Goal: Transaction & Acquisition: Book appointment/travel/reservation

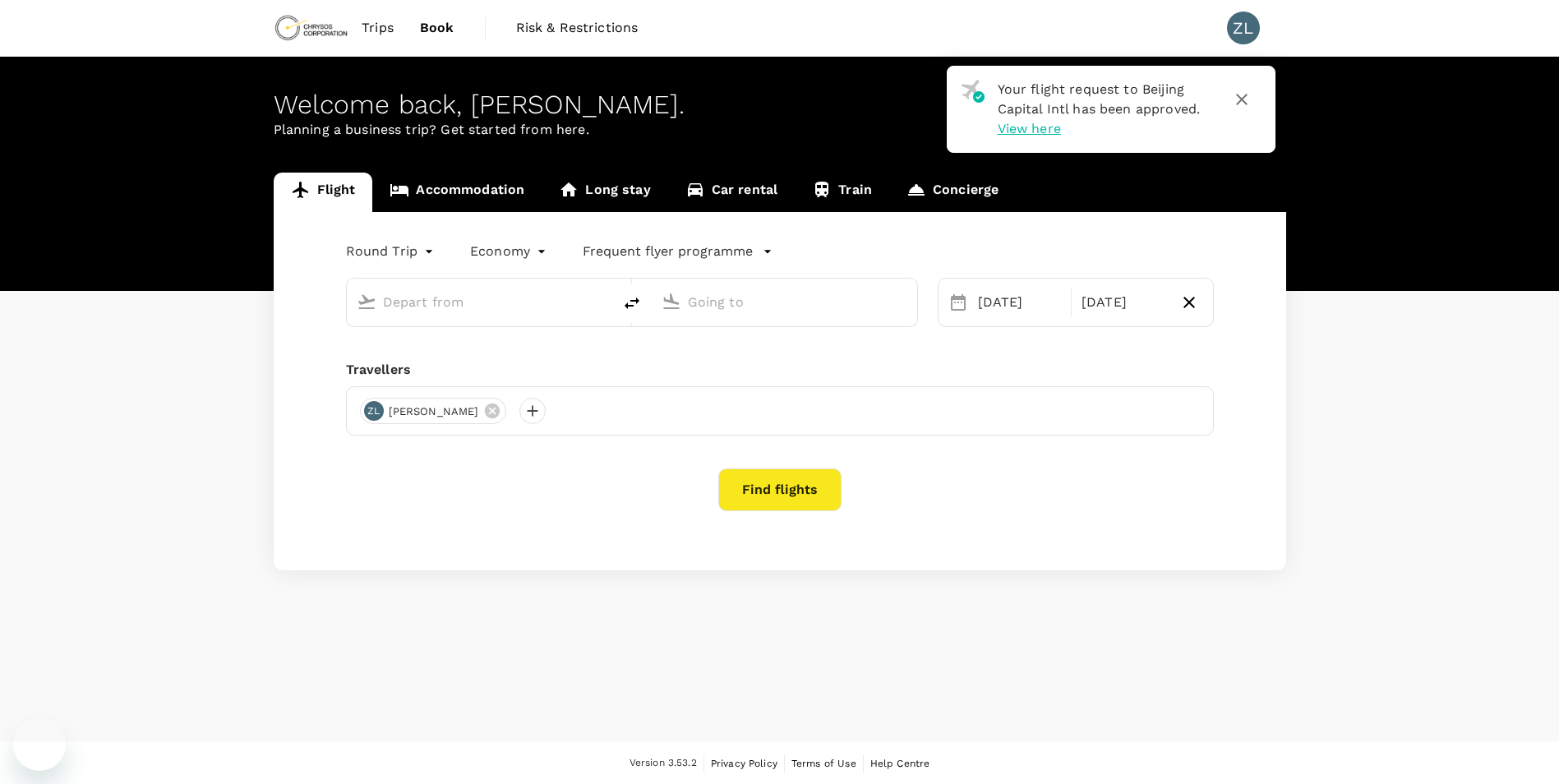
type input "Beijing Capital Intl (PEK)"
type input "Adelaide (ADL)"
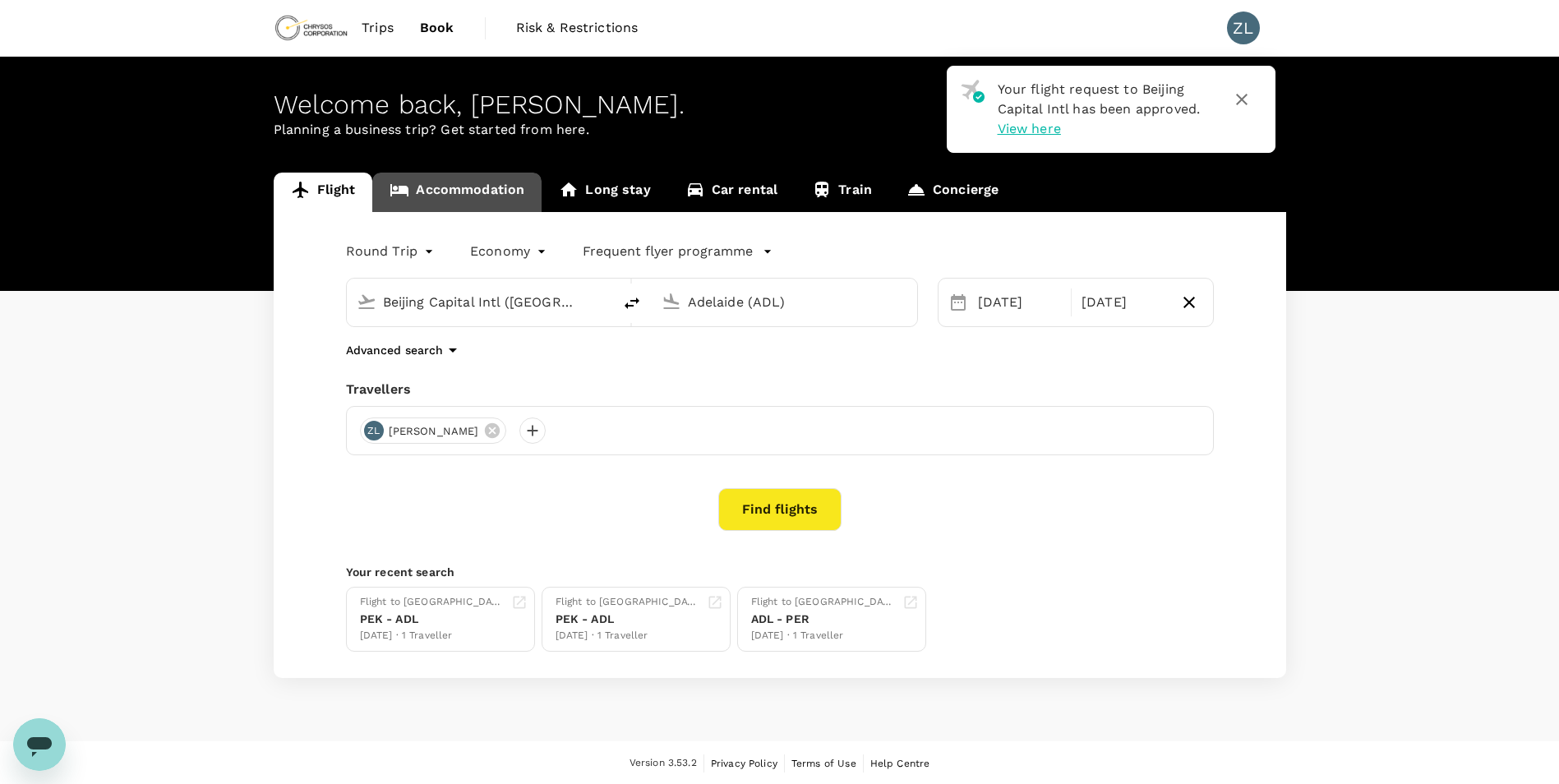
click at [485, 202] on link "Accommodation" at bounding box center [457, 192] width 169 height 39
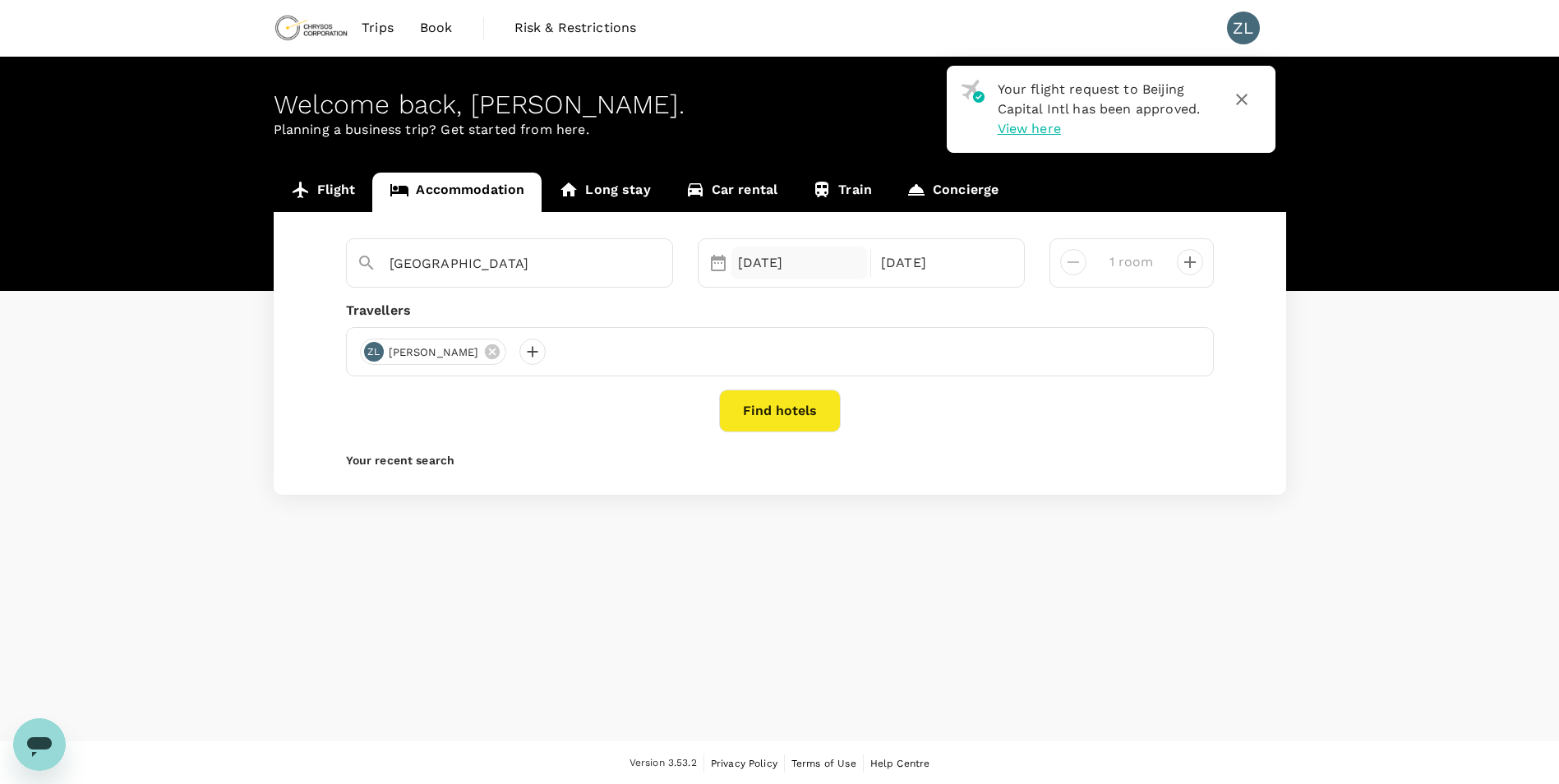
click at [749, 266] on div "24 Oct" at bounding box center [800, 263] width 137 height 33
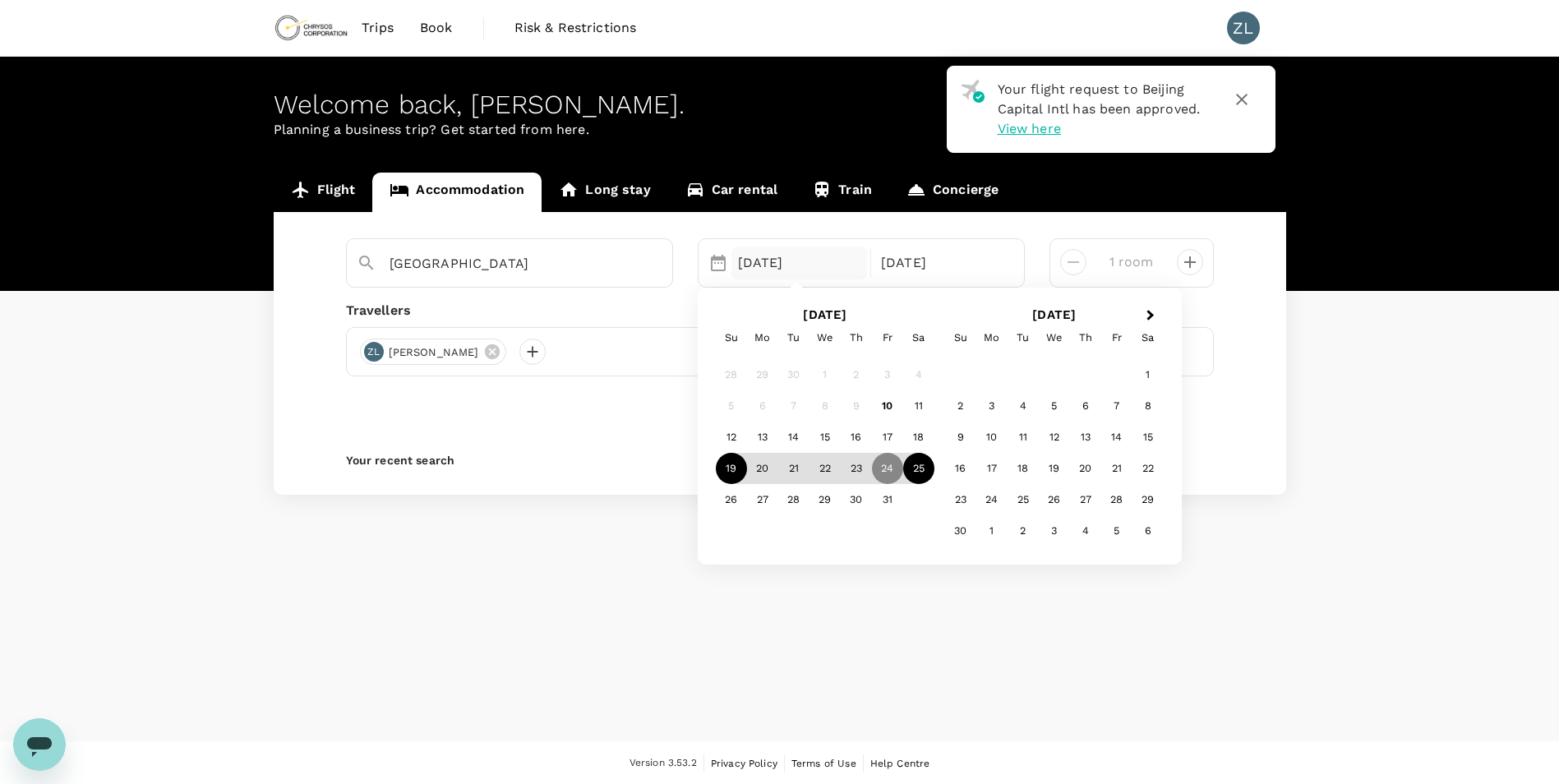
click at [735, 464] on div "19" at bounding box center [732, 469] width 32 height 32
click at [888, 503] on div "31" at bounding box center [888, 500] width 32 height 32
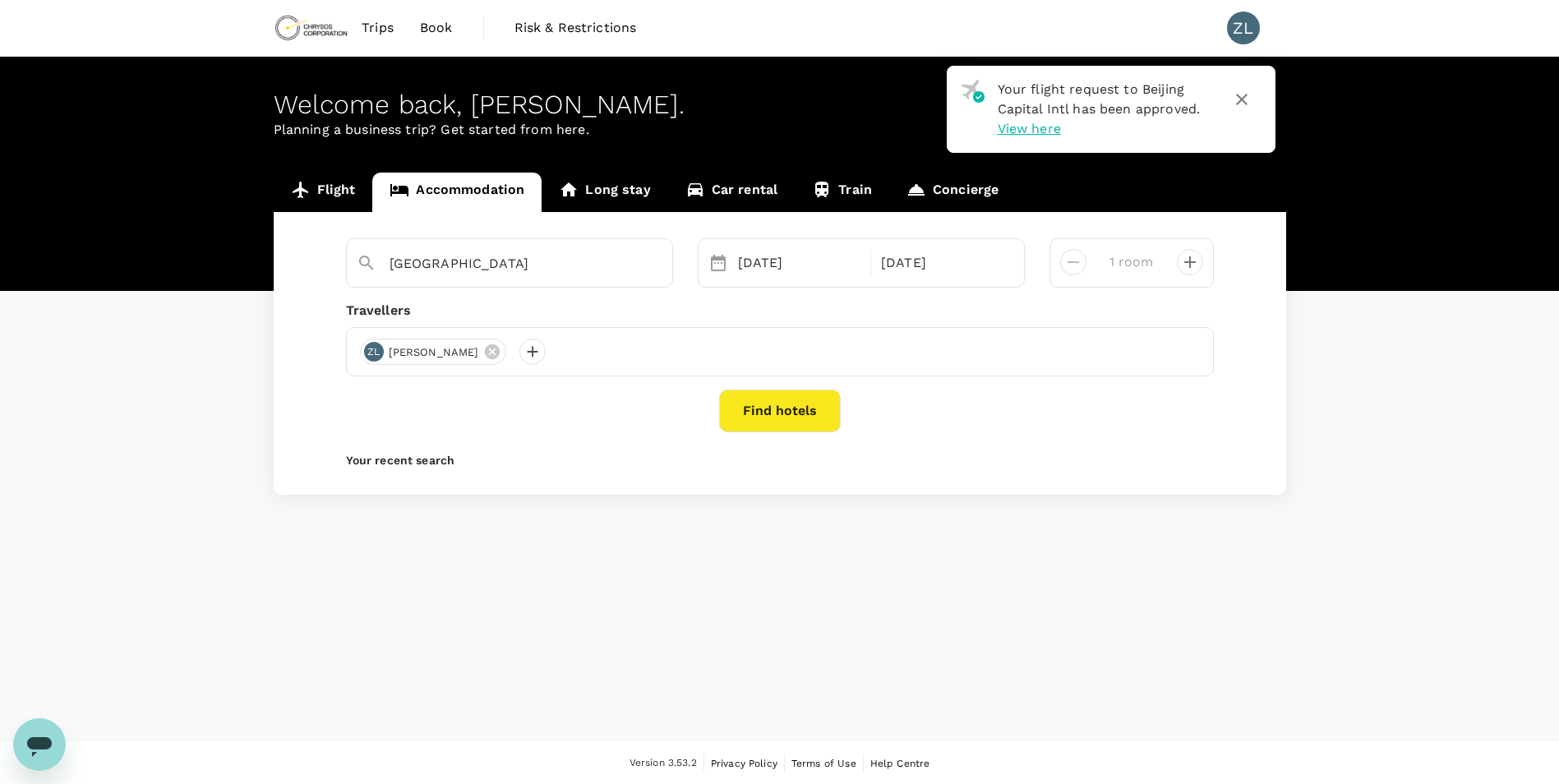
click at [788, 412] on button "Find hotels" at bounding box center [780, 411] width 122 height 43
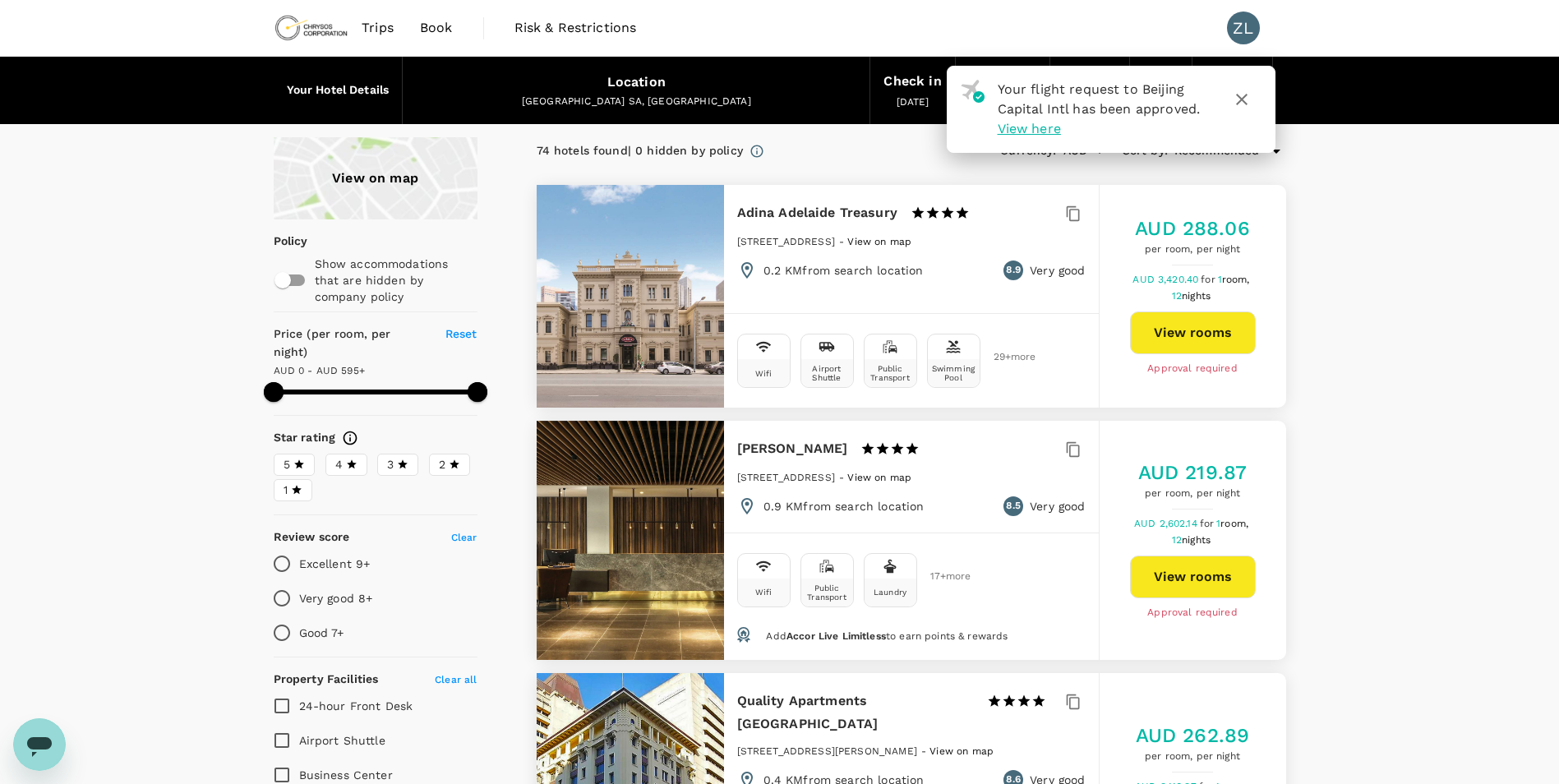
click at [406, 194] on div "View on map" at bounding box center [375, 179] width 204 height 82
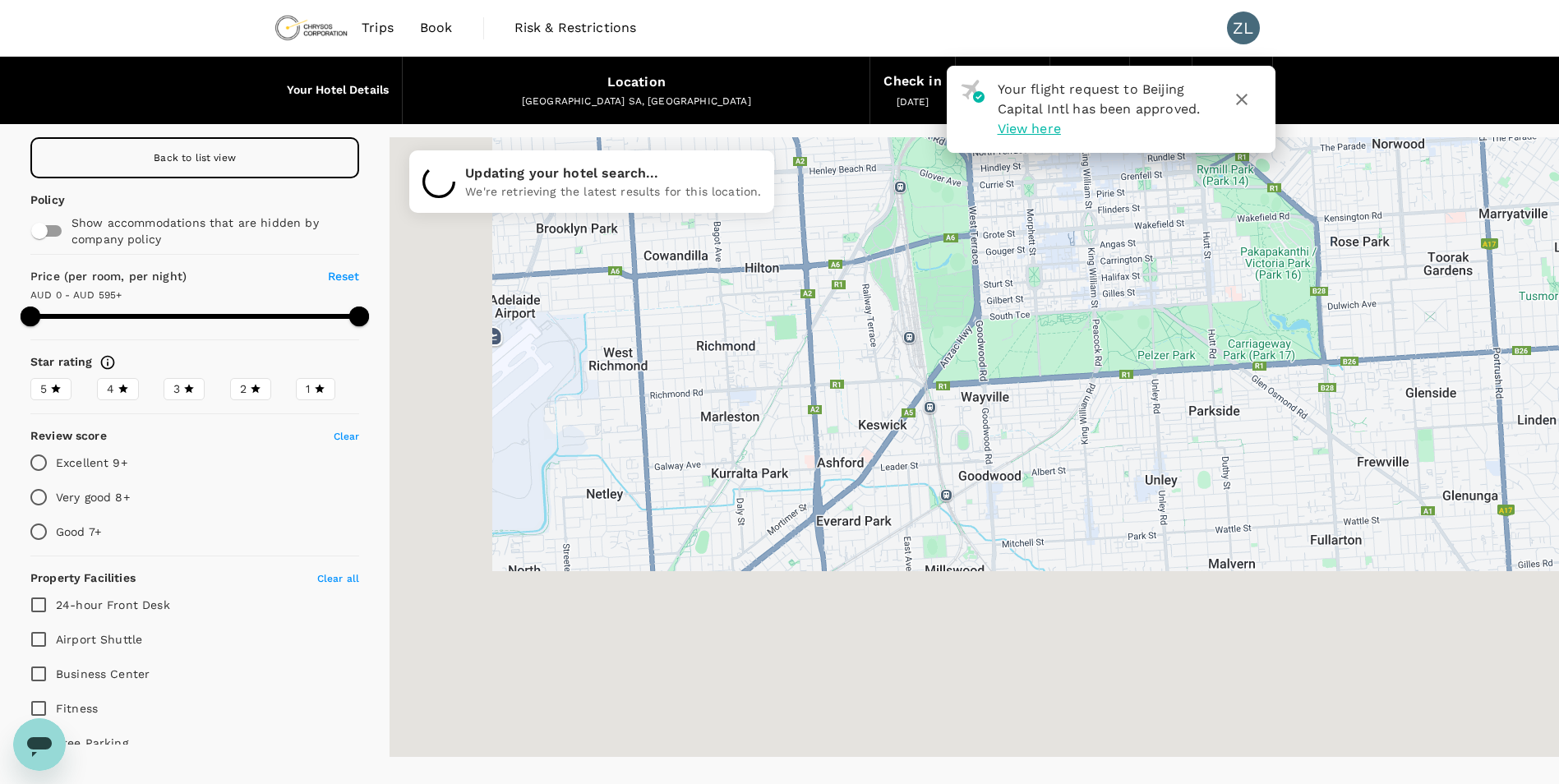
drag, startPoint x: 951, startPoint y: 563, endPoint x: 1090, endPoint y: 288, distance: 308.1
click at [1090, 288] on div at bounding box center [974, 447] width 1170 height 619
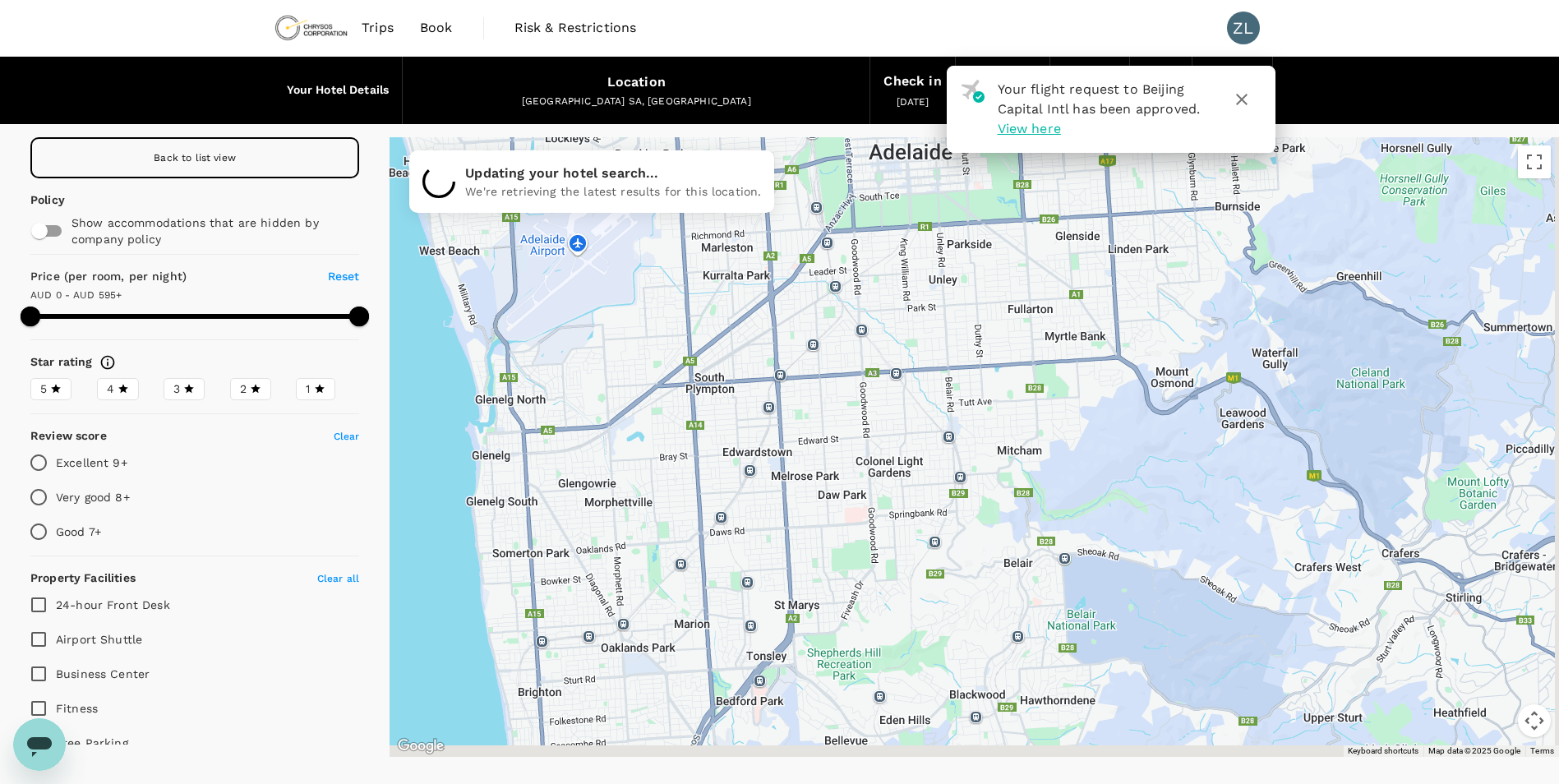
drag, startPoint x: 1098, startPoint y: 614, endPoint x: 916, endPoint y: 501, distance: 214.2
click at [916, 501] on div at bounding box center [1583, 781] width 1578 height 887
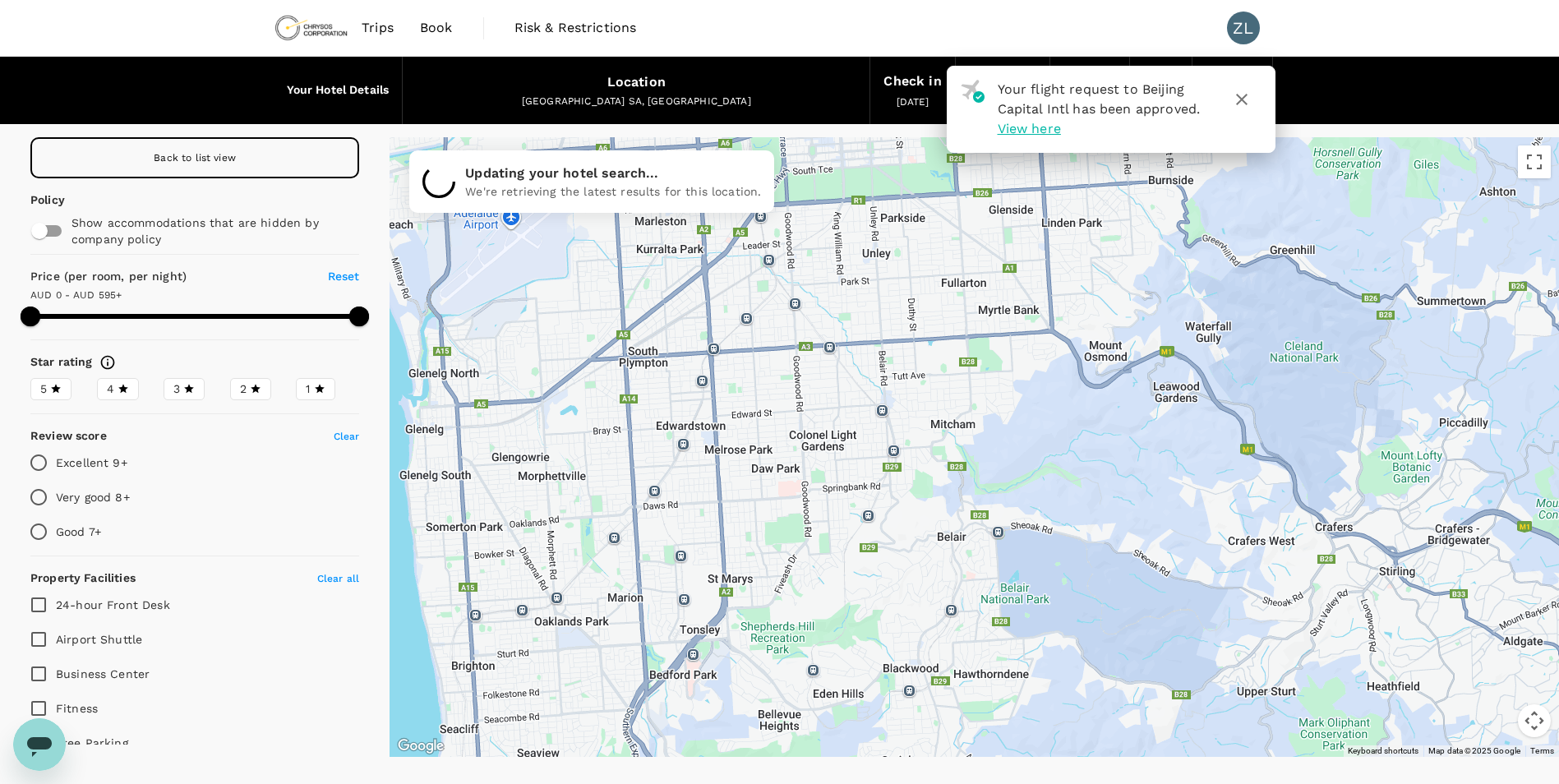
drag, startPoint x: 960, startPoint y: 597, endPoint x: 889, endPoint y: 569, distance: 76.3
click at [889, 569] on div at bounding box center [974, 447] width 1170 height 619
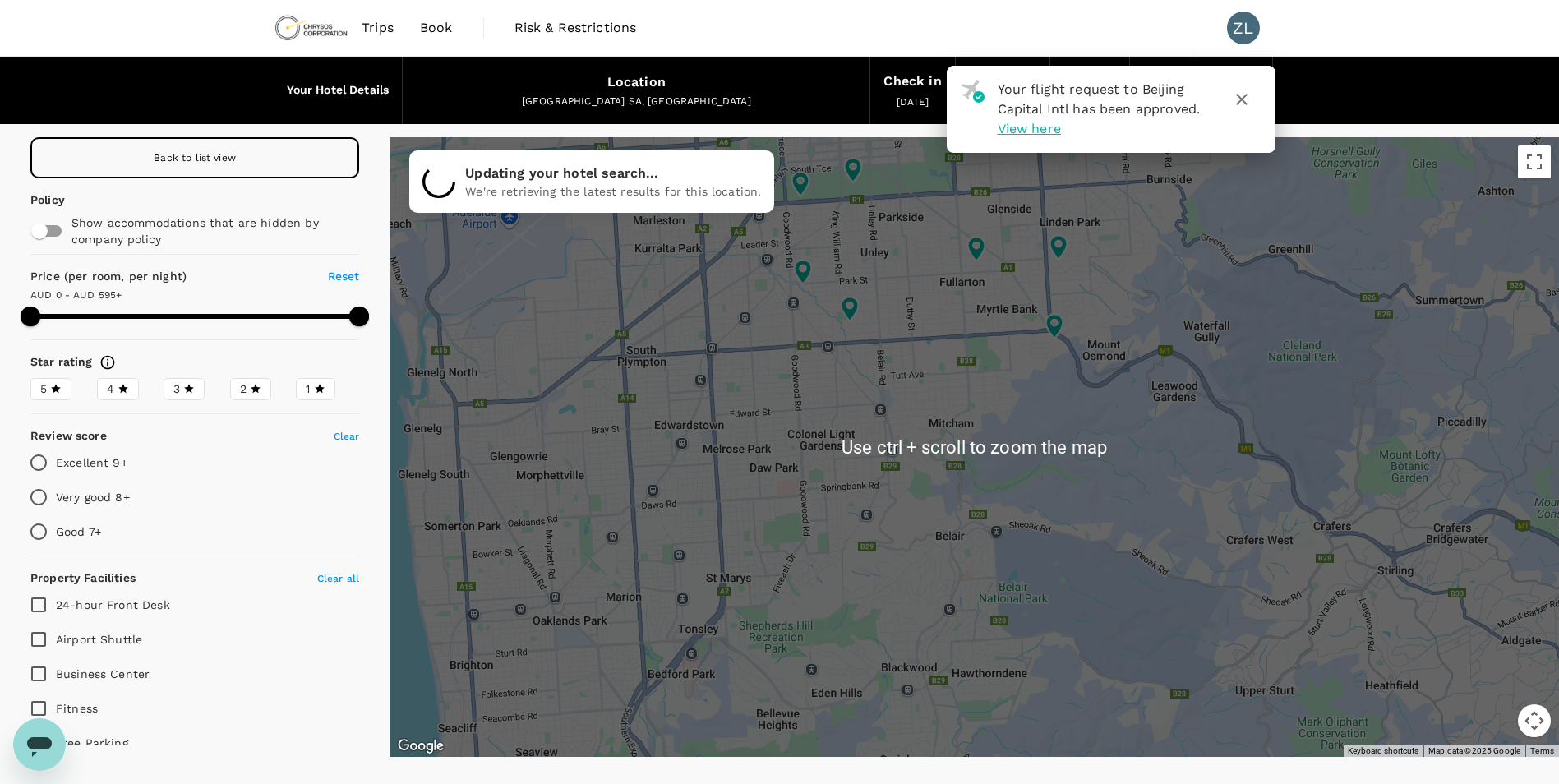
scroll to position [67, 0]
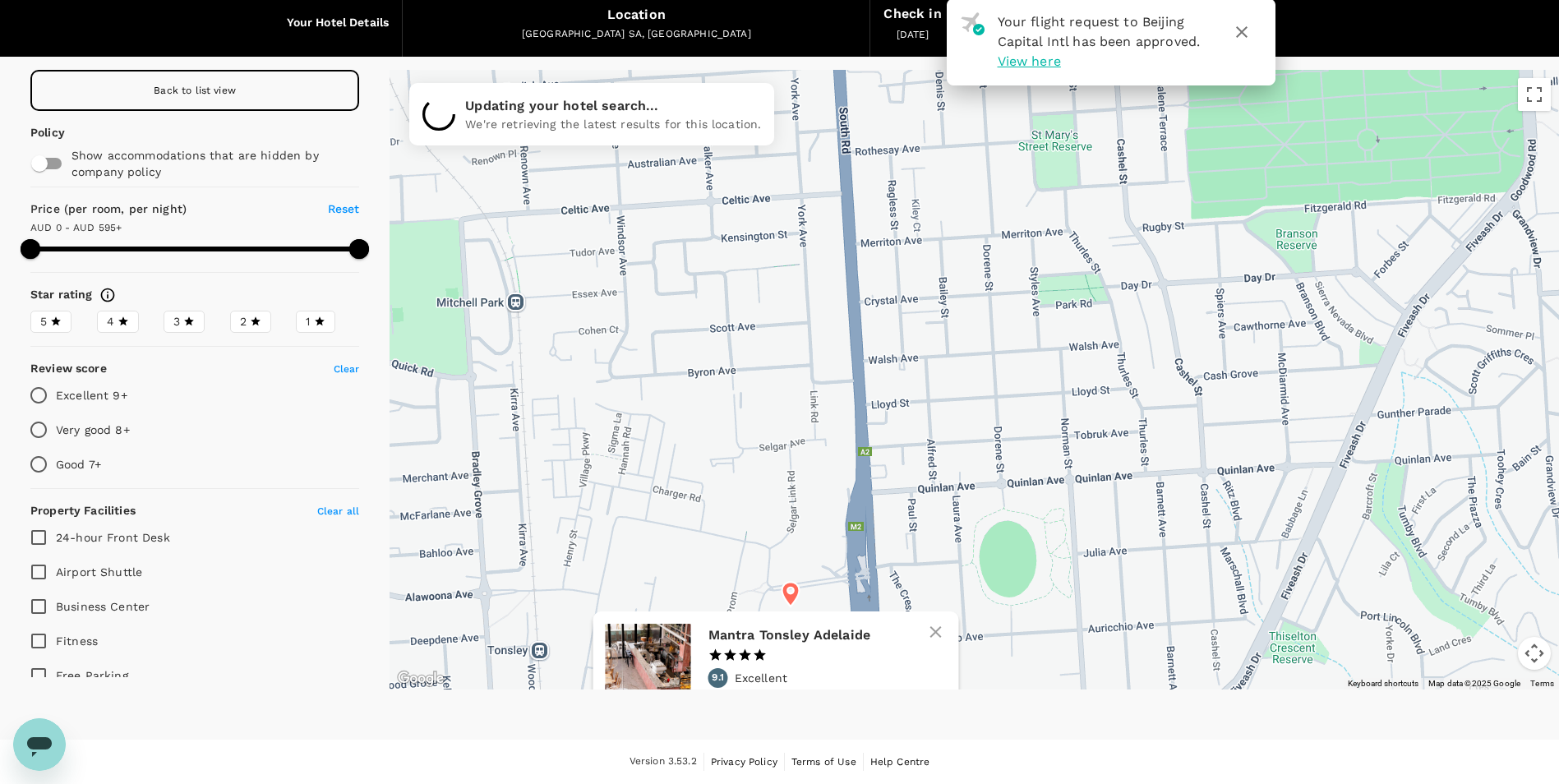
click at [790, 594] on icon at bounding box center [791, 594] width 18 height 25
click at [770, 640] on h6 "Mantra Tonsley Adelaide" at bounding box center [820, 635] width 225 height 23
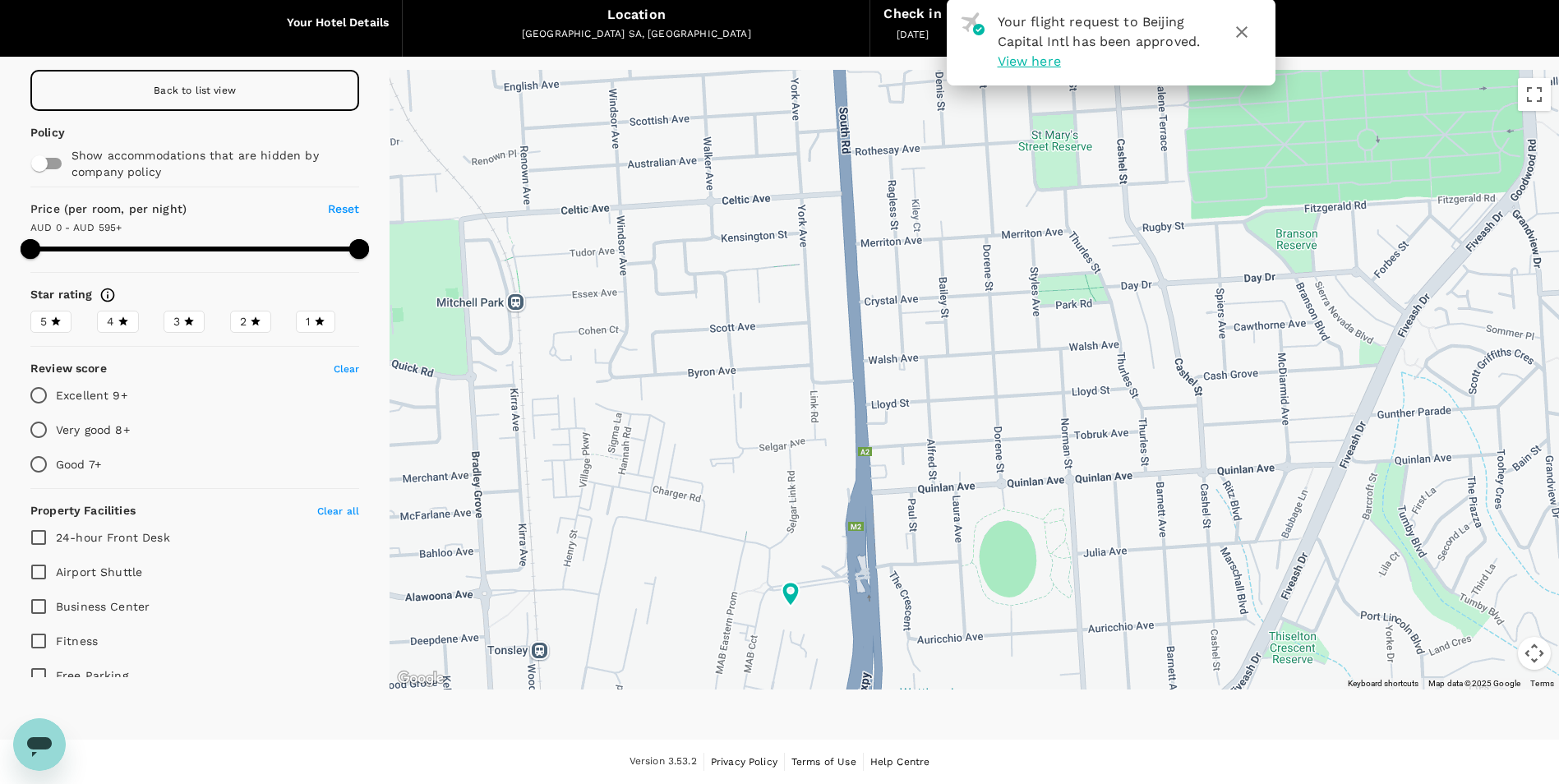
type input "595"
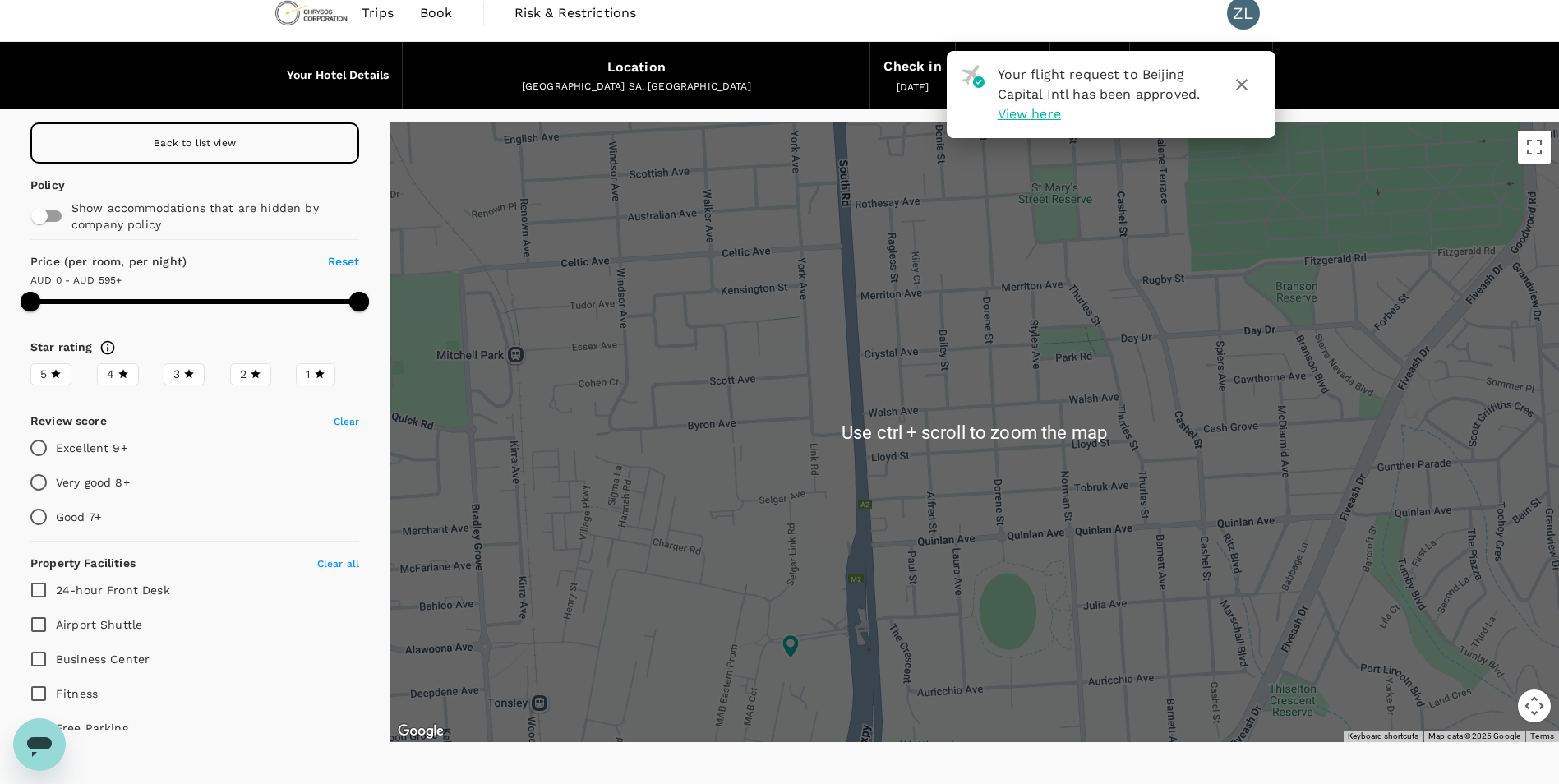
scroll to position [0, 0]
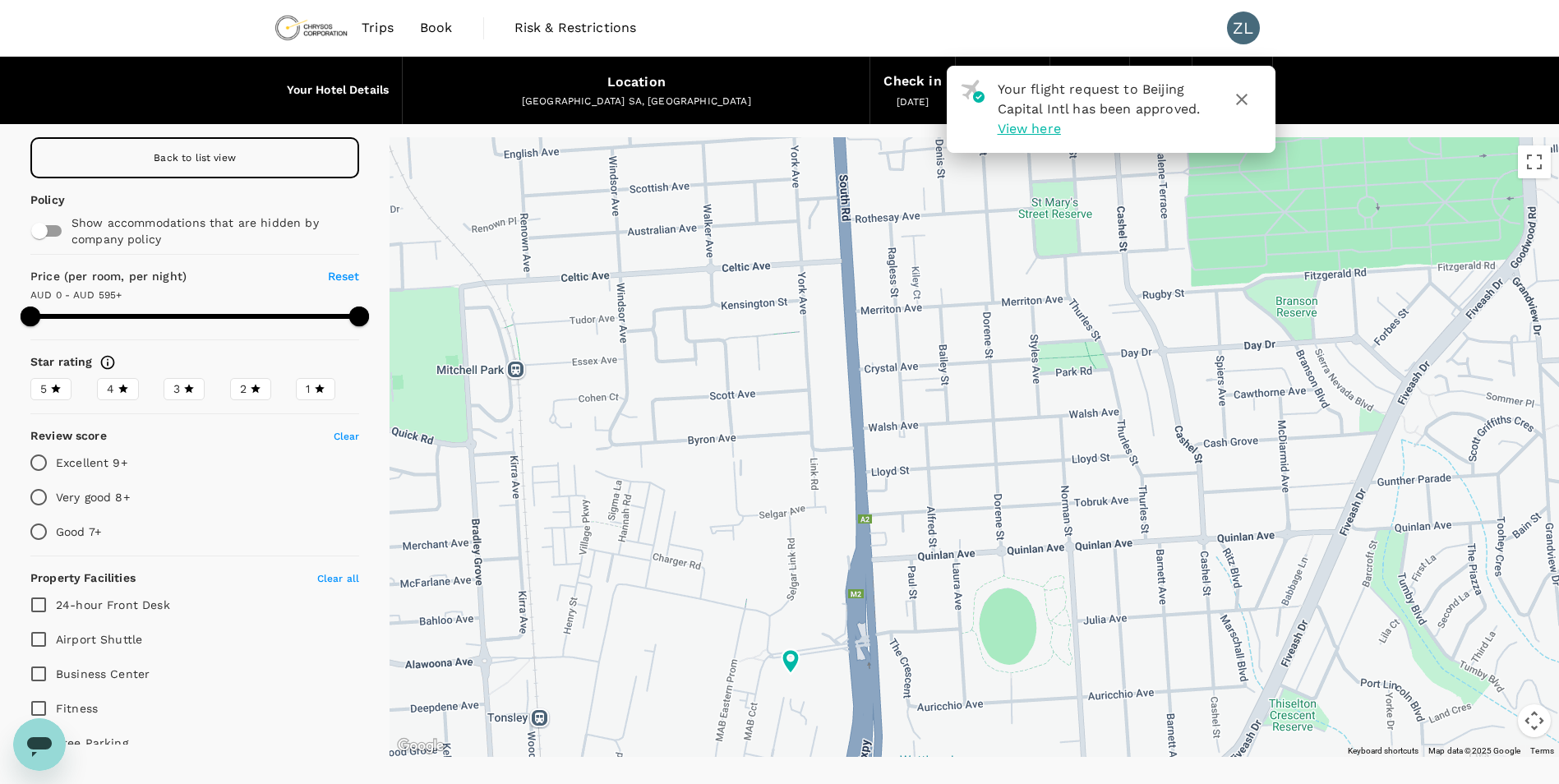
click at [435, 30] on span "Book" at bounding box center [436, 28] width 33 height 20
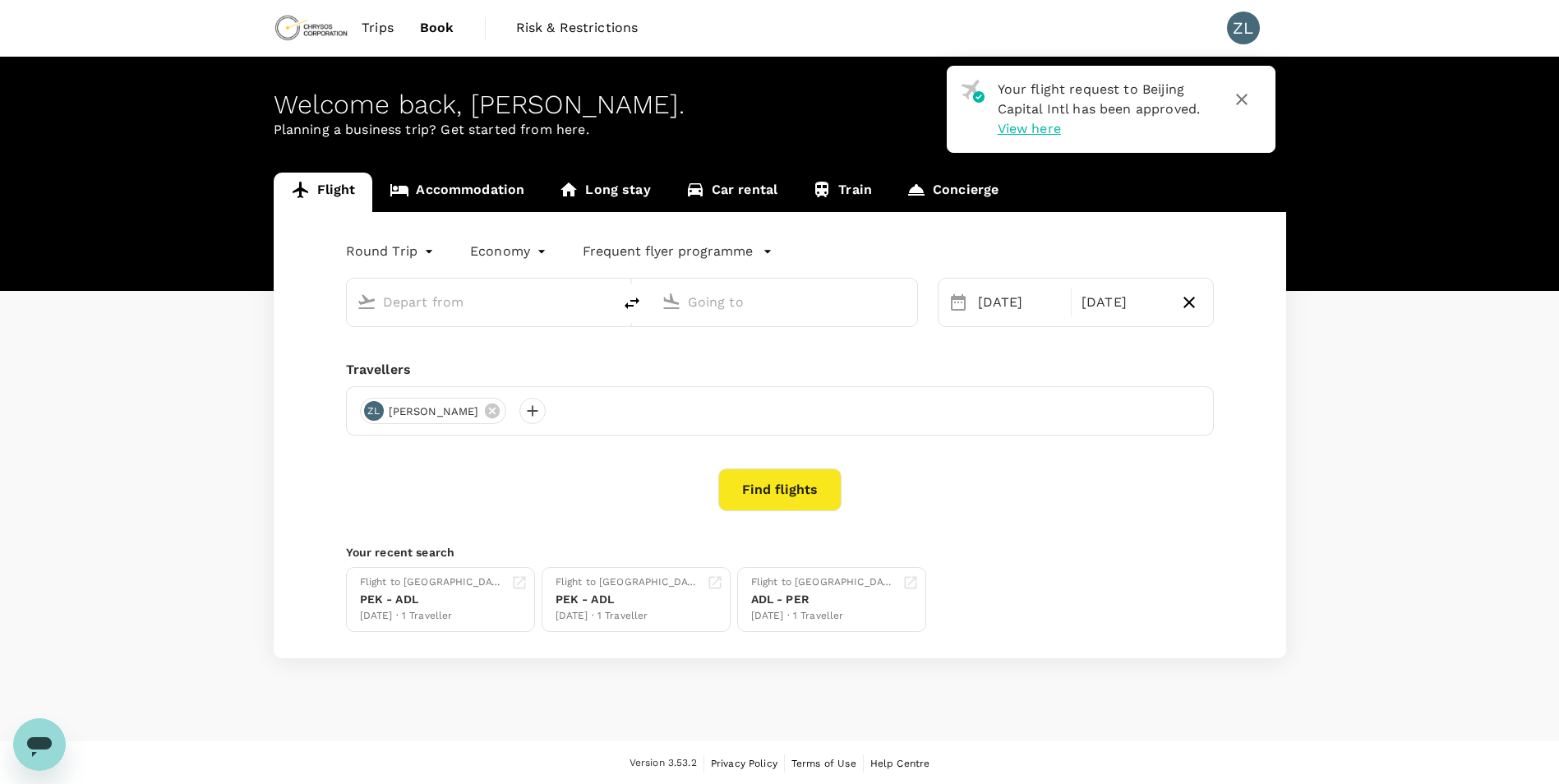
type input "Beijing Capital Intl ([GEOGRAPHIC_DATA])"
type input "Adelaide (ADL)"
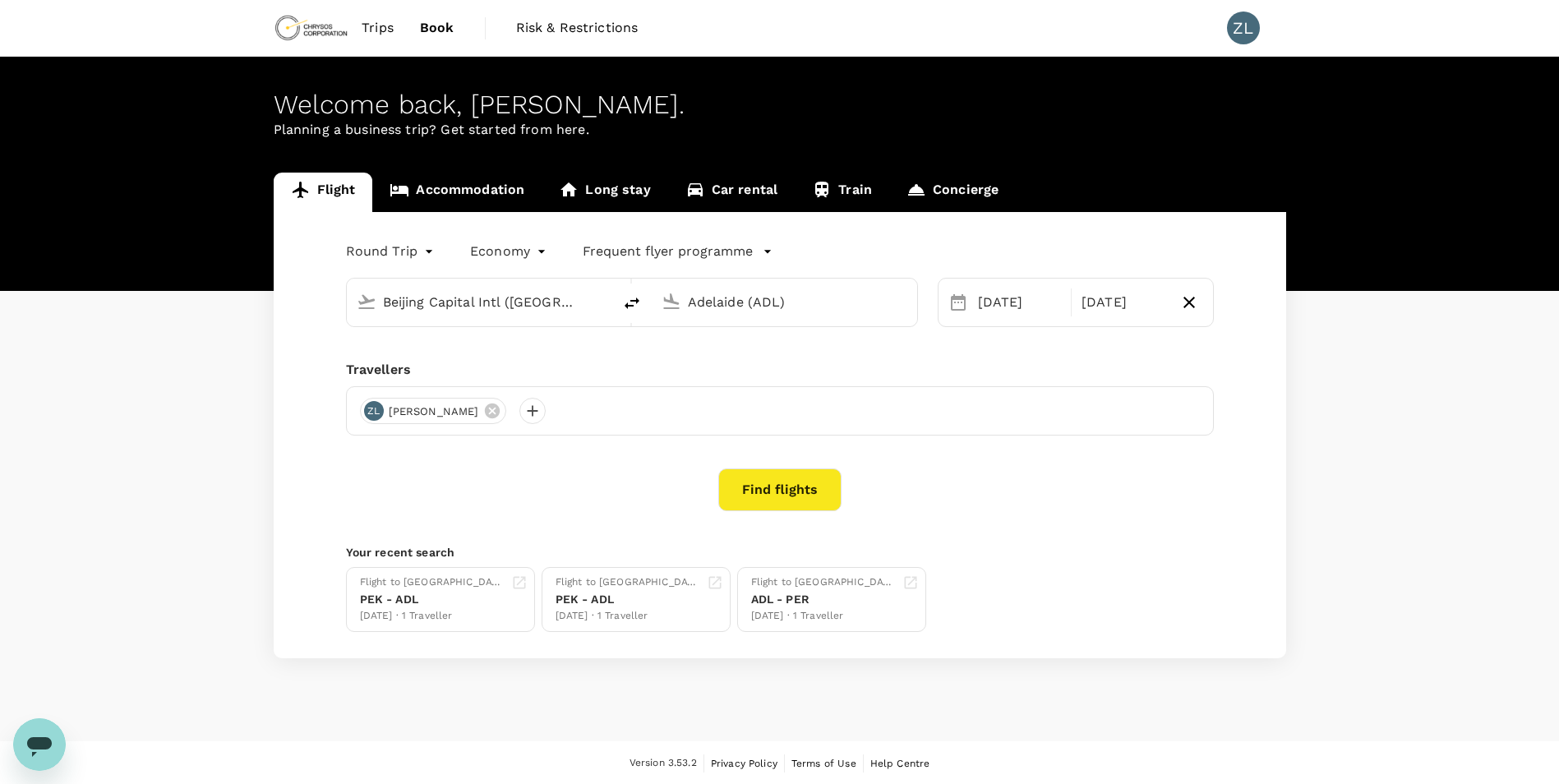
click at [474, 179] on link "Accommodation" at bounding box center [457, 192] width 169 height 39
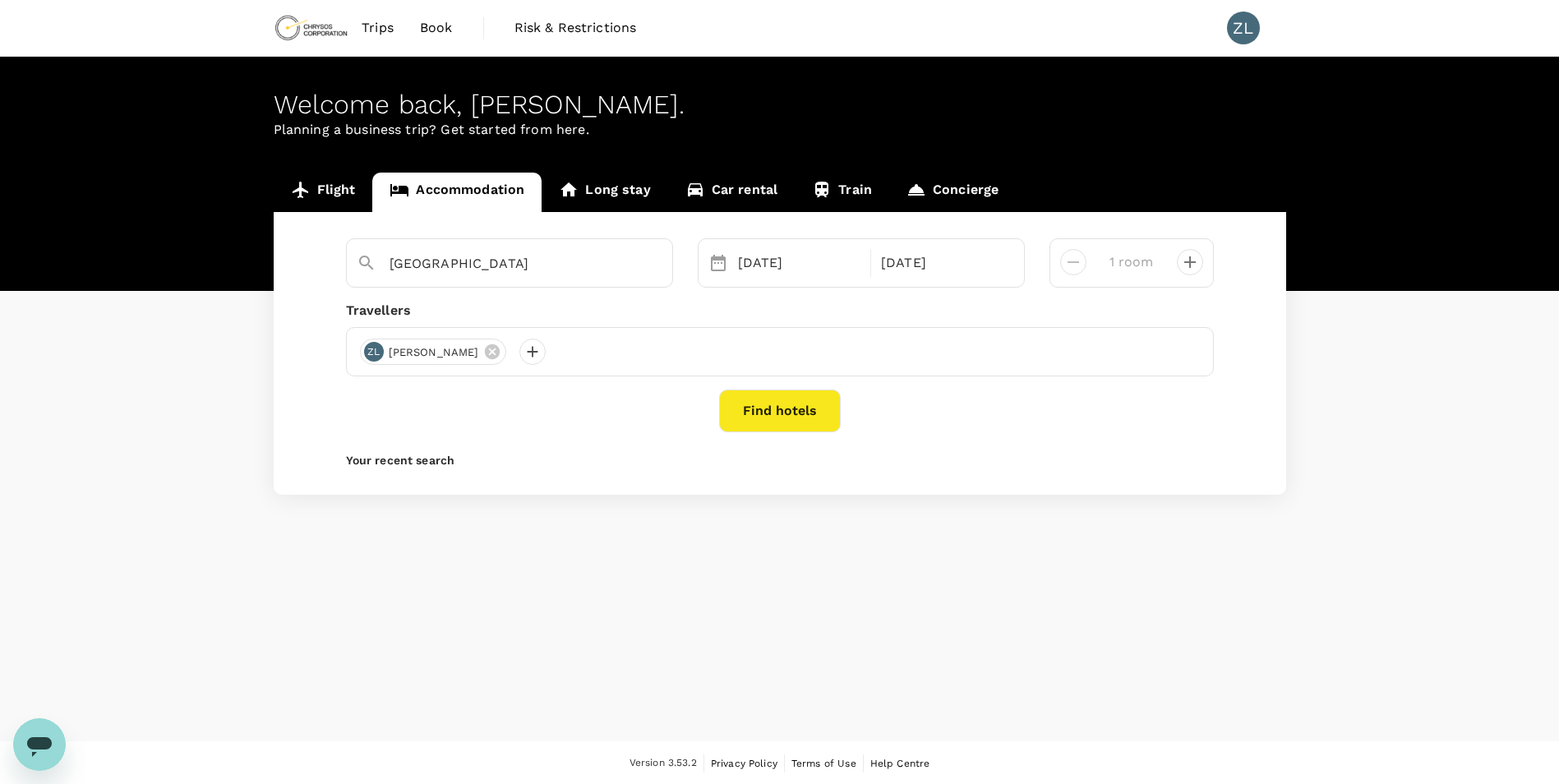
click at [776, 406] on button "Find hotels" at bounding box center [780, 411] width 122 height 43
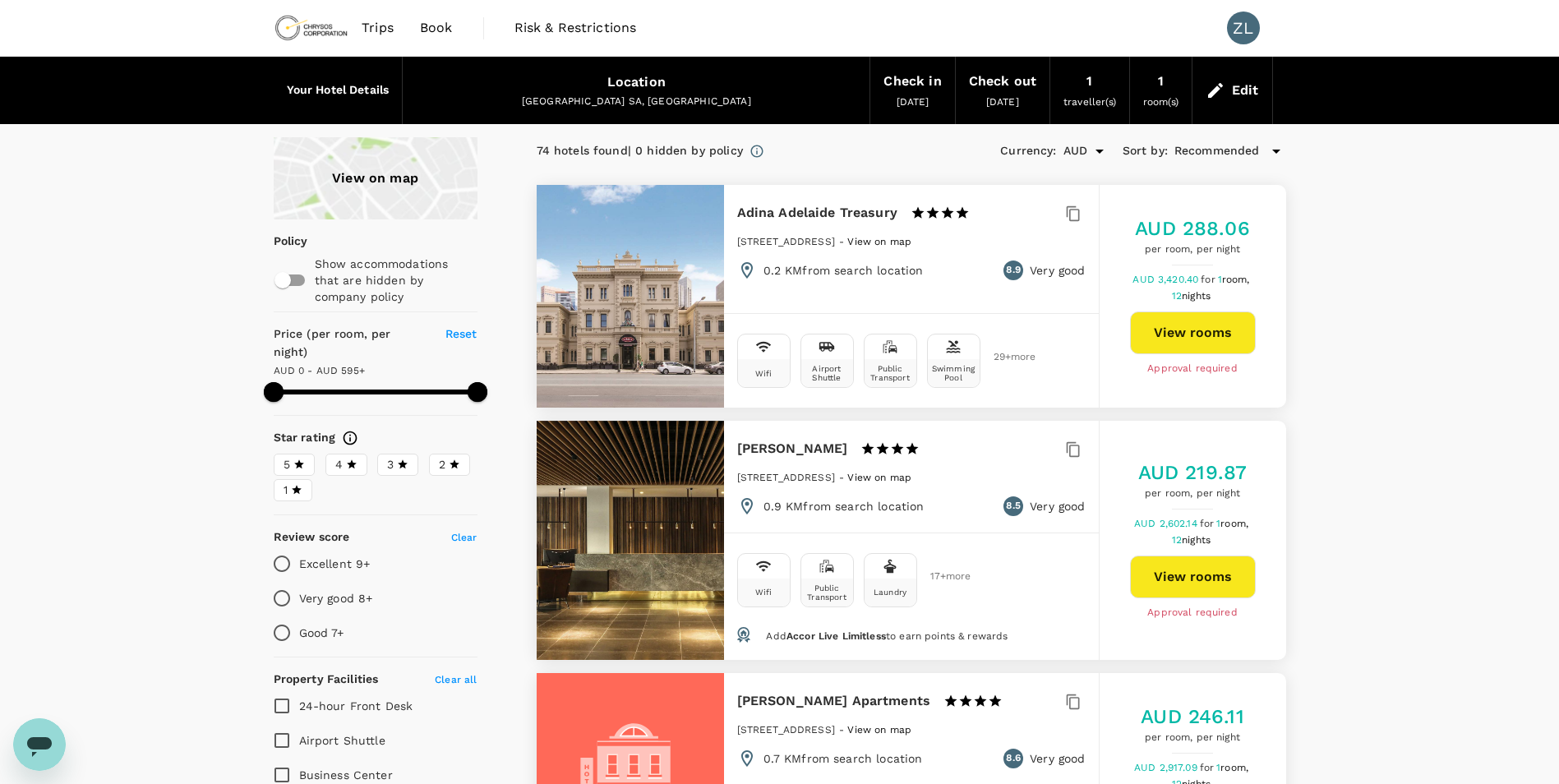
click at [641, 83] on div "Location" at bounding box center [636, 82] width 59 height 23
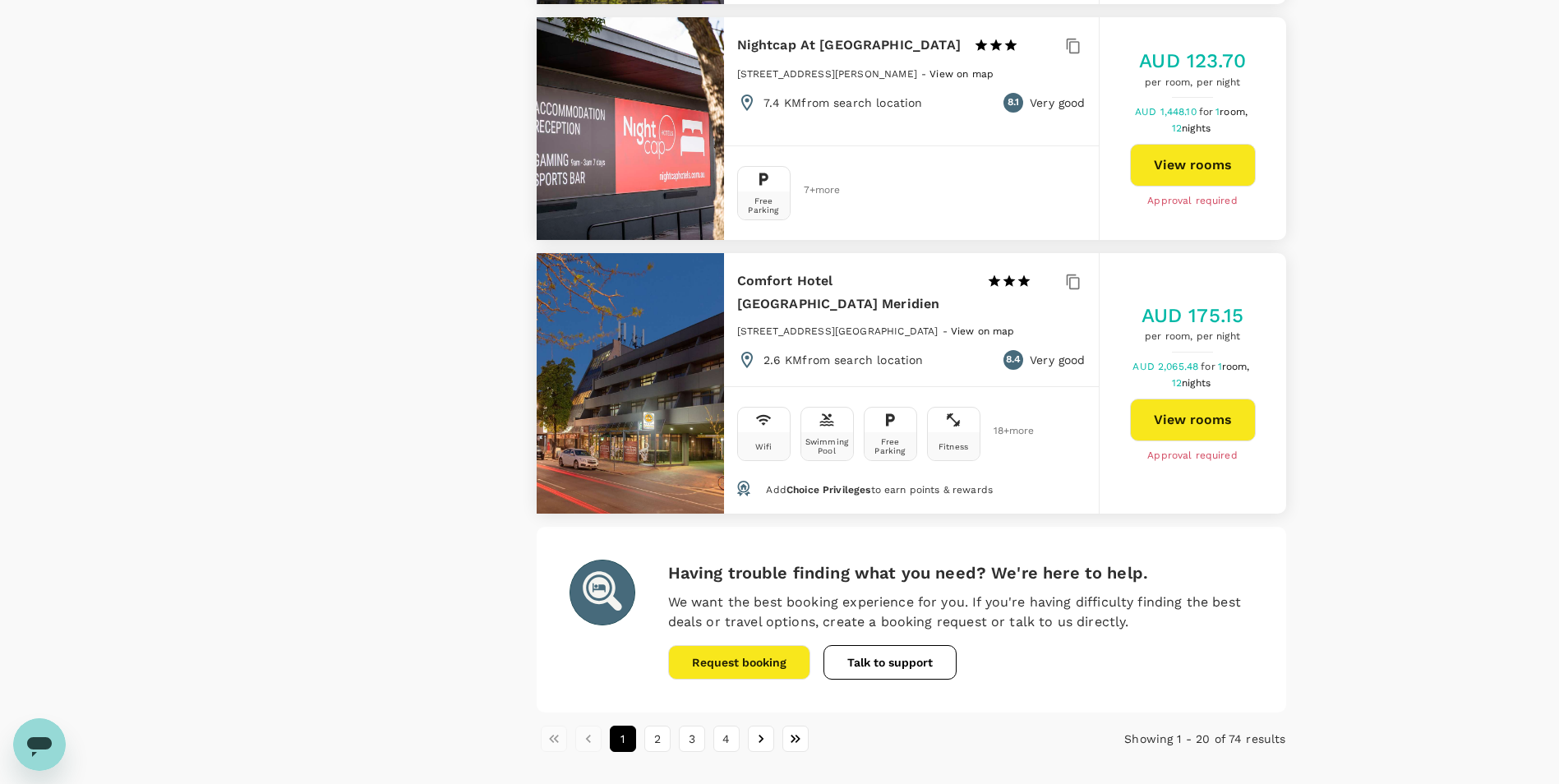
scroll to position [4616, 0]
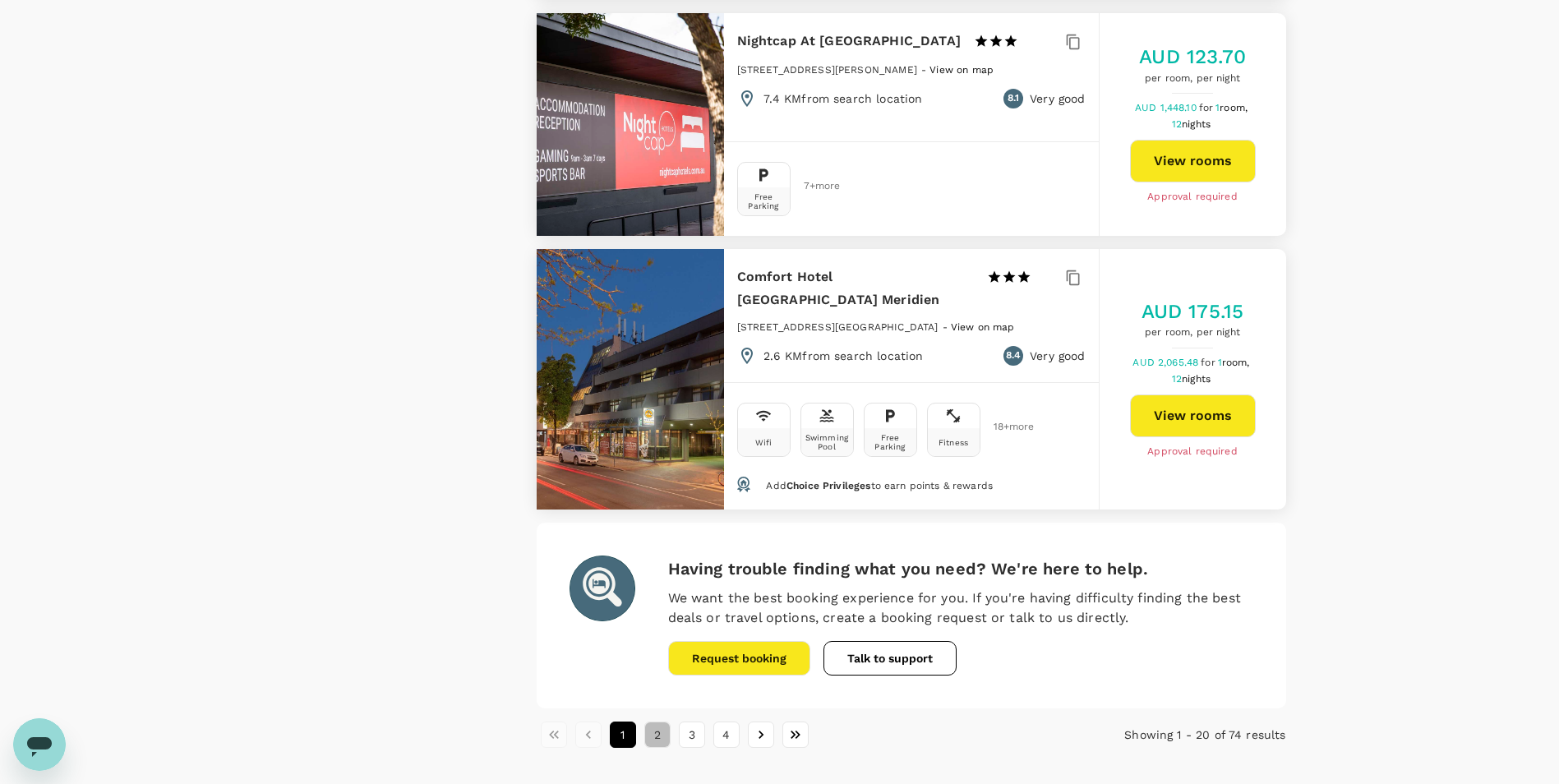
click at [655, 722] on button "2" at bounding box center [657, 735] width 26 height 26
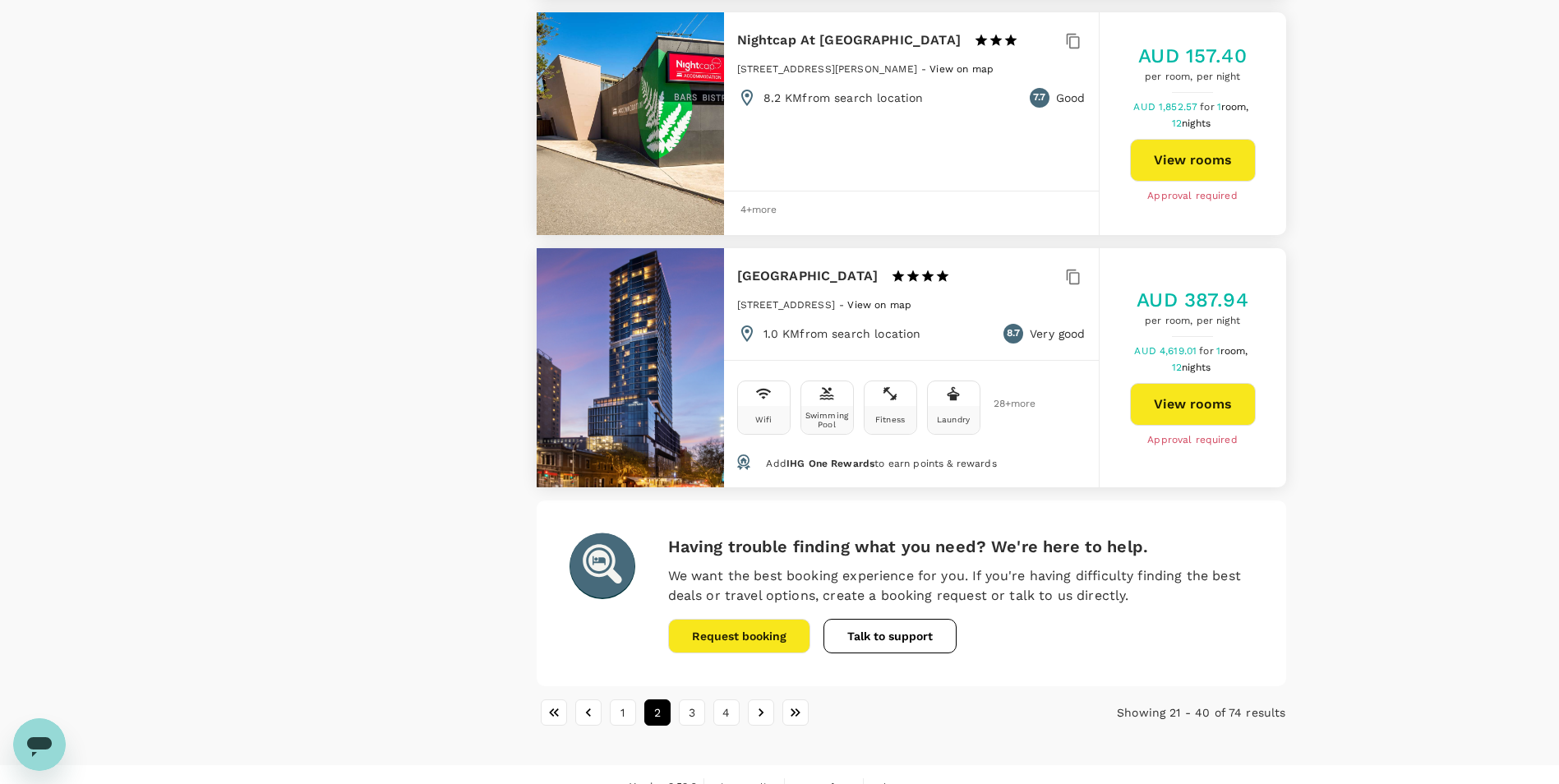
scroll to position [4509, 0]
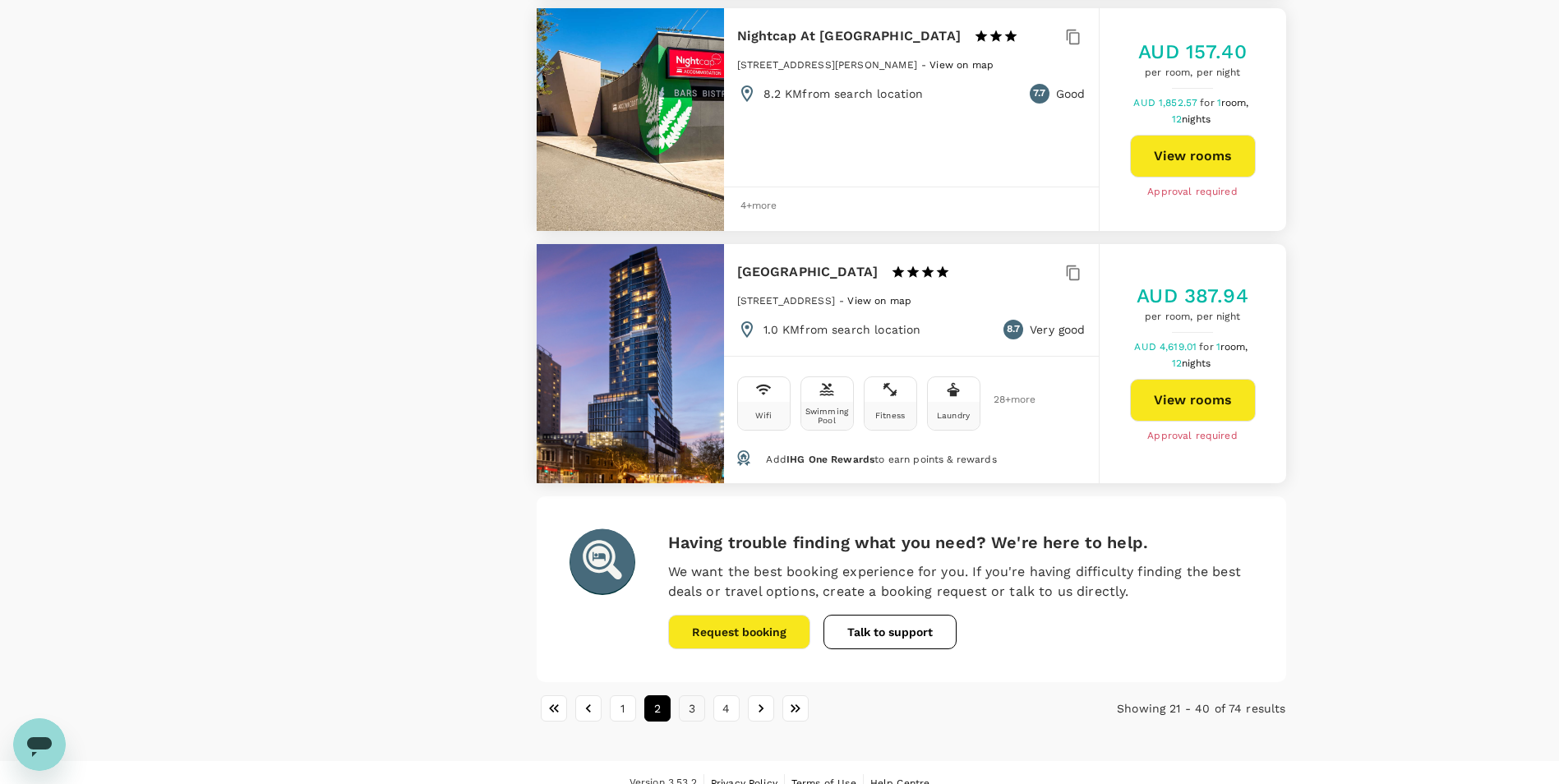
click at [694, 696] on button "3" at bounding box center [692, 709] width 26 height 26
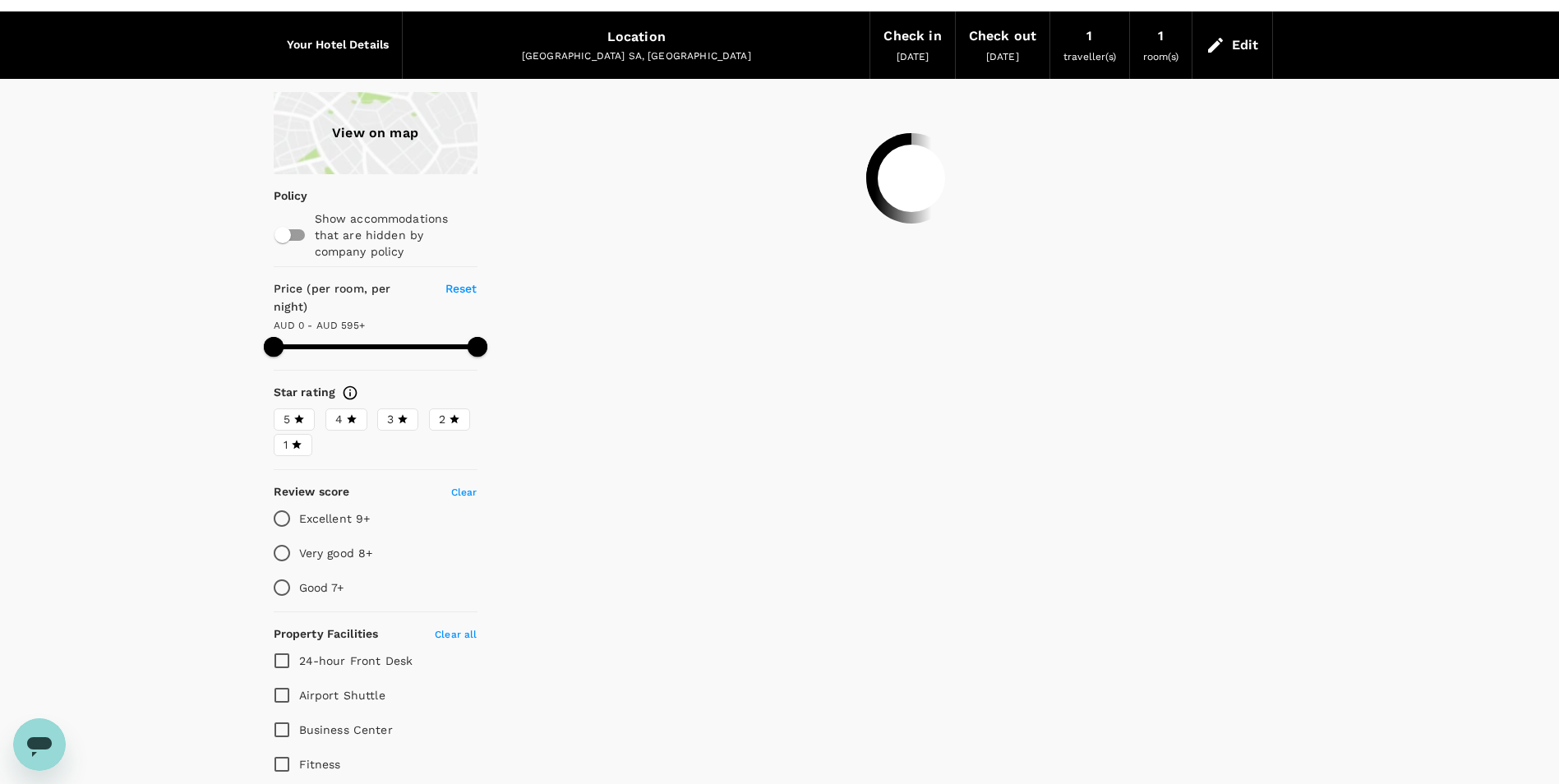
scroll to position [0, 0]
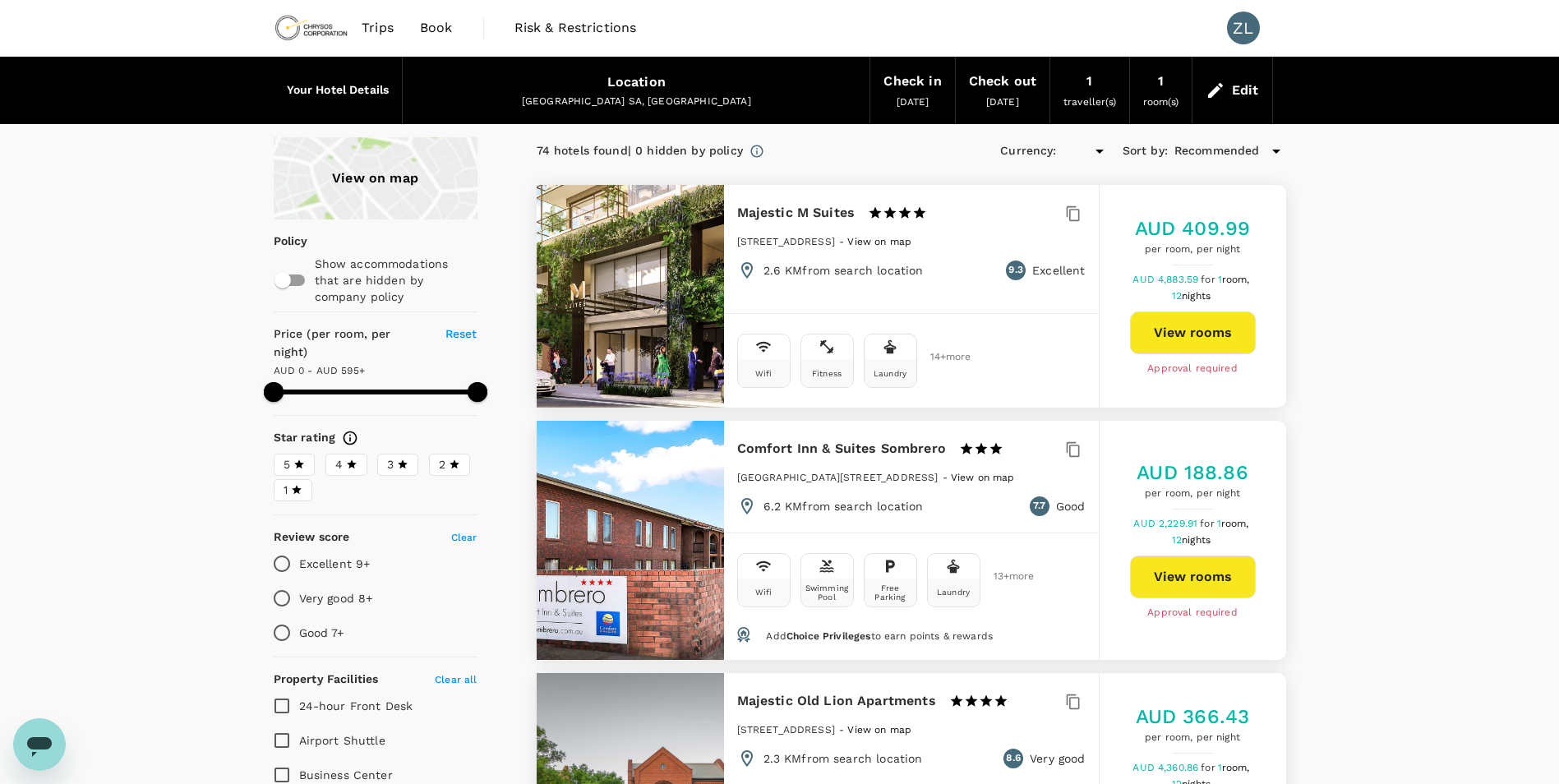
type input "595"
type input "AUD"
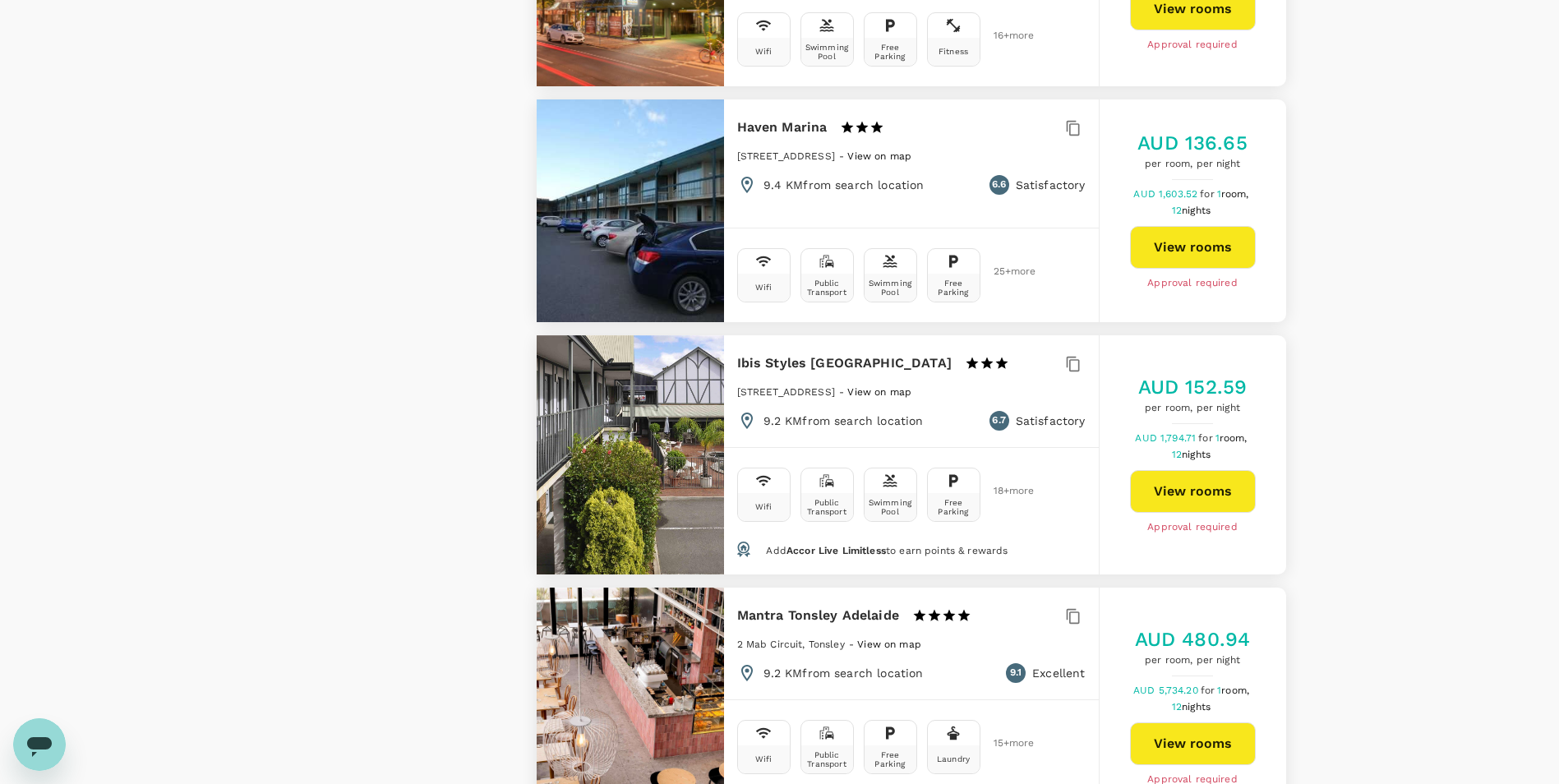
scroll to position [1726, 0]
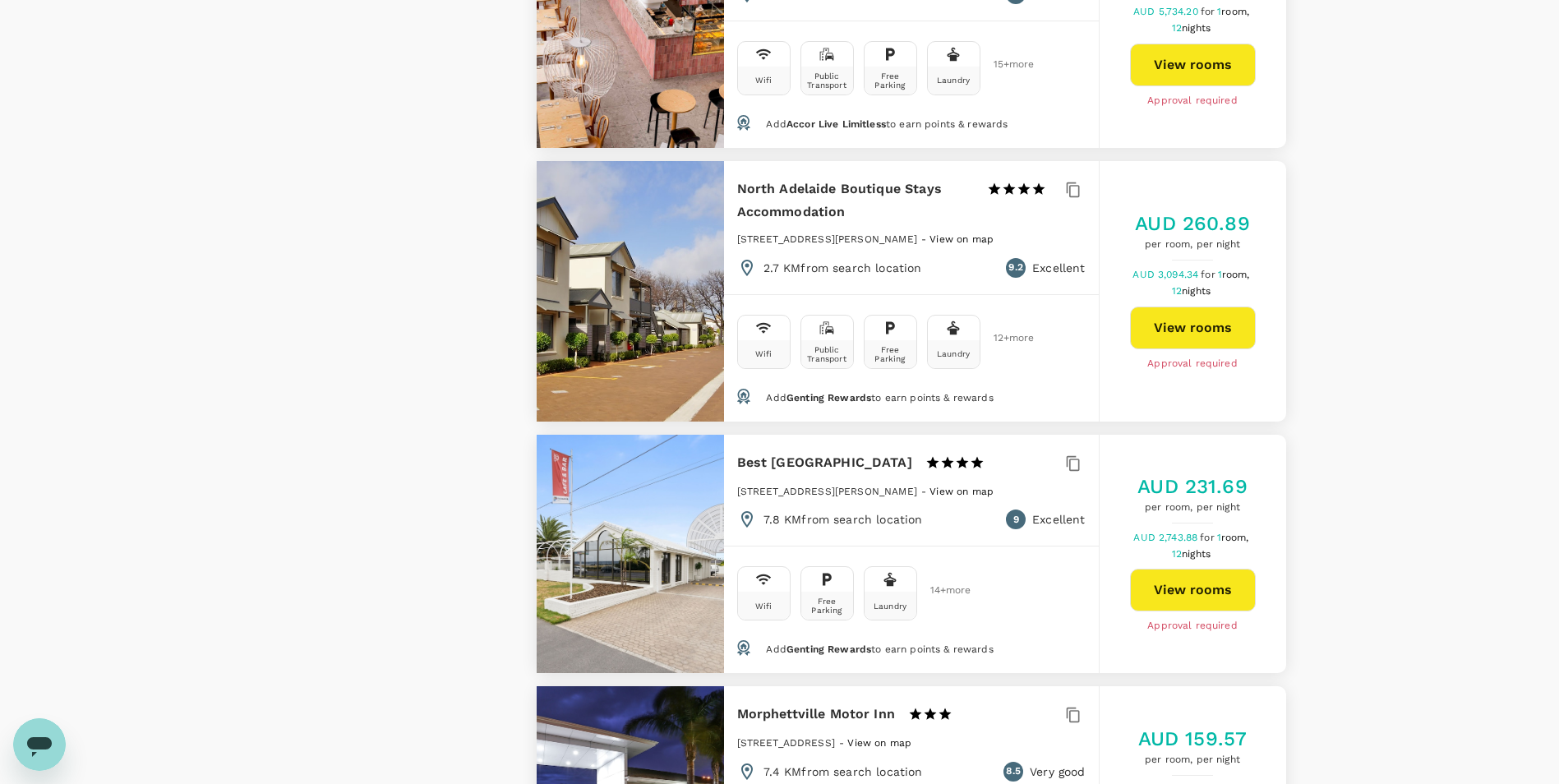
type input "595"
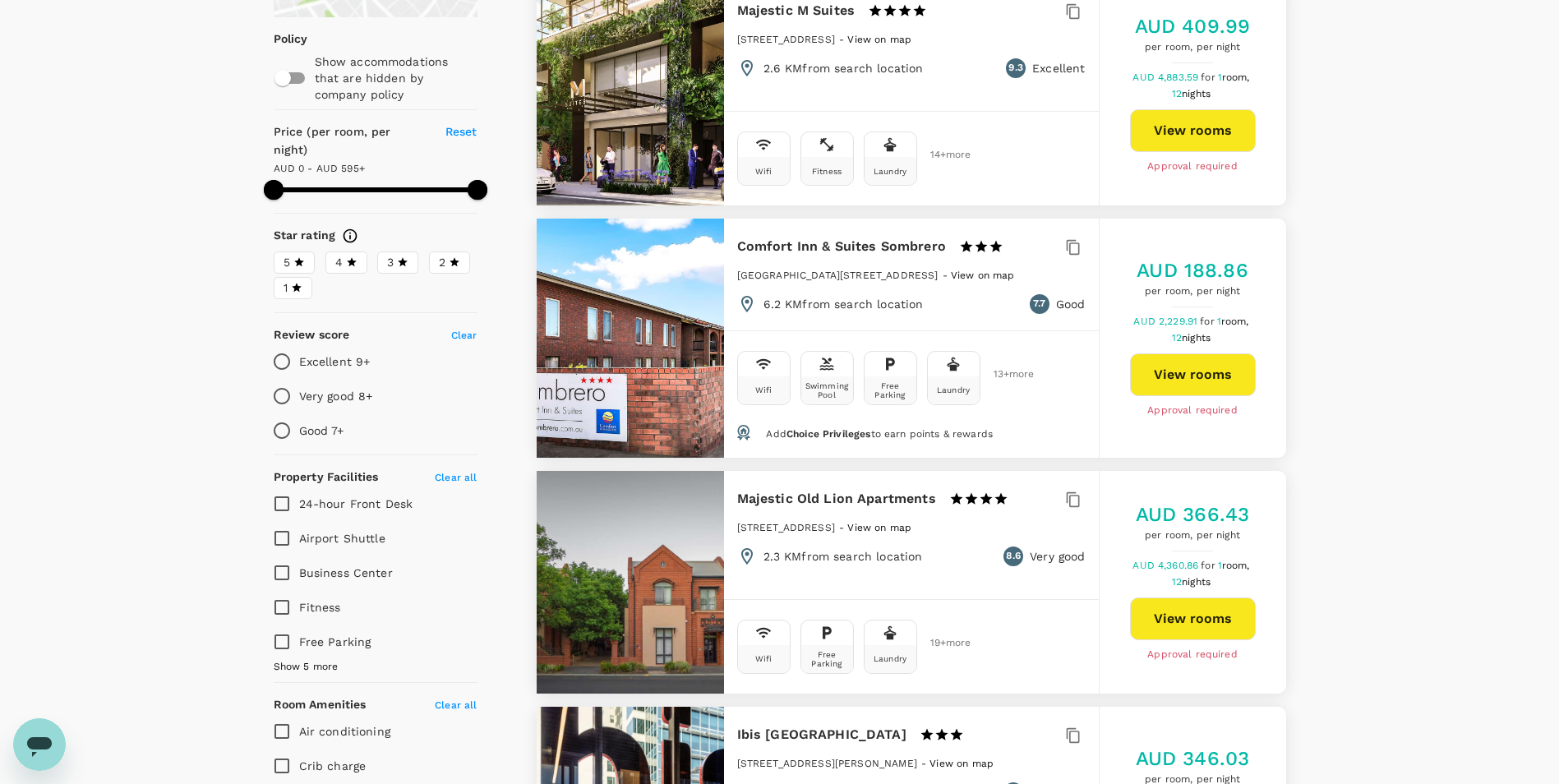
scroll to position [0, 0]
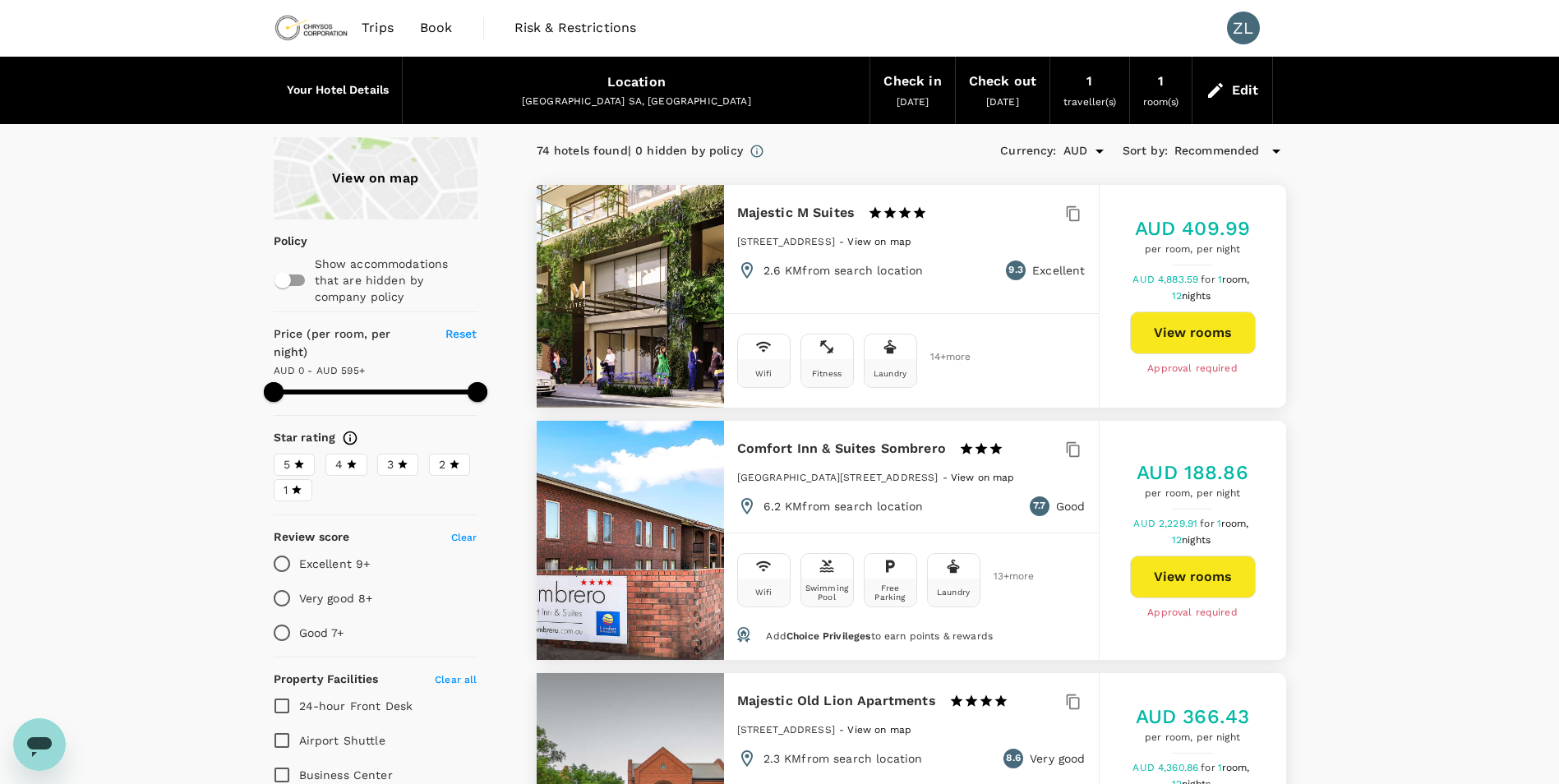
click at [392, 194] on div "View on map" at bounding box center [375, 179] width 204 height 82
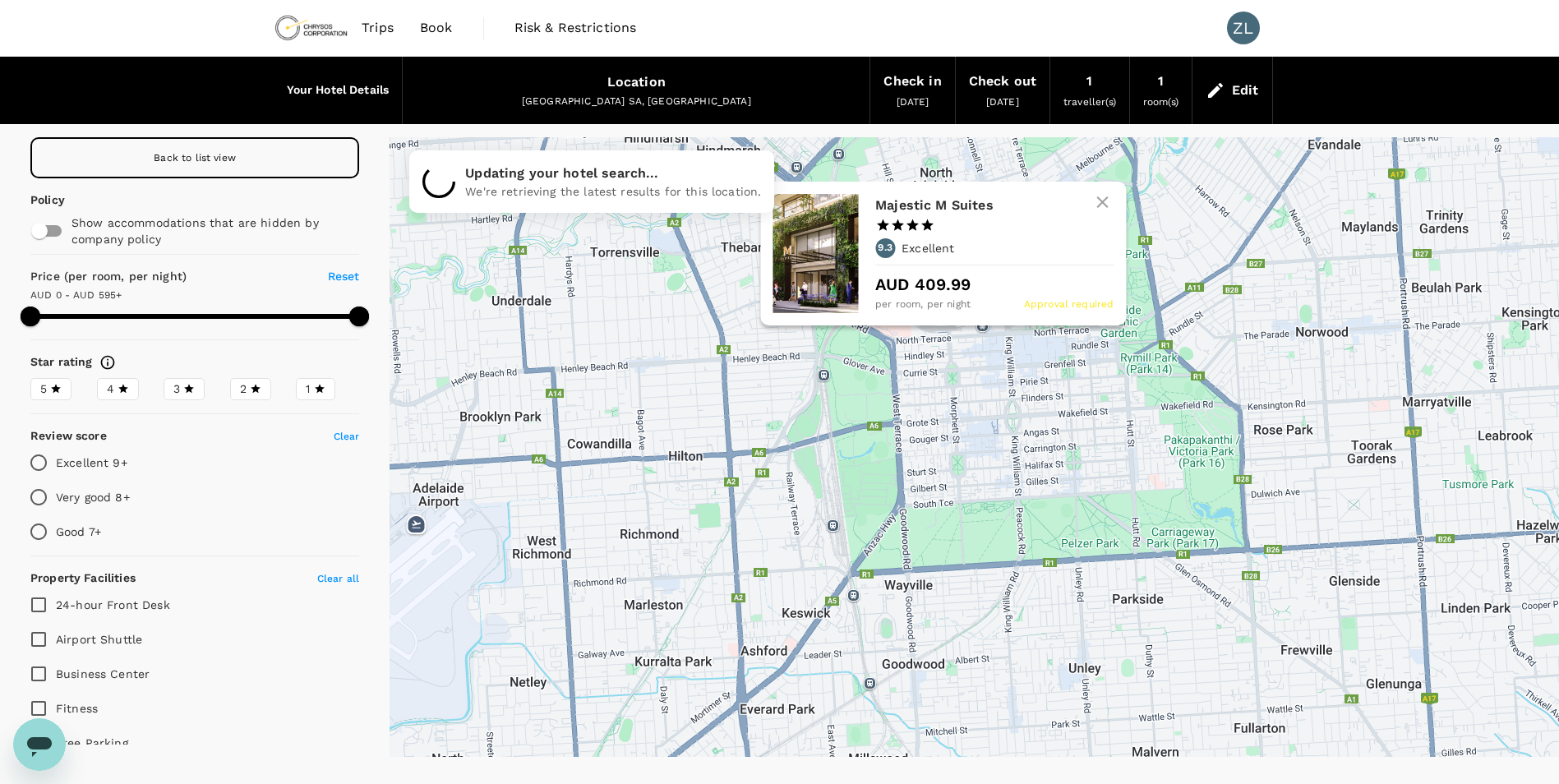
drag, startPoint x: 1004, startPoint y: 541, endPoint x: 967, endPoint y: 240, distance: 303.3
click at [967, 240] on div "9.3 Excellent" at bounding box center [995, 248] width 238 height 20
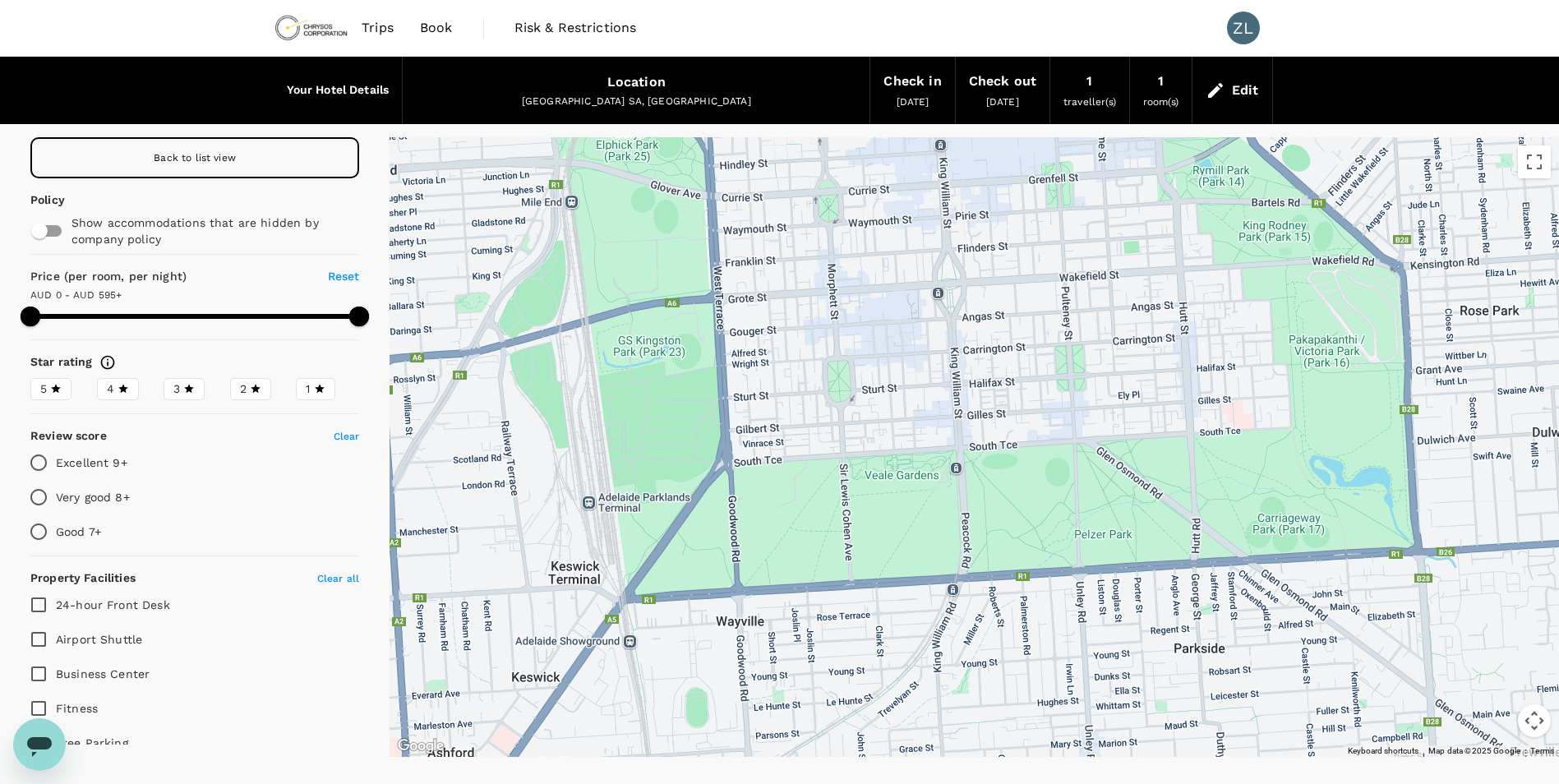
drag, startPoint x: 963, startPoint y: 563, endPoint x: 905, endPoint y: 449, distance: 127.9
click at [905, 449] on div at bounding box center [974, 447] width 1170 height 619
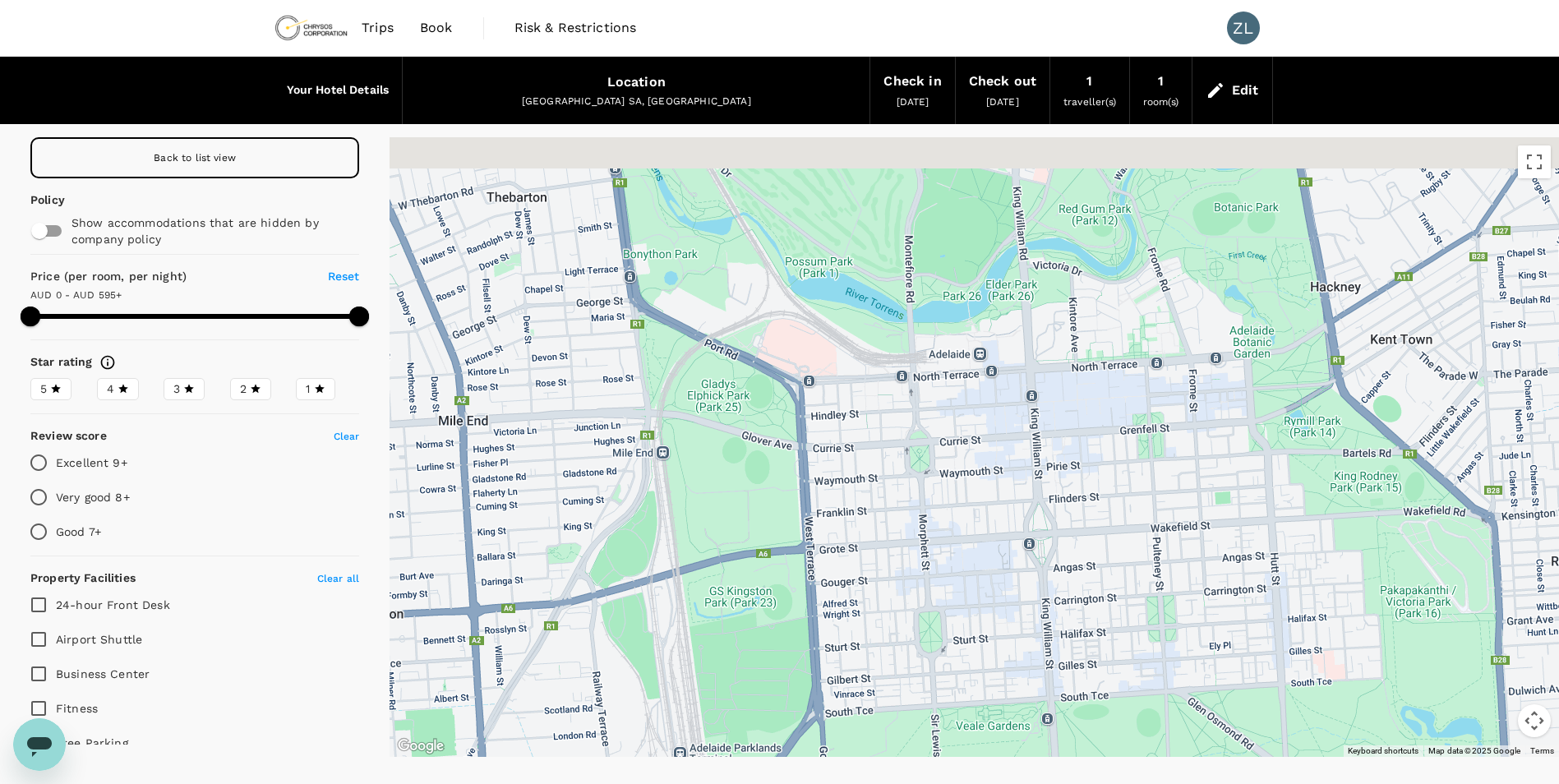
drag, startPoint x: 876, startPoint y: 394, endPoint x: 954, endPoint y: 613, distance: 232.5
click at [954, 613] on div at bounding box center [974, 447] width 1170 height 619
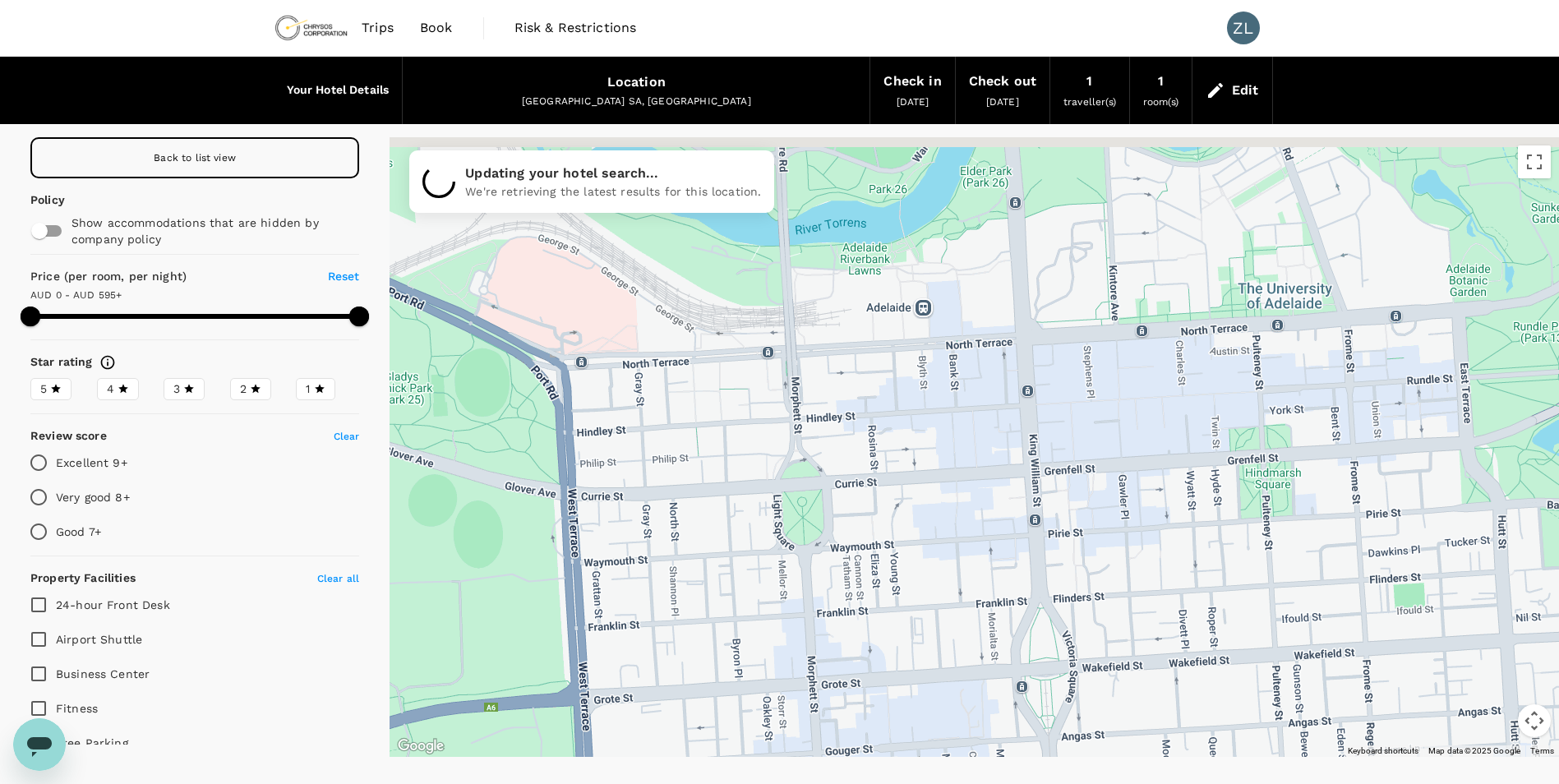
drag, startPoint x: 1113, startPoint y: 316, endPoint x: 1031, endPoint y: 427, distance: 138.0
click at [1031, 427] on div at bounding box center [974, 447] width 1170 height 619
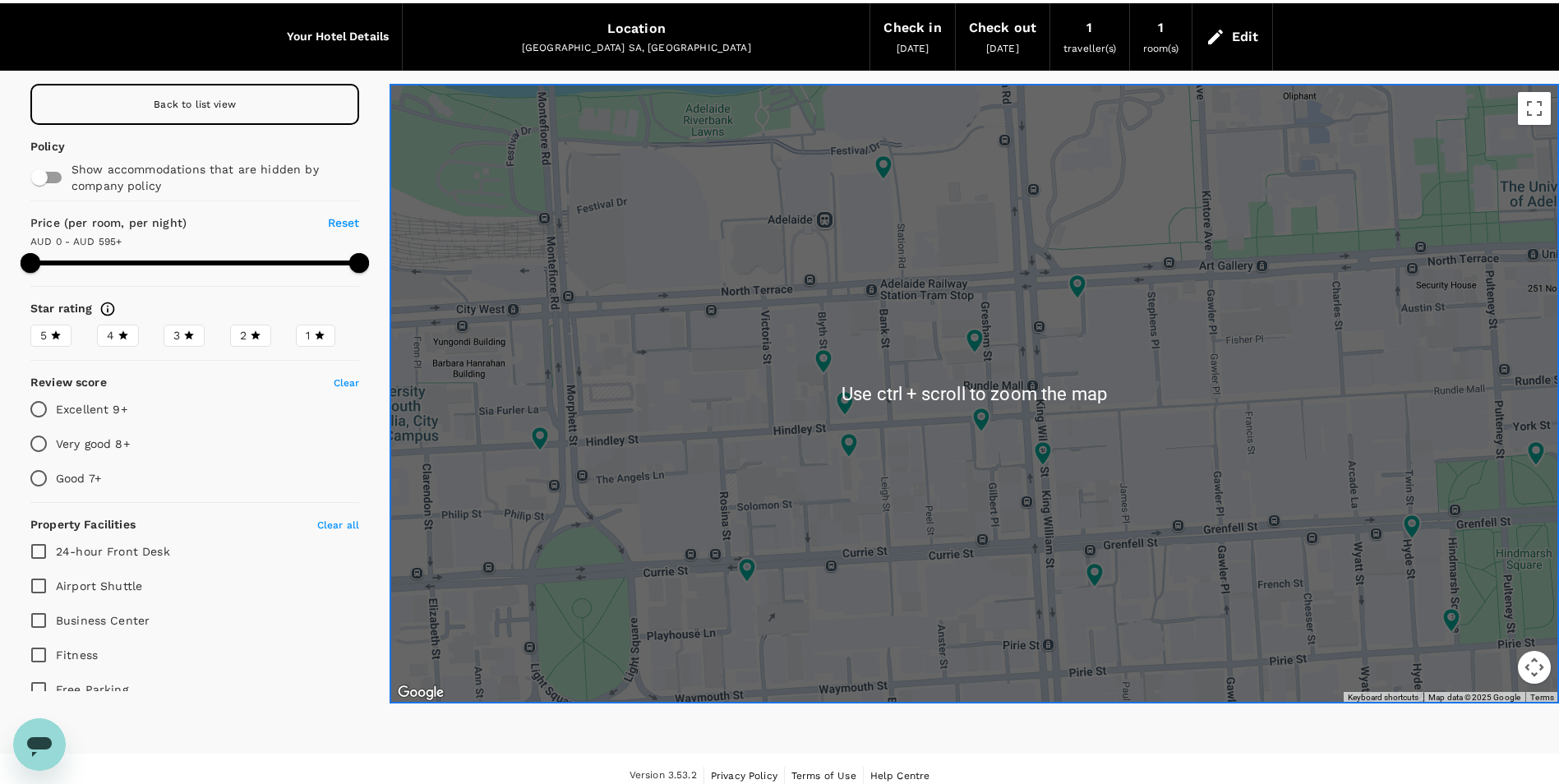
scroll to position [67, 0]
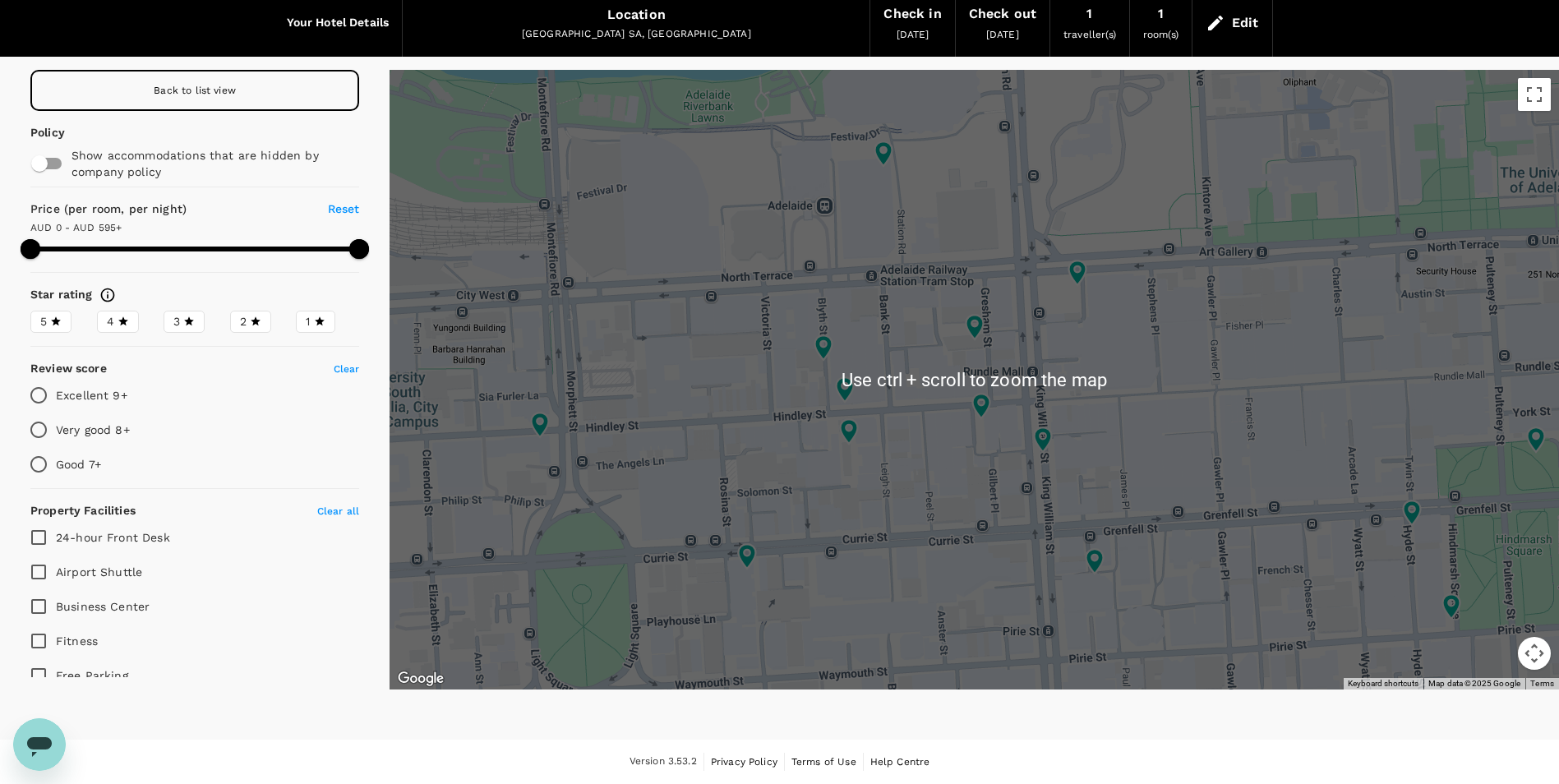
click at [1066, 320] on div at bounding box center [974, 379] width 1170 height 619
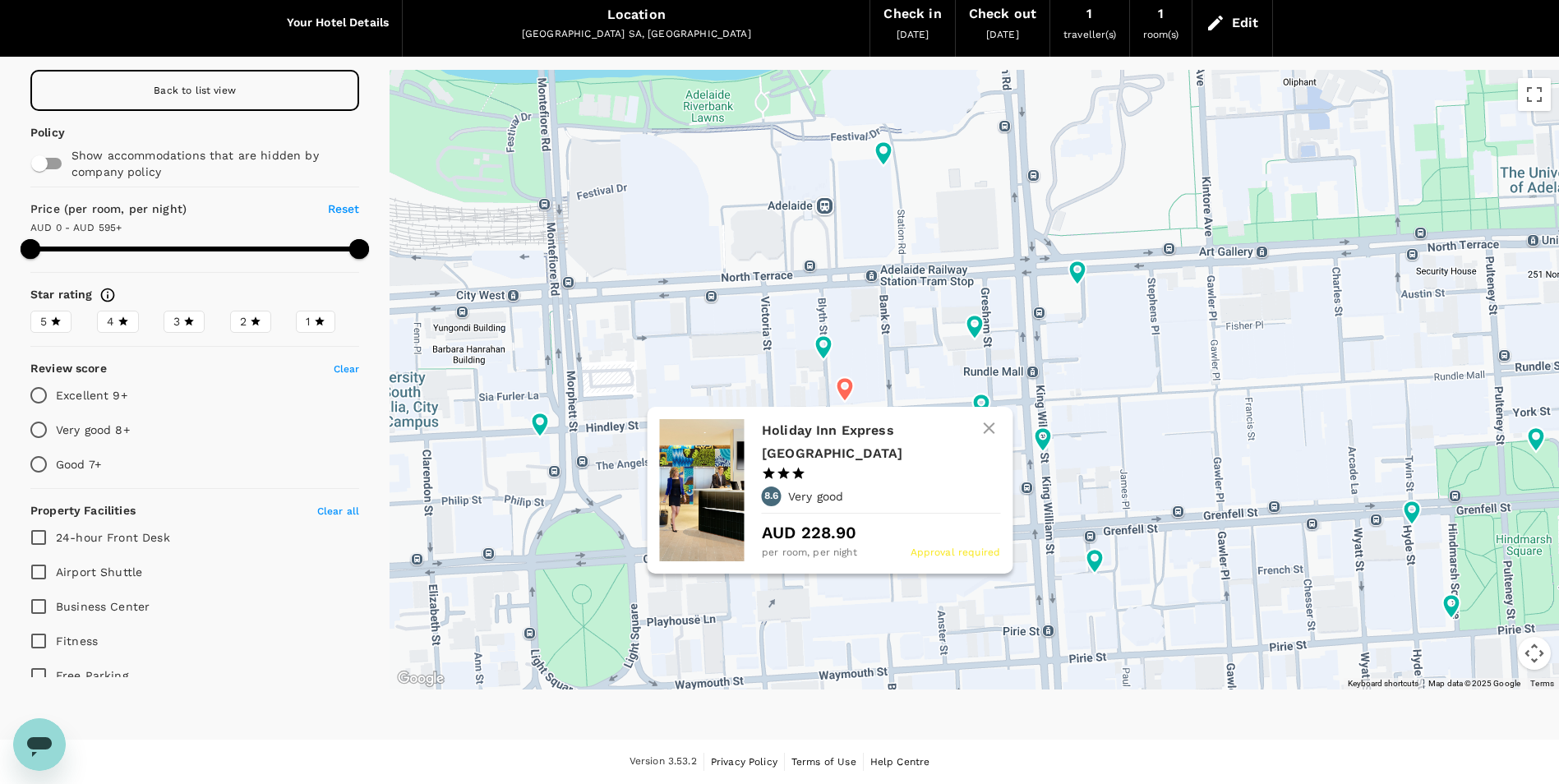
click at [841, 392] on icon at bounding box center [845, 390] width 18 height 25
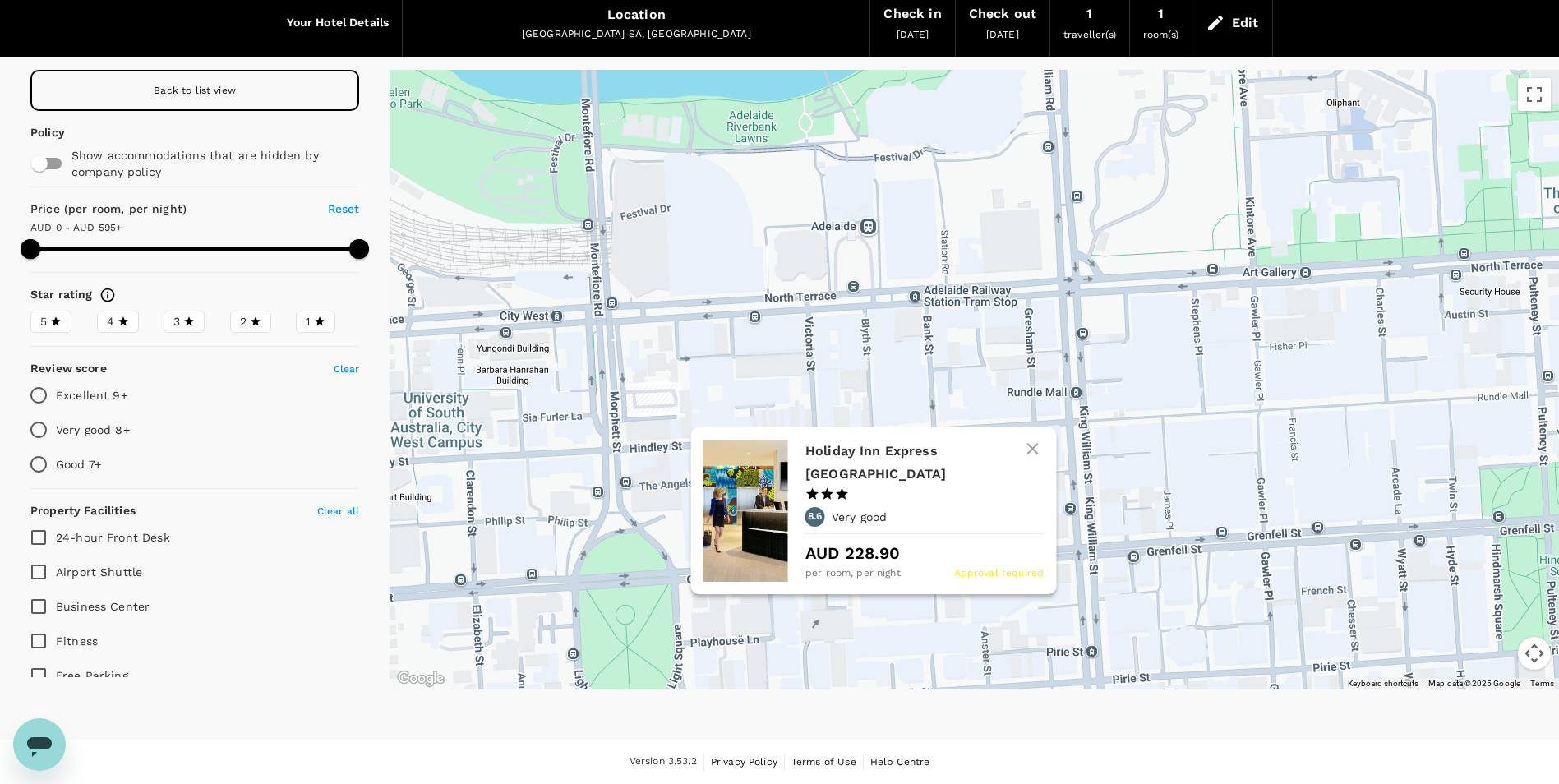
drag, startPoint x: 761, startPoint y: 427, endPoint x: 807, endPoint y: 449, distance: 51.0
click at [807, 449] on div "Holiday Inn Express Adelaide City Centre 1 Star 2 Stars 3 Stars 4 Stars 5 Stars…" at bounding box center [873, 511] width 365 height 166
click at [891, 411] on icon at bounding box center [889, 410] width 18 height 25
click at [833, 457] on h6 "Holiday Inn Express Adelaide City Centre" at bounding box center [918, 463] width 225 height 46
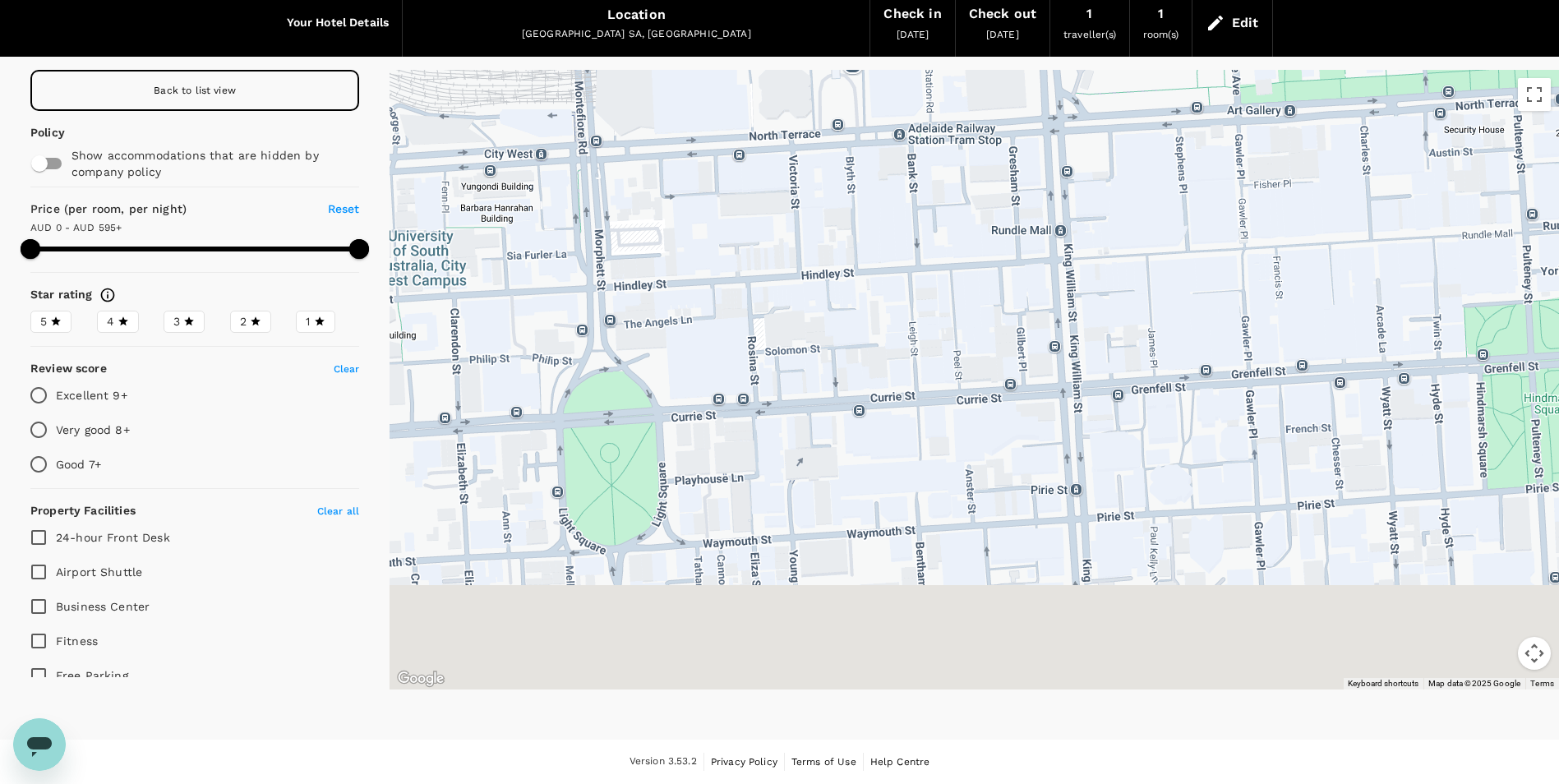
drag, startPoint x: 866, startPoint y: 550, endPoint x: 848, endPoint y: 385, distance: 166.0
click at [849, 386] on div at bounding box center [974, 379] width 1170 height 619
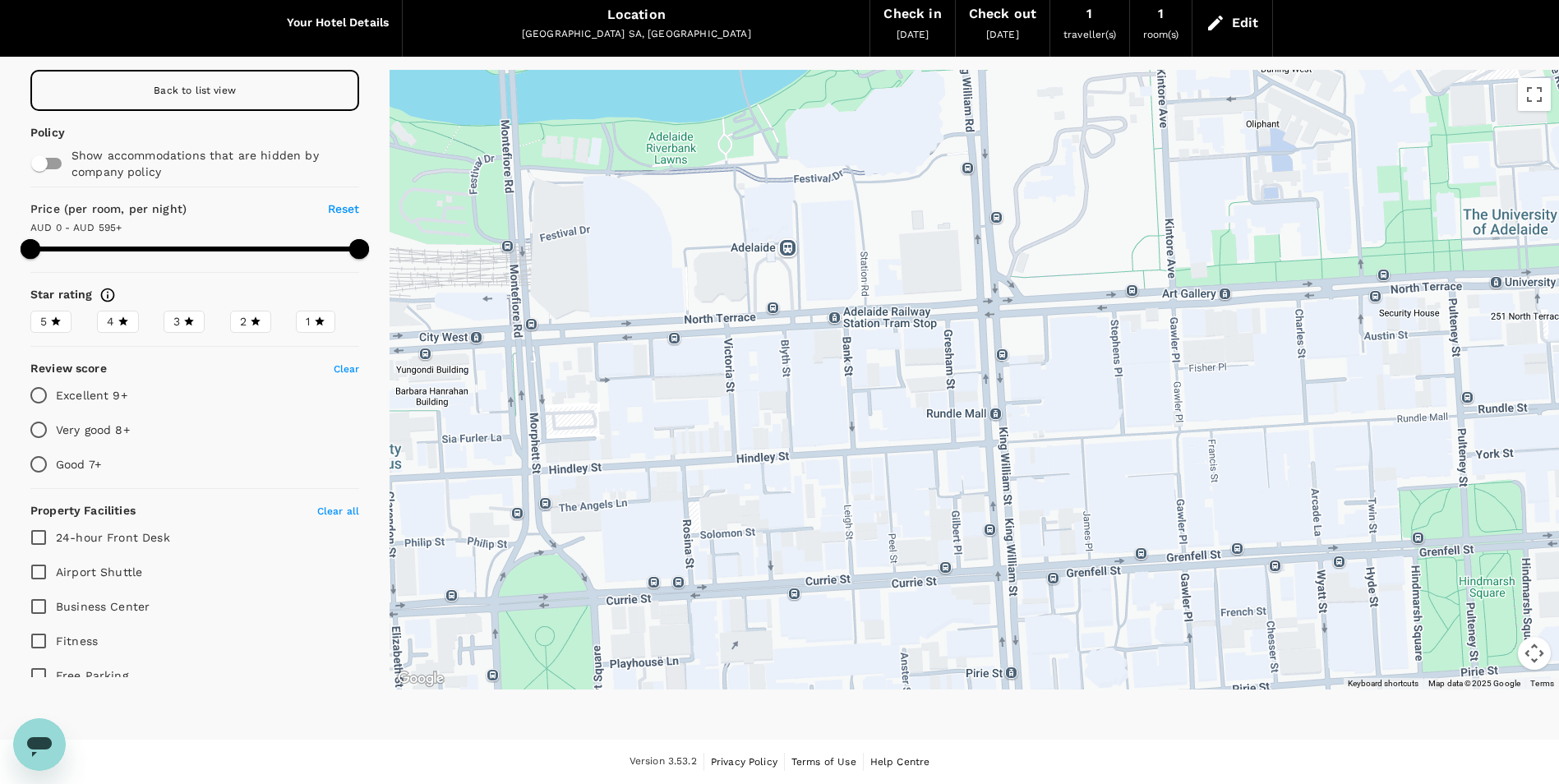
drag, startPoint x: 729, startPoint y: 272, endPoint x: 662, endPoint y: 480, distance: 218.5
click at [662, 480] on div at bounding box center [974, 379] width 1170 height 619
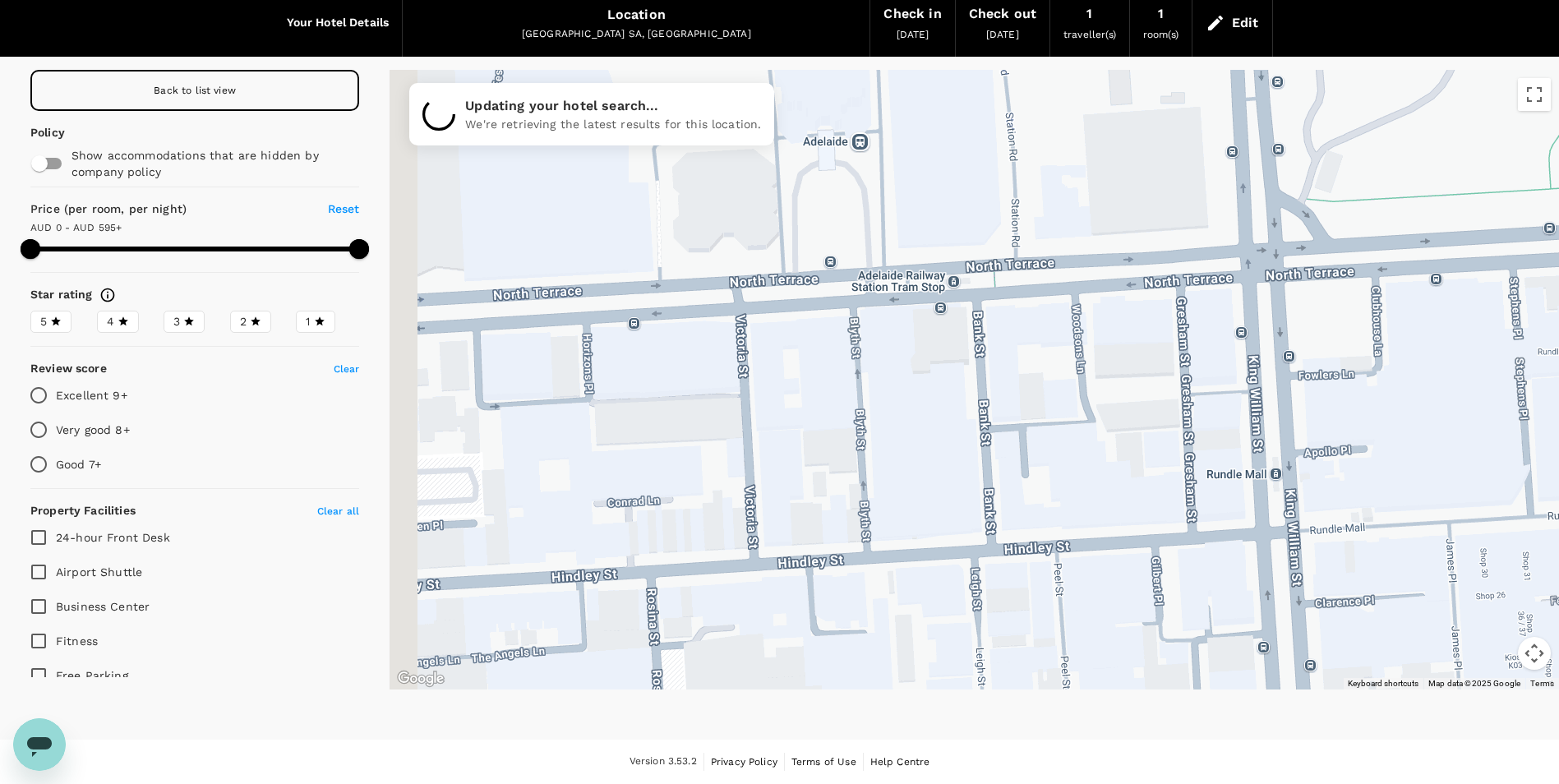
drag, startPoint x: 648, startPoint y: 373, endPoint x: 748, endPoint y: 351, distance: 102.4
click at [748, 351] on div at bounding box center [974, 379] width 1170 height 619
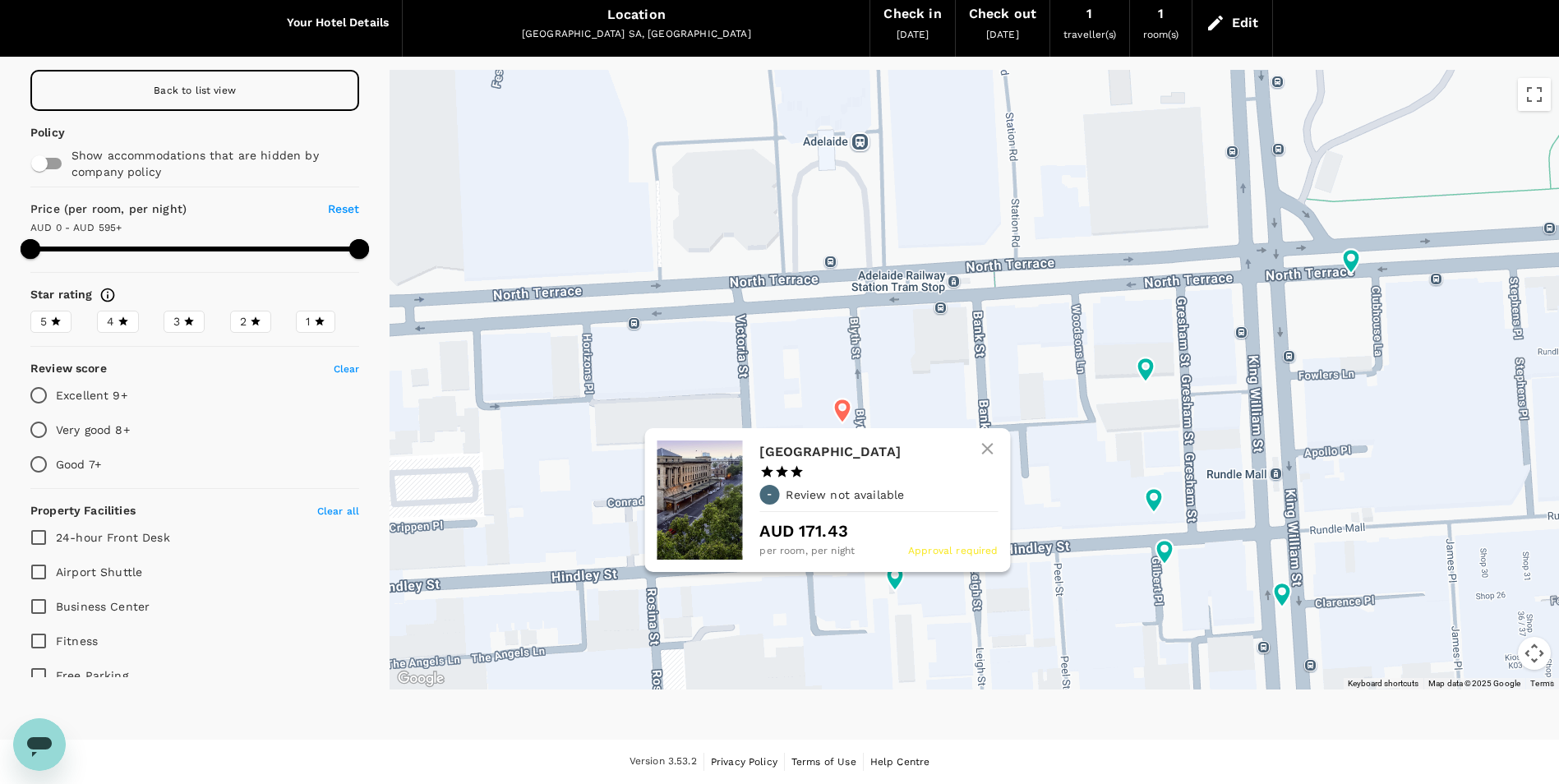
click at [824, 452] on h6 "[GEOGRAPHIC_DATA]" at bounding box center [872, 452] width 225 height 23
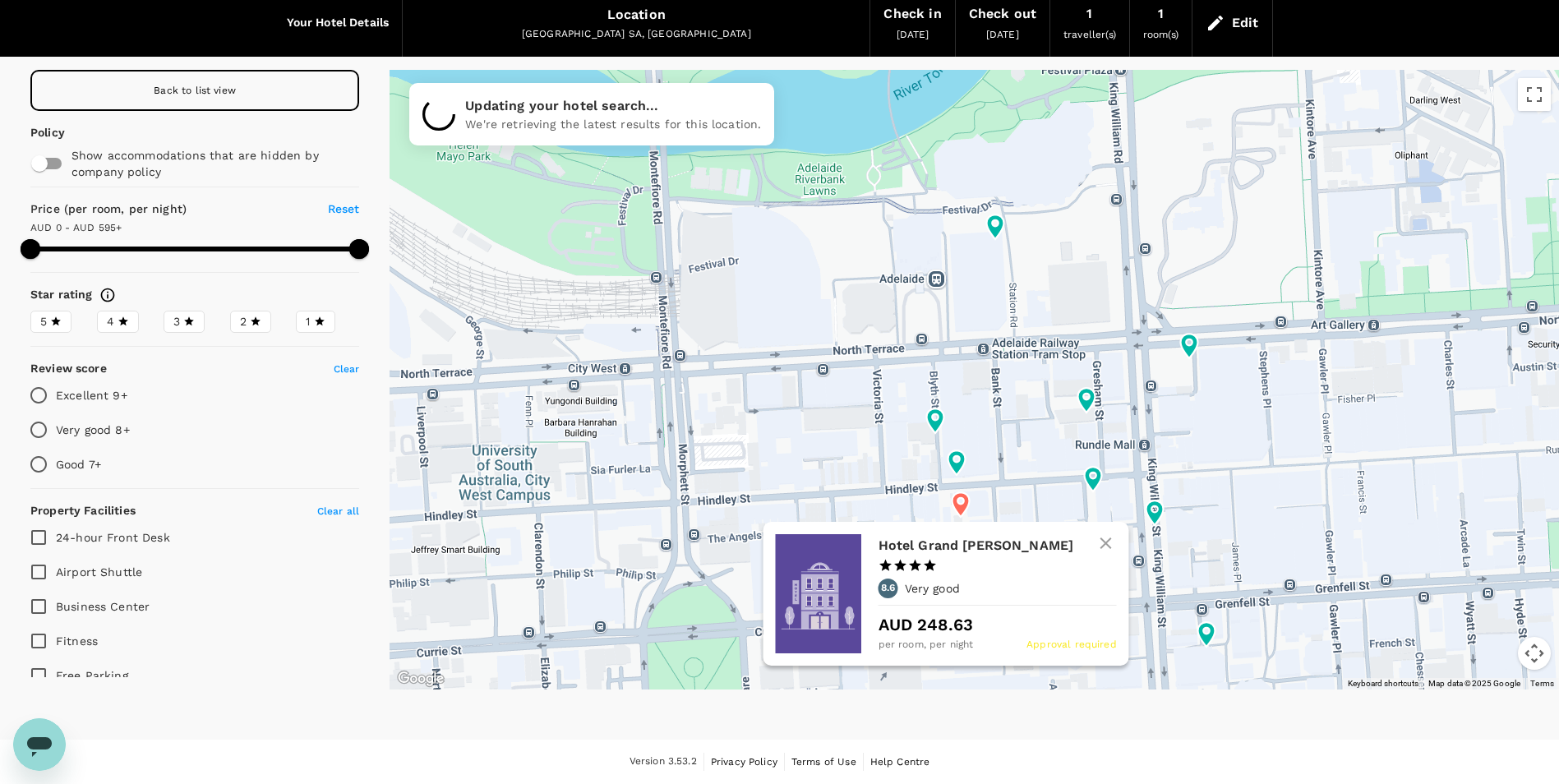
click at [960, 548] on h6 "Hotel Grand [PERSON_NAME]" at bounding box center [990, 546] width 225 height 23
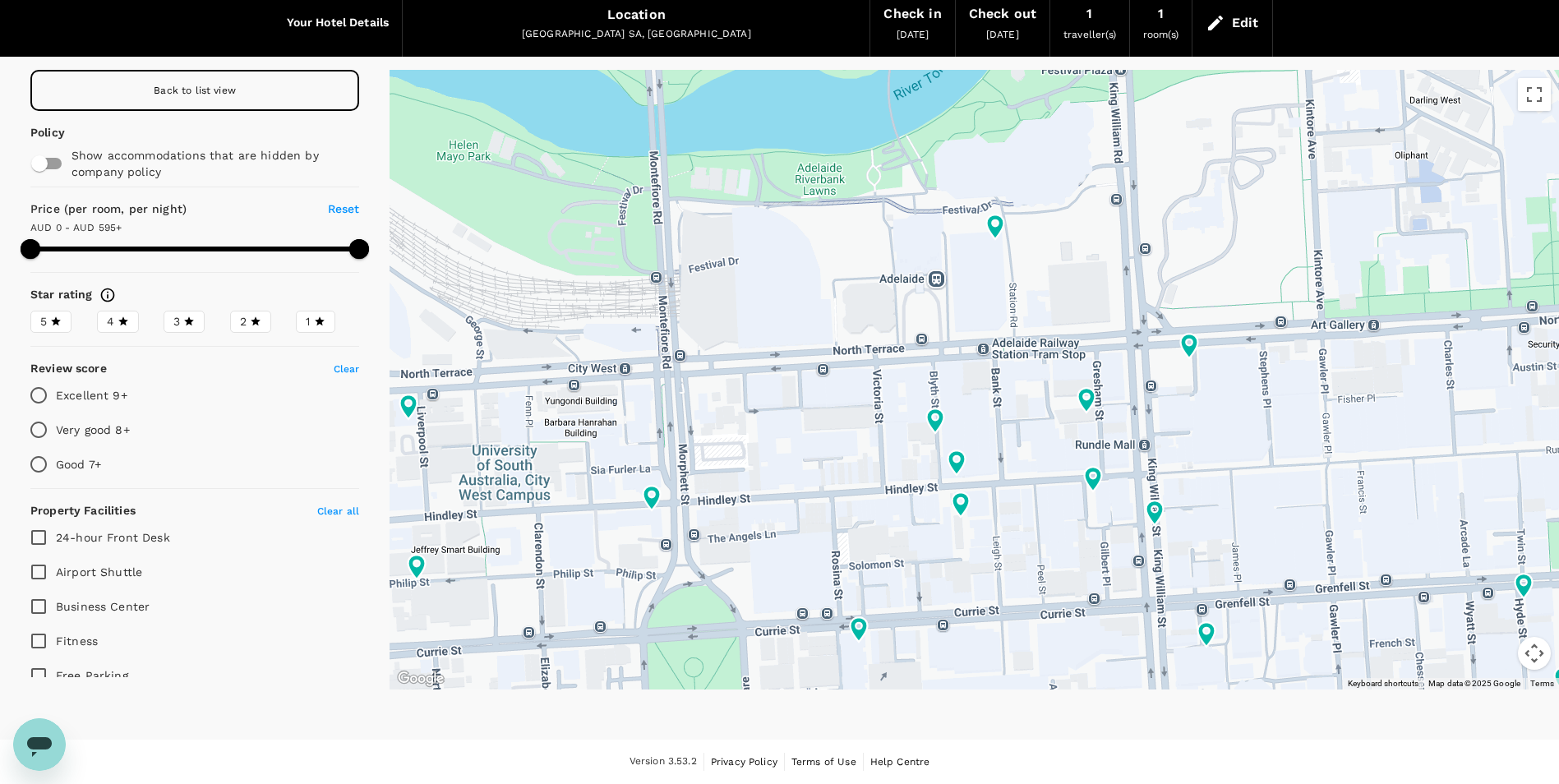
type input "595"
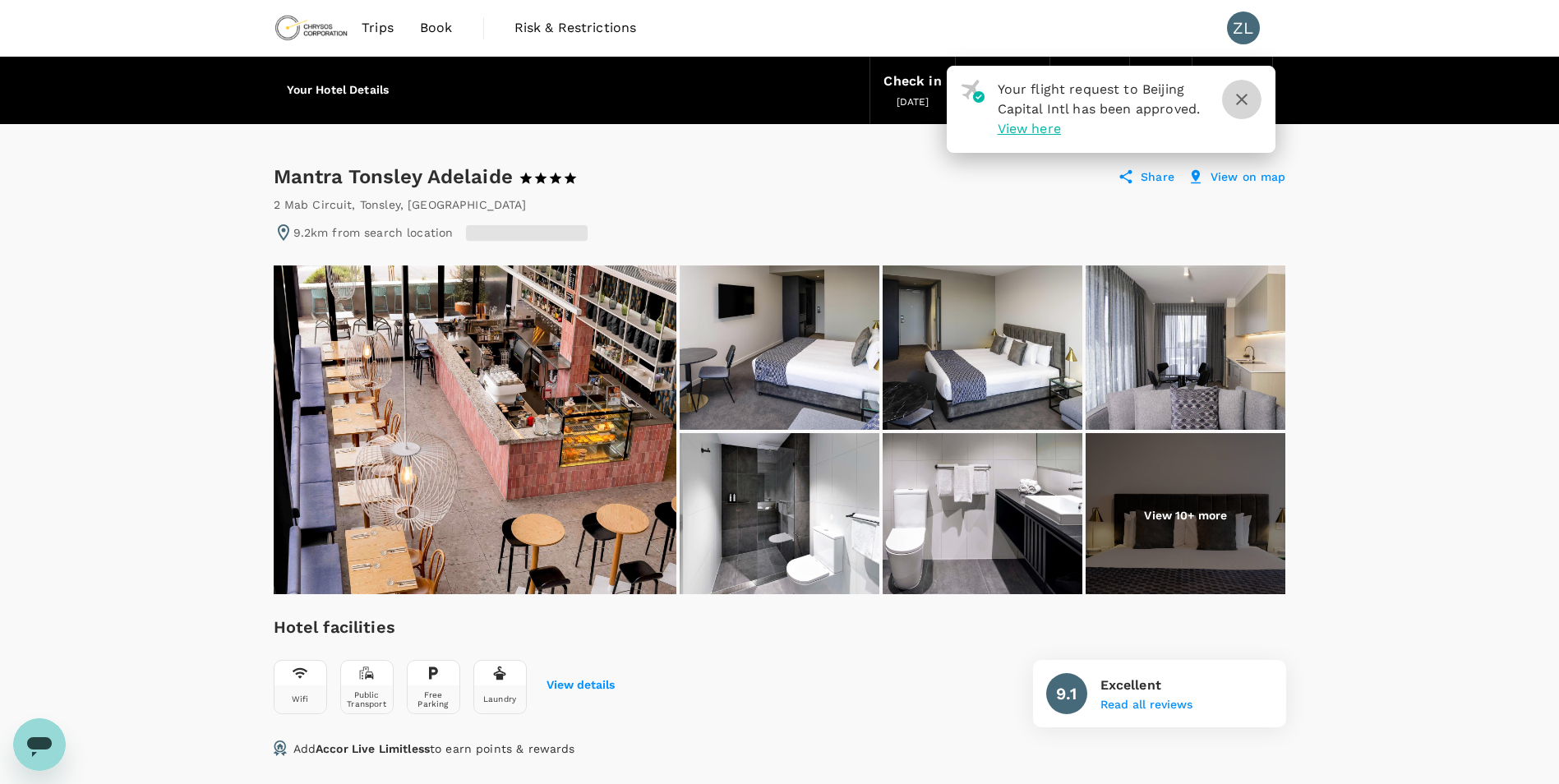
click at [1250, 102] on icon "button" at bounding box center [1242, 99] width 20 height 20
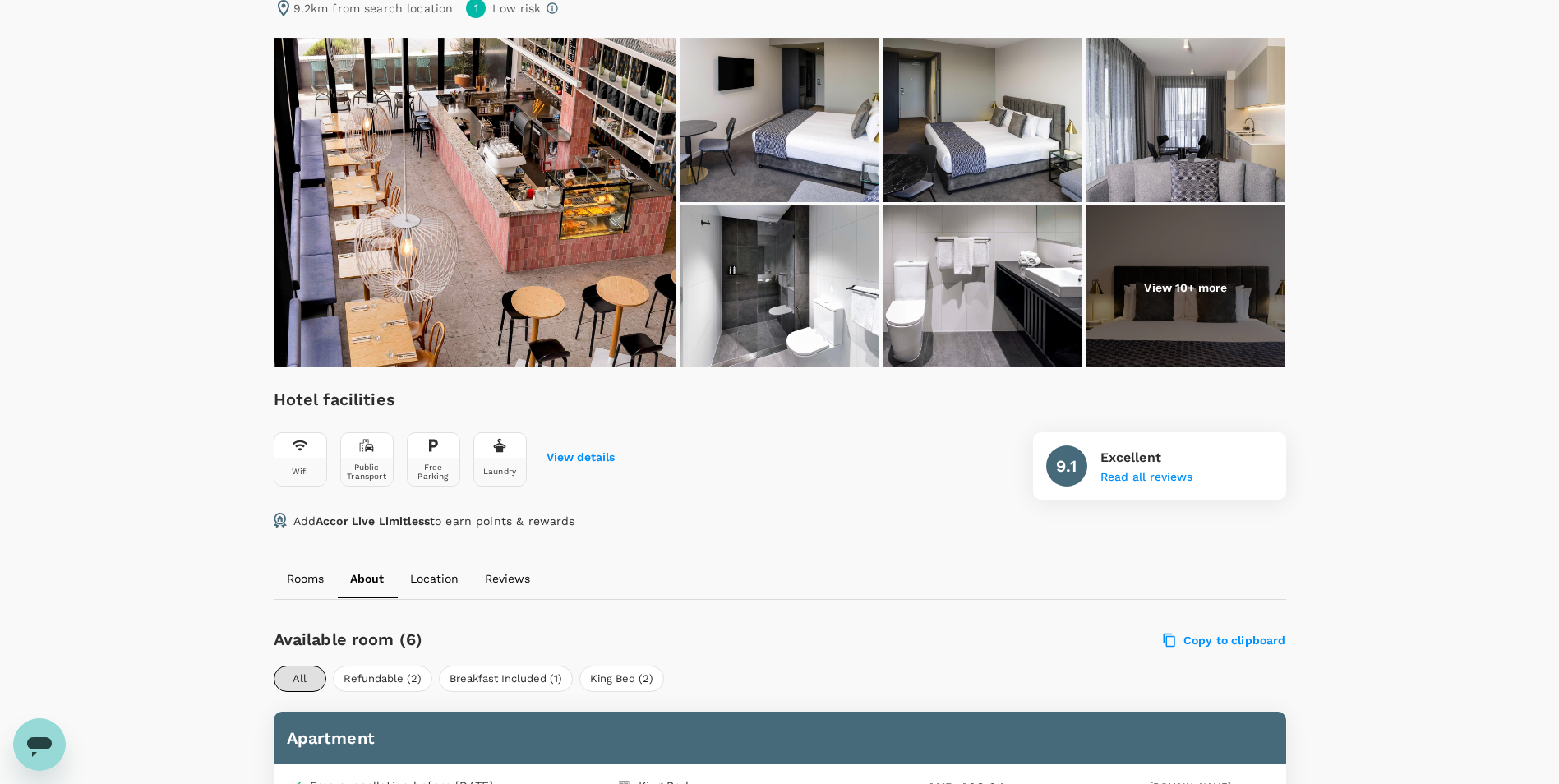
scroll to position [224, 0]
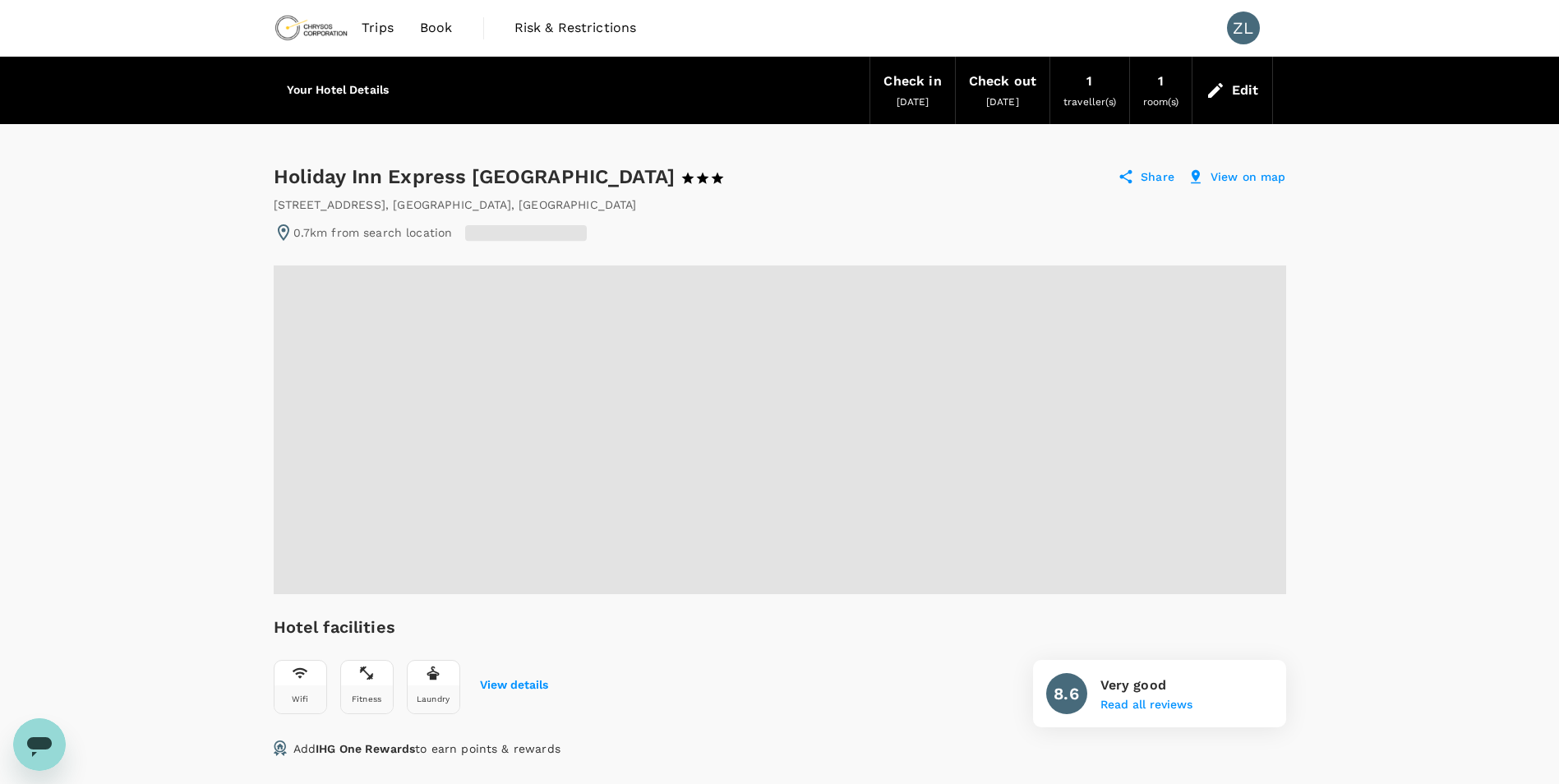
scroll to position [80, 0]
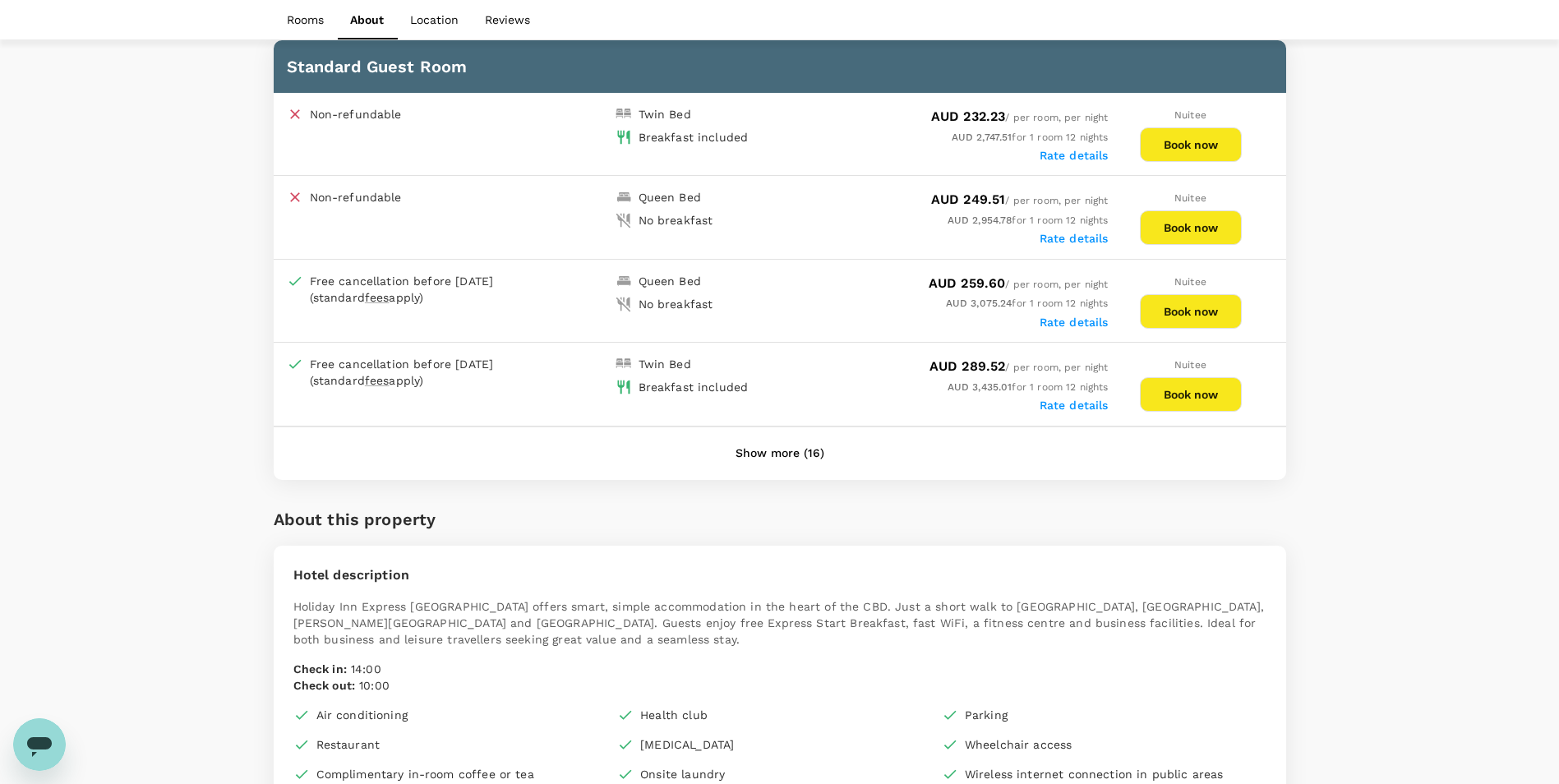
scroll to position [897, 0]
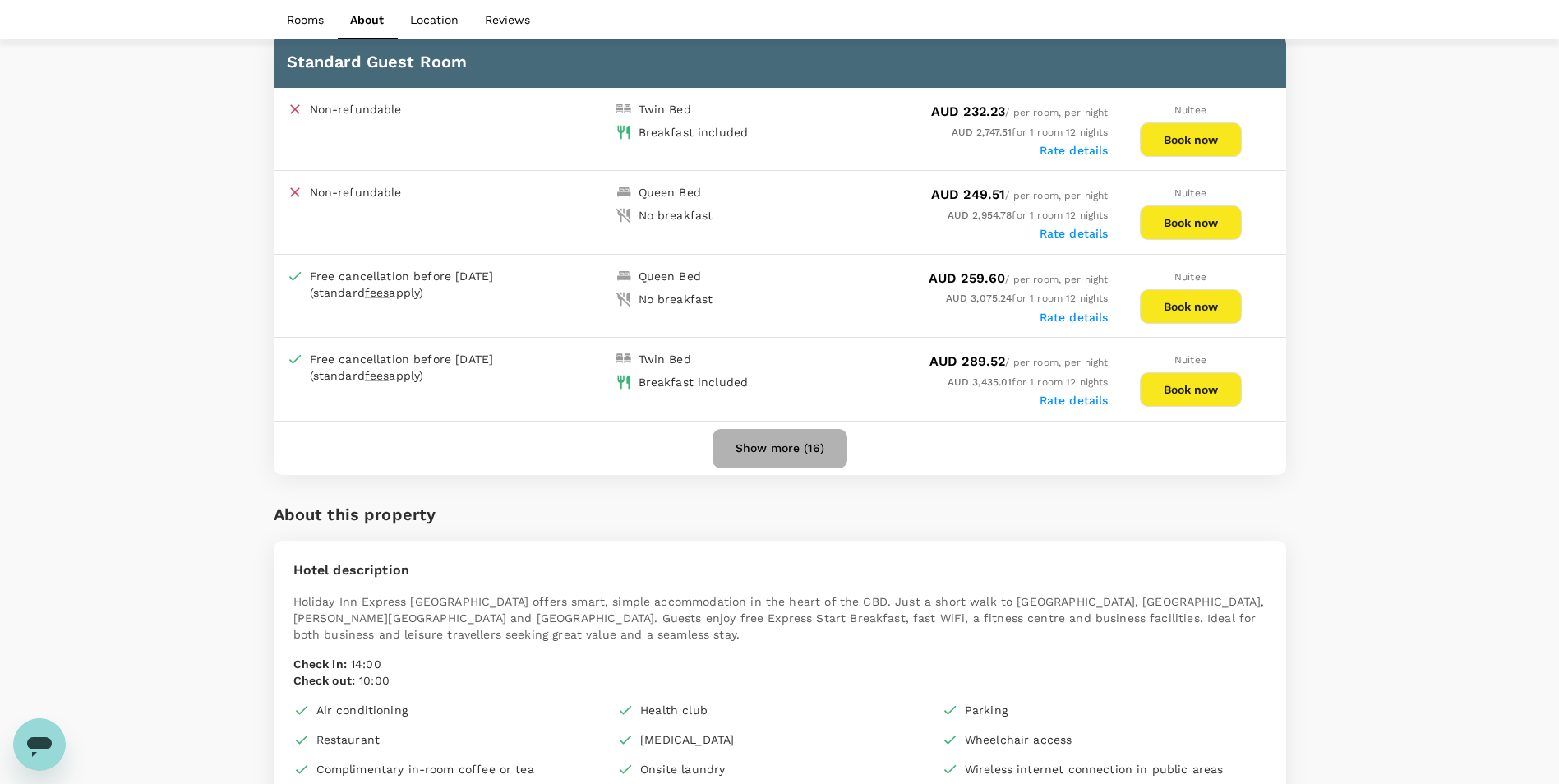
click at [811, 434] on button "Show more (16)" at bounding box center [780, 449] width 135 height 39
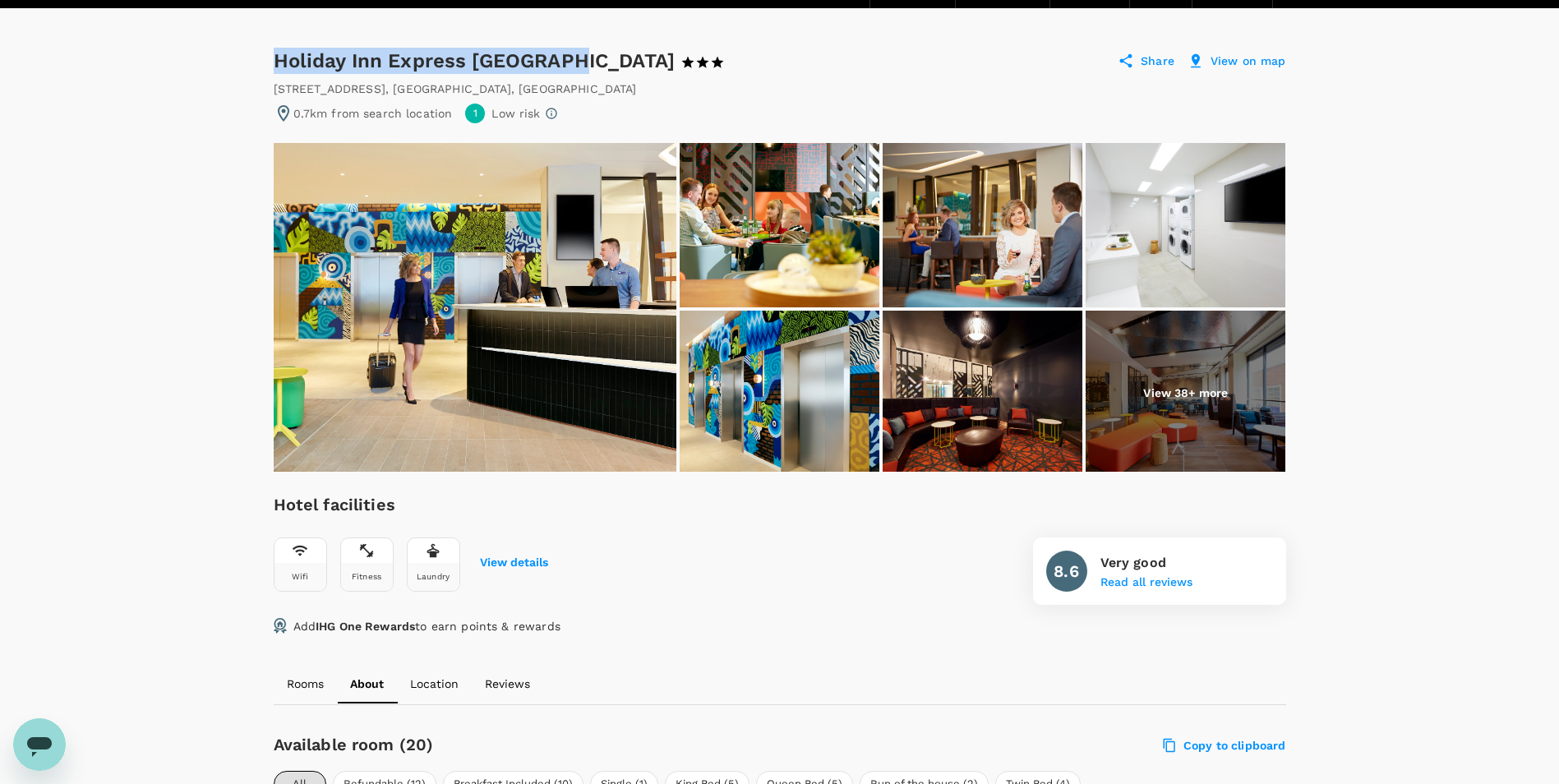
scroll to position [84, 0]
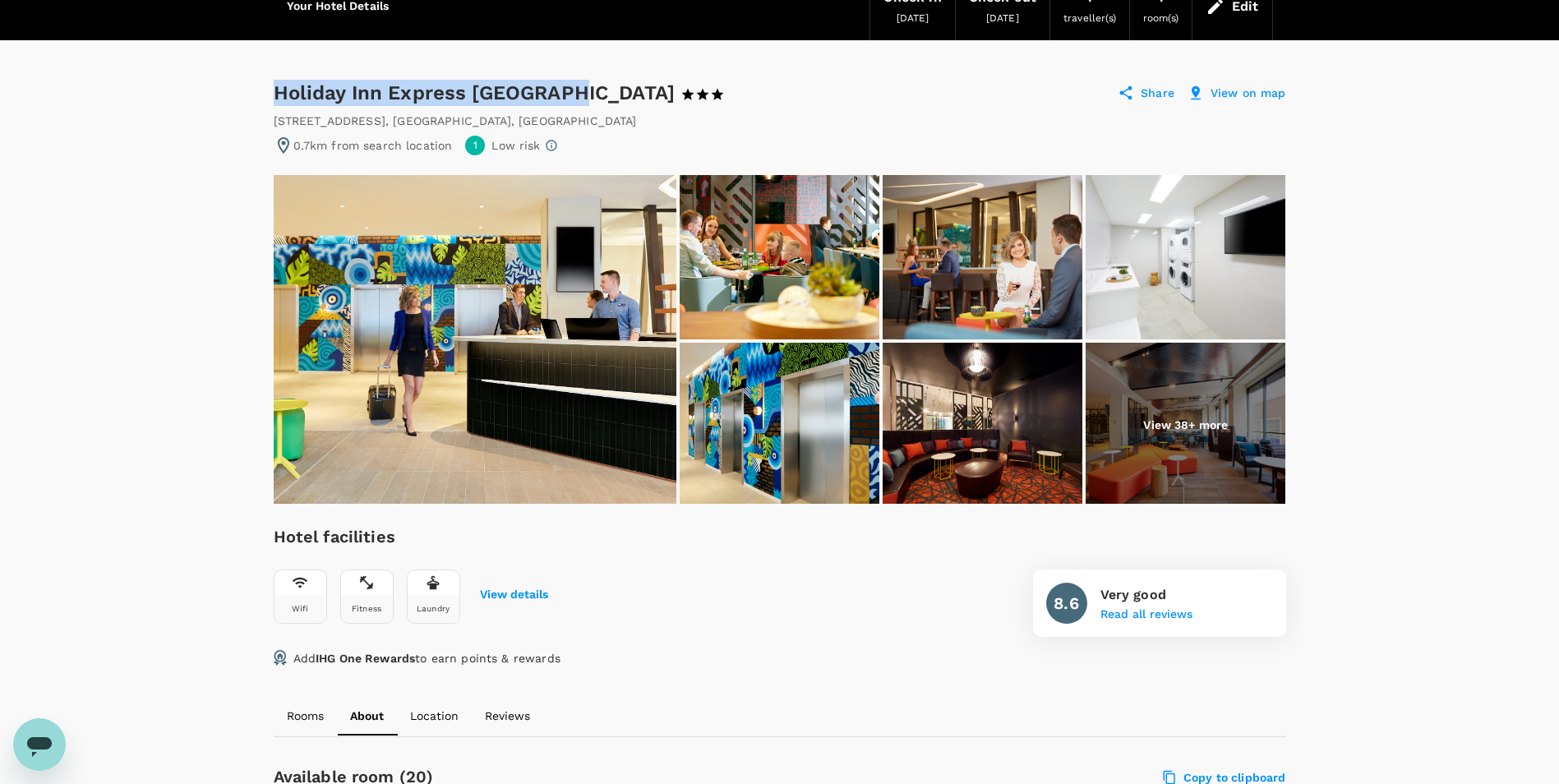
drag, startPoint x: 280, startPoint y: 16, endPoint x: 672, endPoint y: 81, distance: 397.4
click at [672, 81] on div "Holiday Inn Express Adelaide City Centre 1 Star 2 Stars 3 Stars 4 Stars 5 Stars" at bounding box center [514, 93] width 482 height 26
copy div "Holiday Inn Express Adelaide City Centre"
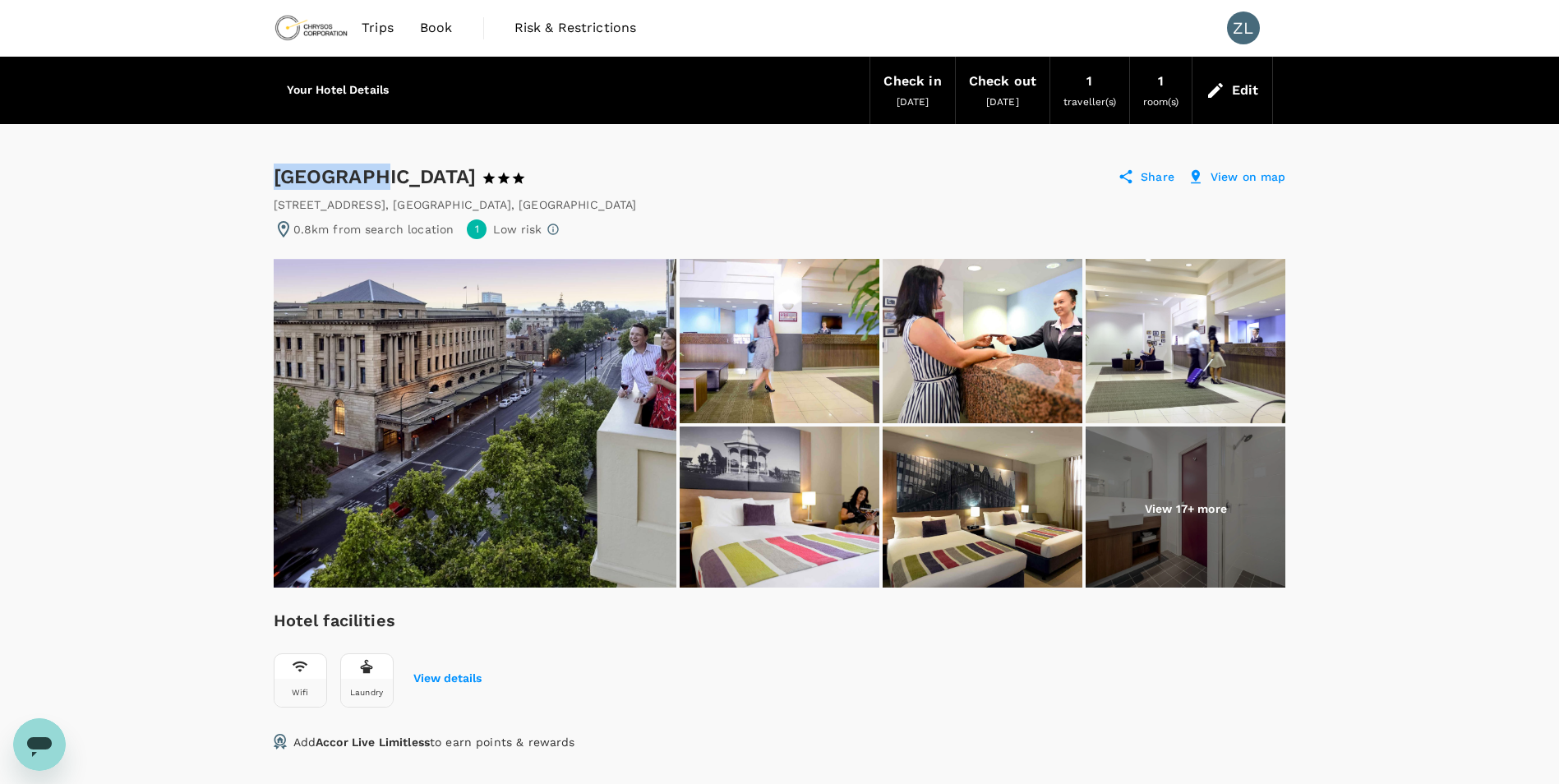
drag, startPoint x: 279, startPoint y: 174, endPoint x: 371, endPoint y: 180, distance: 92.2
click at [371, 180] on div "Grosvenor Hotel Adelaide 1 Star 2 Stars 3 Stars 4 Stars 5 Stars" at bounding box center [415, 177] width 283 height 26
copy div "Grosvenor"
click at [754, 197] on div "125 North Terrace , ADELAIDE , Australia" at bounding box center [780, 204] width 1013 height 17
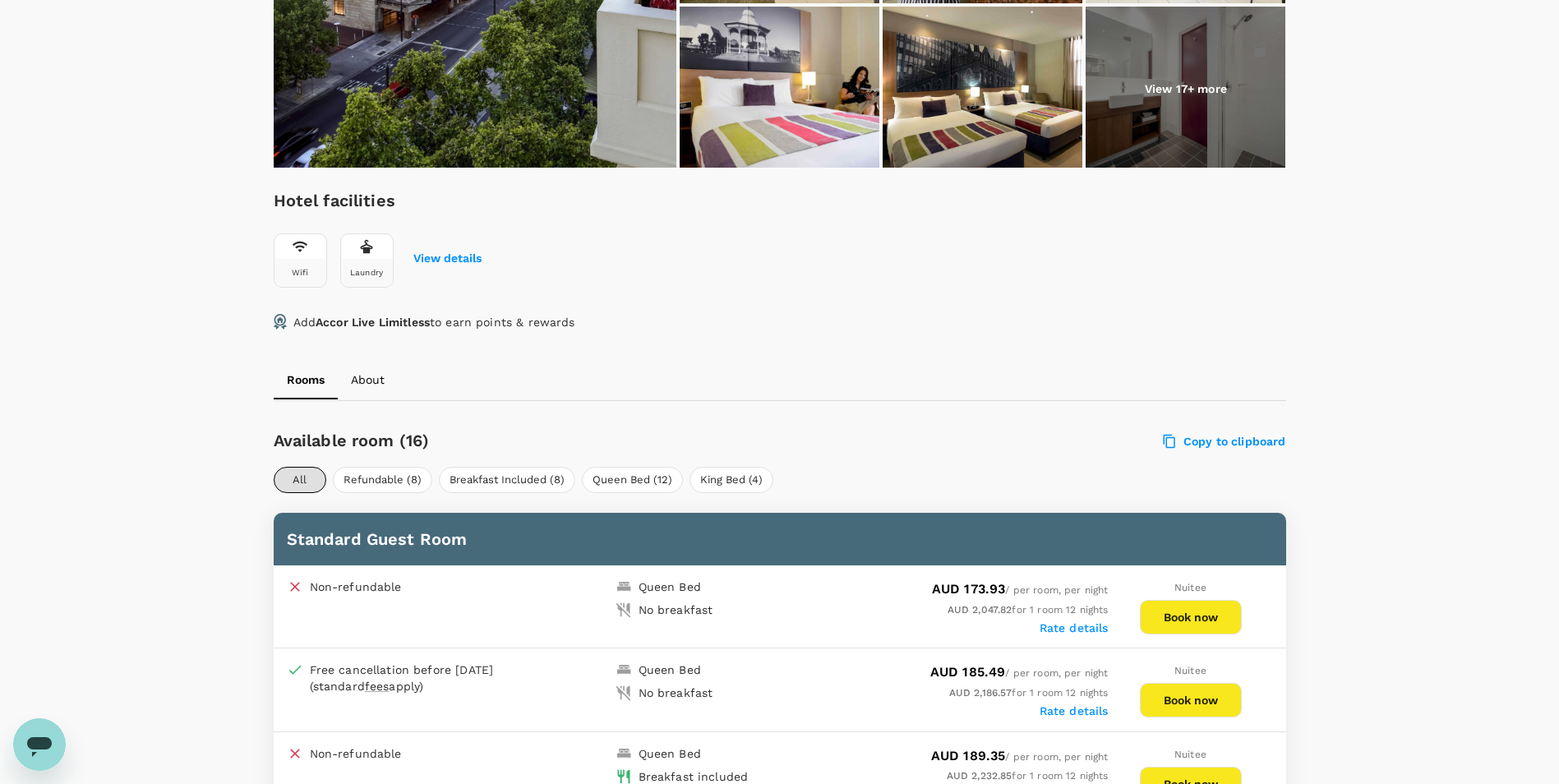
scroll to position [328, 0]
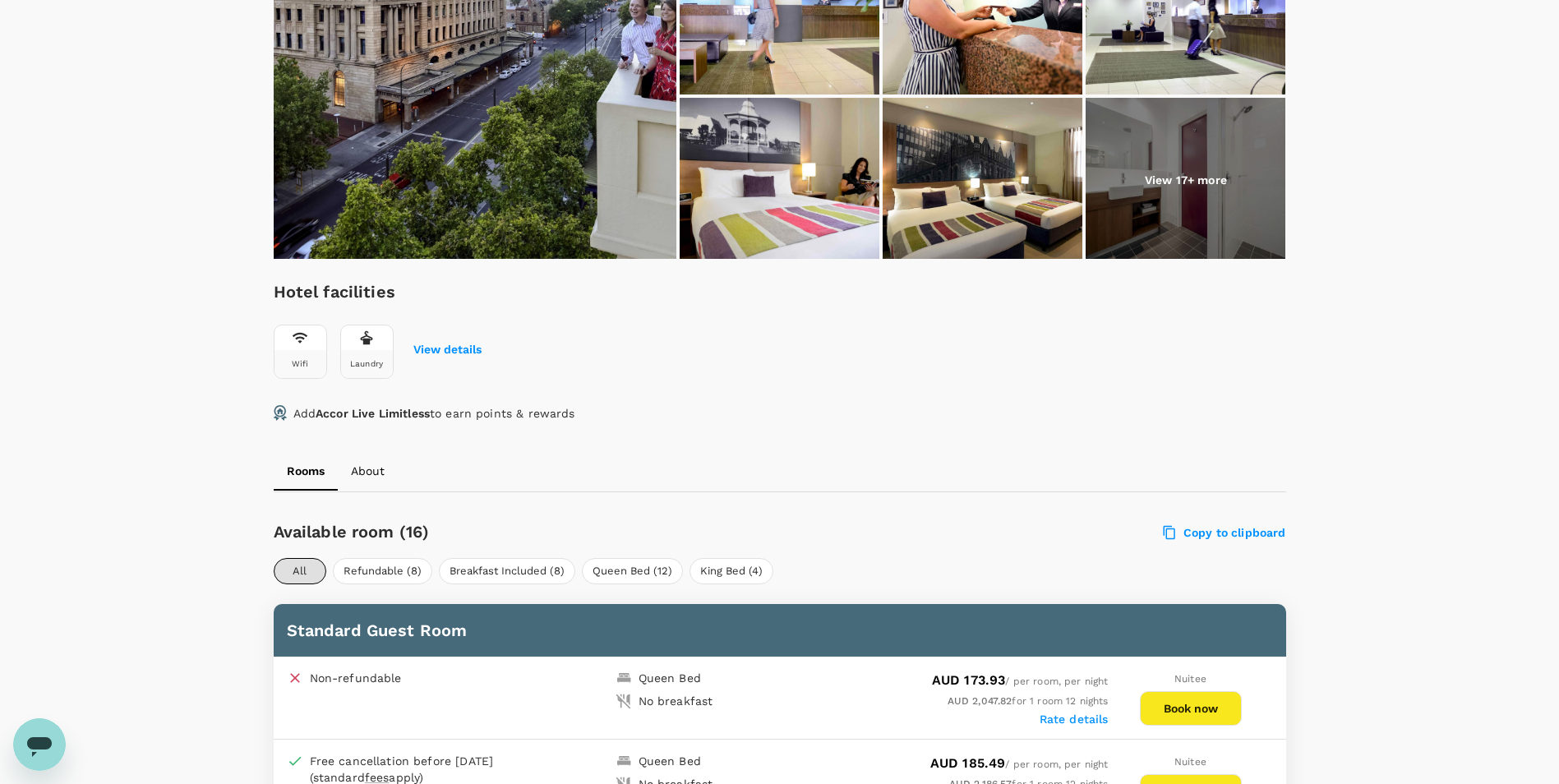
click at [1189, 173] on p "View 17+ more" at bounding box center [1187, 180] width 82 height 17
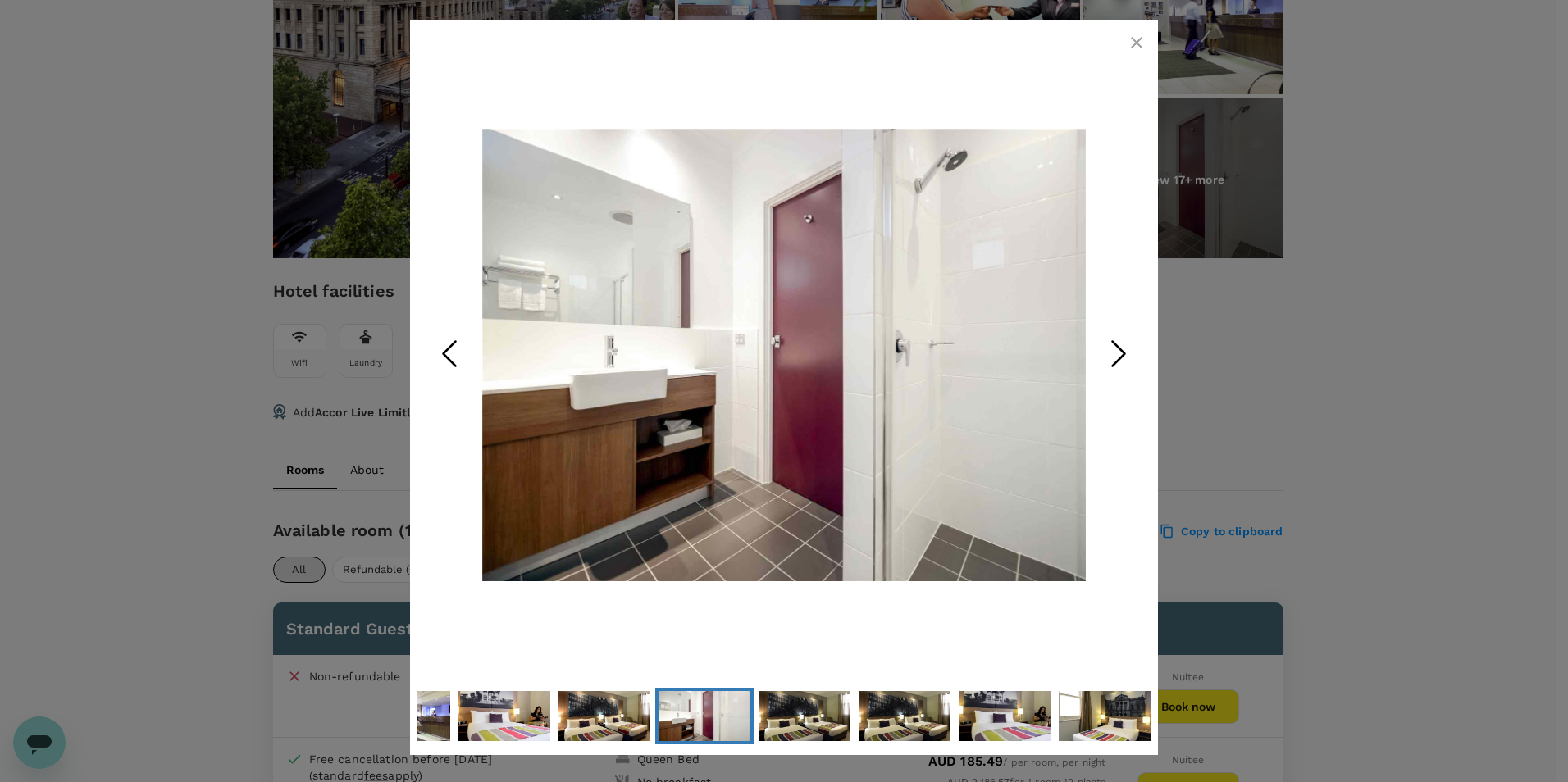
click at [1124, 356] on icon "Next Slide" at bounding box center [1118, 354] width 49 height 49
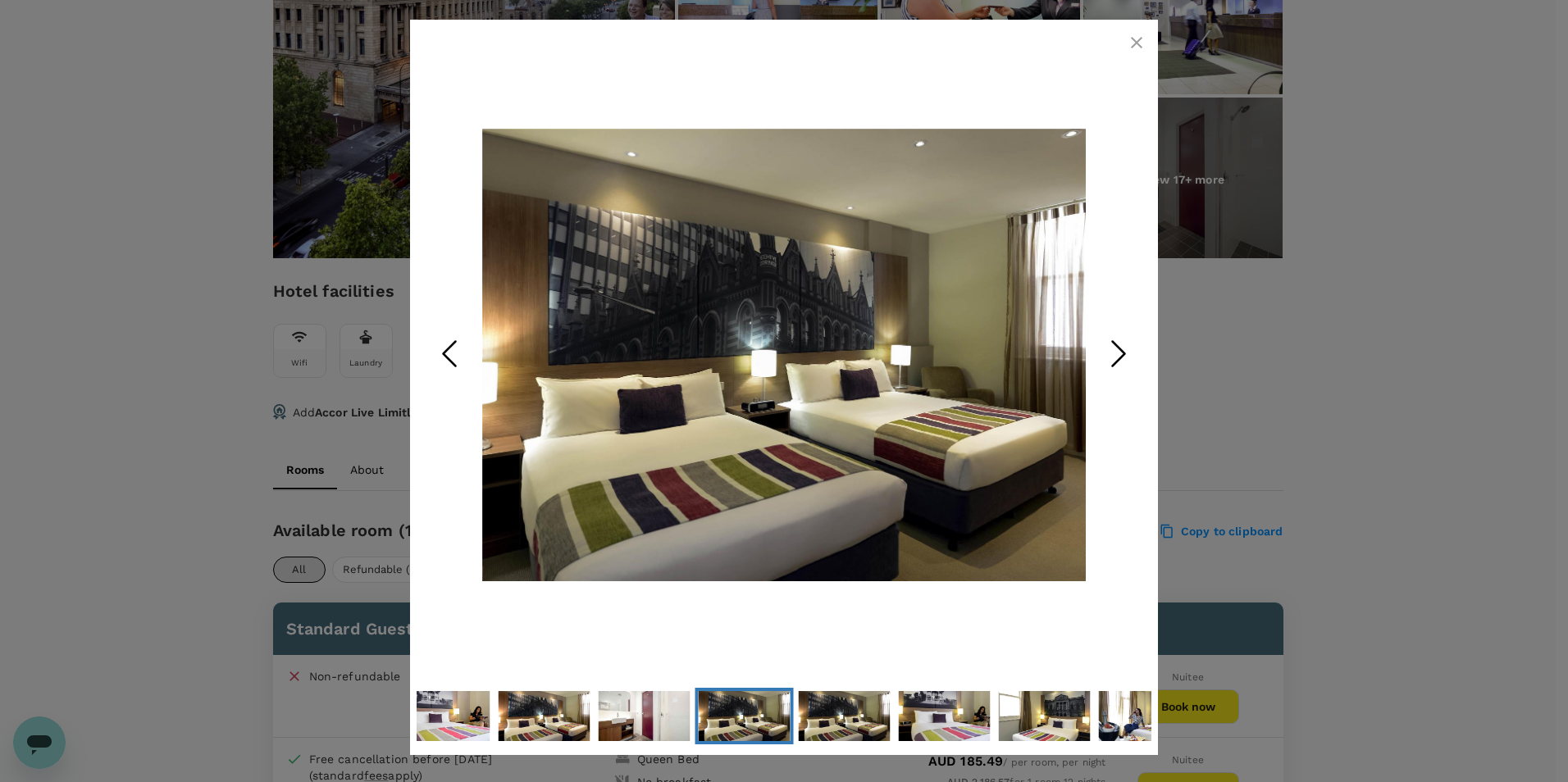
click at [1124, 356] on polyline "Next Slide" at bounding box center [1119, 354] width 12 height 24
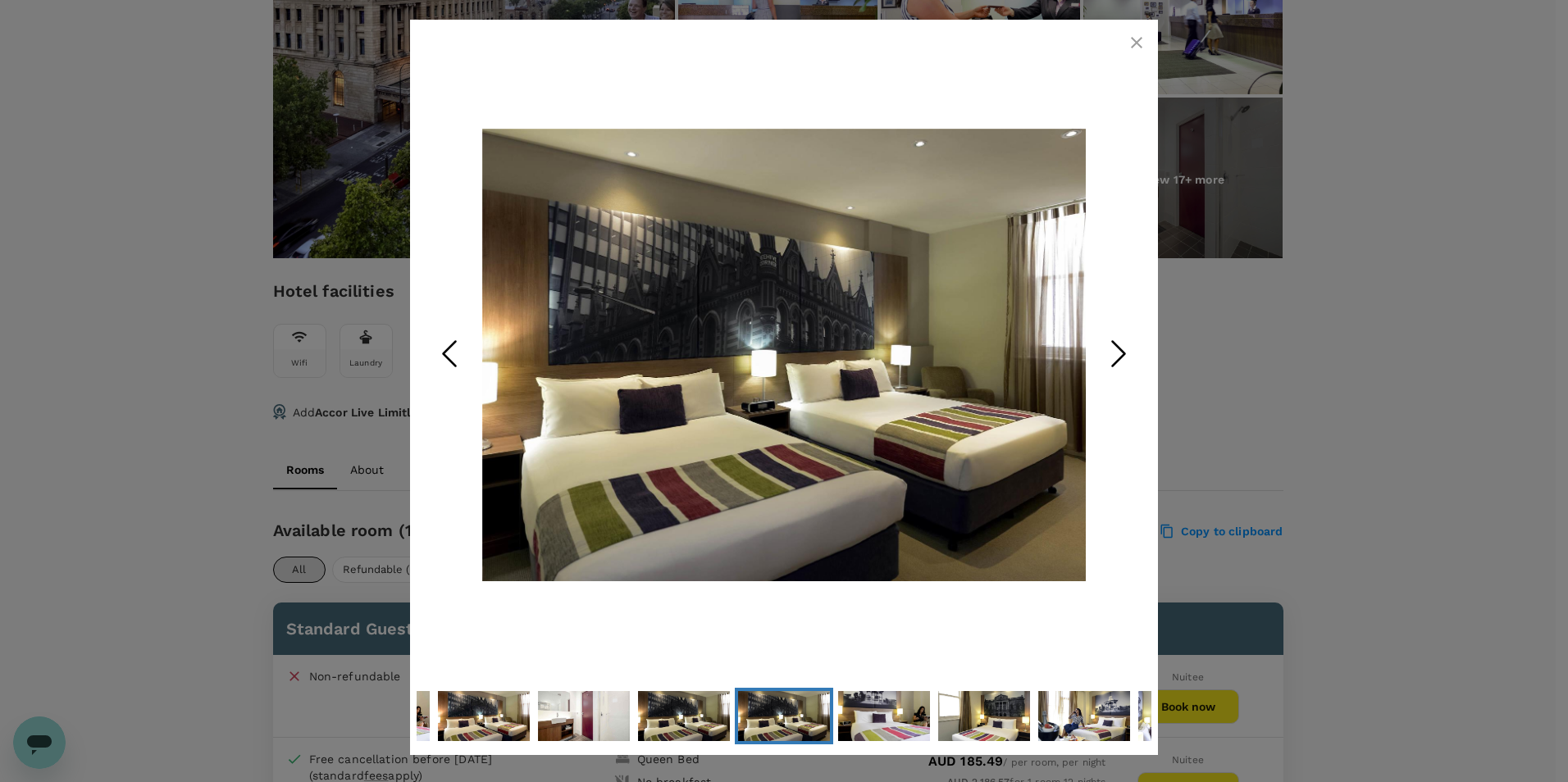
click at [1124, 356] on polyline "Next Slide" at bounding box center [1119, 354] width 12 height 24
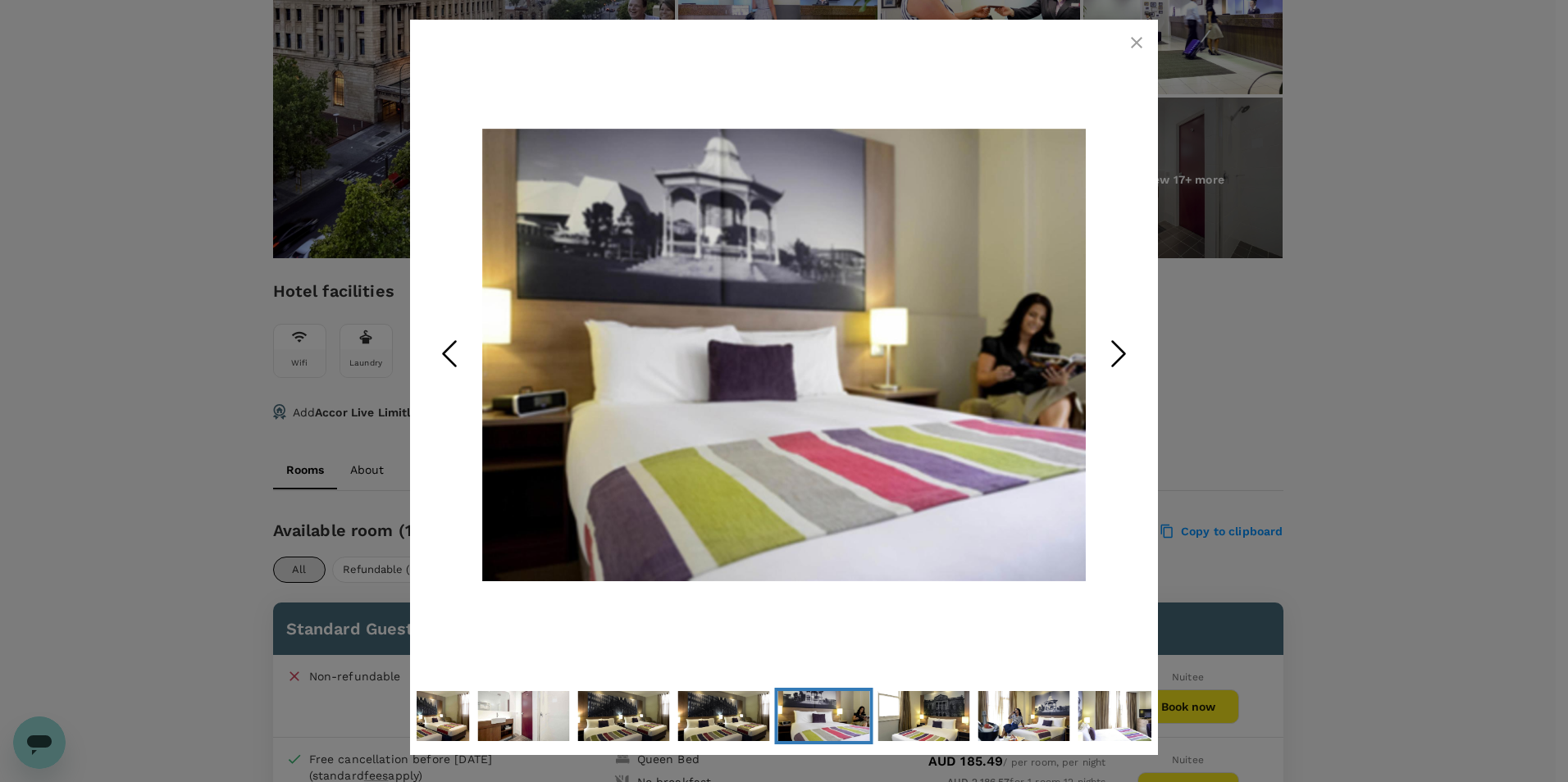
click at [1124, 356] on polyline "Next Slide" at bounding box center [1119, 354] width 12 height 24
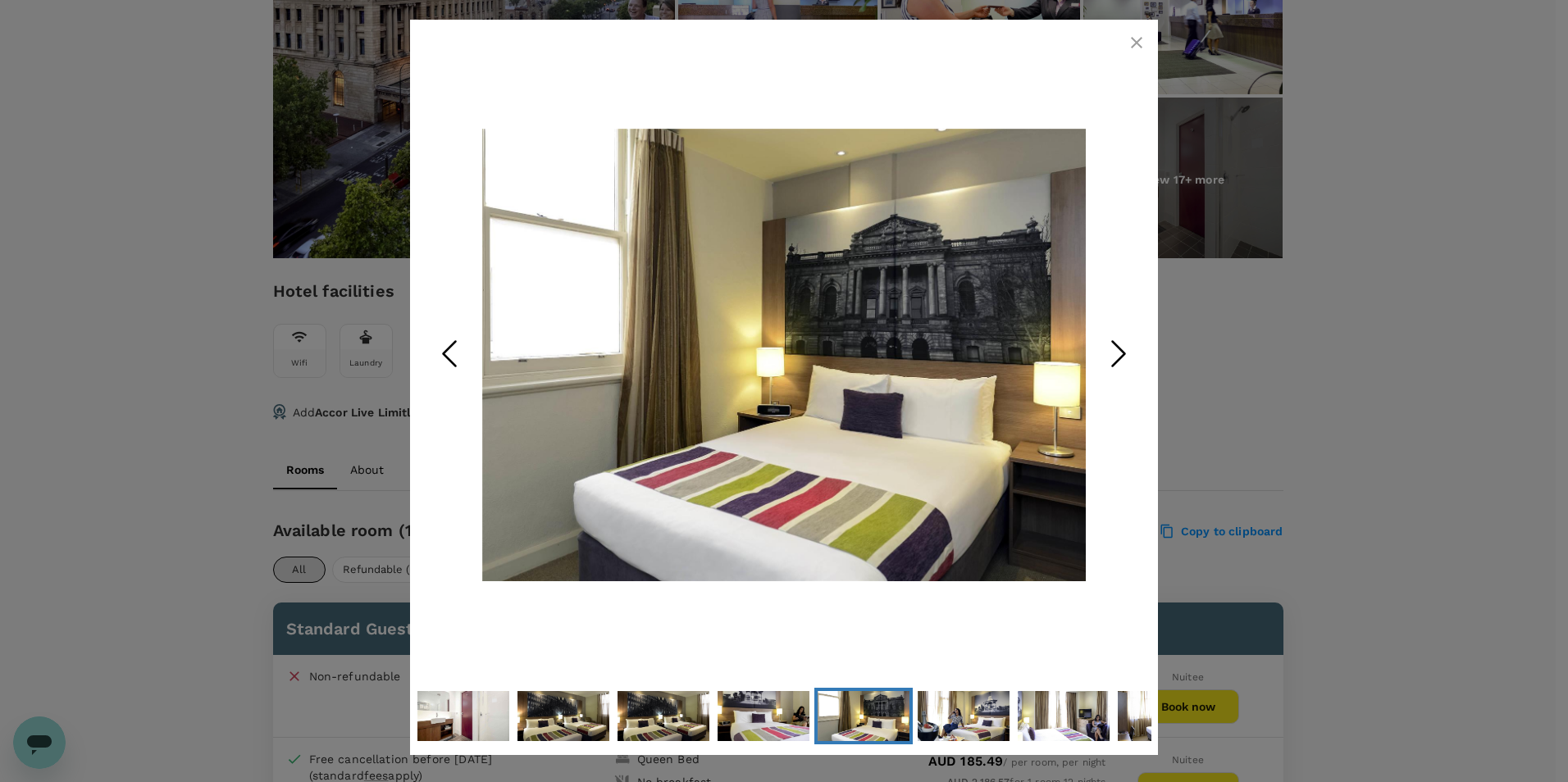
click at [1124, 356] on polyline "Next Slide" at bounding box center [1119, 354] width 12 height 24
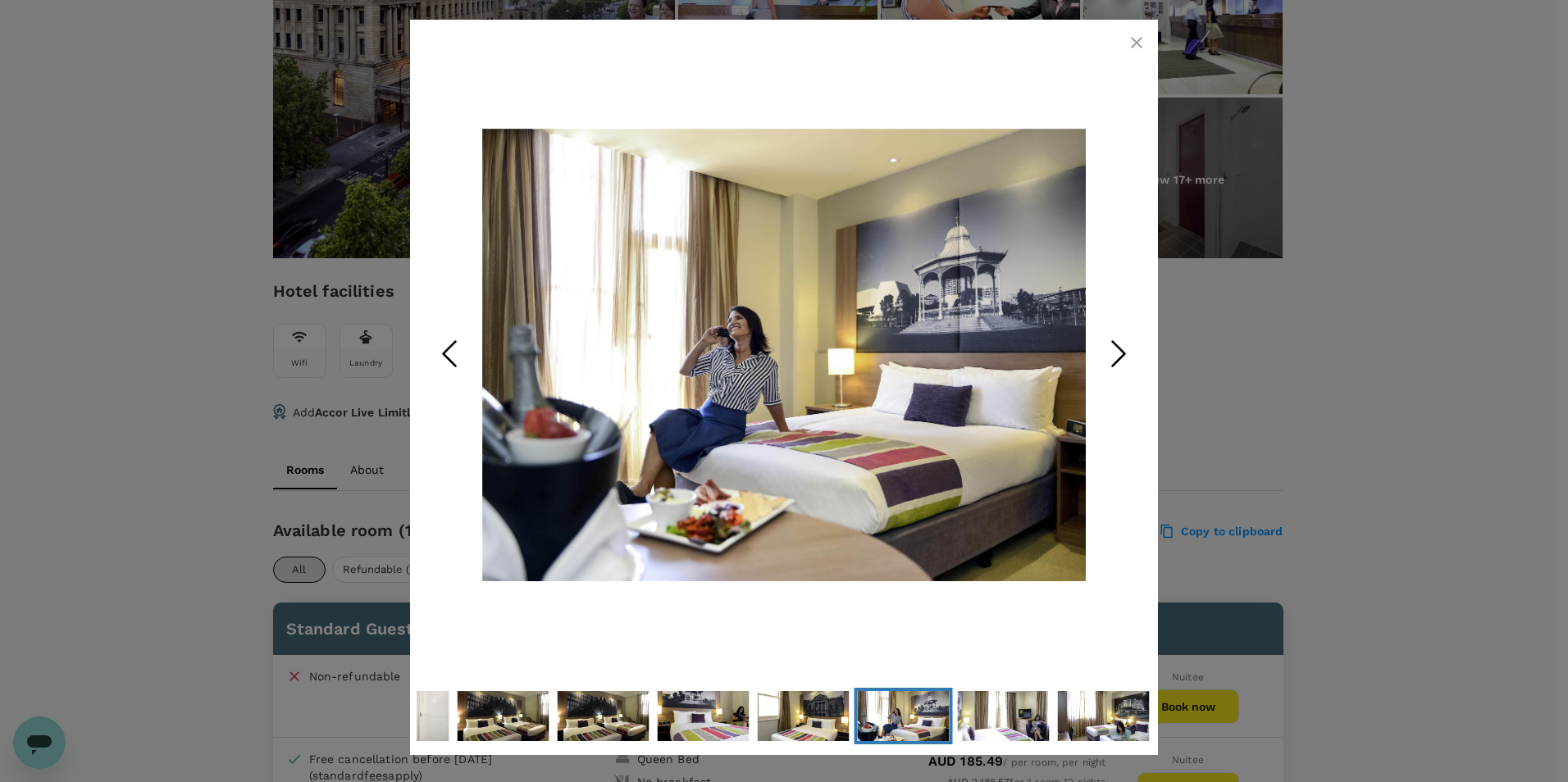
click at [1124, 356] on polyline "Next Slide" at bounding box center [1119, 354] width 12 height 24
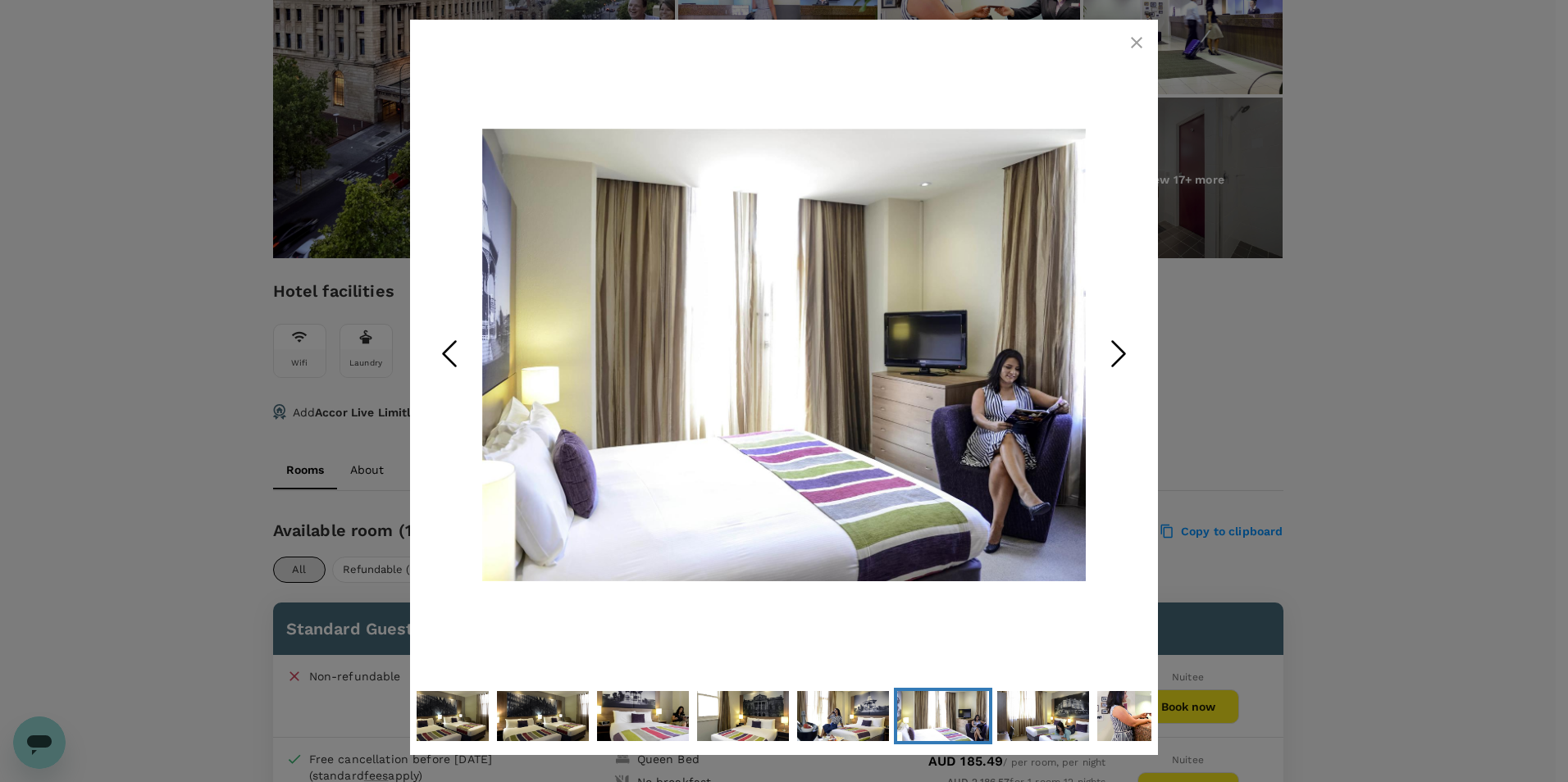
click at [1124, 356] on polyline "Next Slide" at bounding box center [1119, 354] width 12 height 24
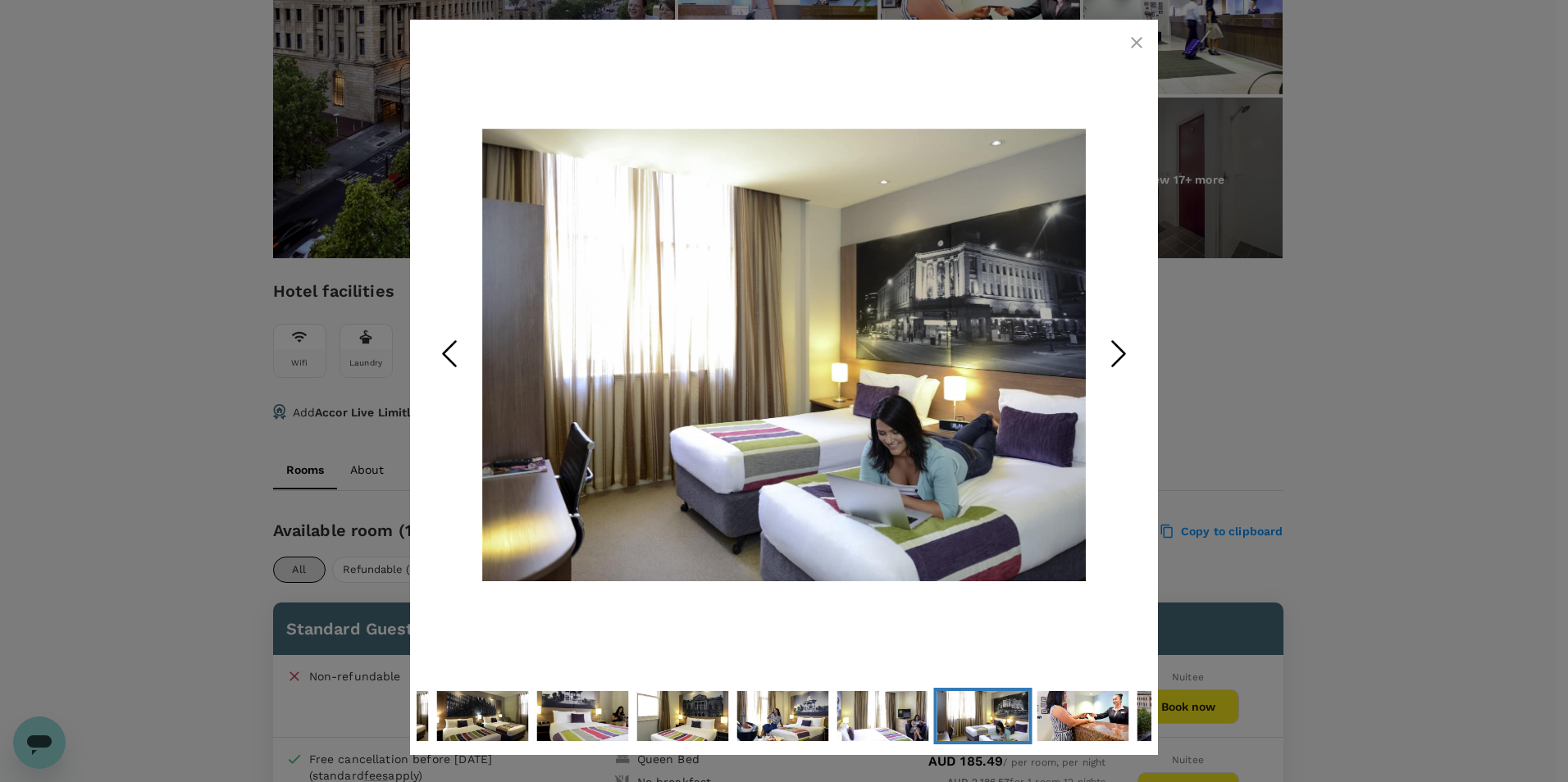
click at [1124, 356] on polyline "Next Slide" at bounding box center [1119, 354] width 12 height 24
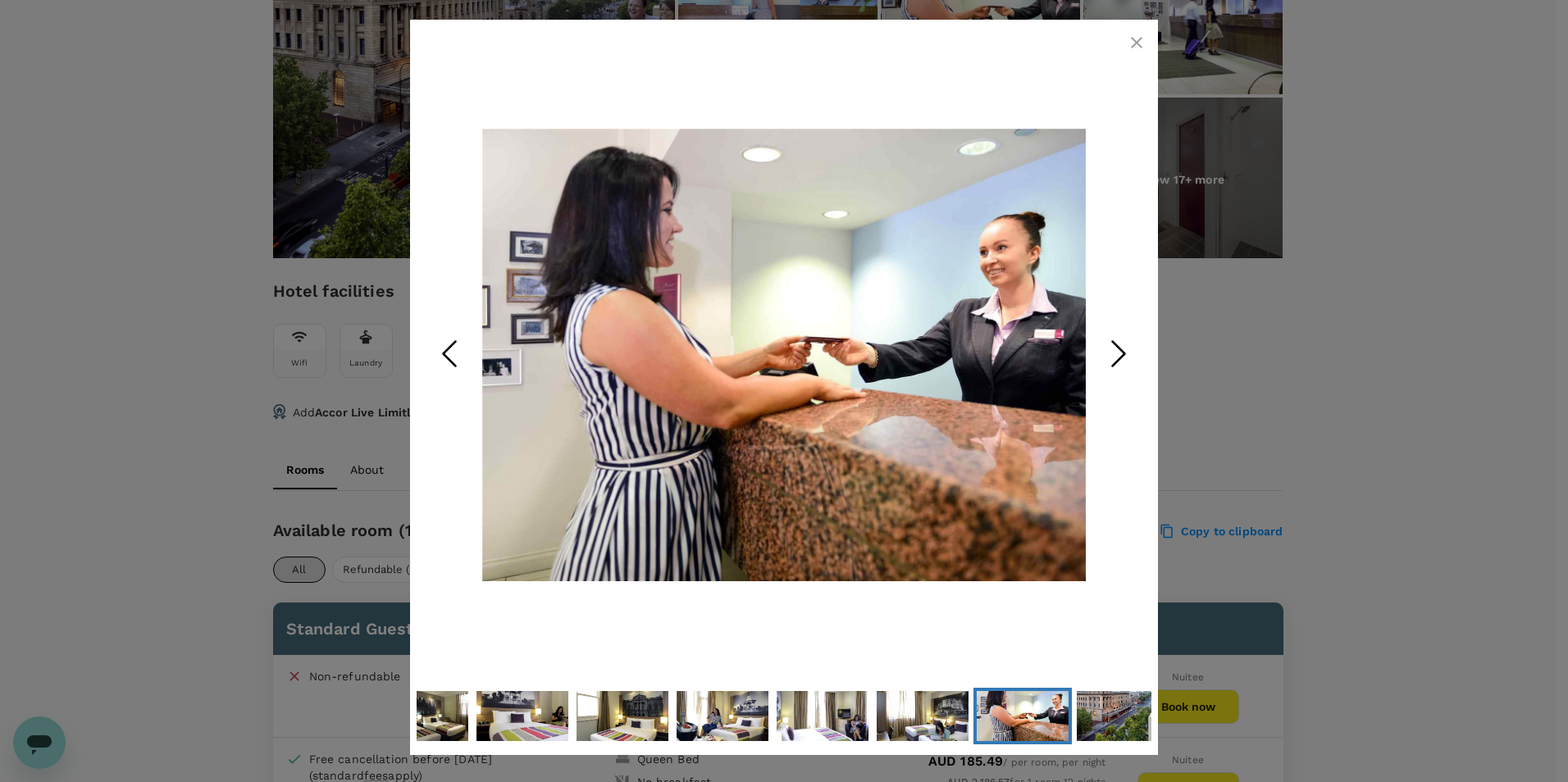
click at [1341, 338] on div at bounding box center [784, 391] width 1568 height 782
click at [1130, 44] on icon "button" at bounding box center [1136, 43] width 20 height 20
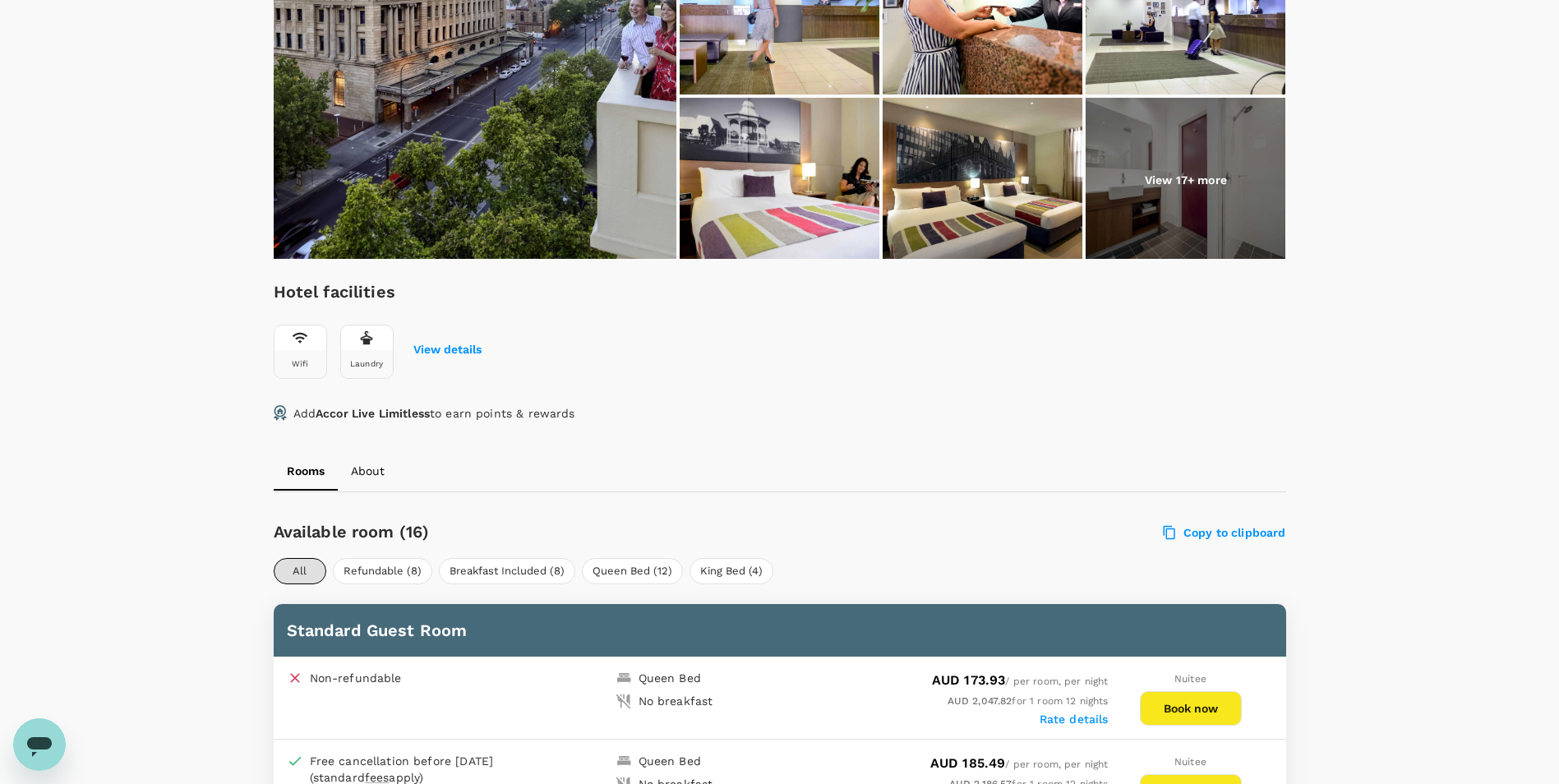
scroll to position [0, 0]
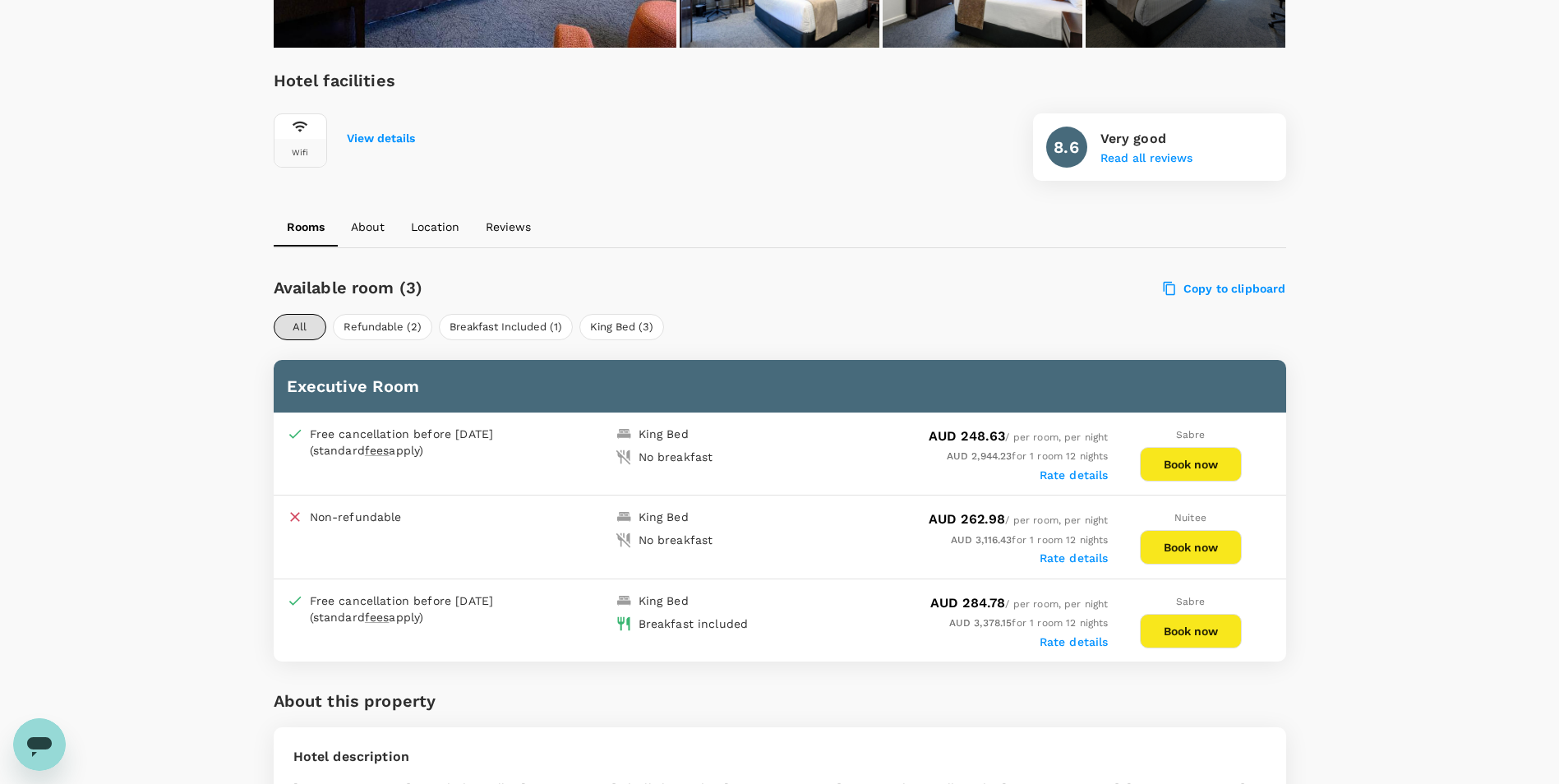
scroll to position [576, 0]
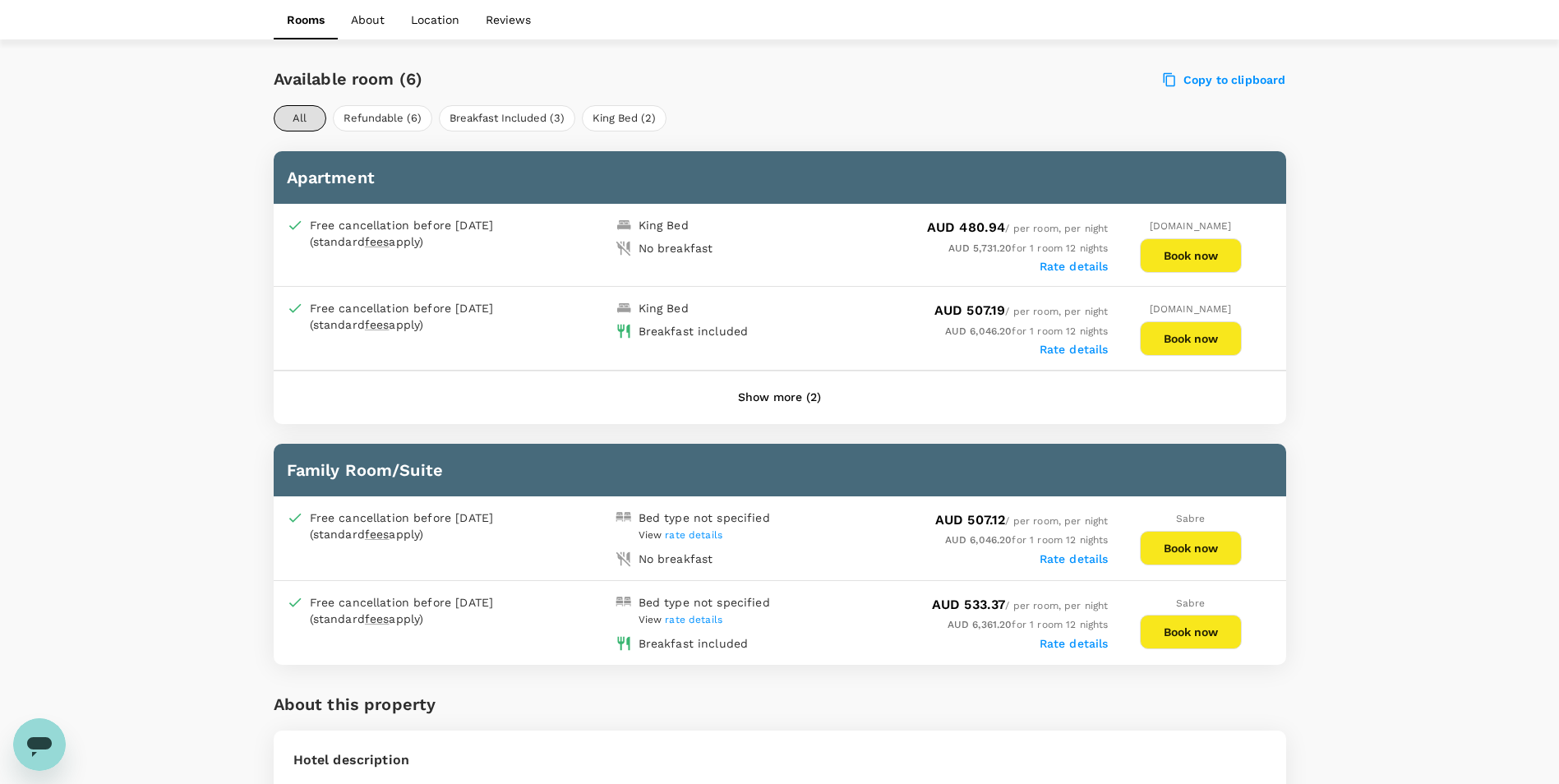
scroll to position [746, 0]
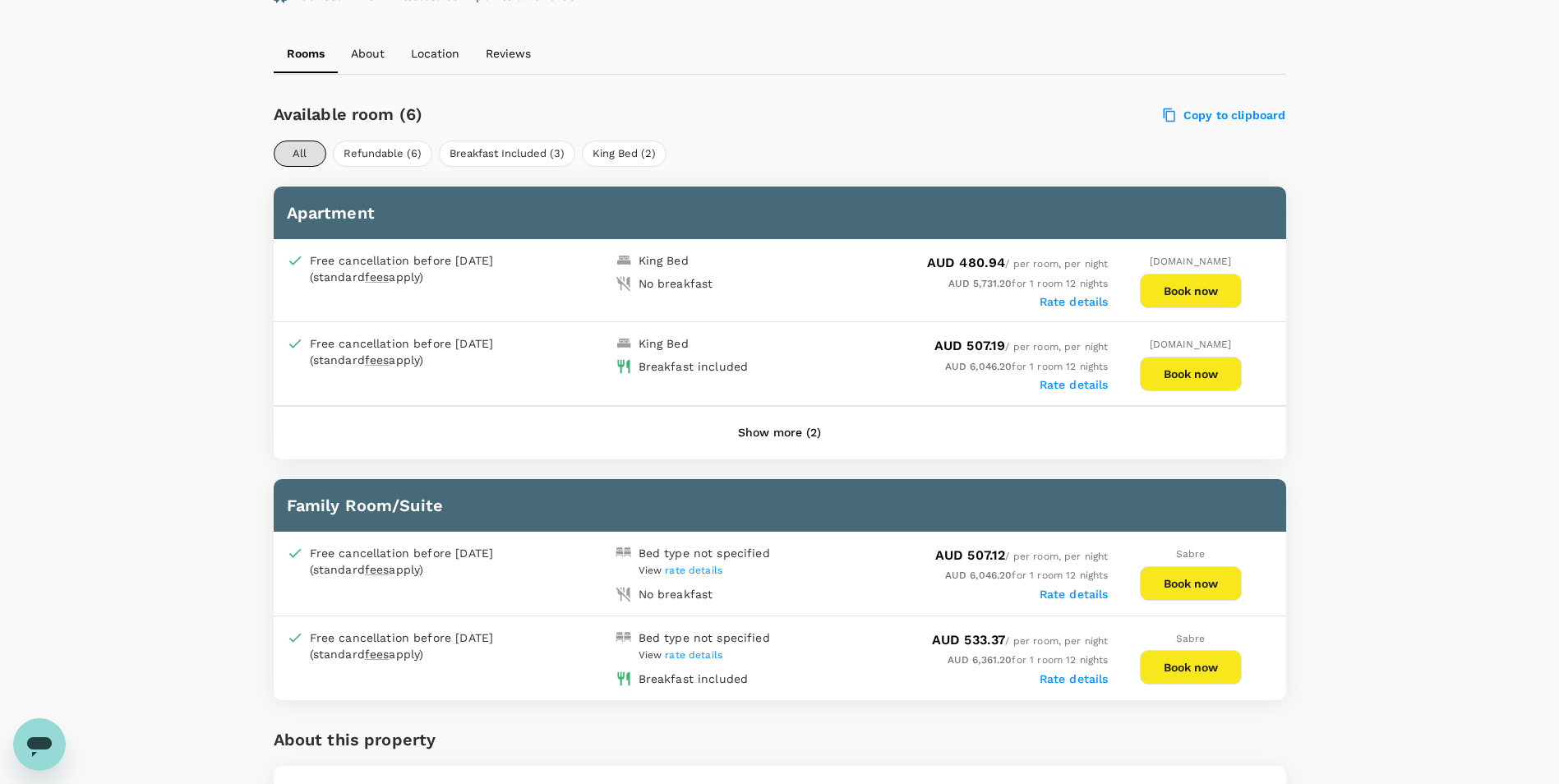
click at [782, 430] on div "Show more (2)" at bounding box center [780, 433] width 1013 height 53
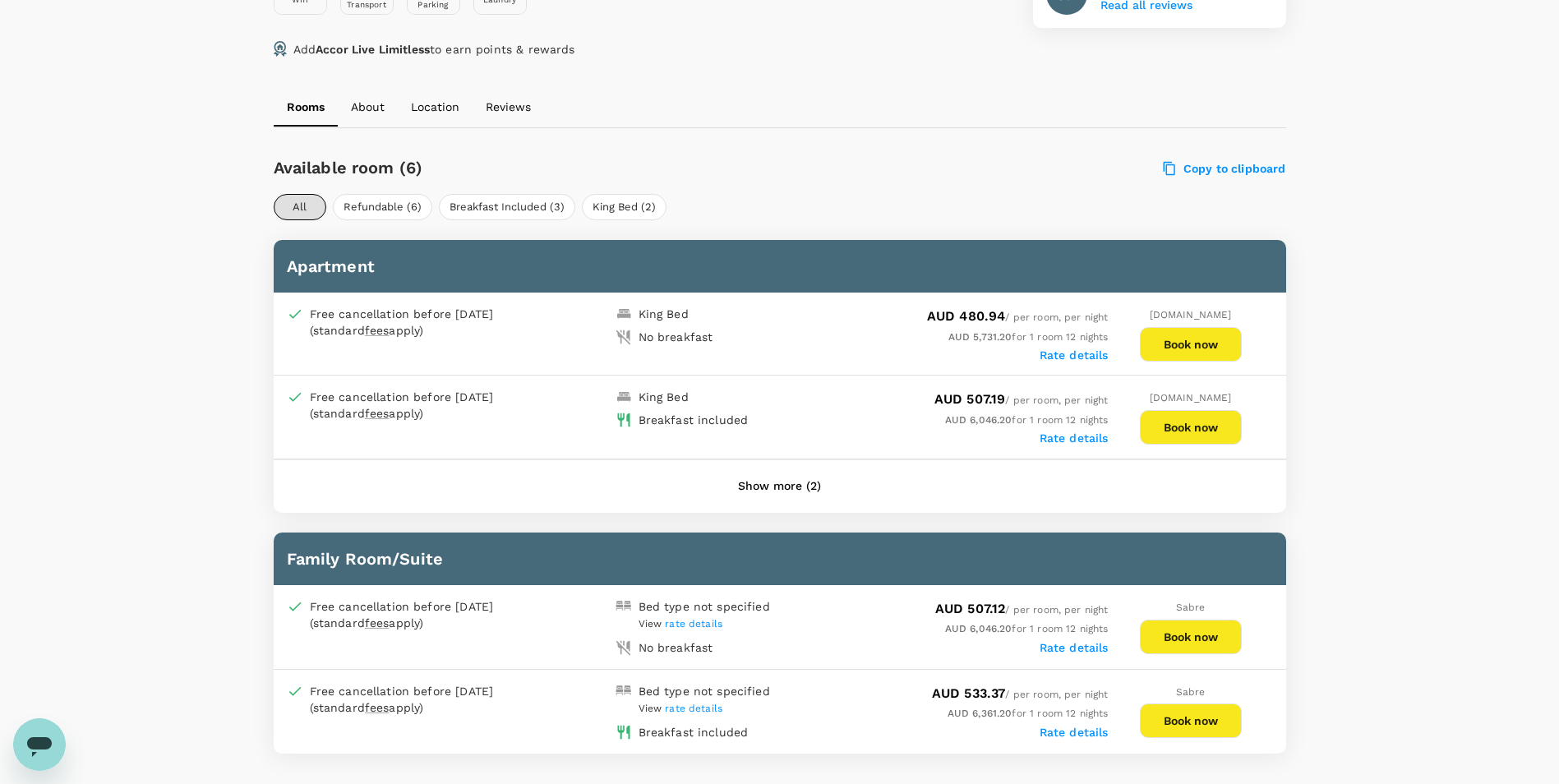
scroll to position [664, 0]
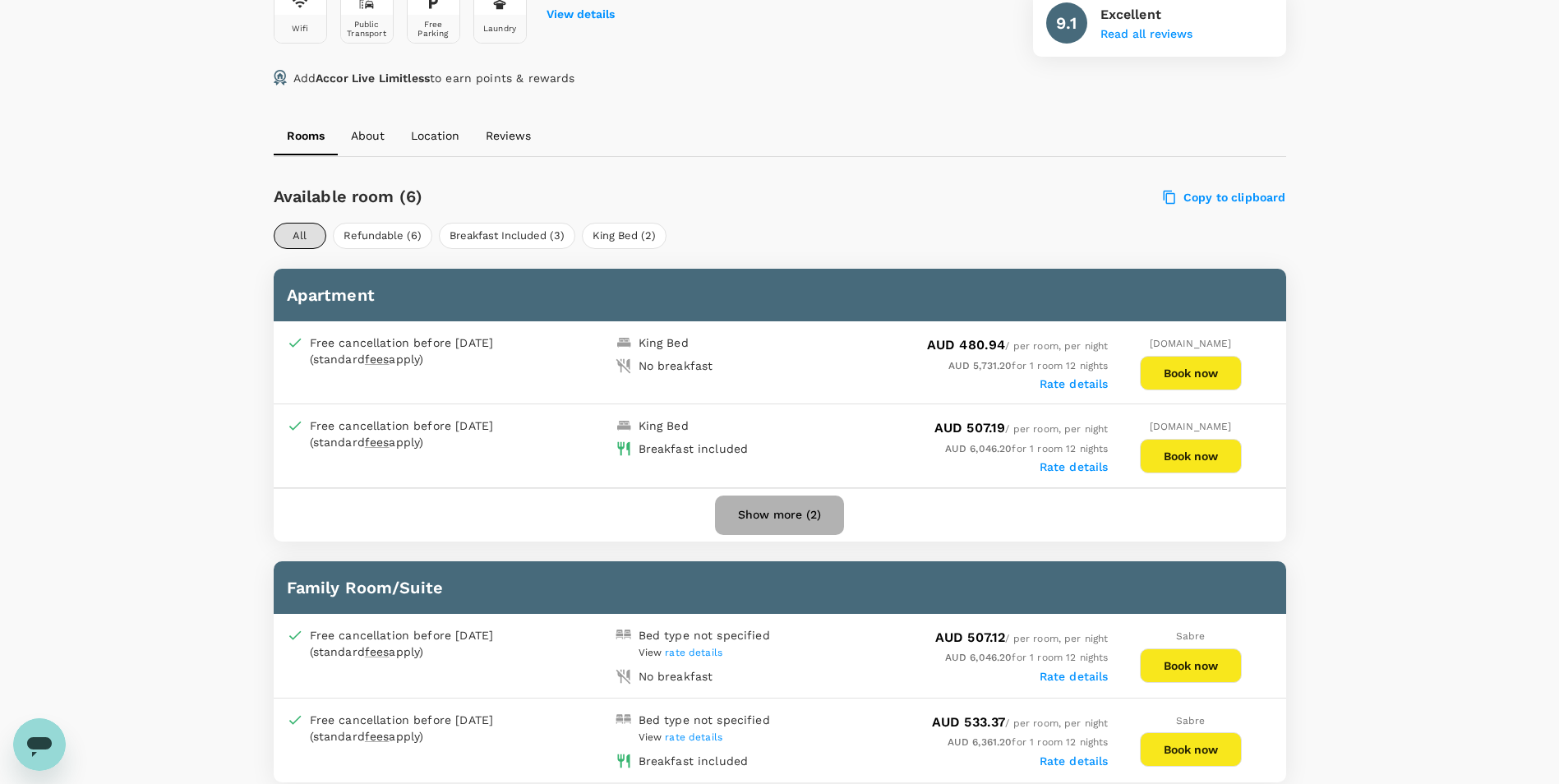
click at [807, 526] on button "Show more (2)" at bounding box center [779, 515] width 129 height 39
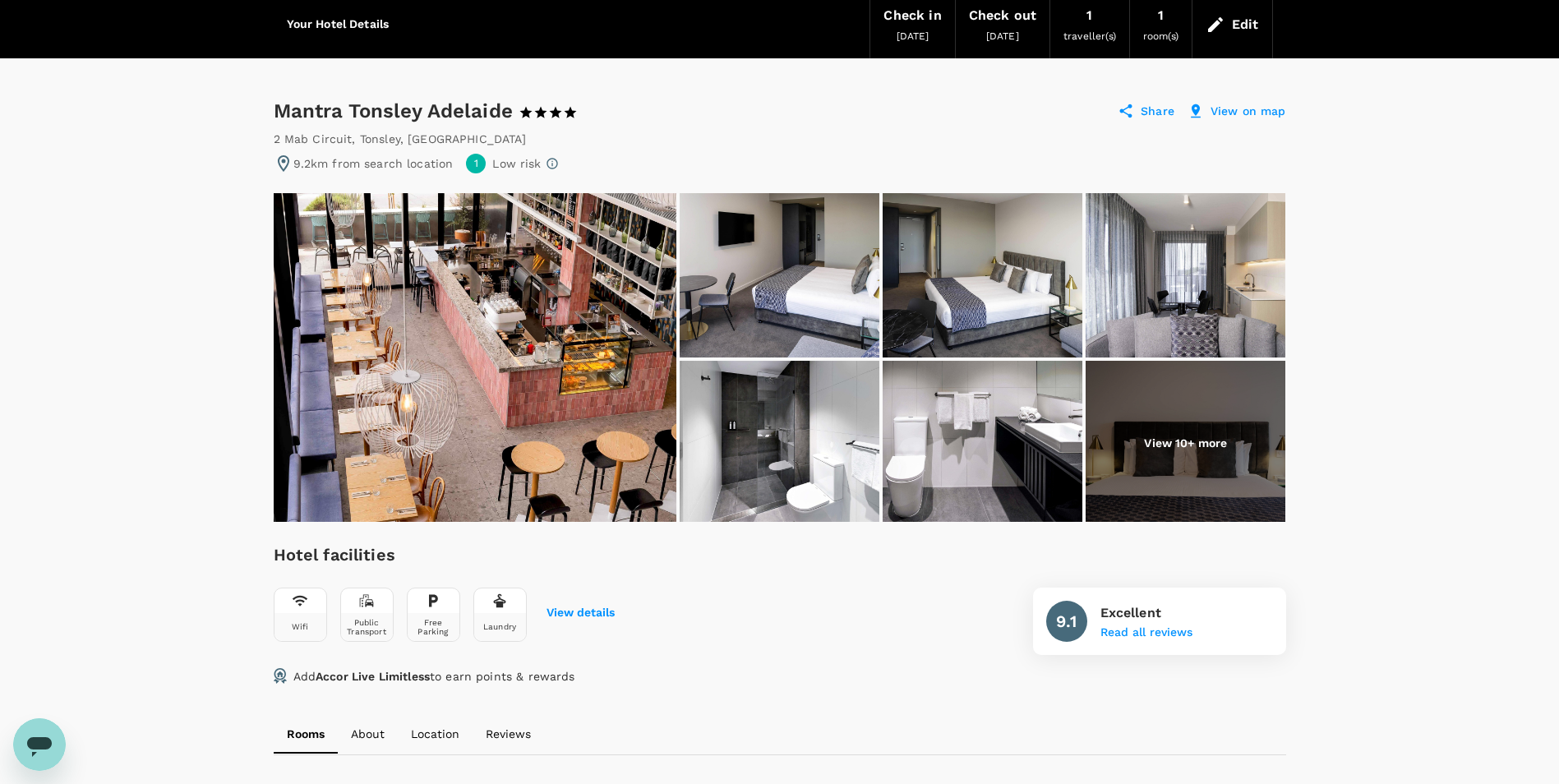
scroll to position [0, 0]
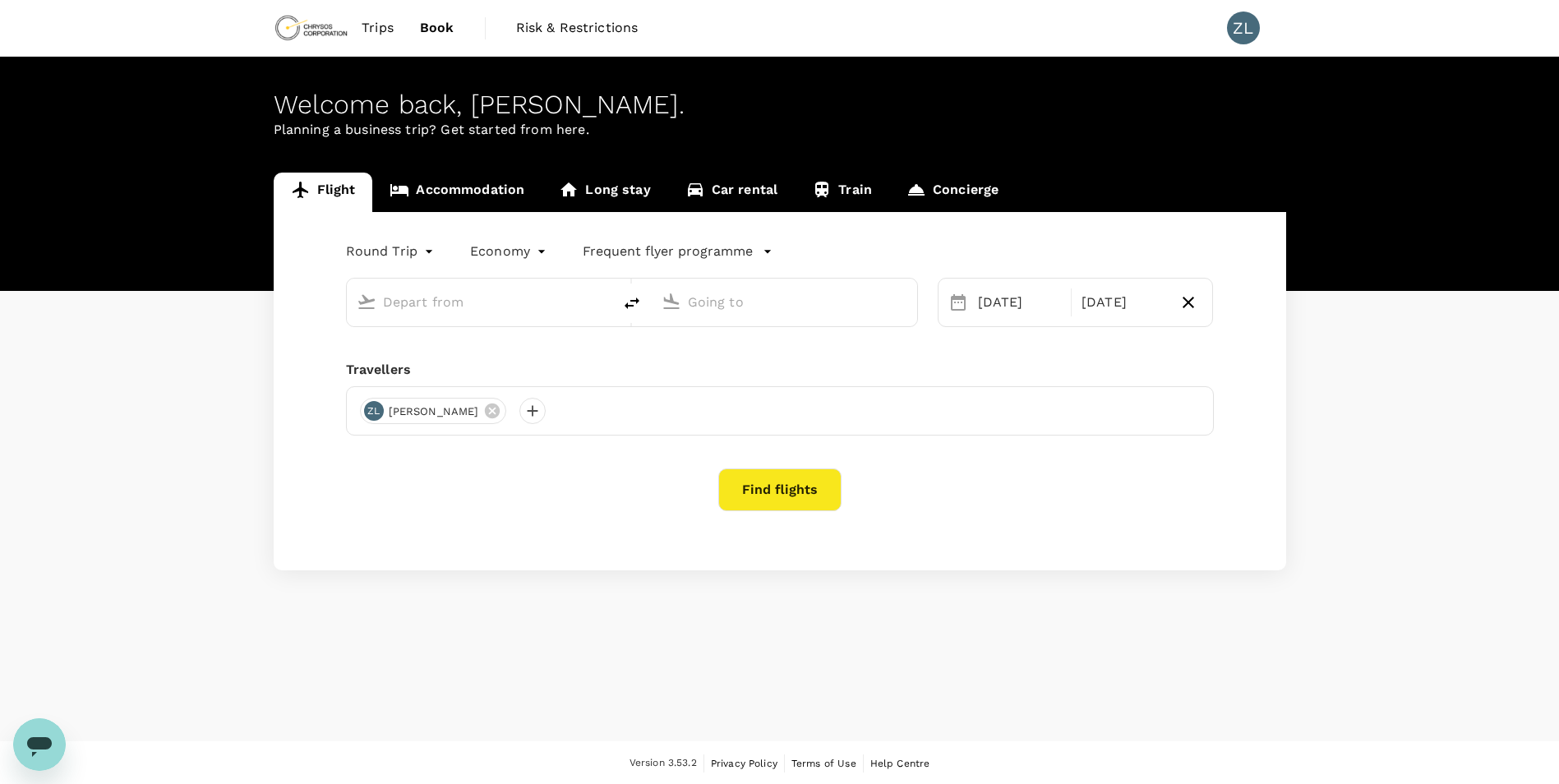
type input "Beijing Capital Intl ([GEOGRAPHIC_DATA])"
type input "Adelaide (ADL)"
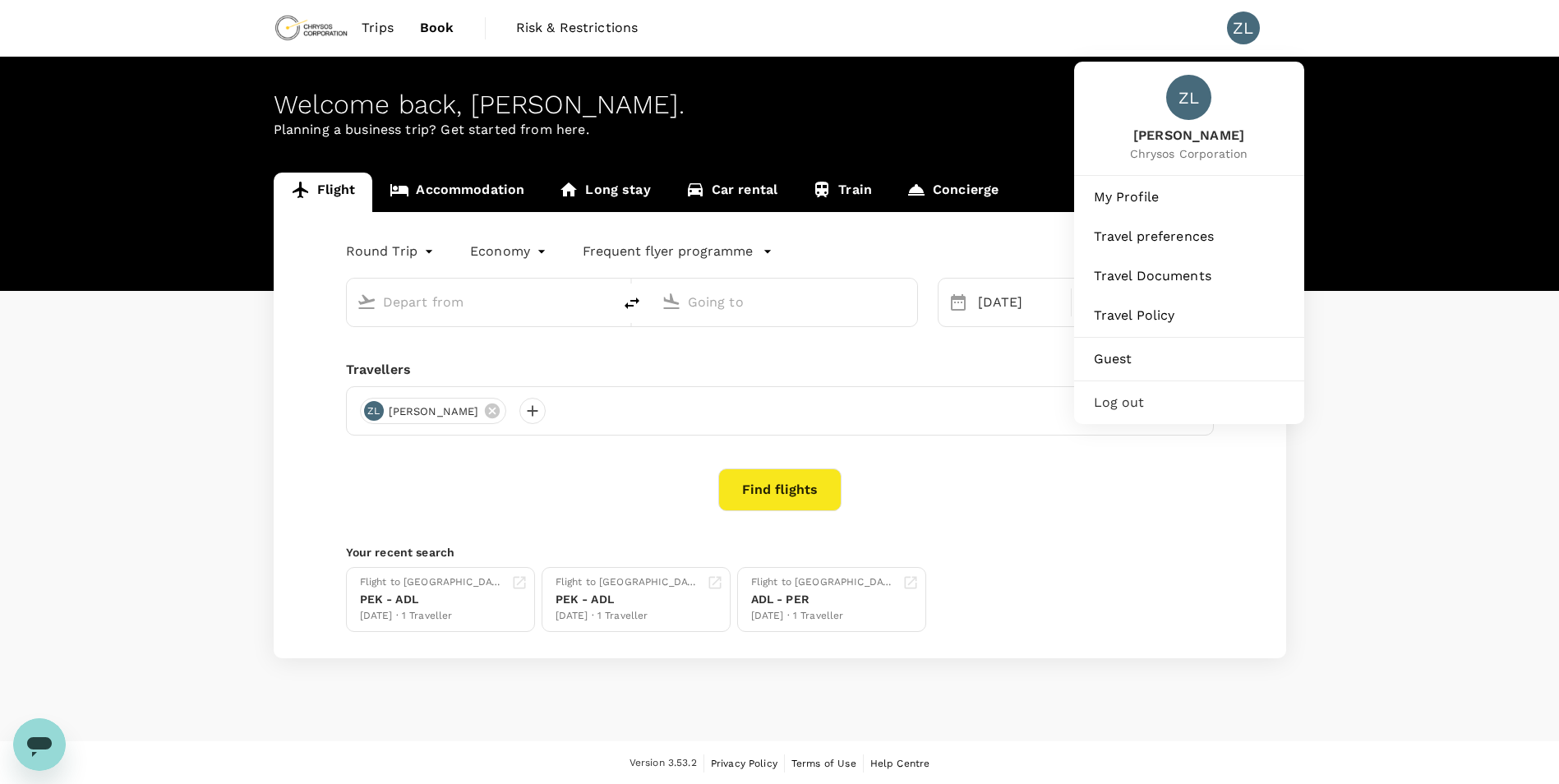
type input "Beijing Capital Intl ([GEOGRAPHIC_DATA])"
type input "Adelaide (ADL)"
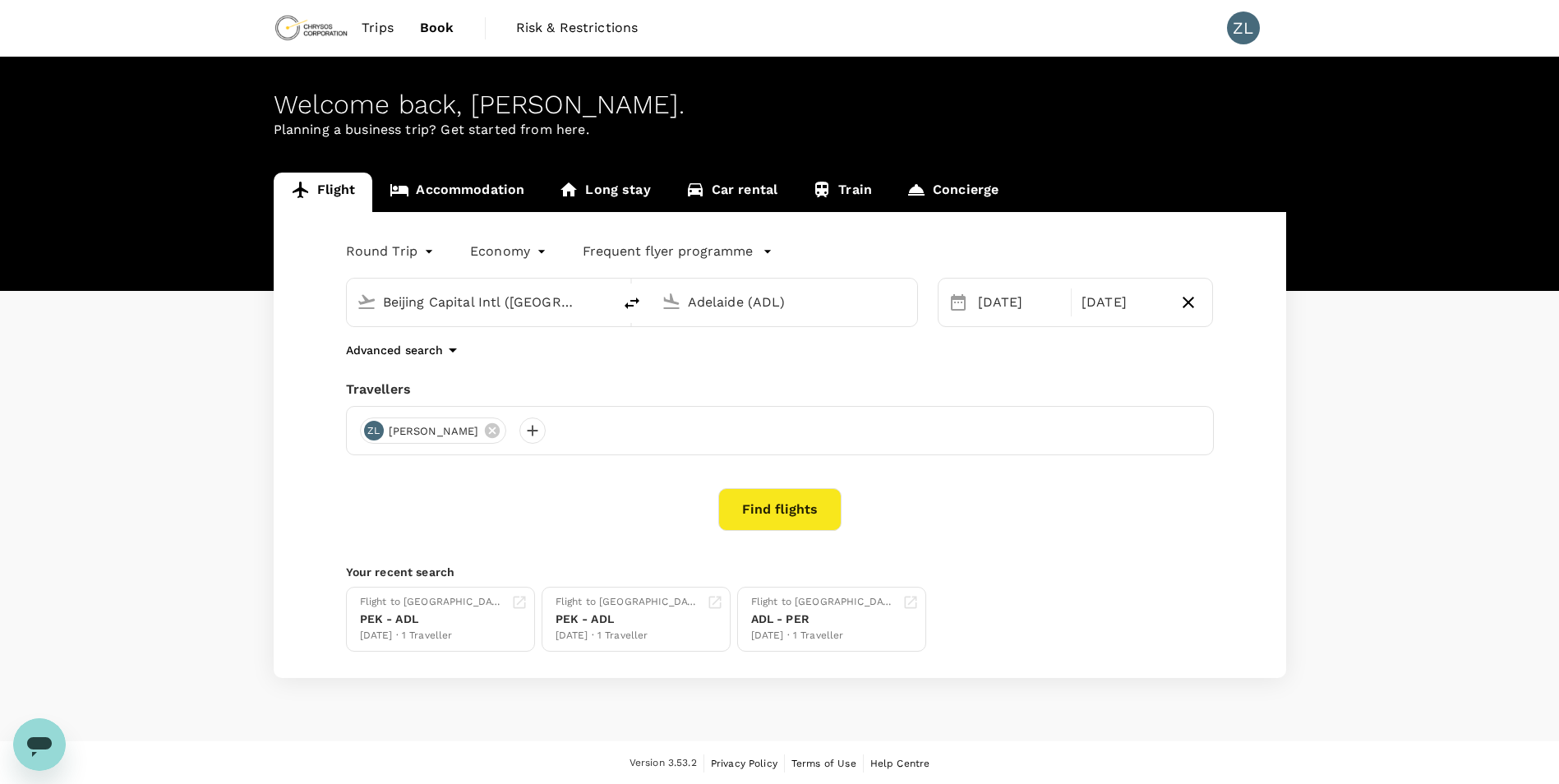
click at [461, 187] on link "Accommodation" at bounding box center [457, 192] width 169 height 39
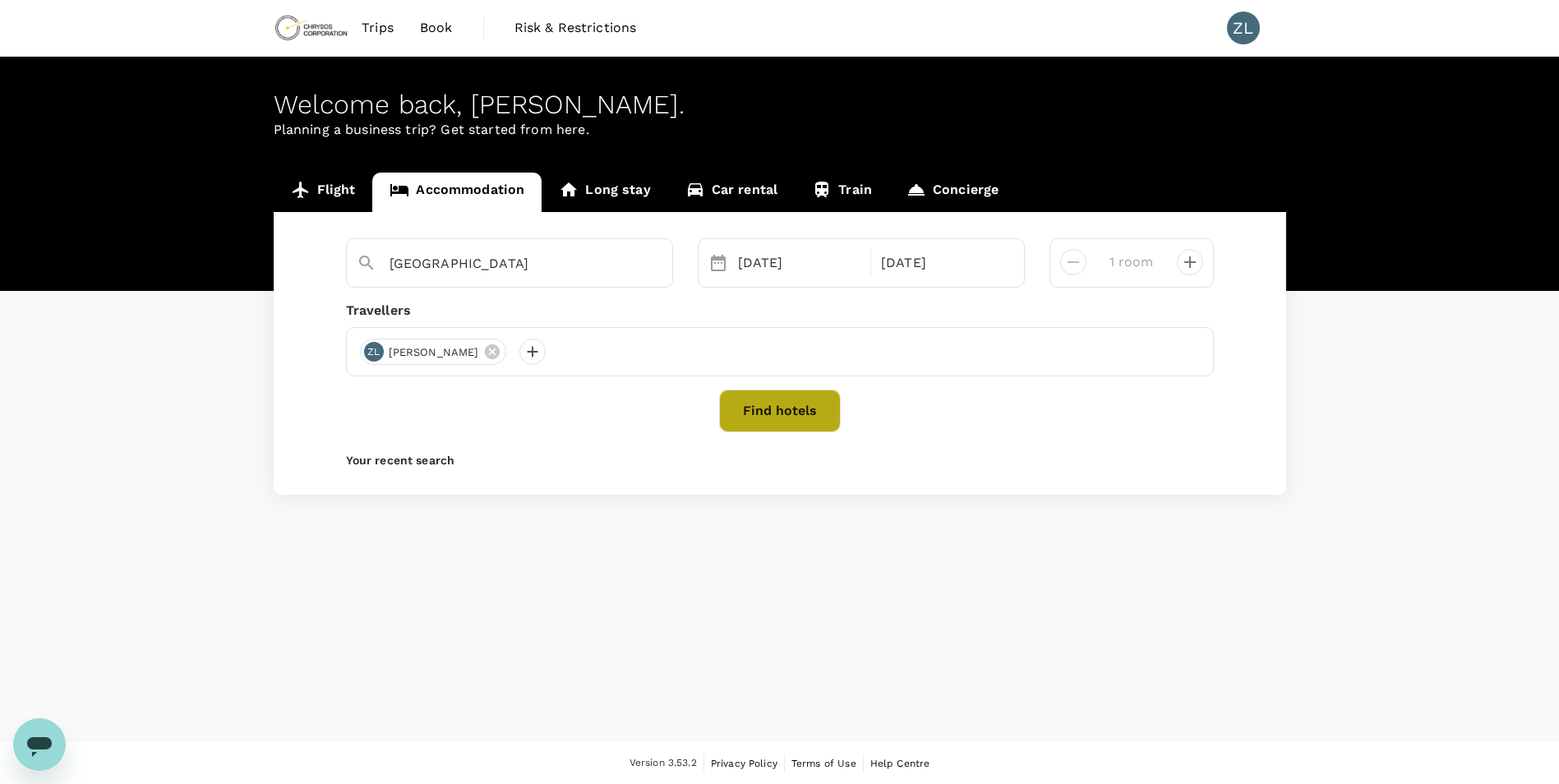
click at [796, 414] on button "Find hotels" at bounding box center [780, 411] width 122 height 43
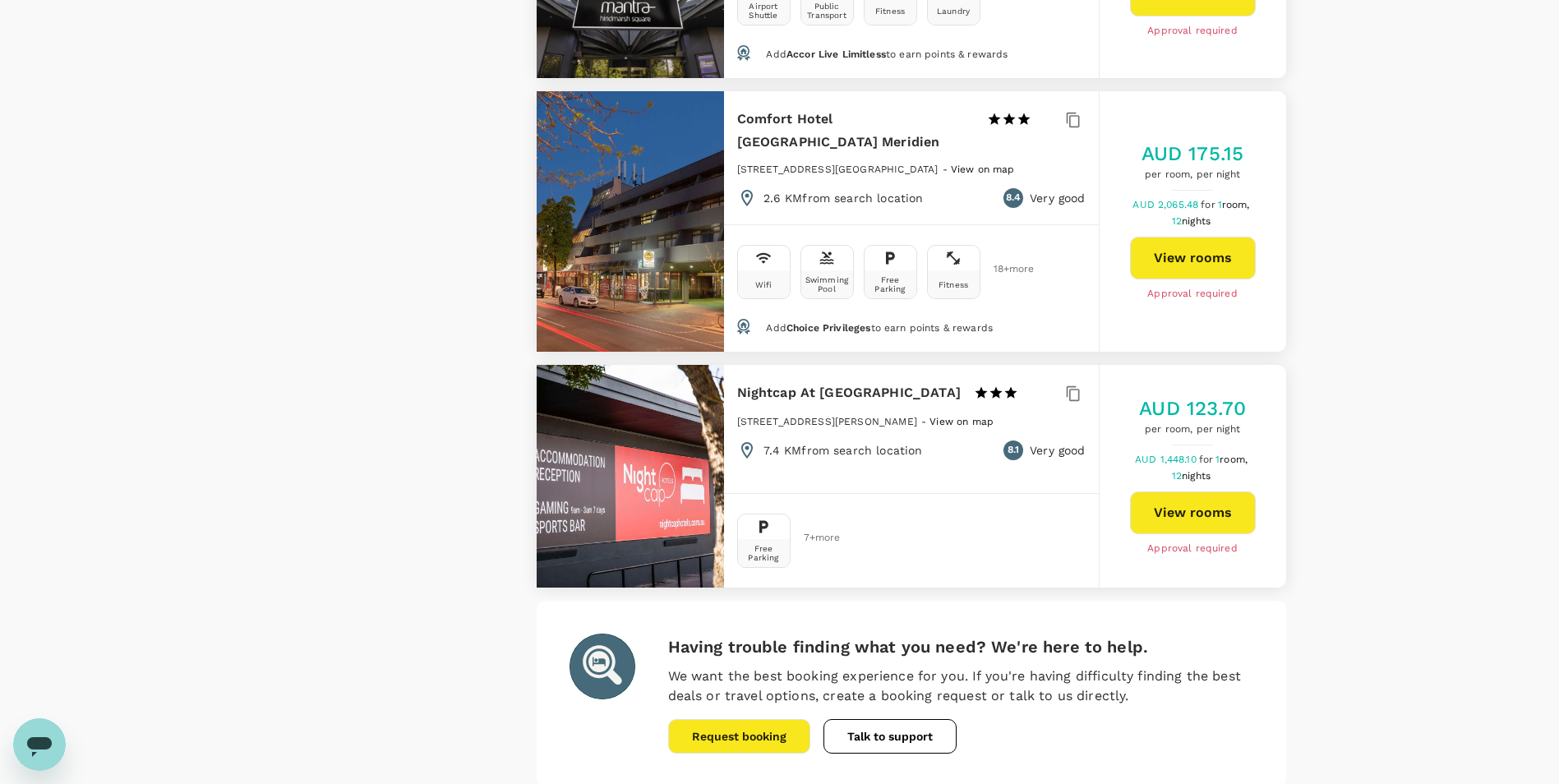
scroll to position [4616, 0]
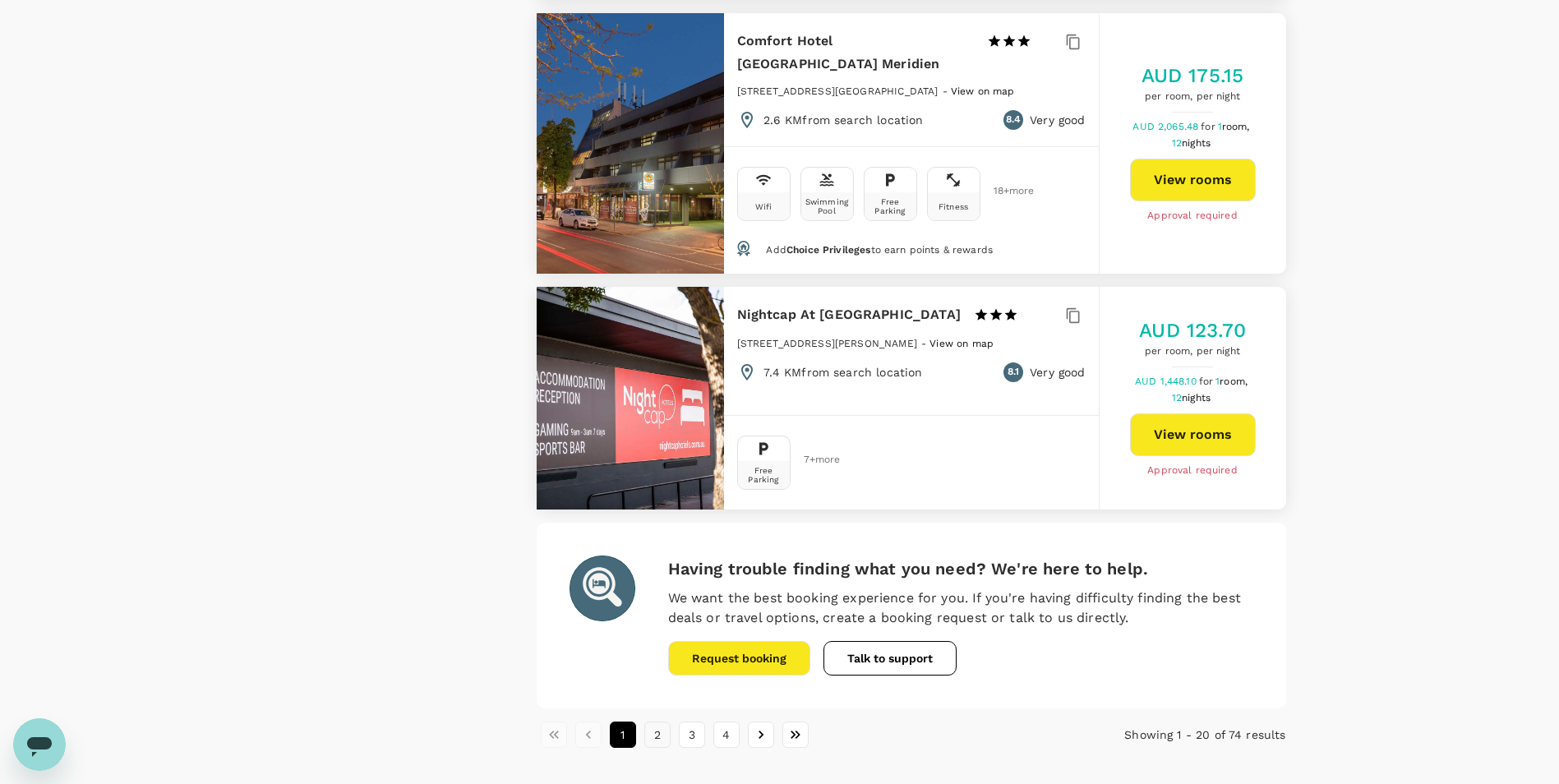
click at [663, 722] on button "2" at bounding box center [657, 735] width 26 height 26
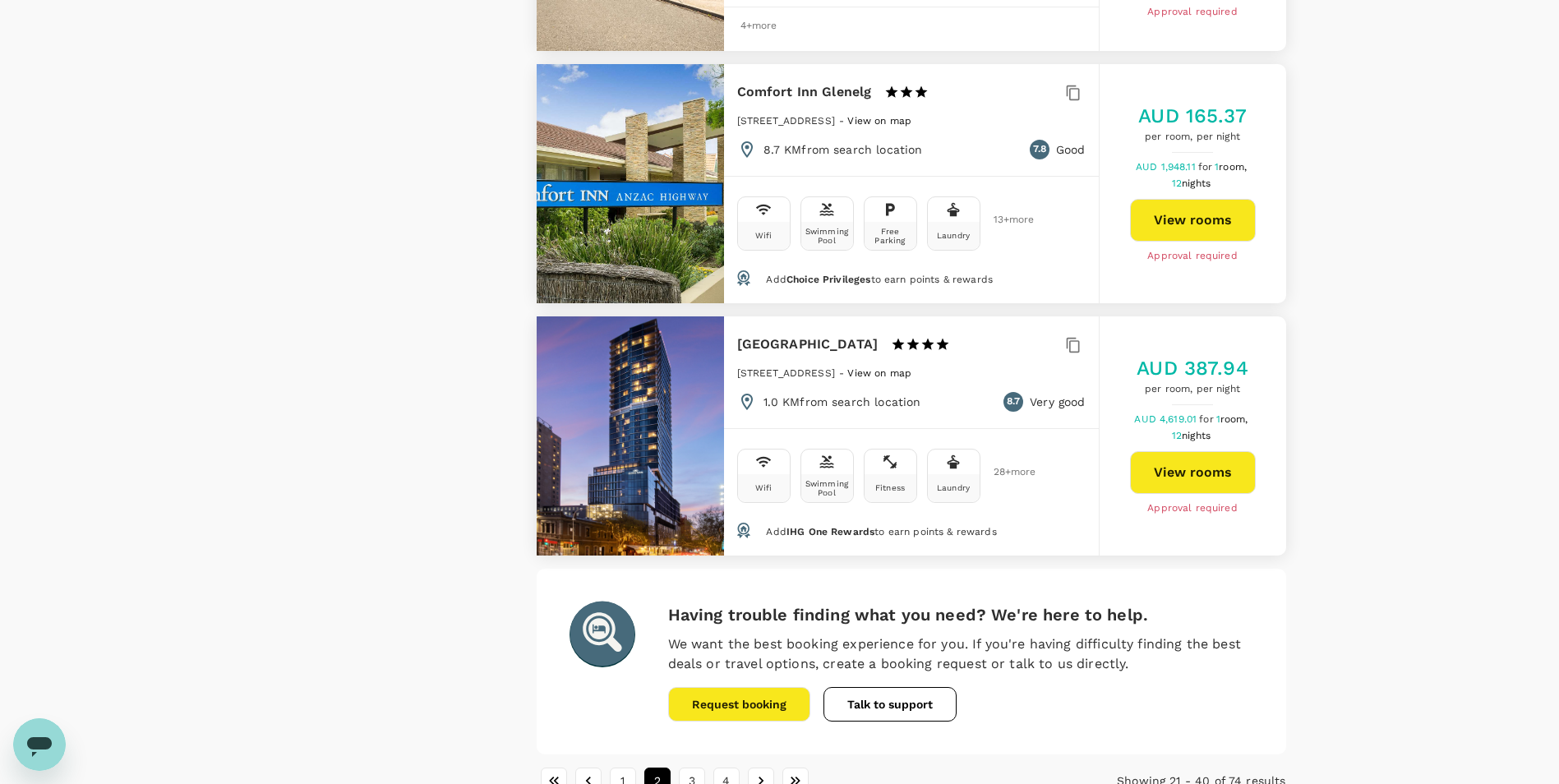
scroll to position [4426, 0]
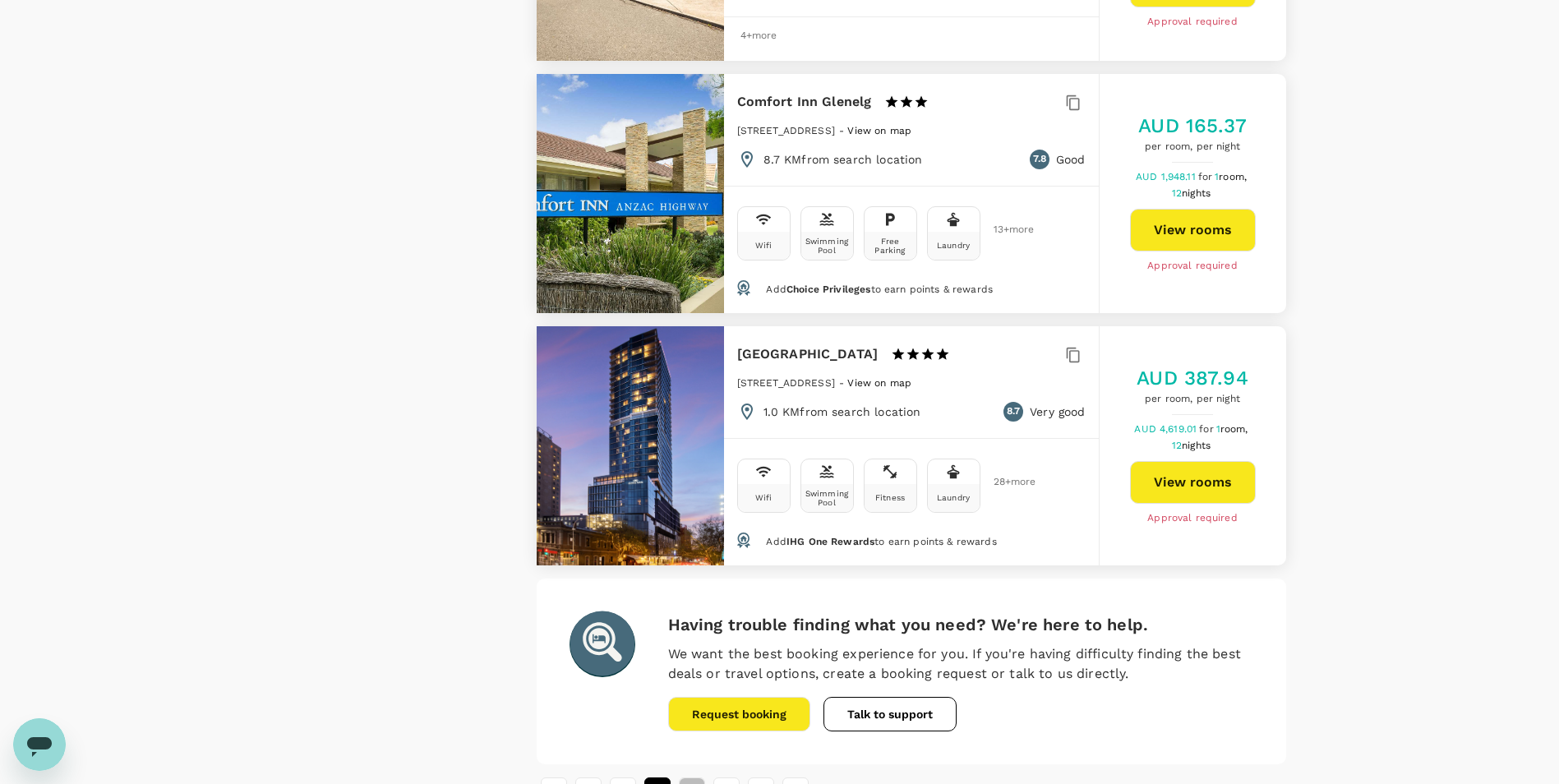
click at [698, 777] on button "3" at bounding box center [692, 790] width 26 height 26
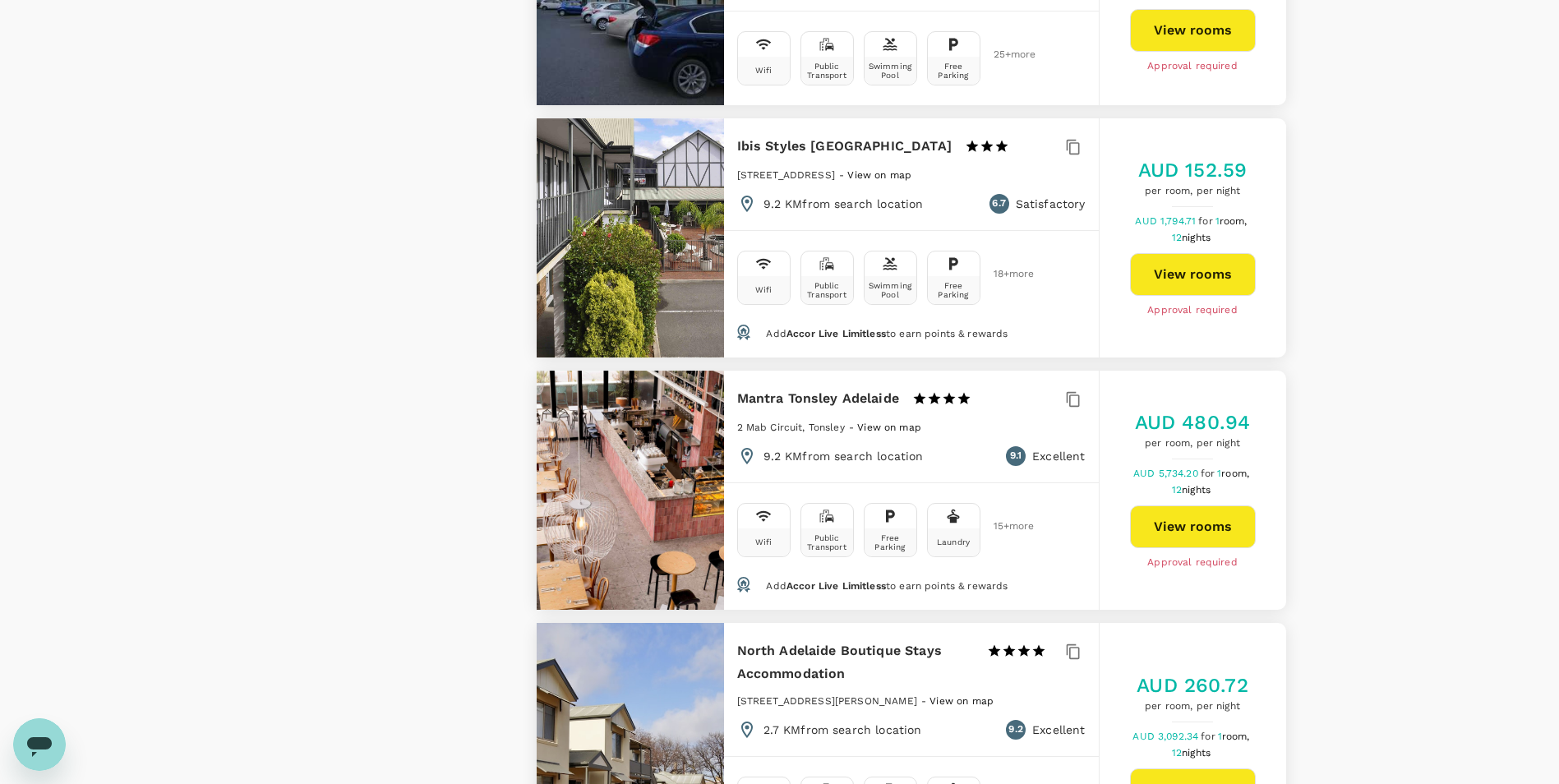
scroll to position [1972, 0]
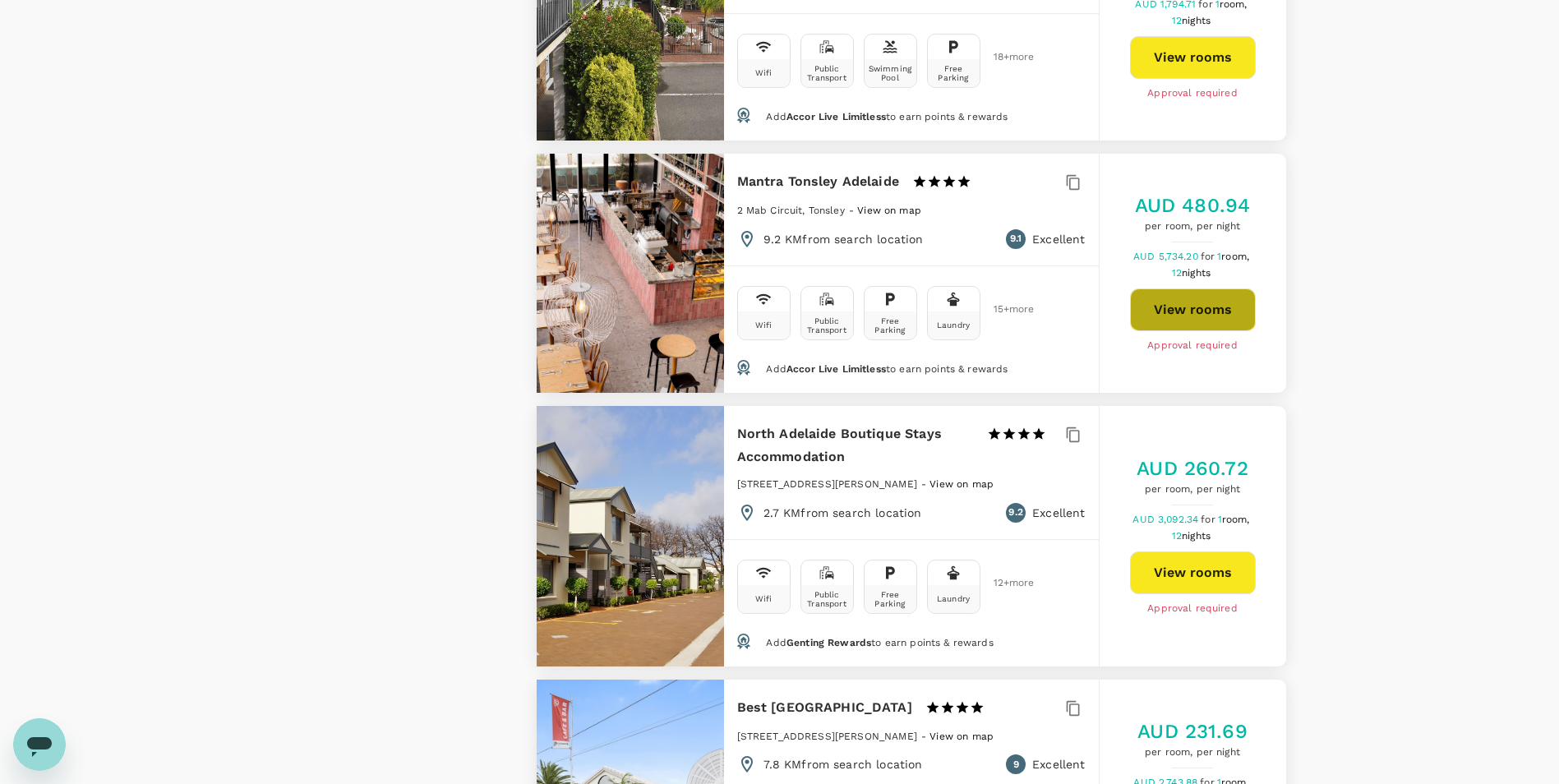
click at [1211, 307] on button "View rooms" at bounding box center [1194, 309] width 126 height 43
type input "595"
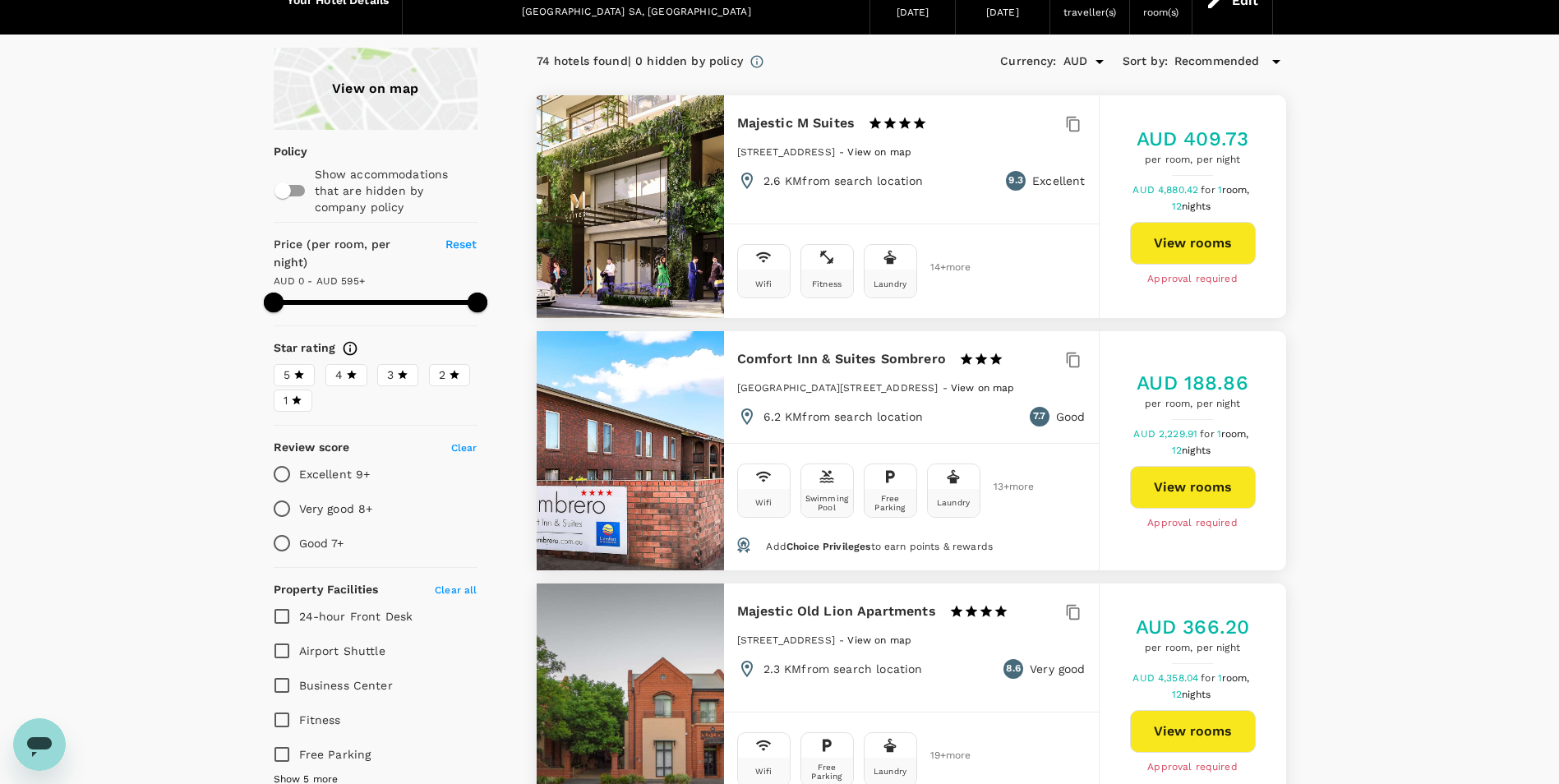
scroll to position [0, 0]
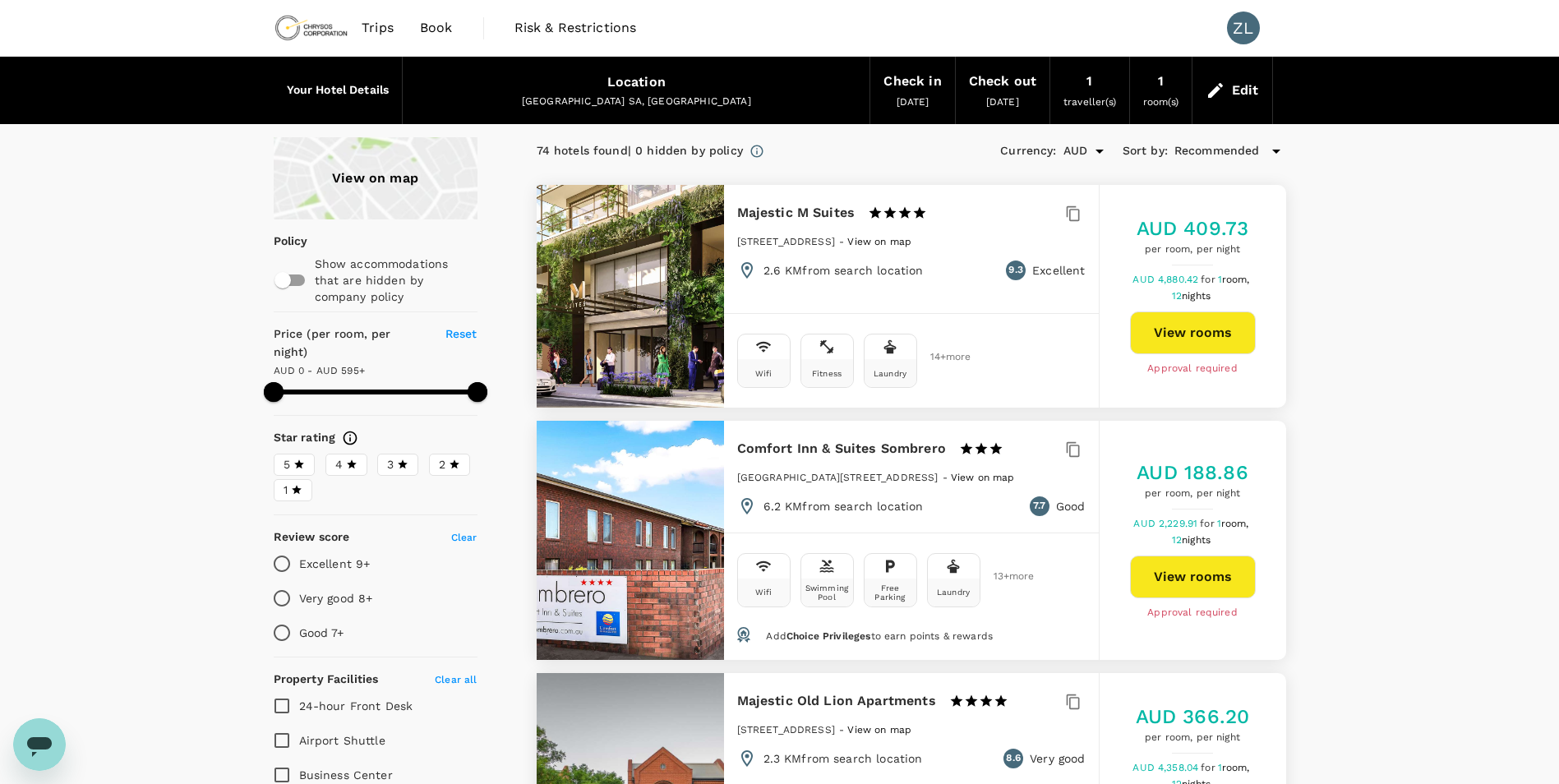
click at [319, 36] on img at bounding box center [311, 27] width 75 height 36
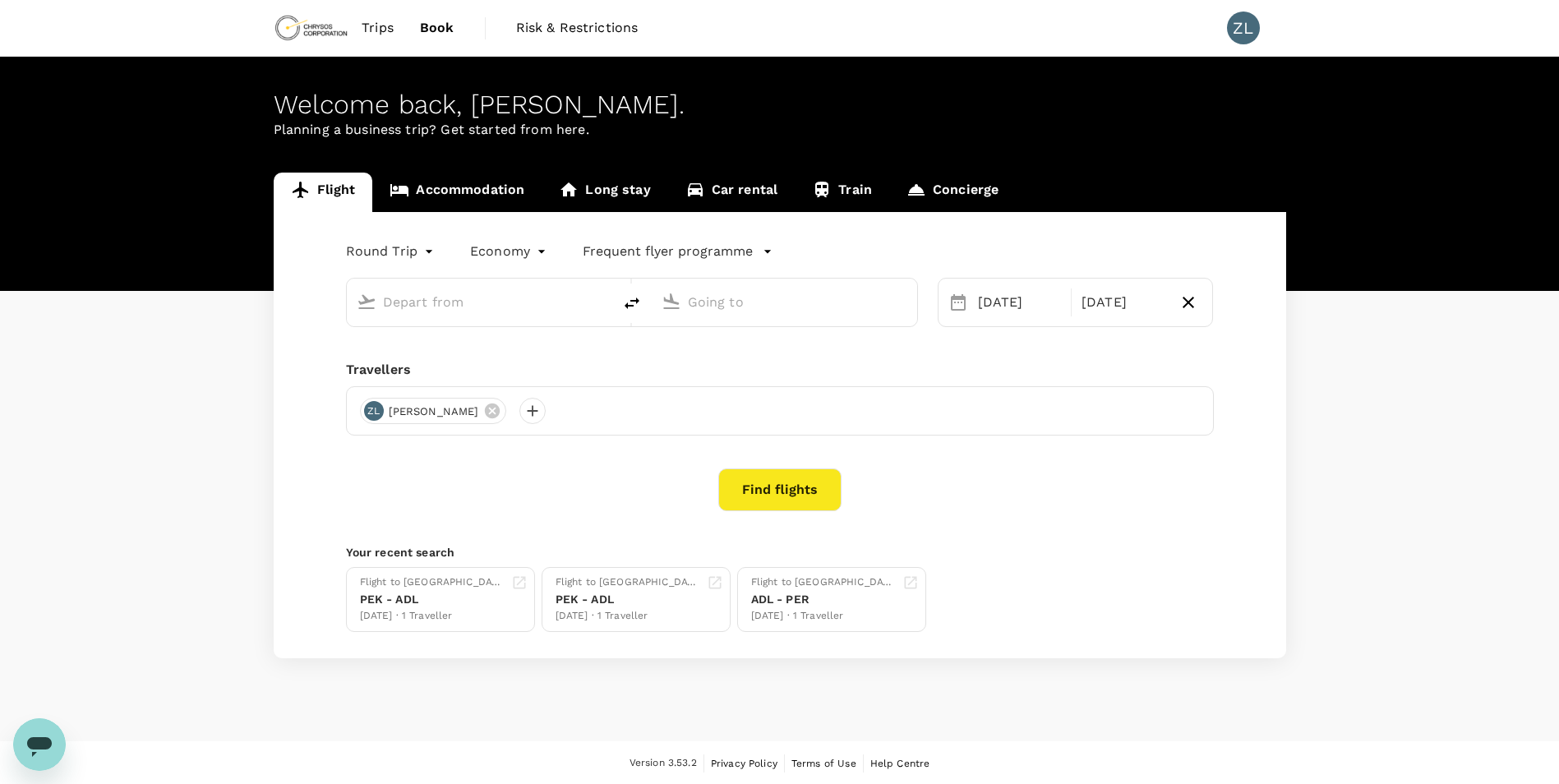
type input "Beijing Capital Intl (PEK)"
type input "Adelaide (ADL)"
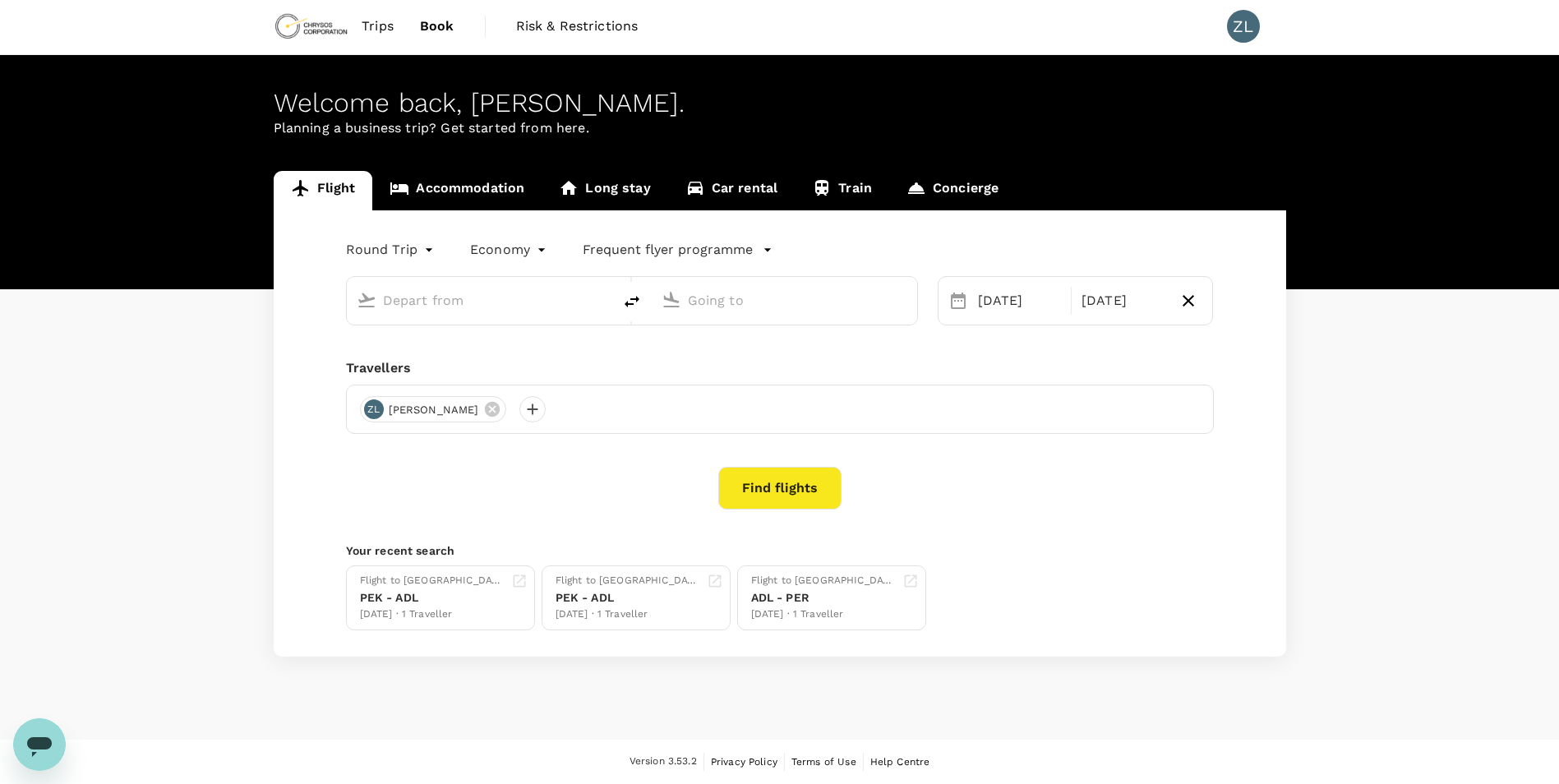
type input "Beijing Capital Intl (PEK)"
type input "Adelaide (ADL)"
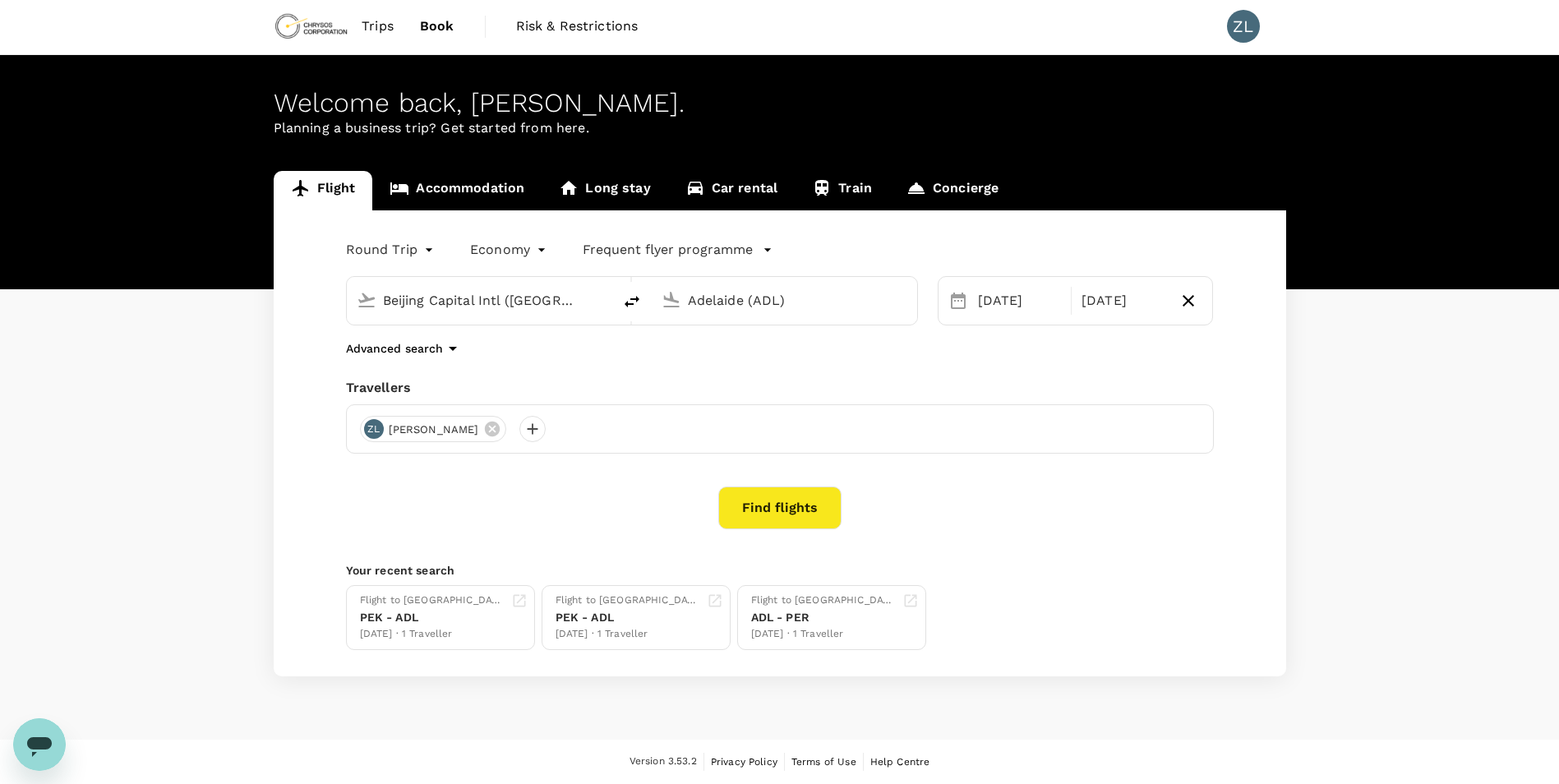
scroll to position [0, 0]
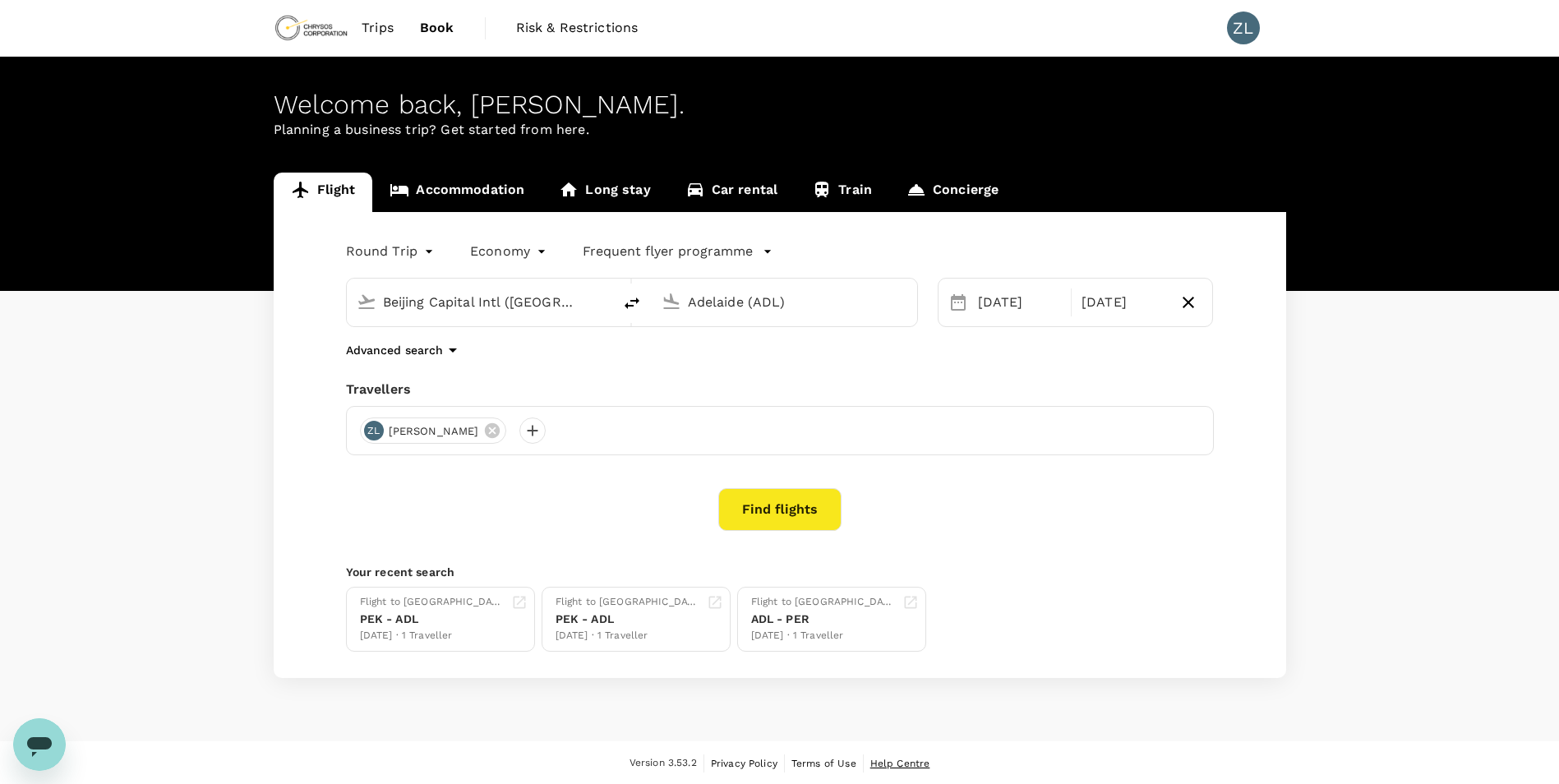
click at [911, 759] on span "Help Centre" at bounding box center [900, 763] width 60 height 11
click at [446, 187] on link "Accommodation" at bounding box center [457, 192] width 169 height 39
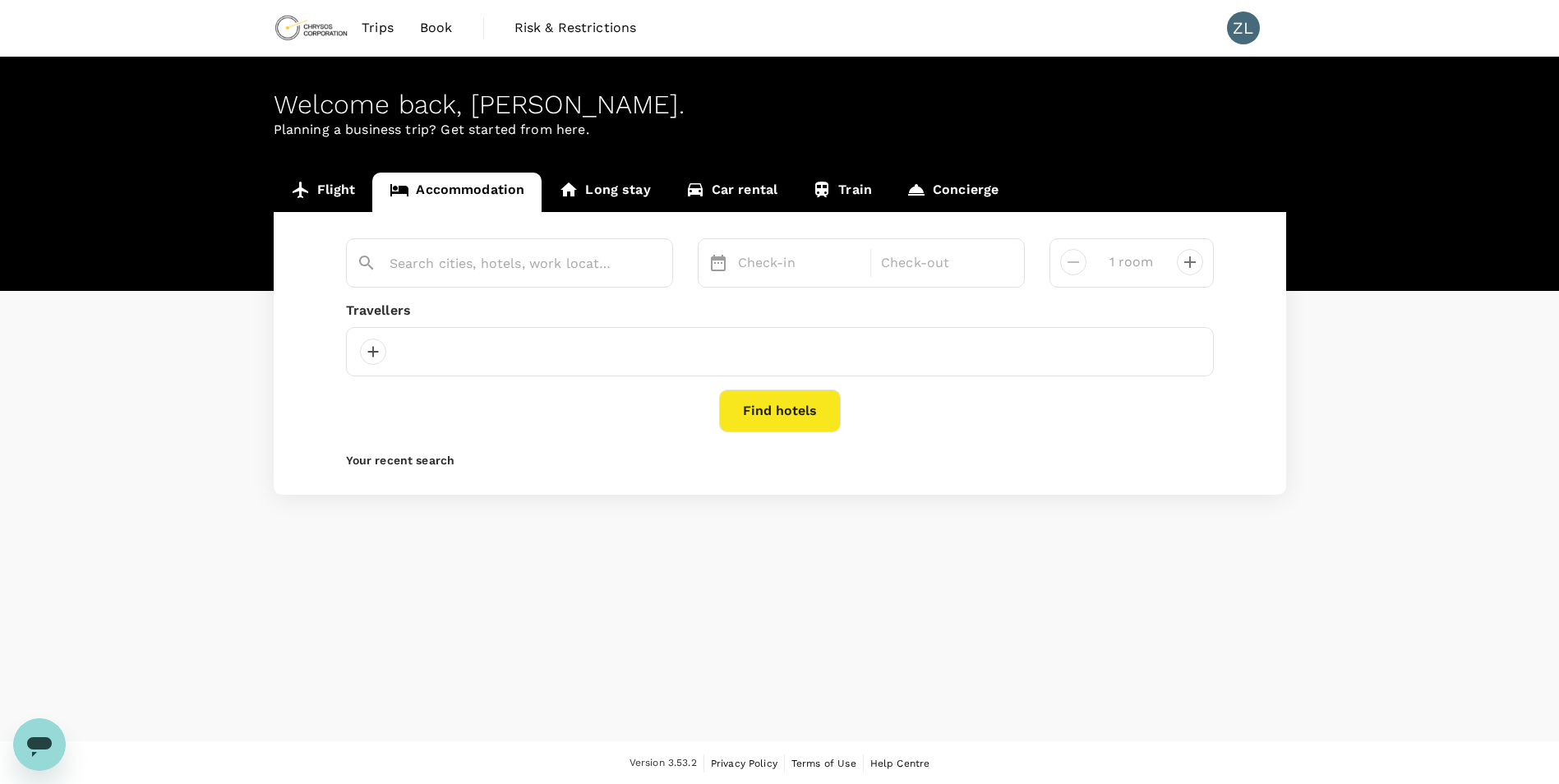
type input "Adelaide"
click at [811, 392] on button "Find hotels" at bounding box center [780, 411] width 122 height 43
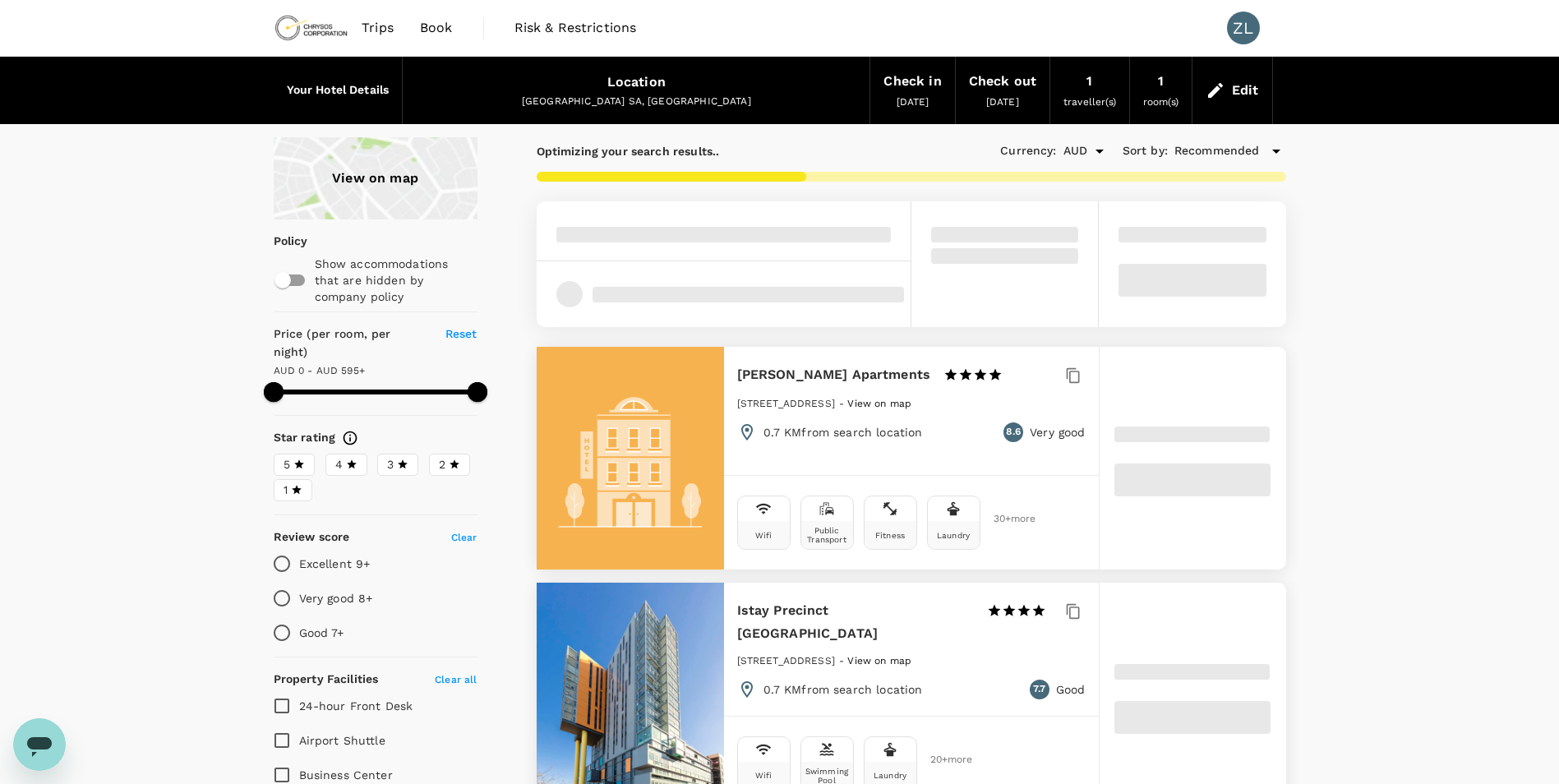
type input "595"
type input "AUD"
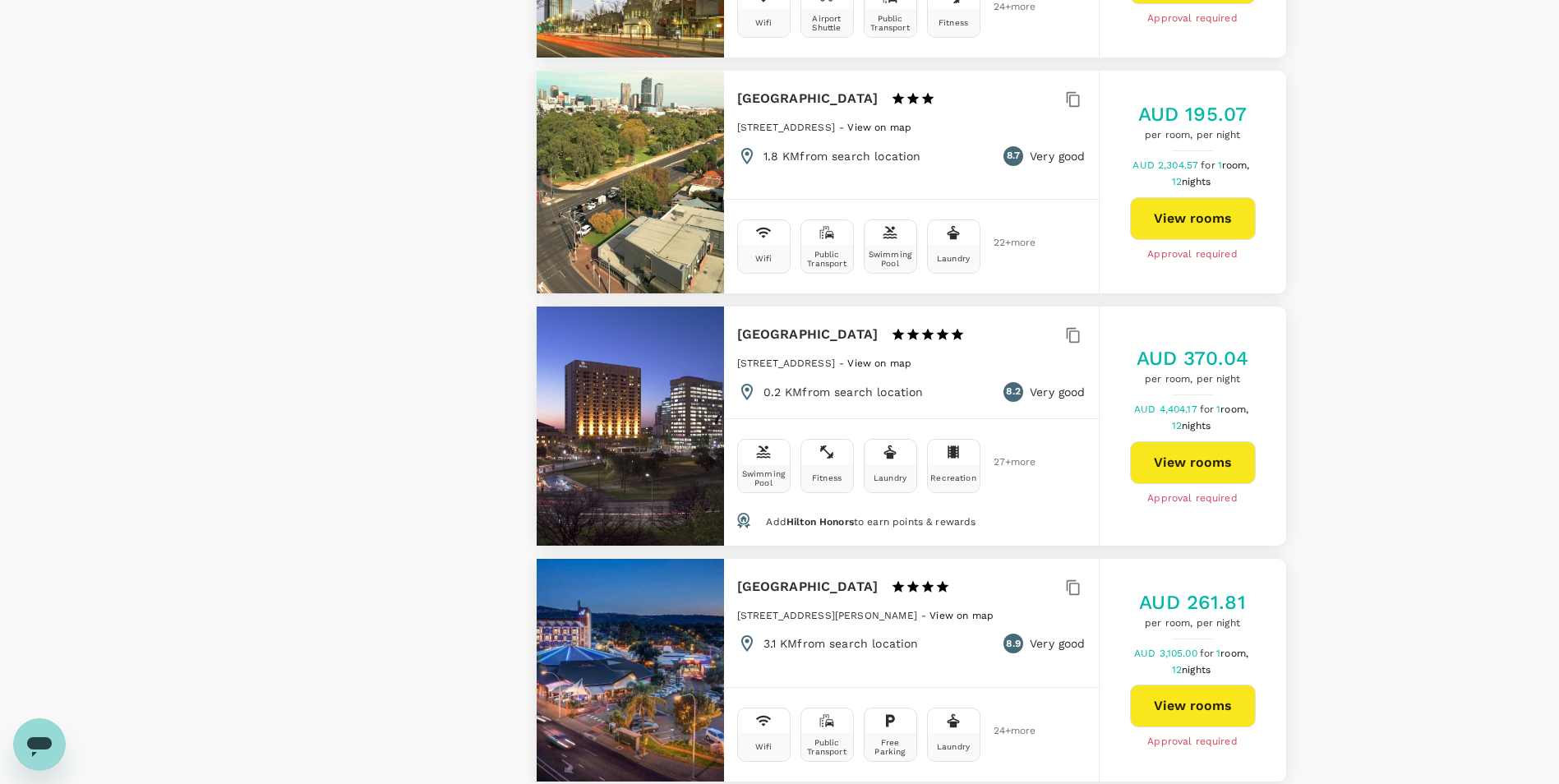
scroll to position [3369, 0]
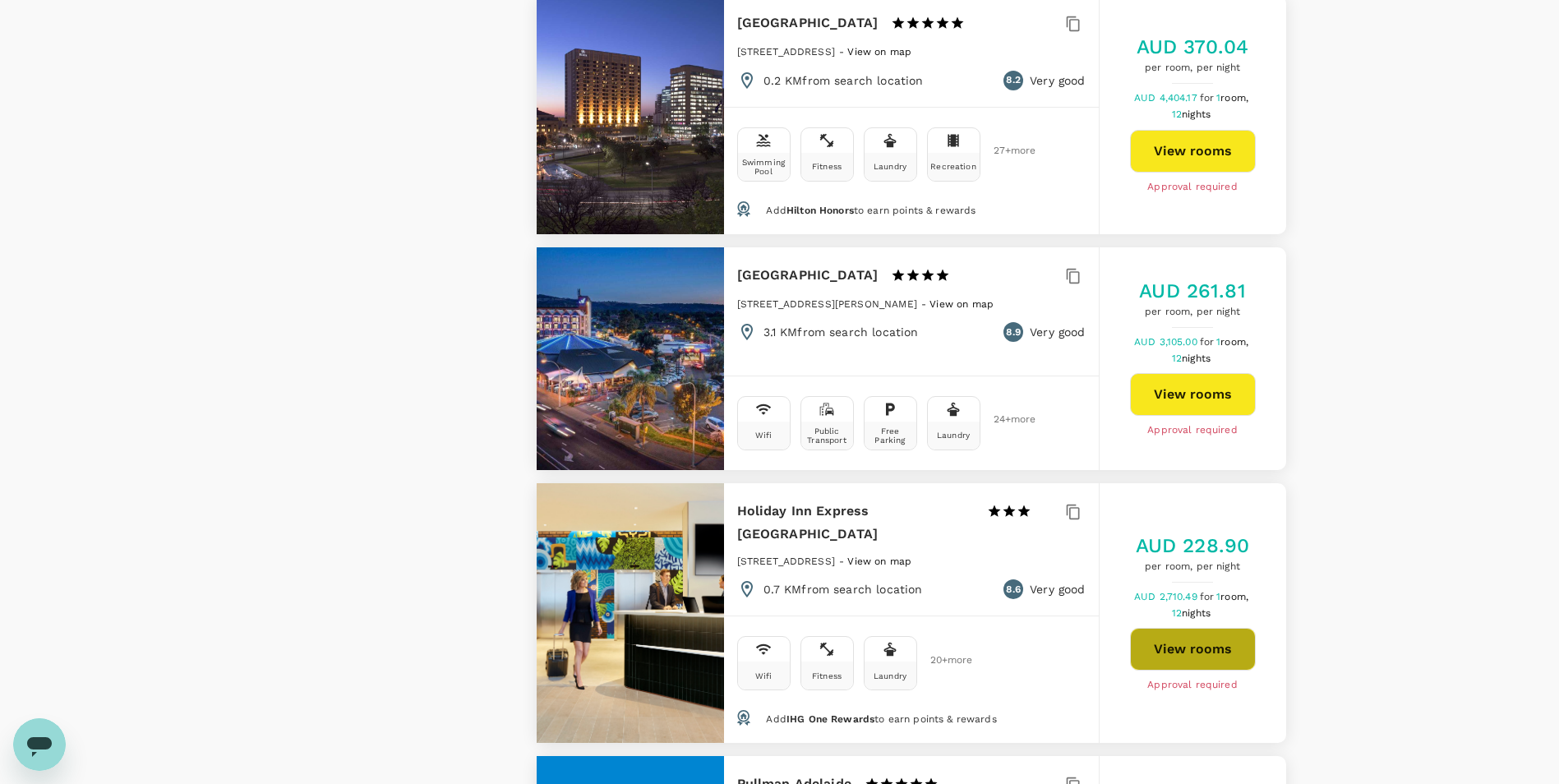
click at [1188, 633] on button "View rooms" at bounding box center [1194, 649] width 126 height 43
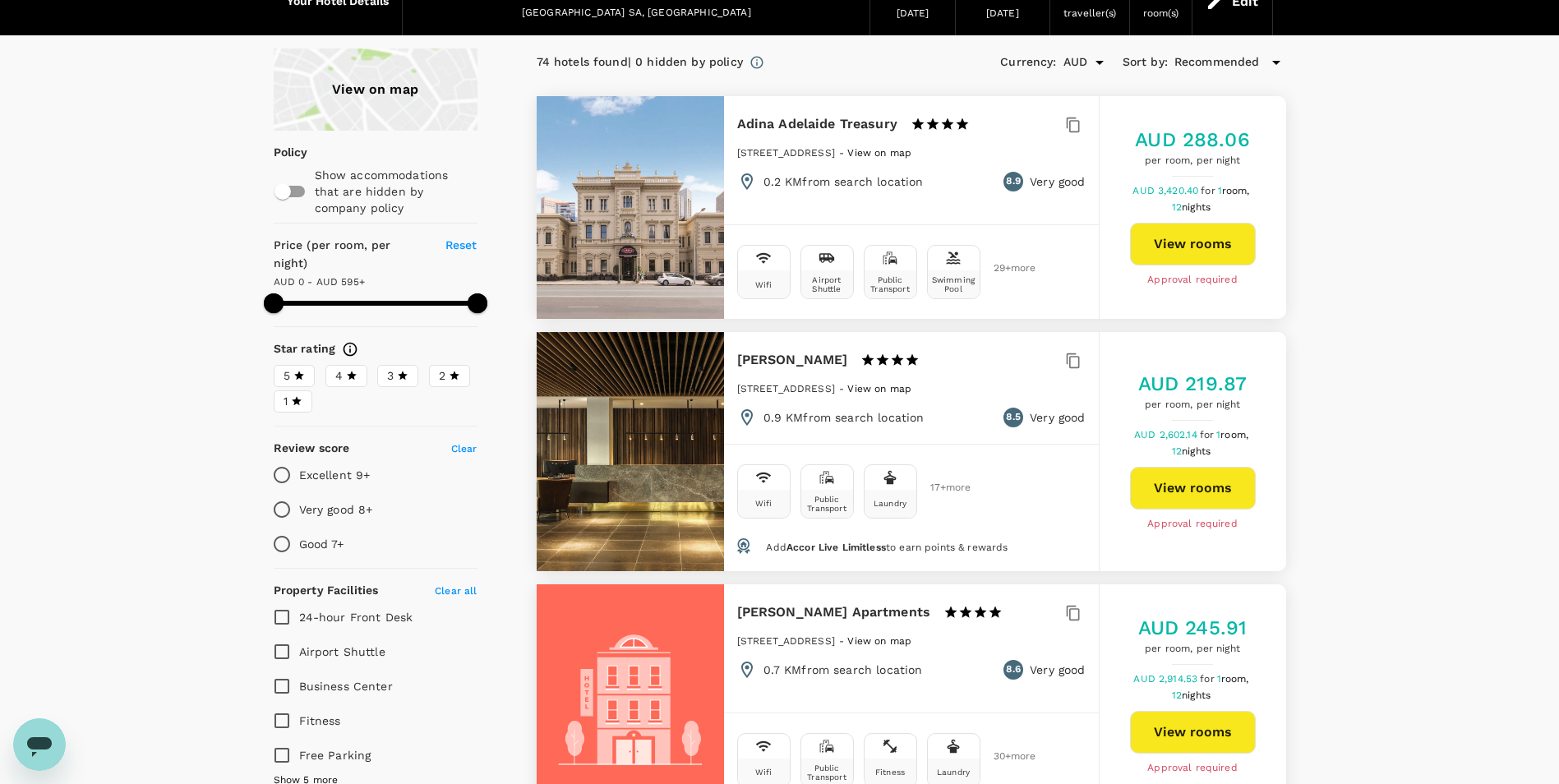
scroll to position [0, 0]
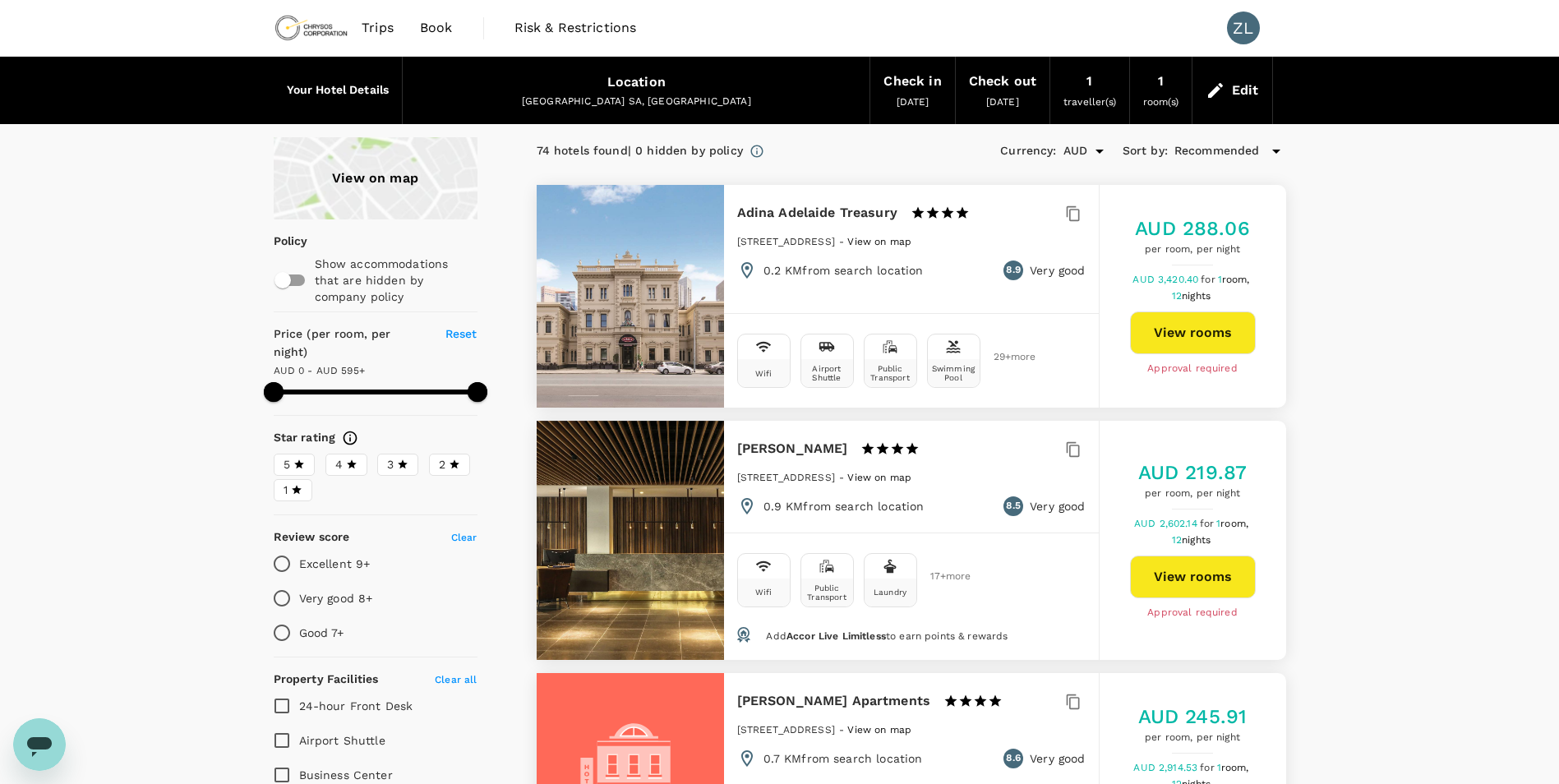
click at [379, 166] on div "View on map" at bounding box center [375, 179] width 204 height 82
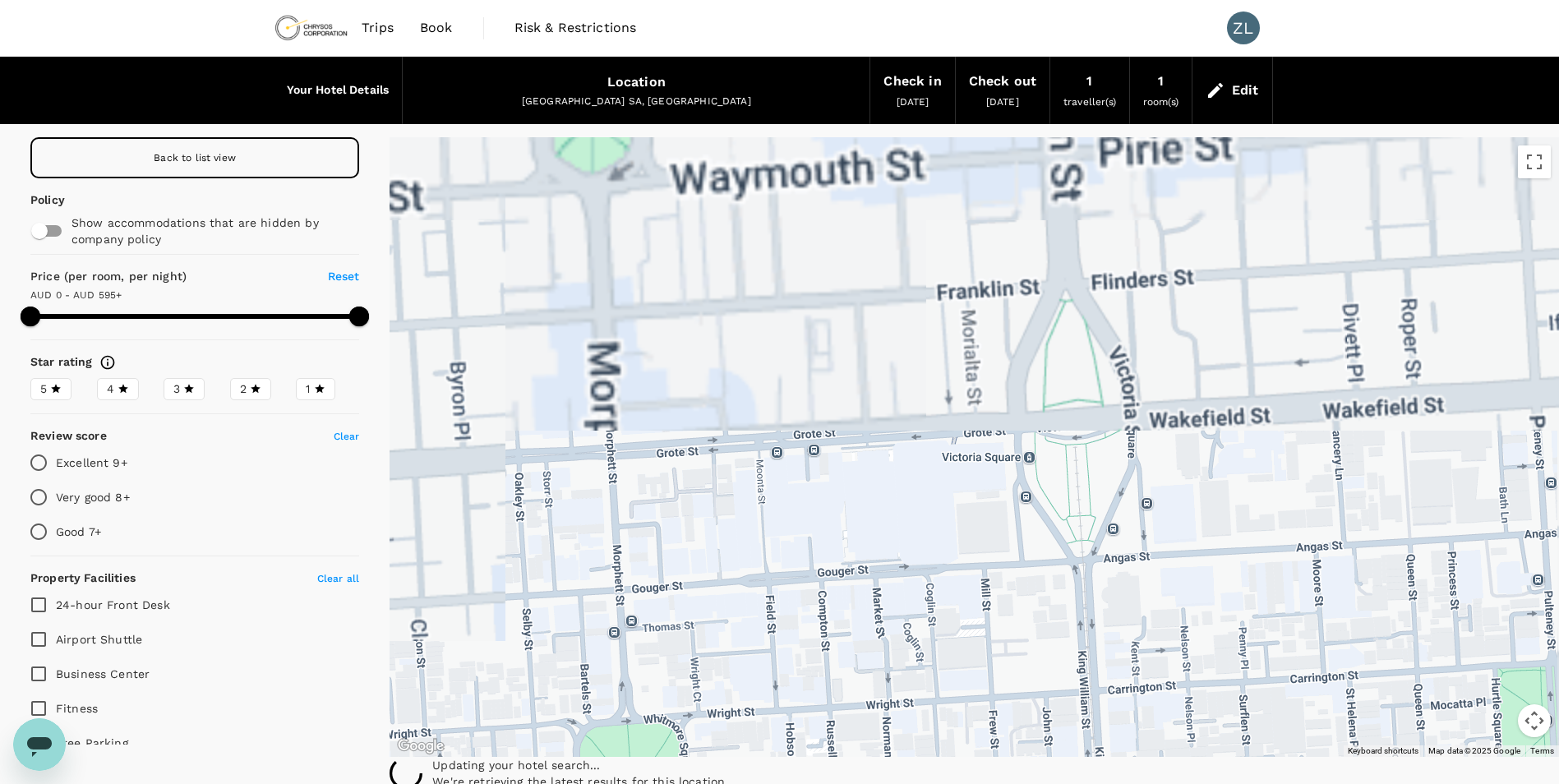
drag, startPoint x: 863, startPoint y: 243, endPoint x: 973, endPoint y: 718, distance: 487.6
click at [973, 718] on div at bounding box center [974, 447] width 1170 height 619
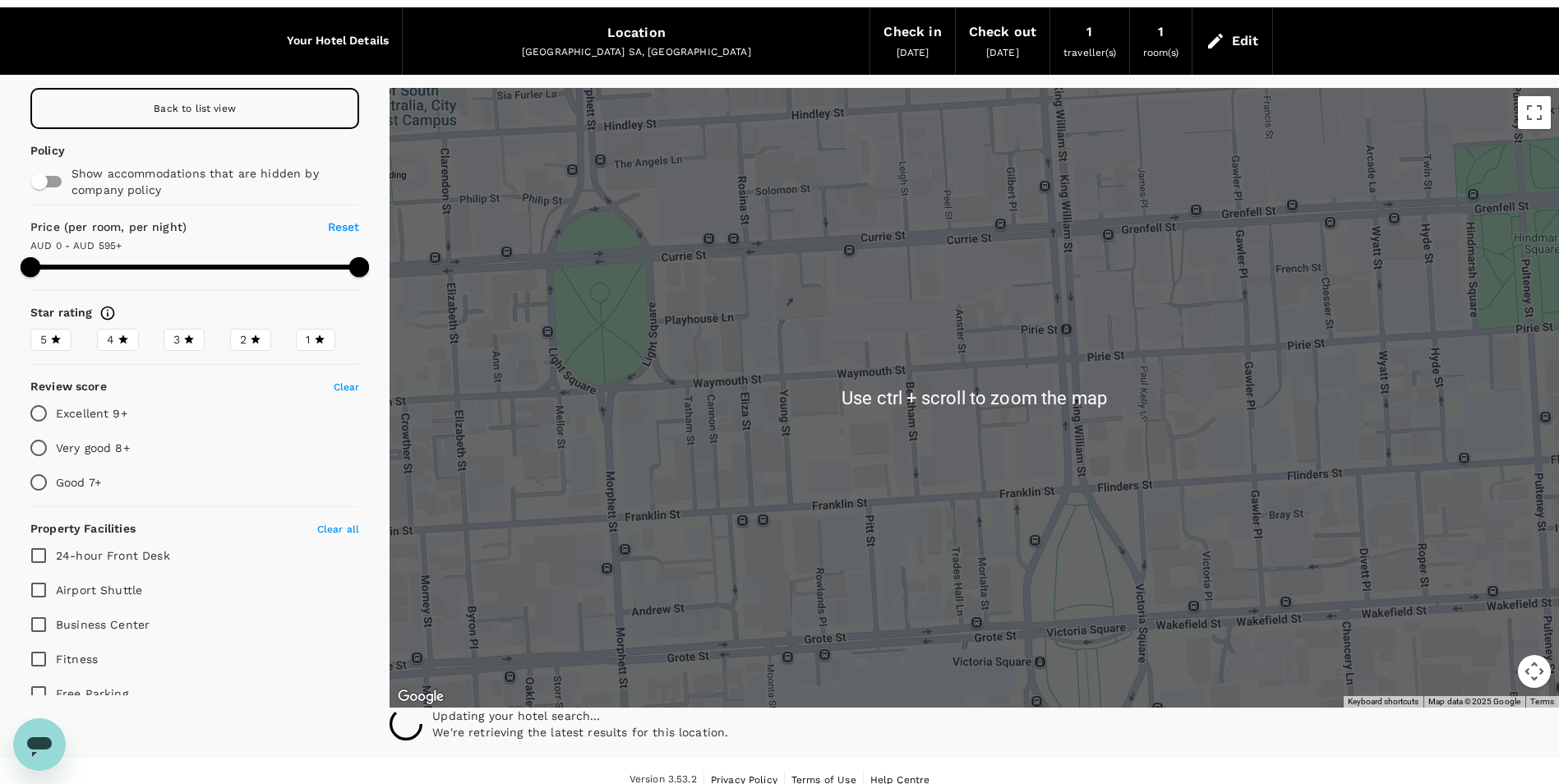
scroll to position [67, 0]
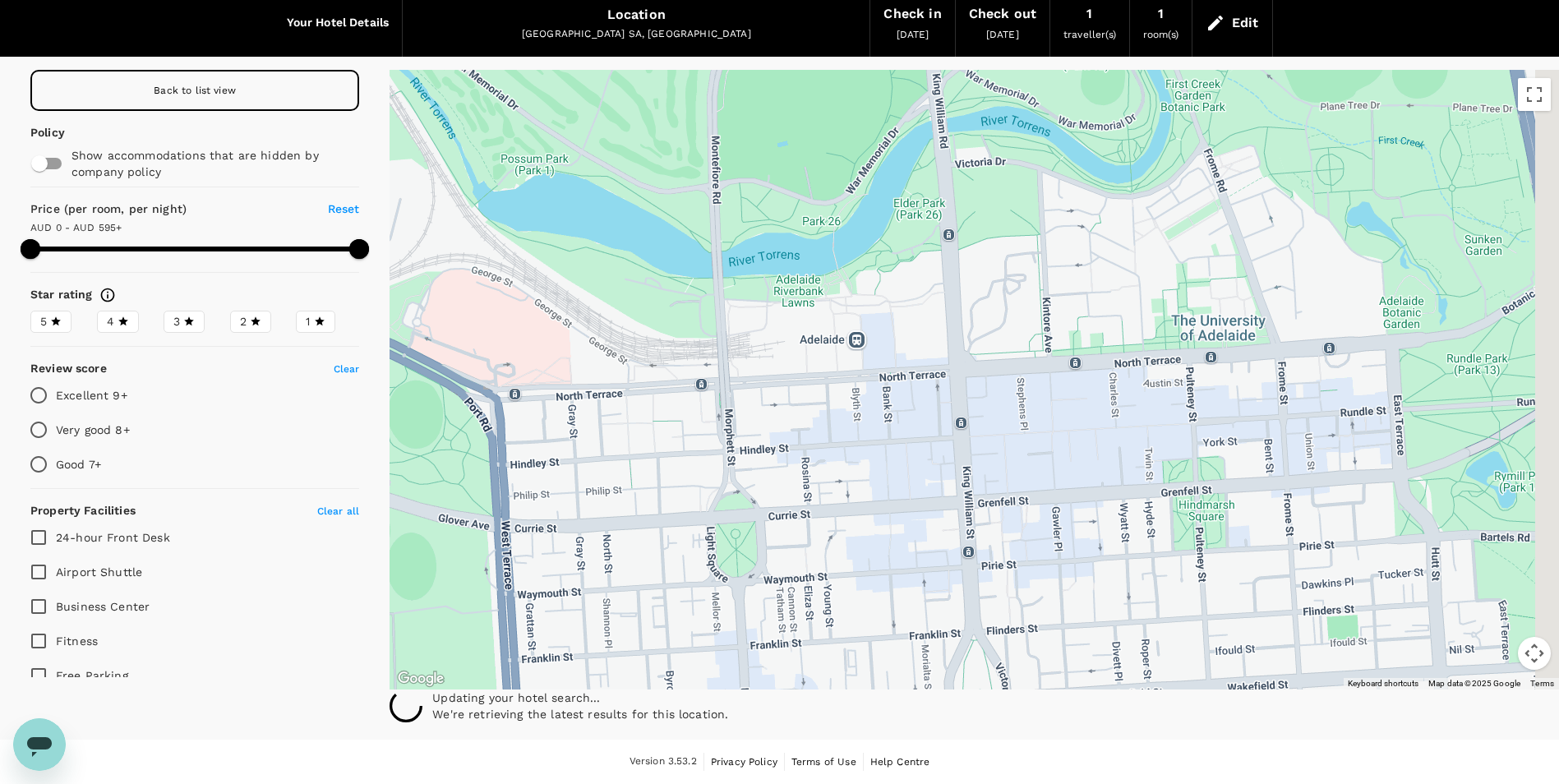
drag, startPoint x: 975, startPoint y: 272, endPoint x: 911, endPoint y: 498, distance: 234.9
click at [911, 498] on div at bounding box center [974, 379] width 1170 height 619
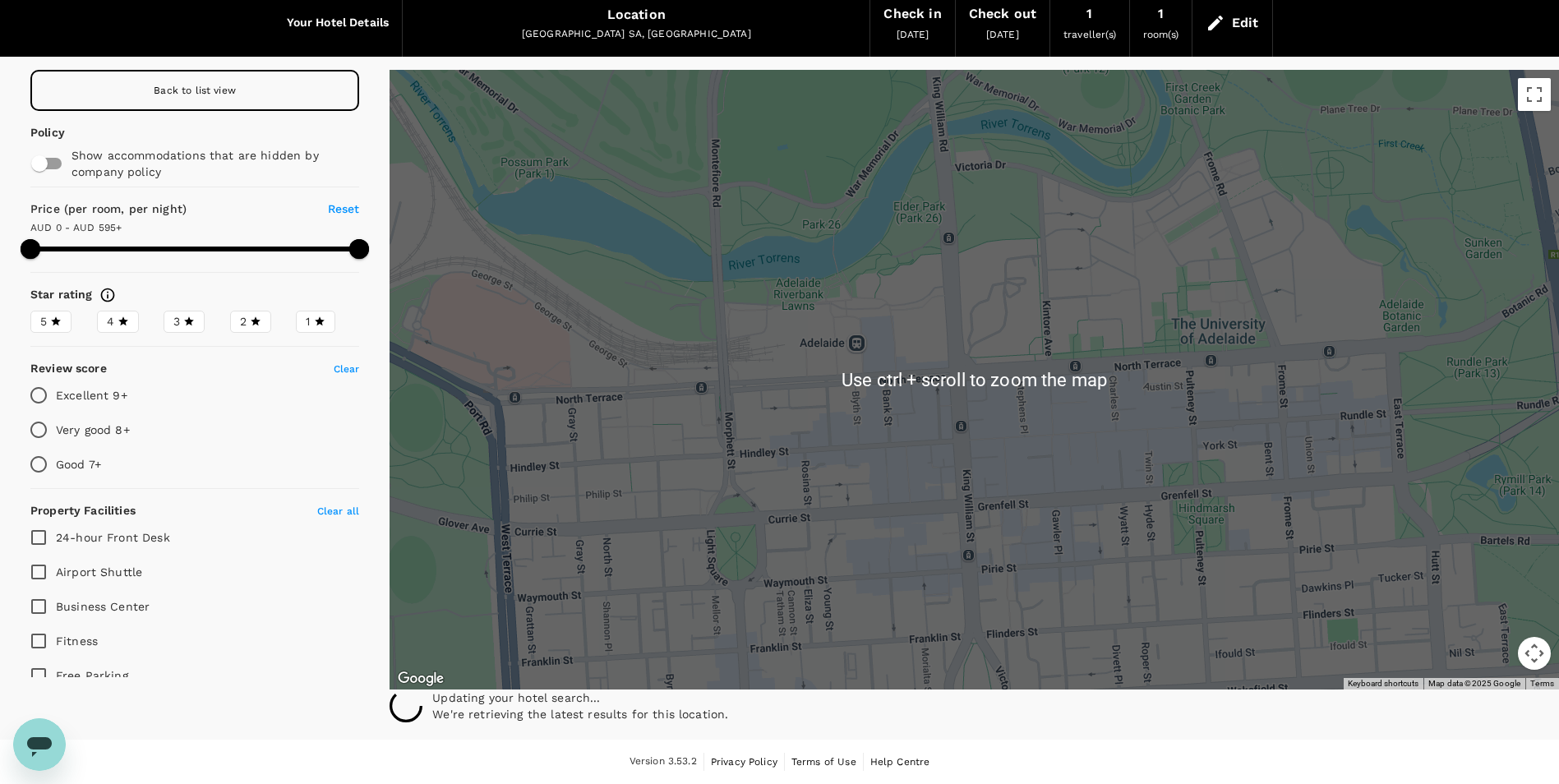
scroll to position [0, 0]
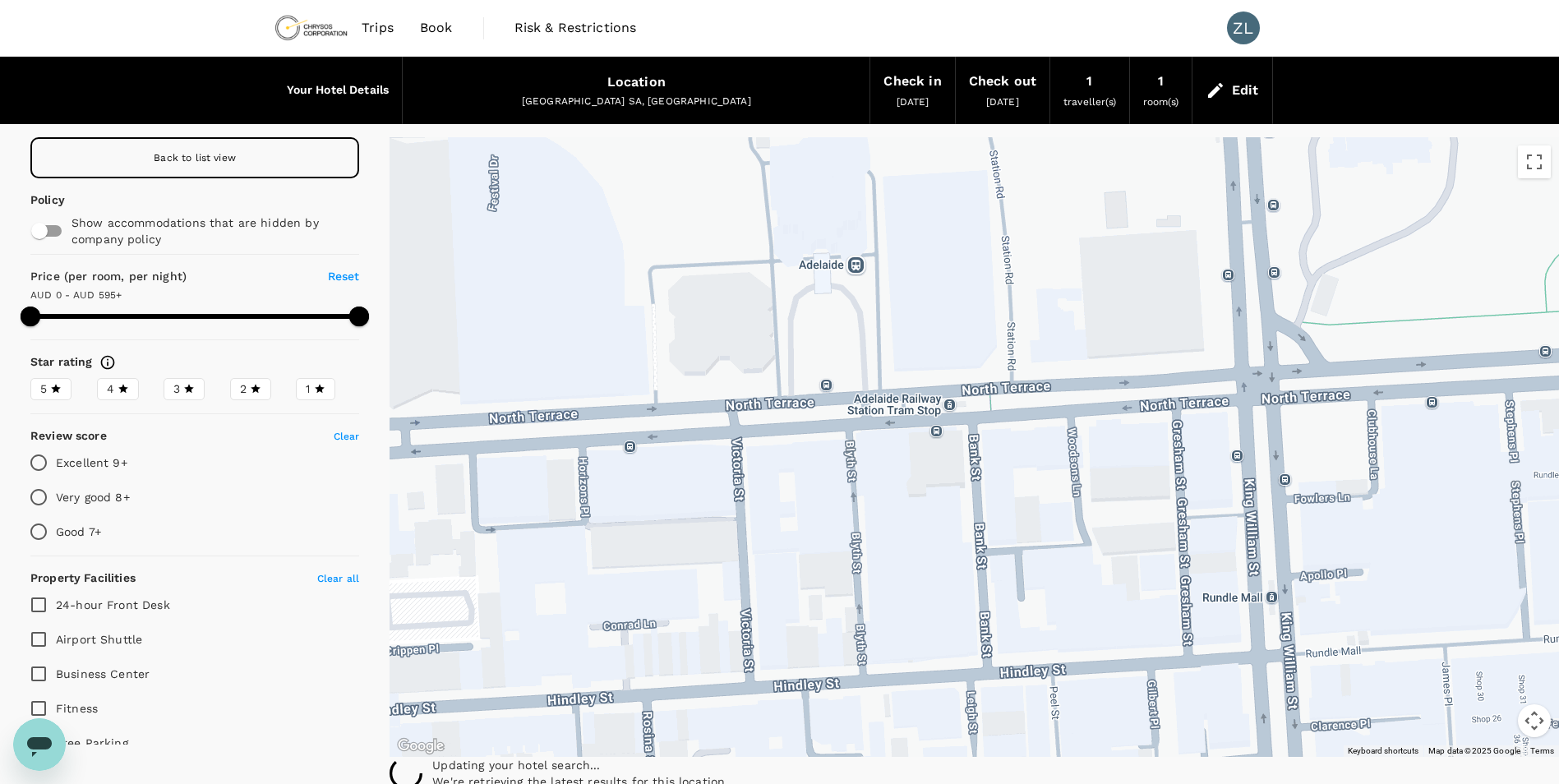
drag, startPoint x: 797, startPoint y: 371, endPoint x: 921, endPoint y: 498, distance: 177.5
click at [921, 498] on div at bounding box center [974, 447] width 1170 height 619
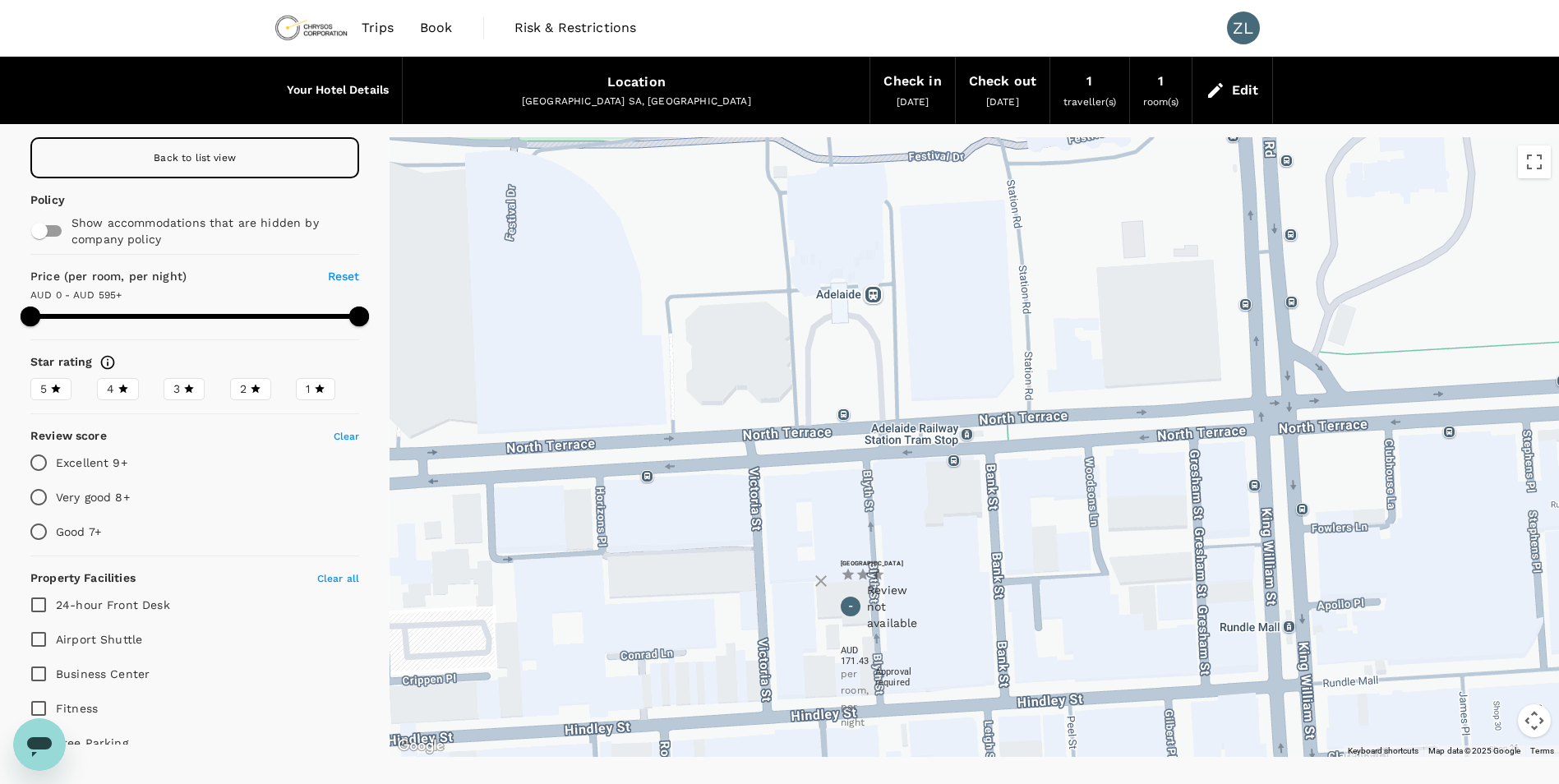
click at [841, 567] on h6 "Grosvenor Hotel Adelaide" at bounding box center [841, 563] width 0 height 7
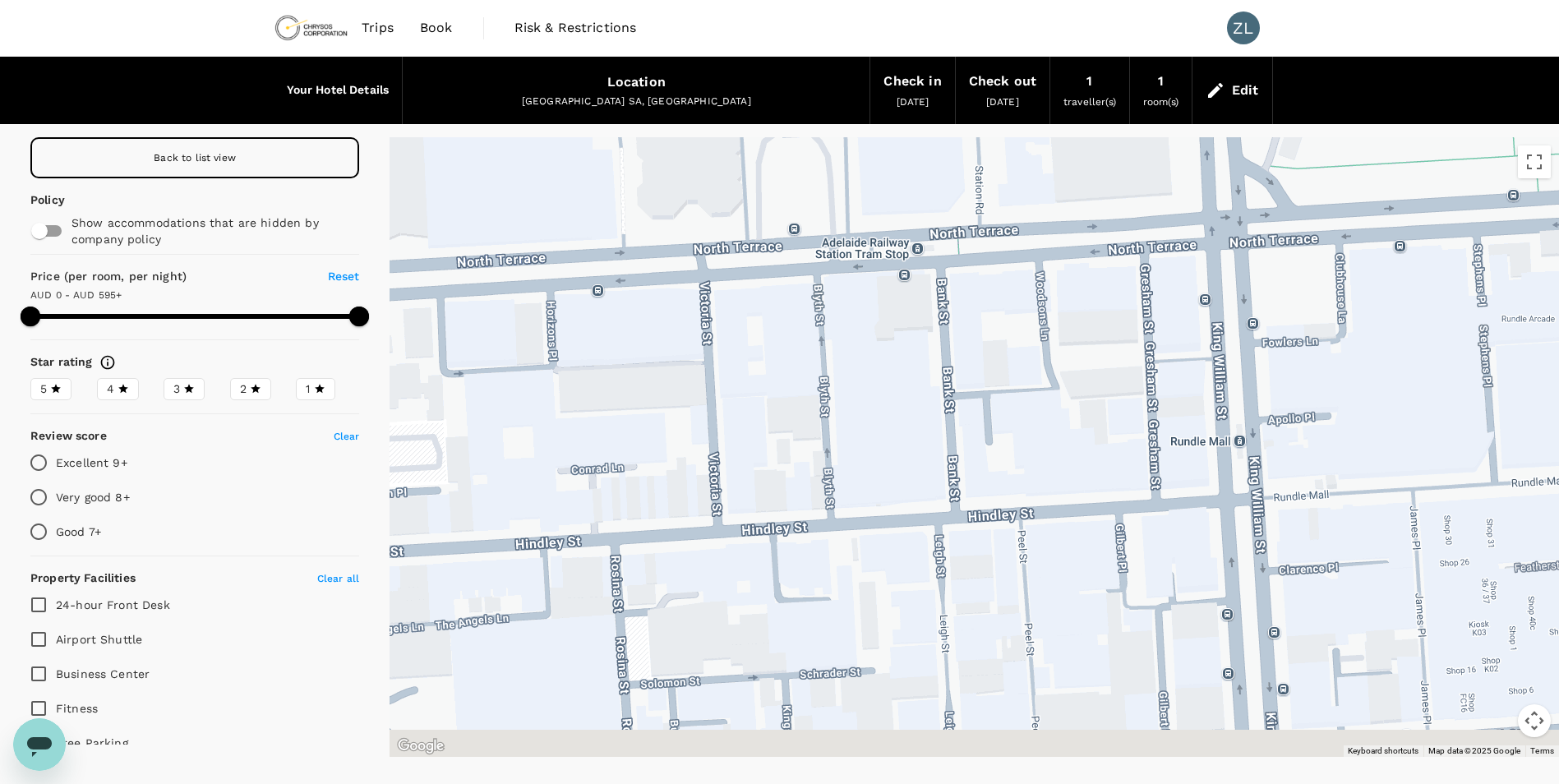
drag, startPoint x: 1097, startPoint y: 644, endPoint x: 1004, endPoint y: 498, distance: 173.1
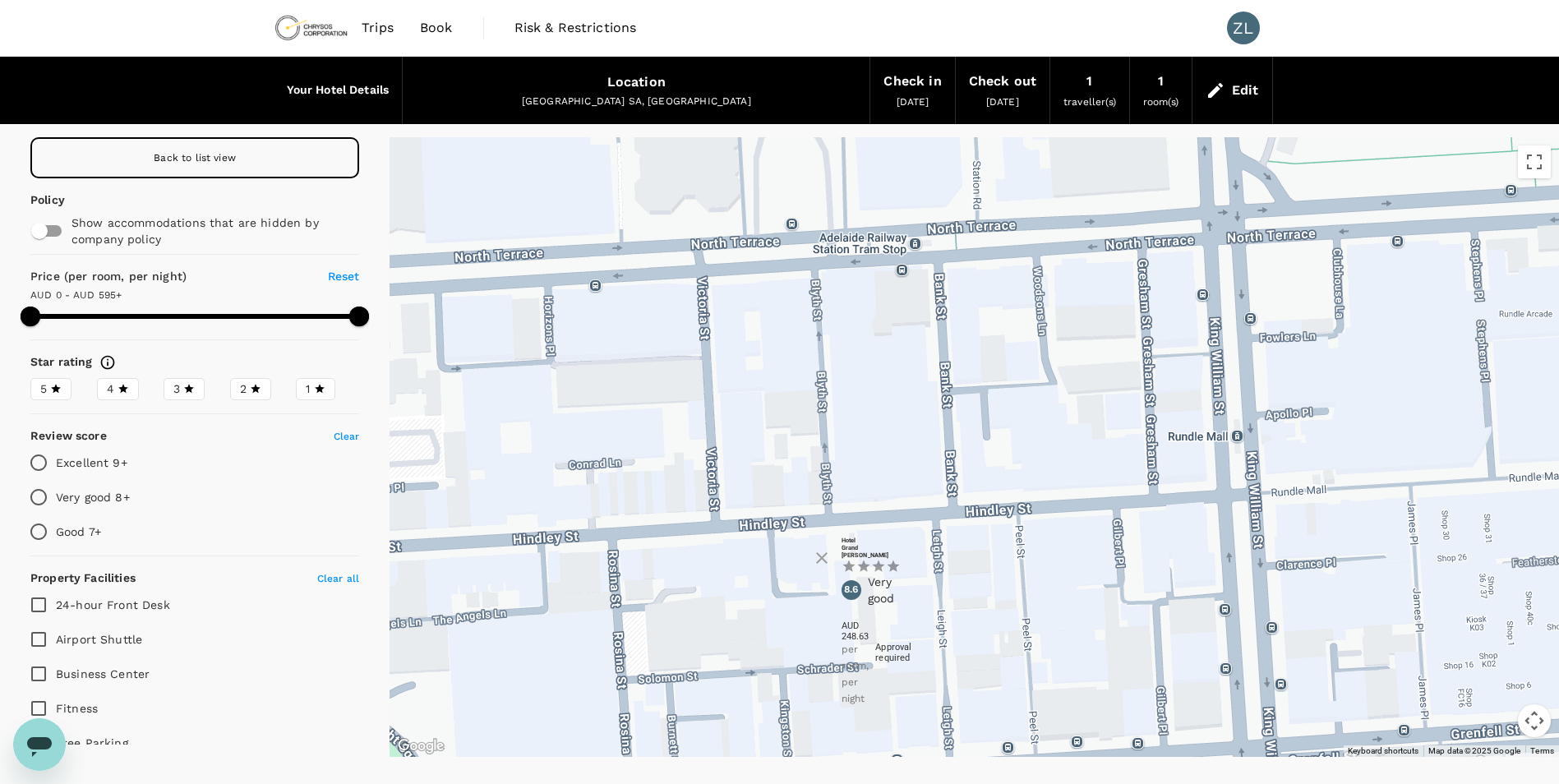
click at [841, 559] on h6 "Hotel Grand Chancellor Adelaid" at bounding box center [841, 547] width 0 height 22
type input "594"
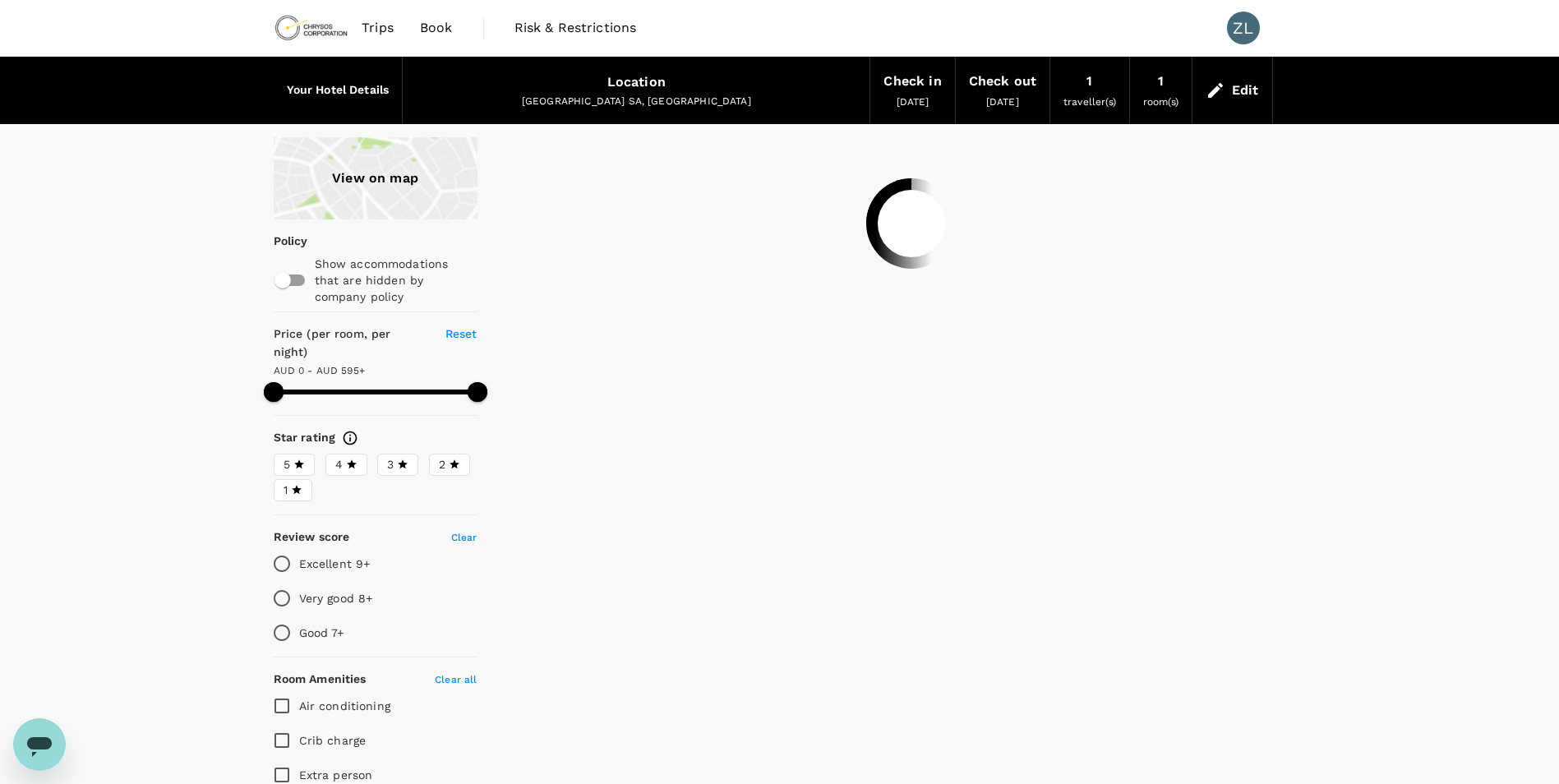
type input "594"
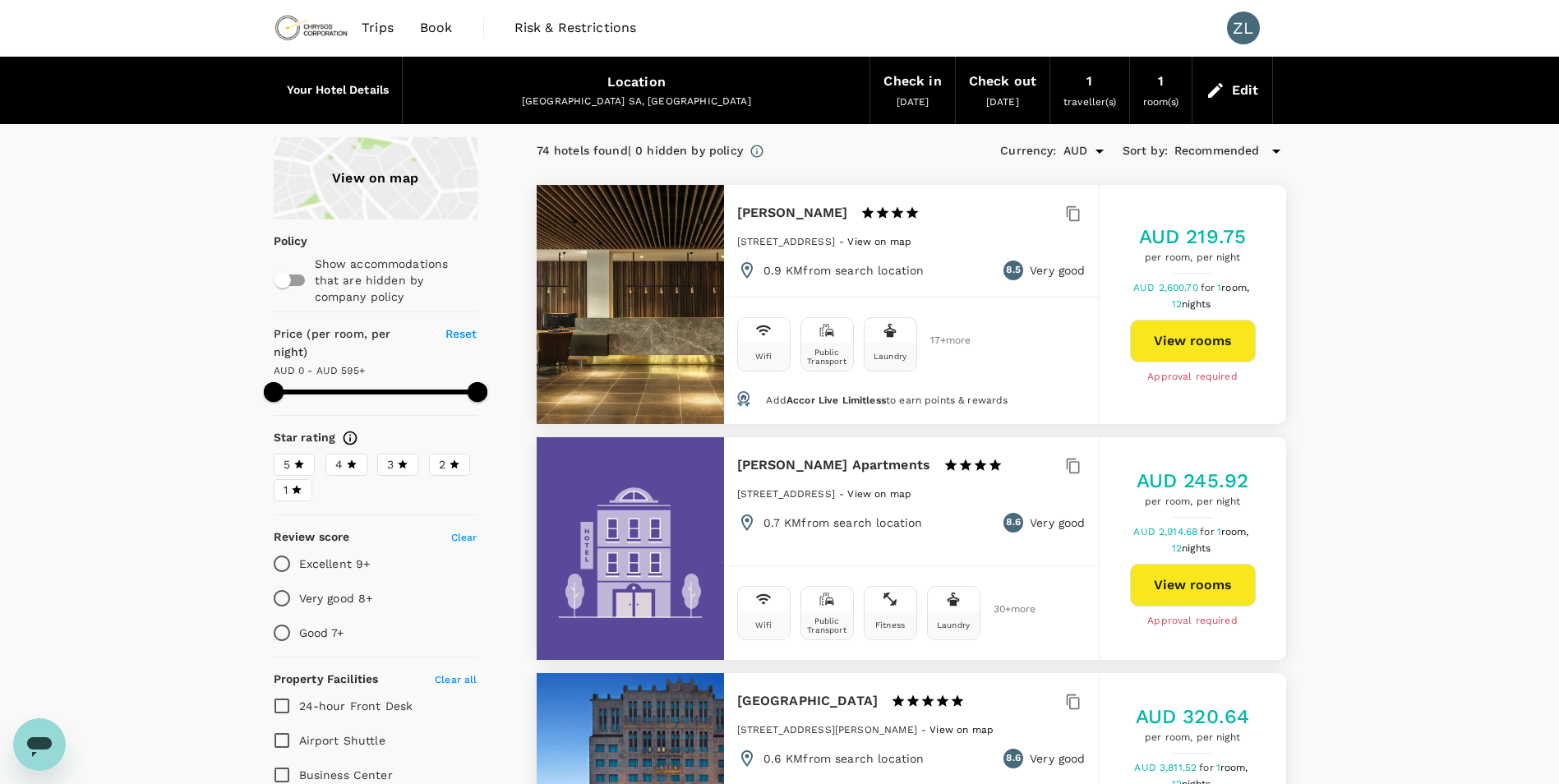
click at [911, 78] on div "Check in" at bounding box center [912, 81] width 58 height 23
click at [1227, 86] on div "Edit" at bounding box center [1232, 90] width 80 height 58
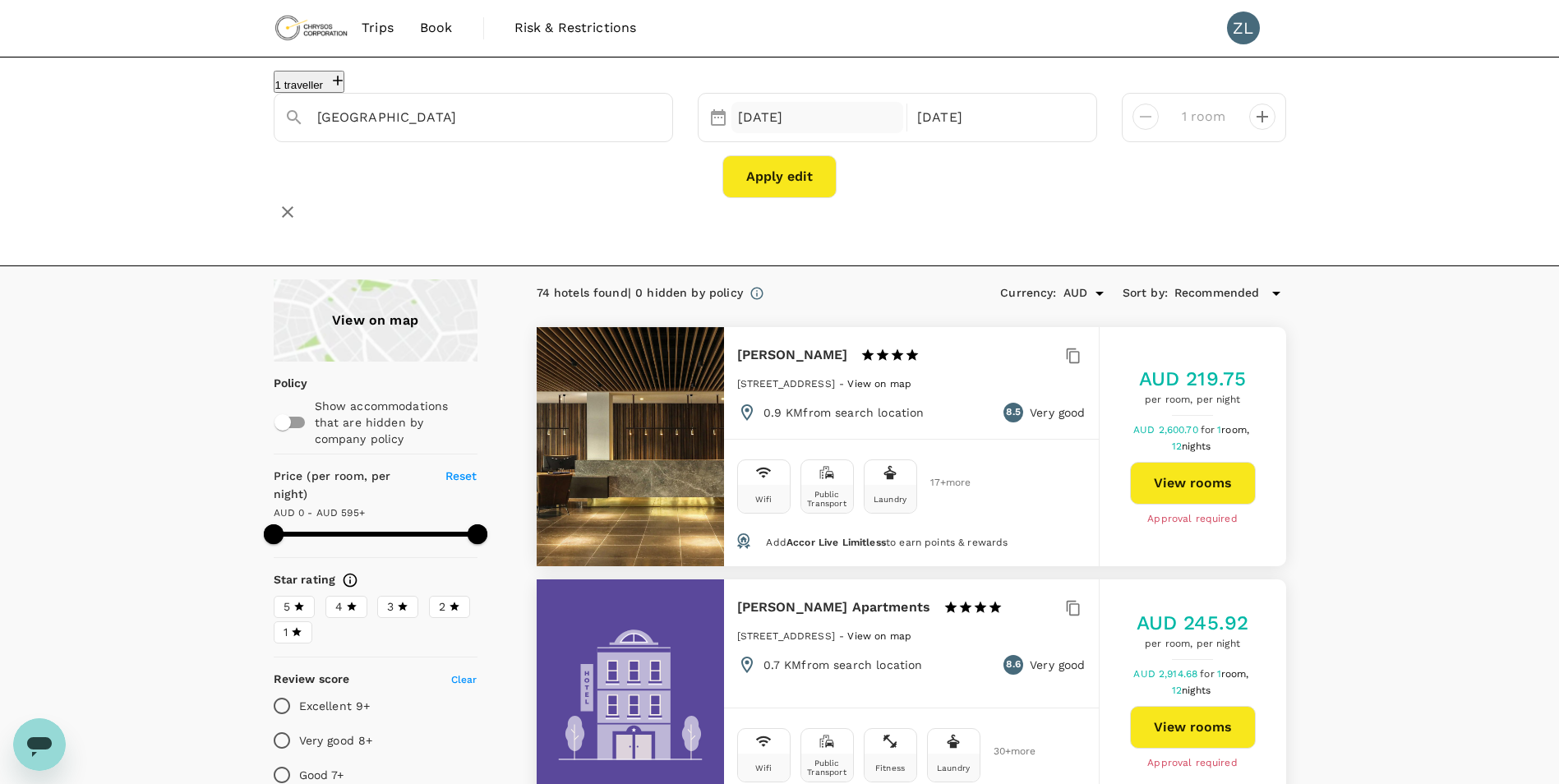
click at [788, 127] on div "19 Oct" at bounding box center [818, 117] width 173 height 32
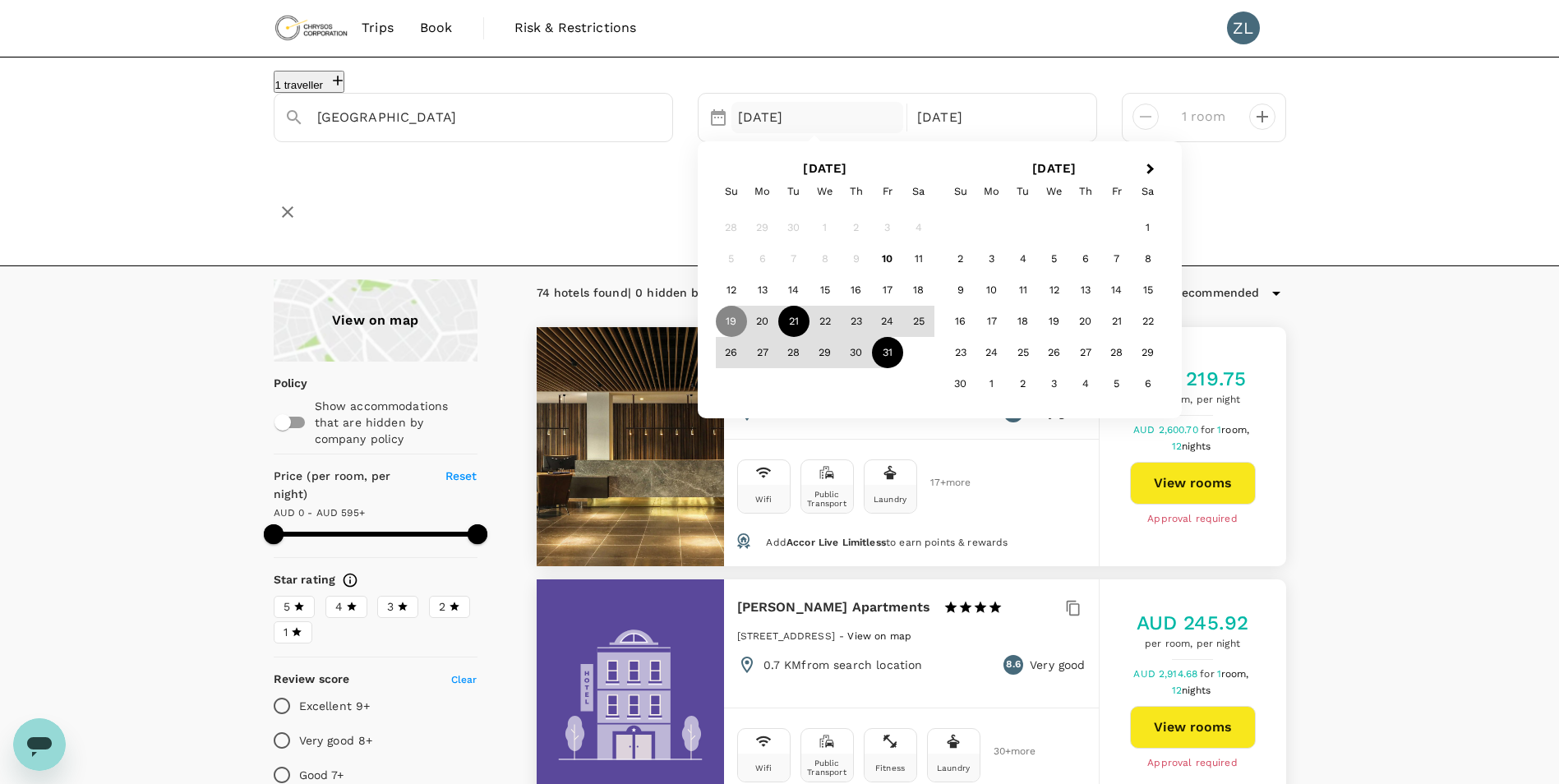
click at [802, 336] on div "21" at bounding box center [794, 321] width 32 height 32
click at [864, 363] on div "30" at bounding box center [857, 353] width 32 height 32
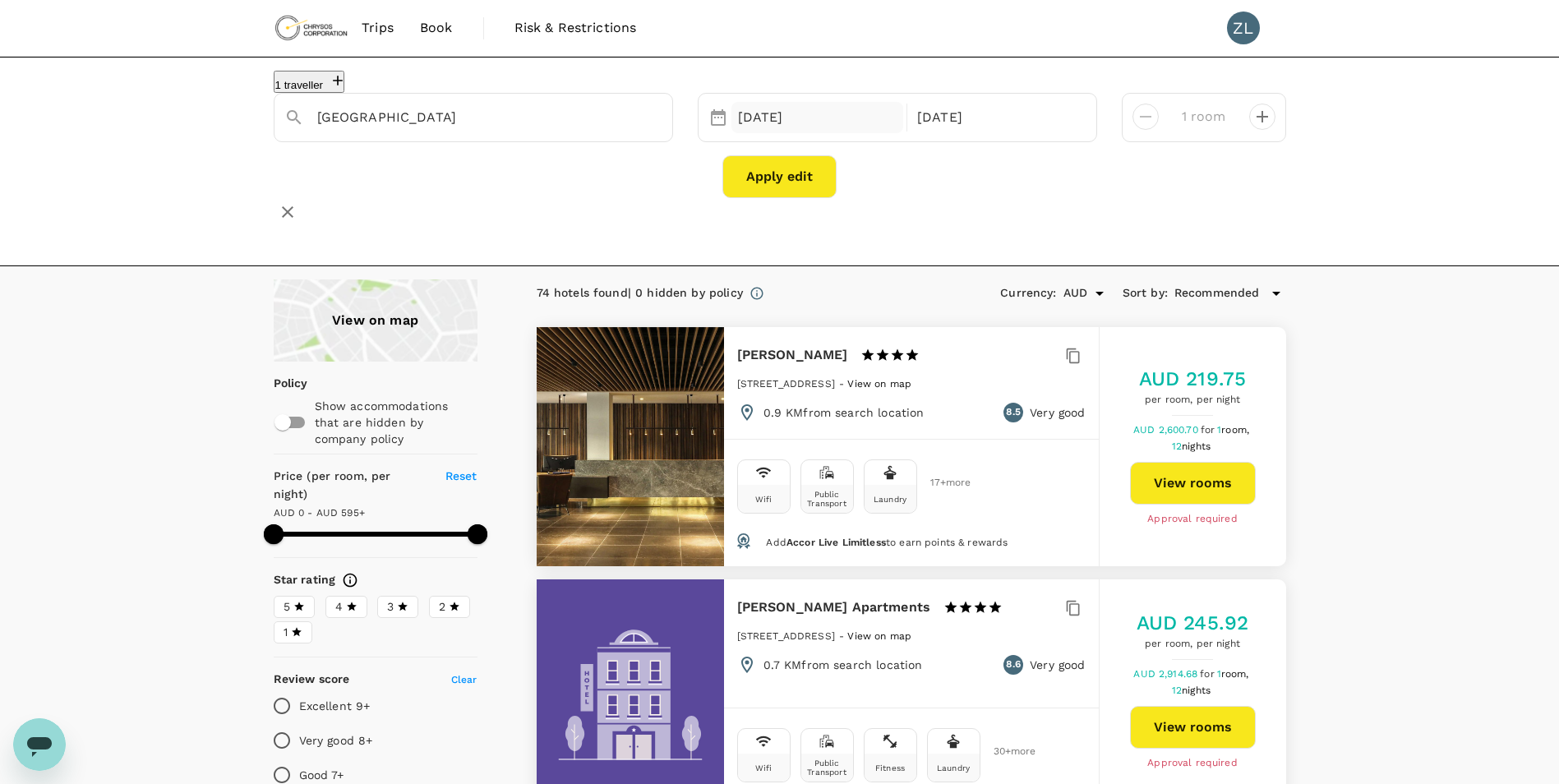
click at [834, 134] on div "21 Oct" at bounding box center [818, 117] width 173 height 32
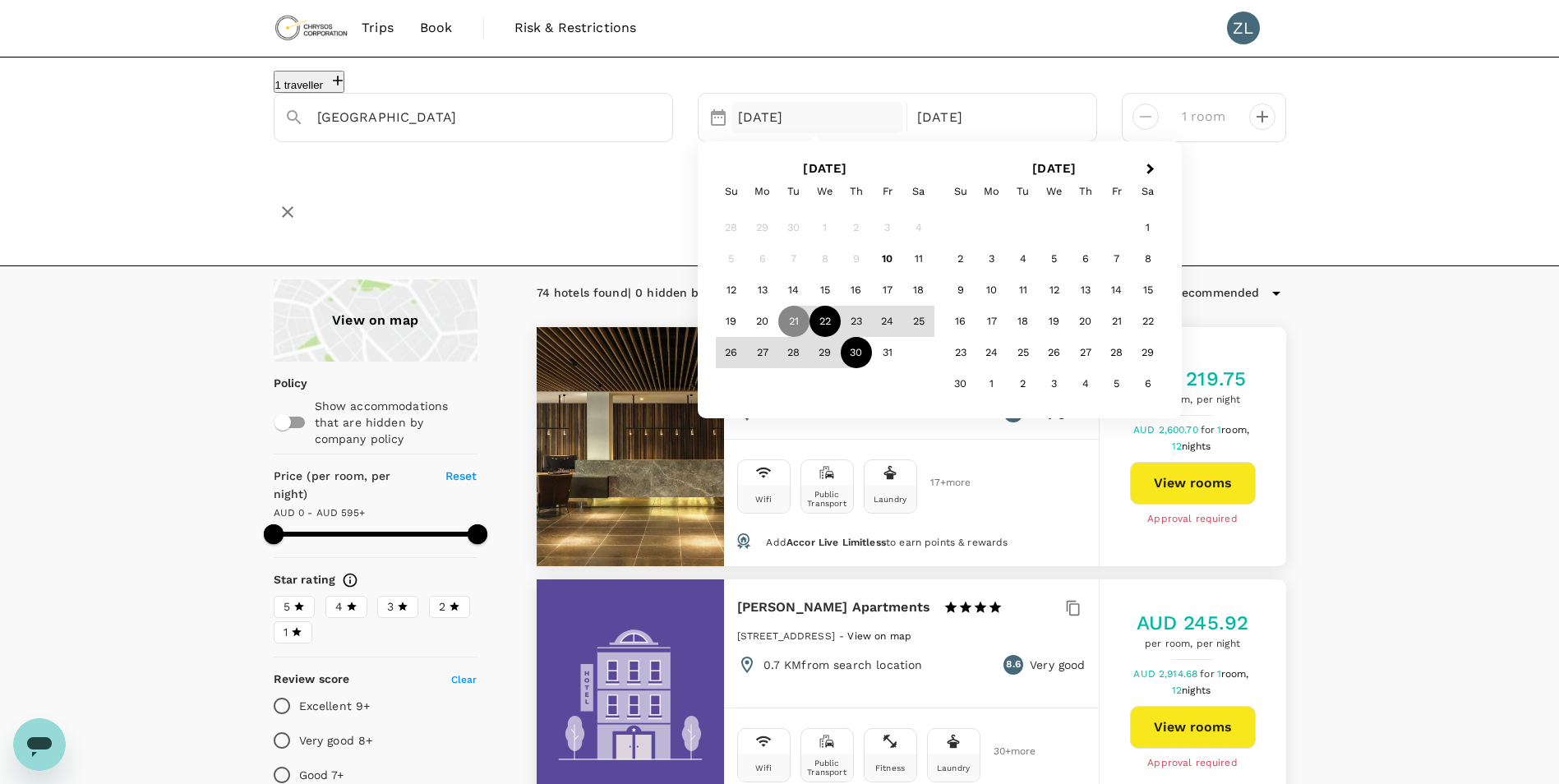
click at [824, 337] on div "22" at bounding box center [826, 321] width 32 height 32
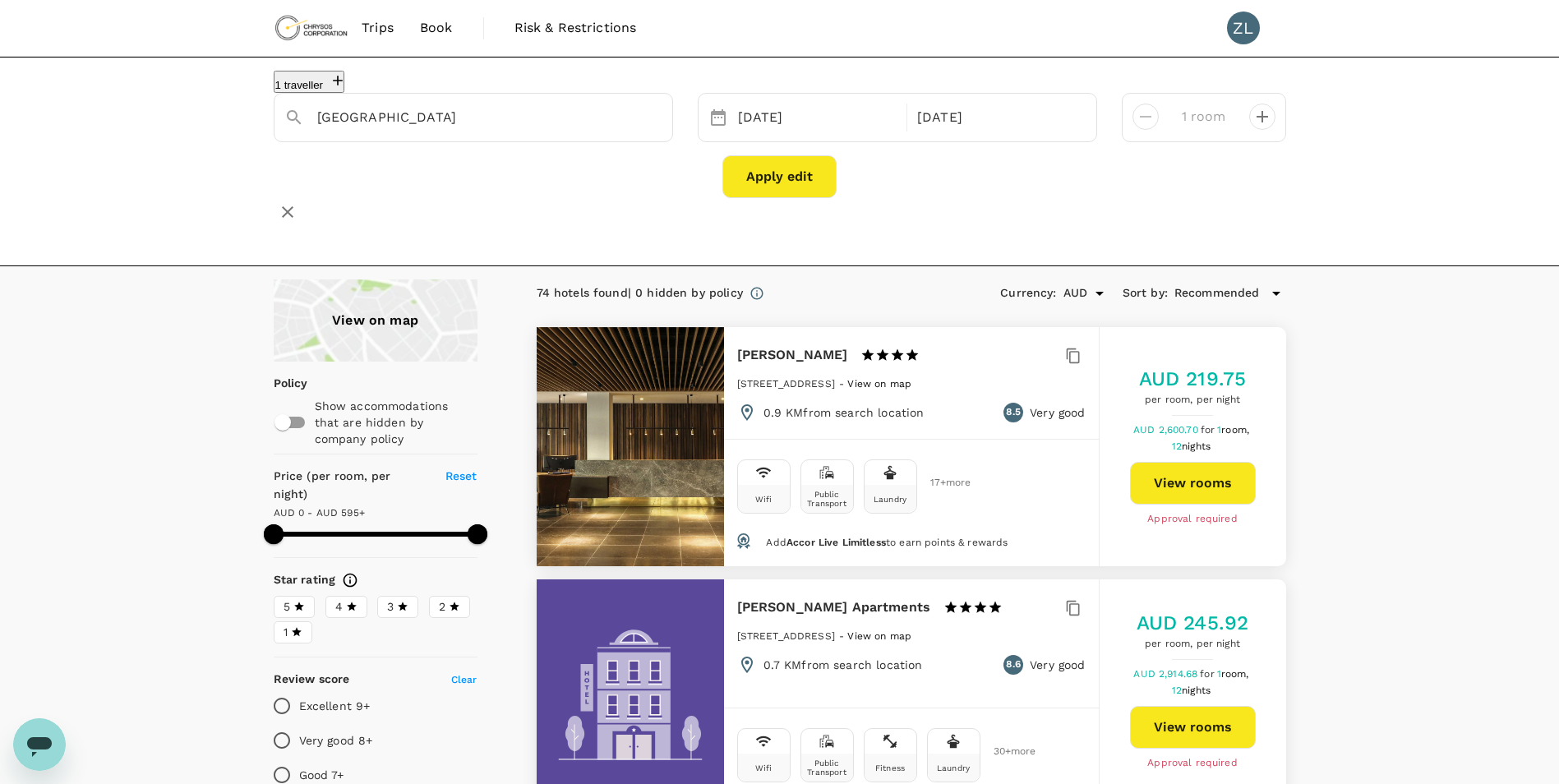
click at [1314, 210] on div "1 traveller Adelaide Selected date: Wednesday, October 22nd, 2025 22 Oct Select…" at bounding box center [779, 161] width 1559 height 209
click at [794, 193] on button "Apply edit" at bounding box center [780, 176] width 114 height 43
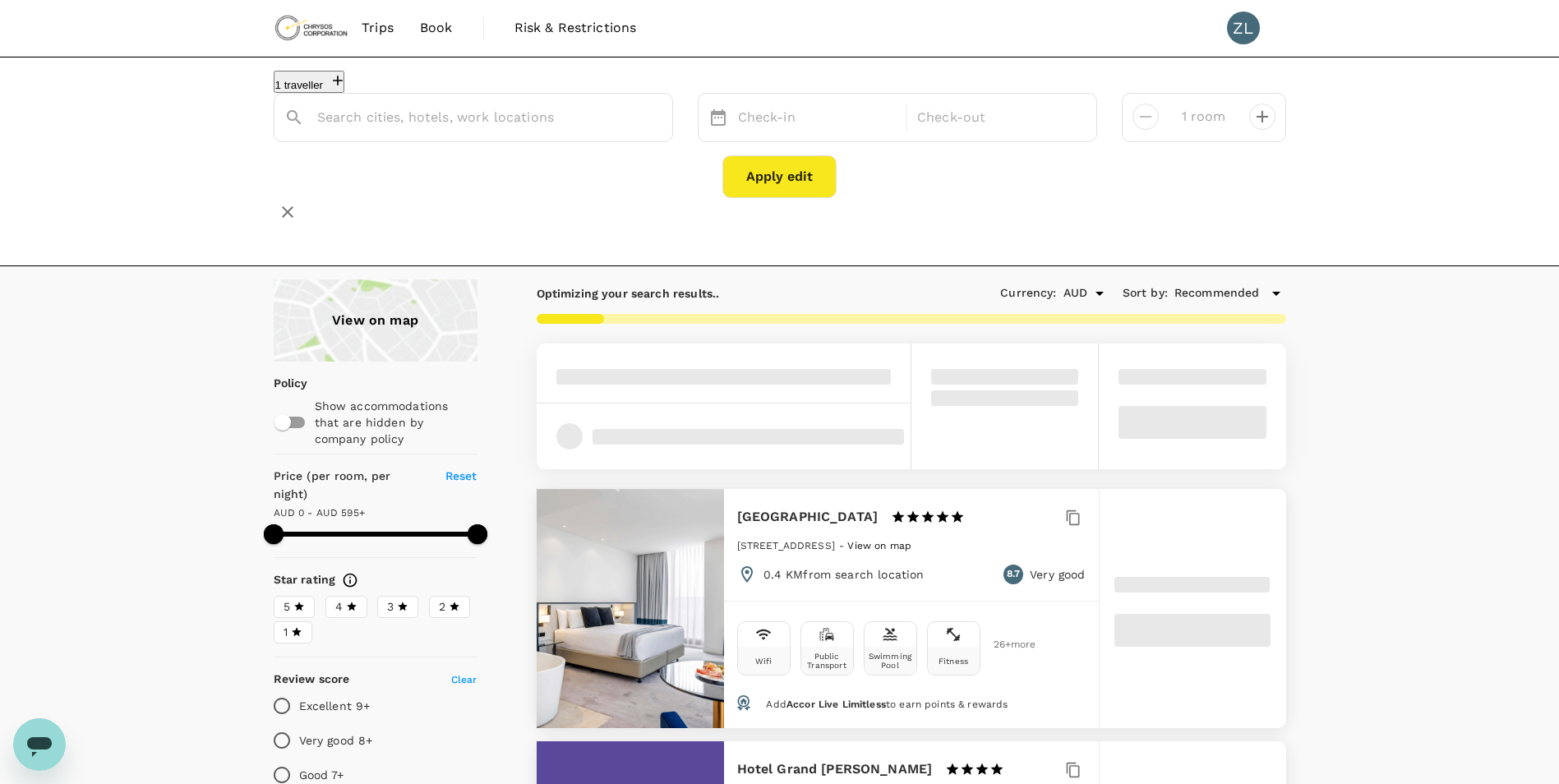
type input "Adelaide"
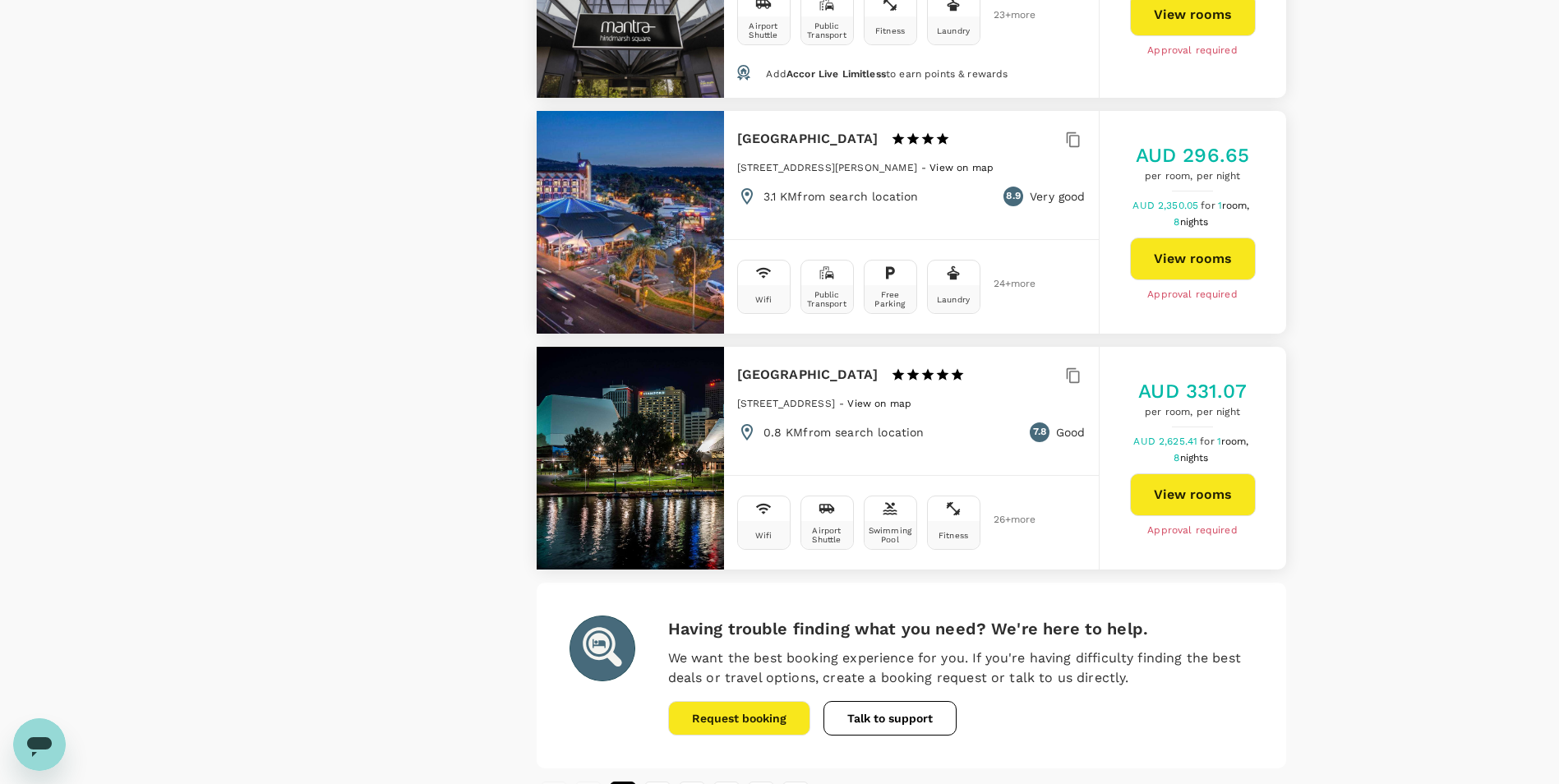
scroll to position [4733, 0]
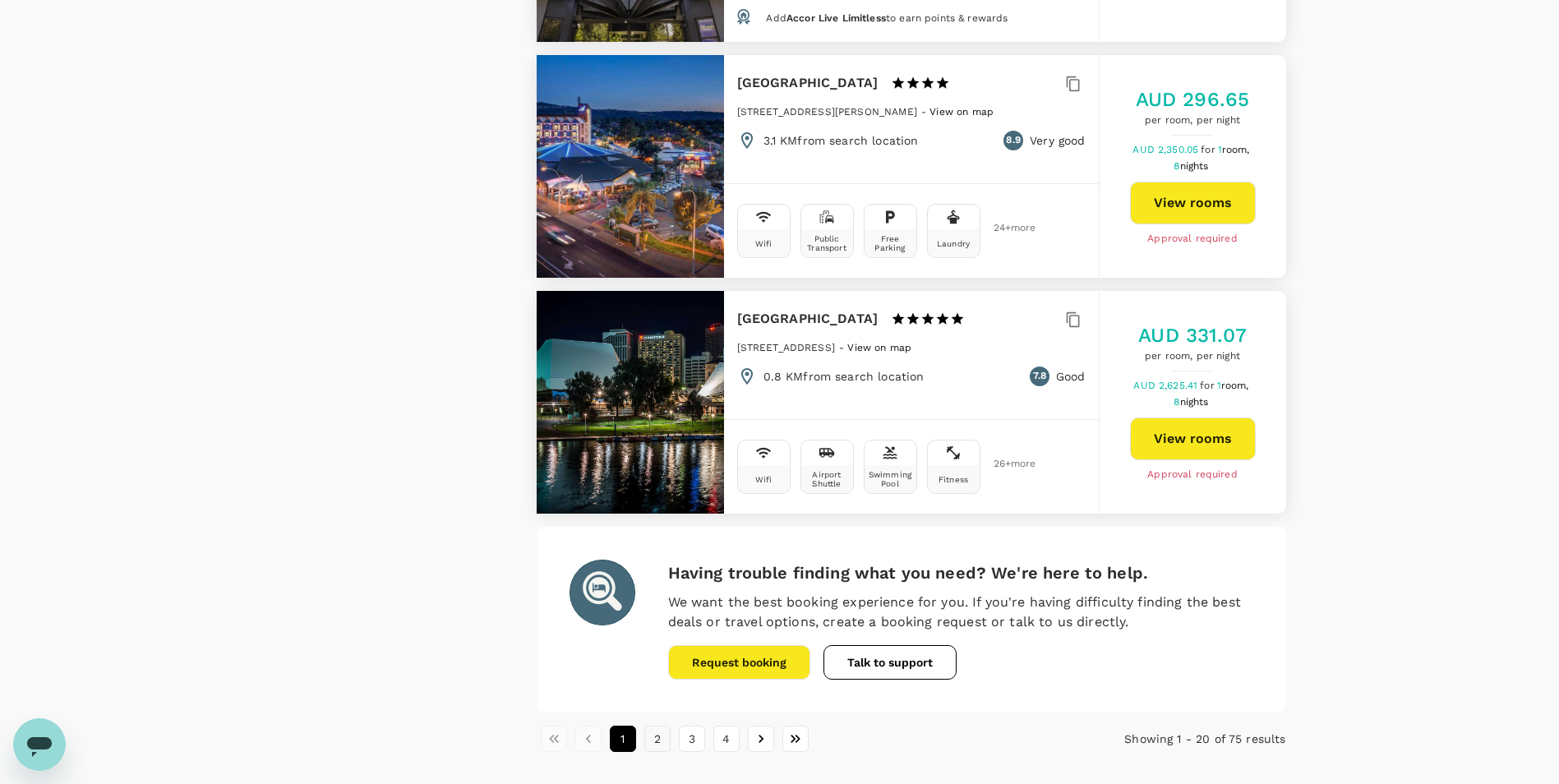
click at [650, 725] on button "2" at bounding box center [657, 738] width 26 height 26
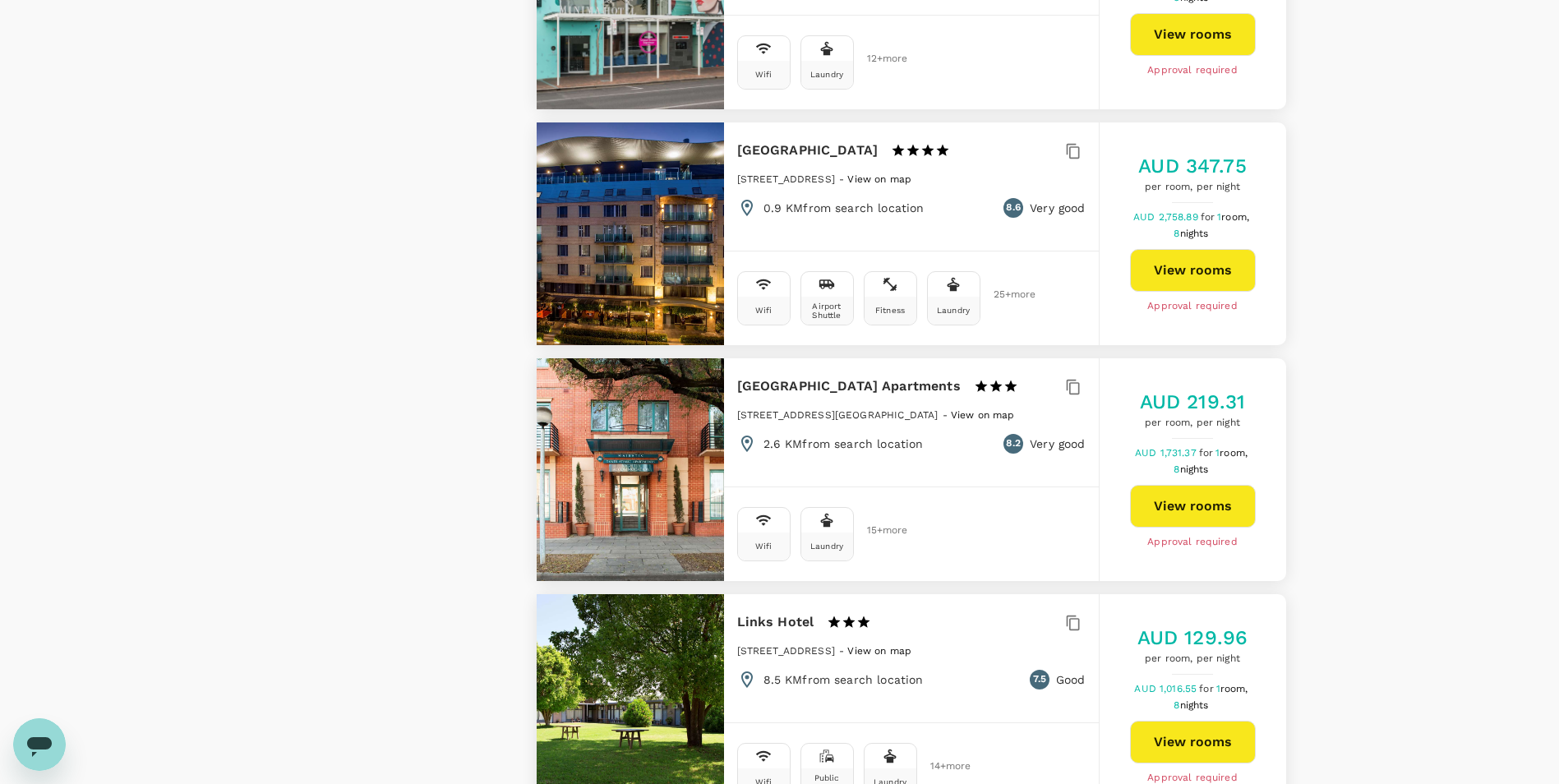
scroll to position [2465, 0]
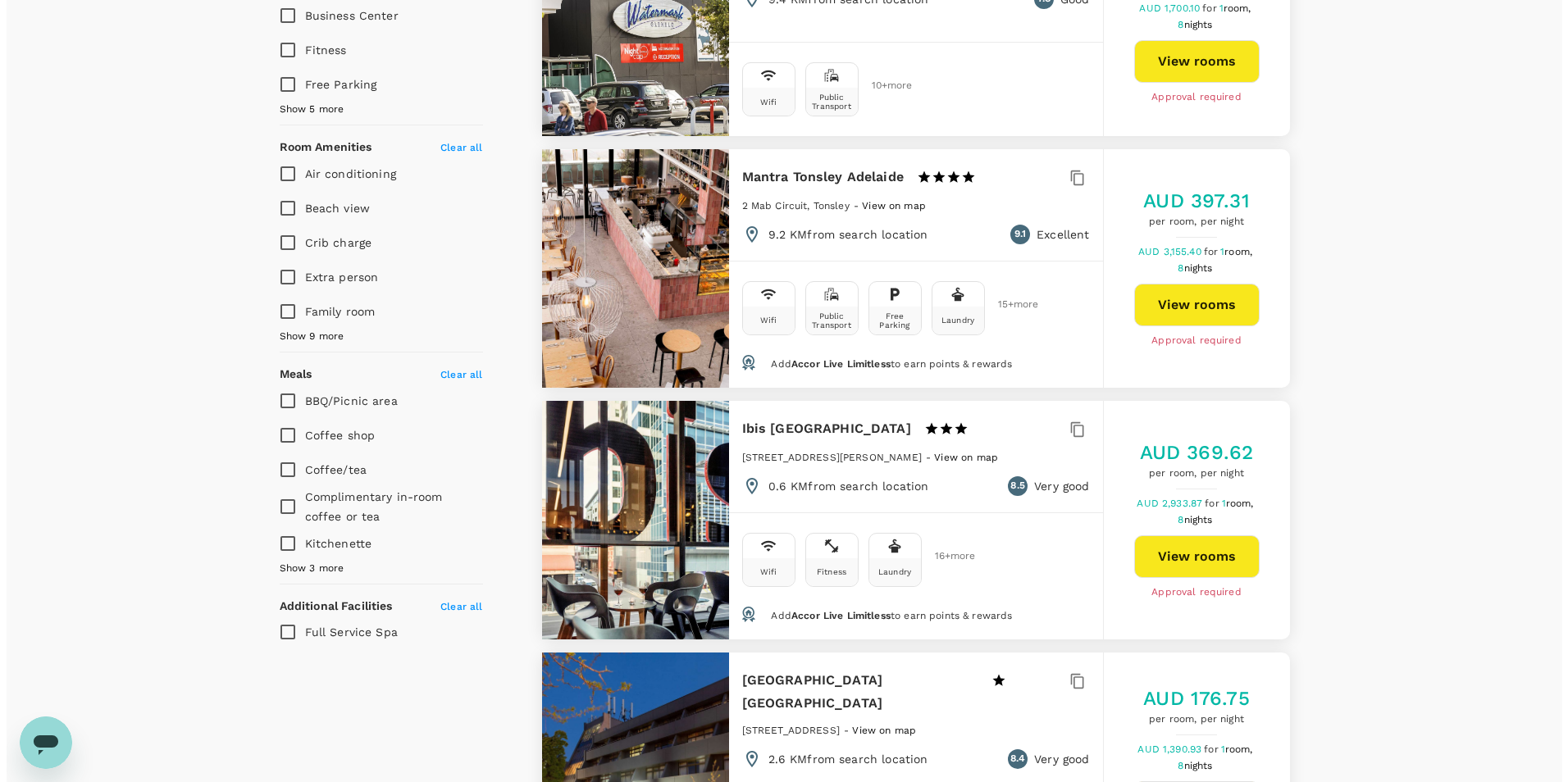
scroll to position [902, 0]
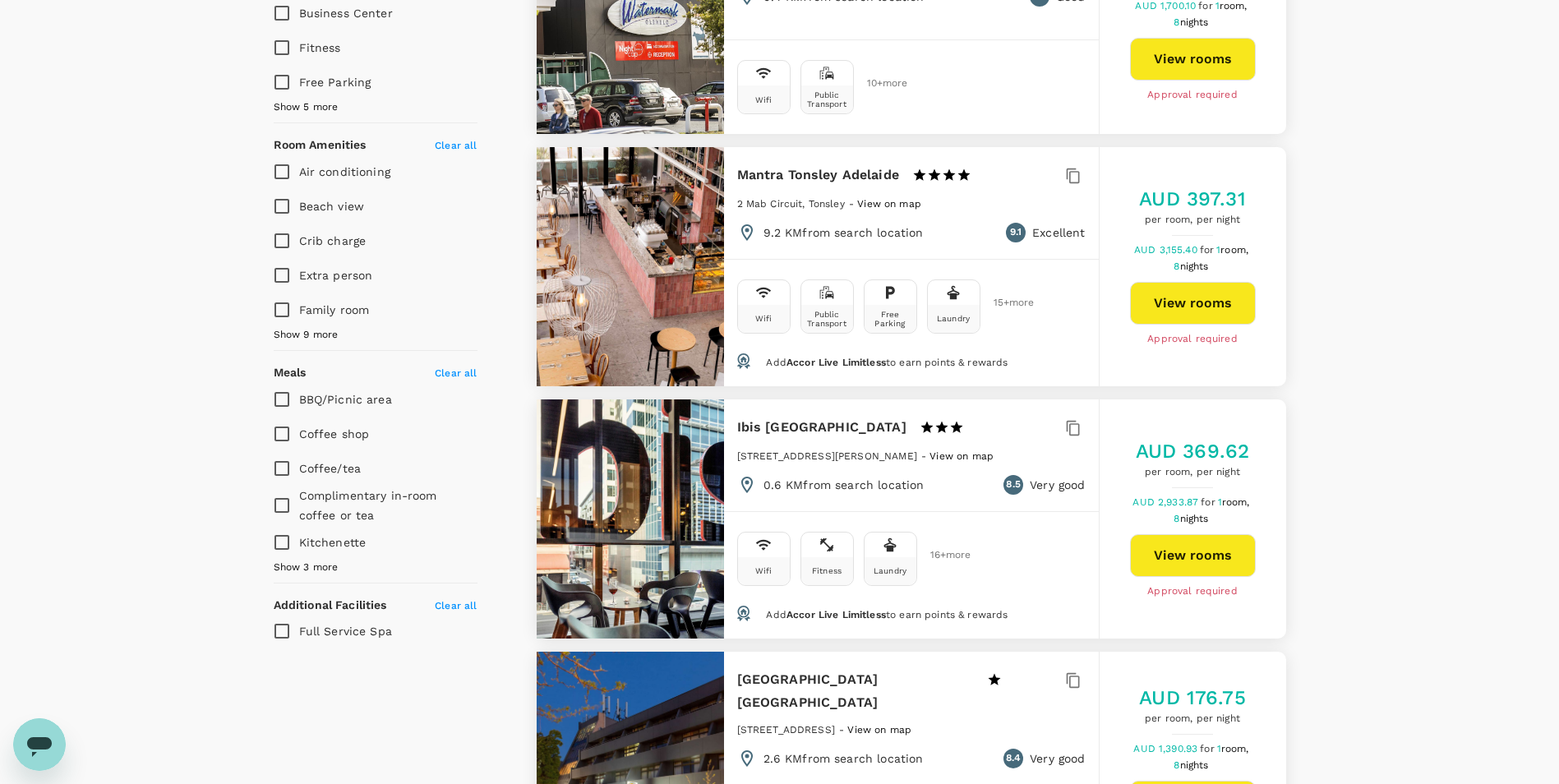
type input "594"
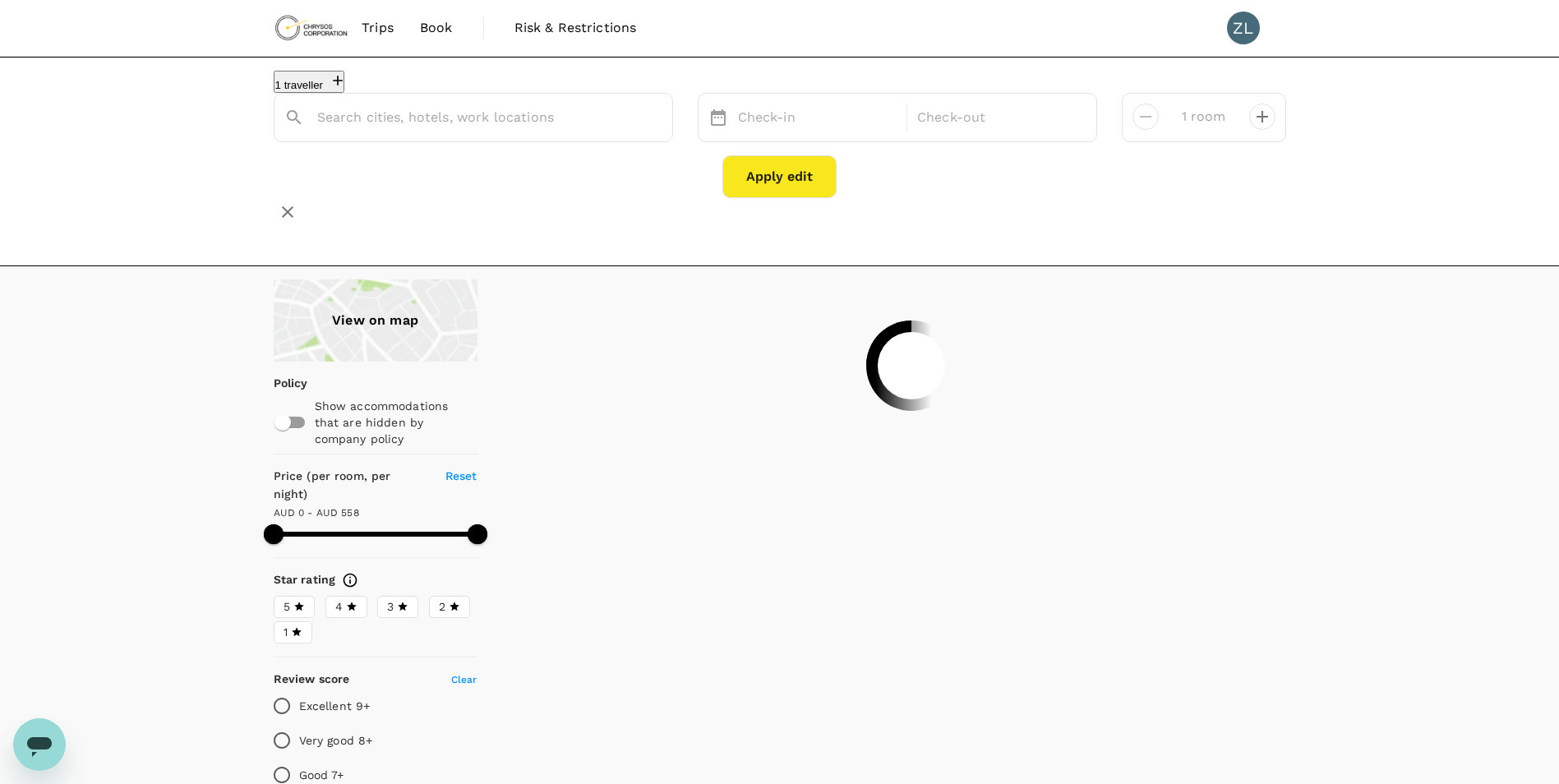
type input "Adelaide"
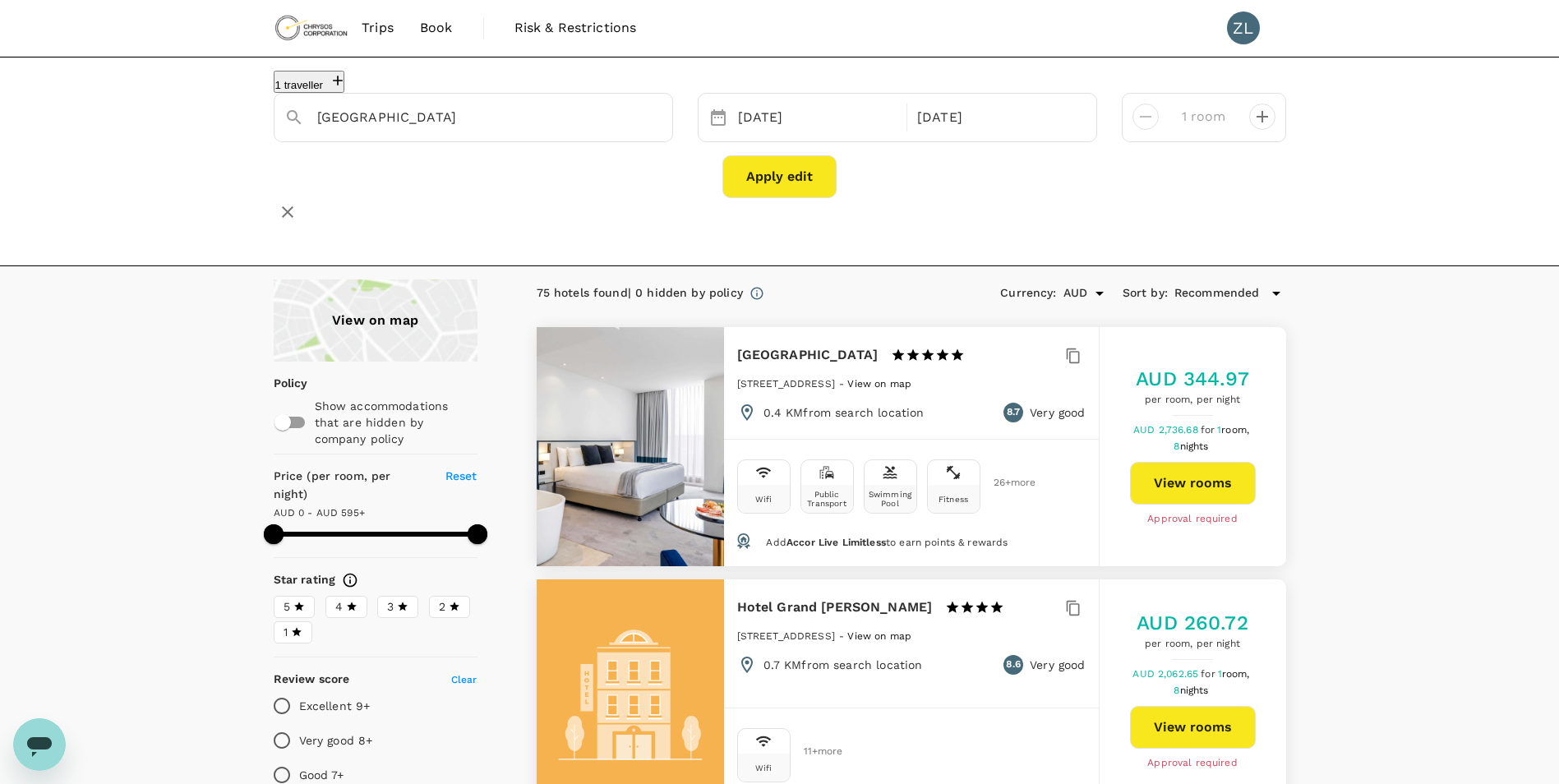
type input "594"
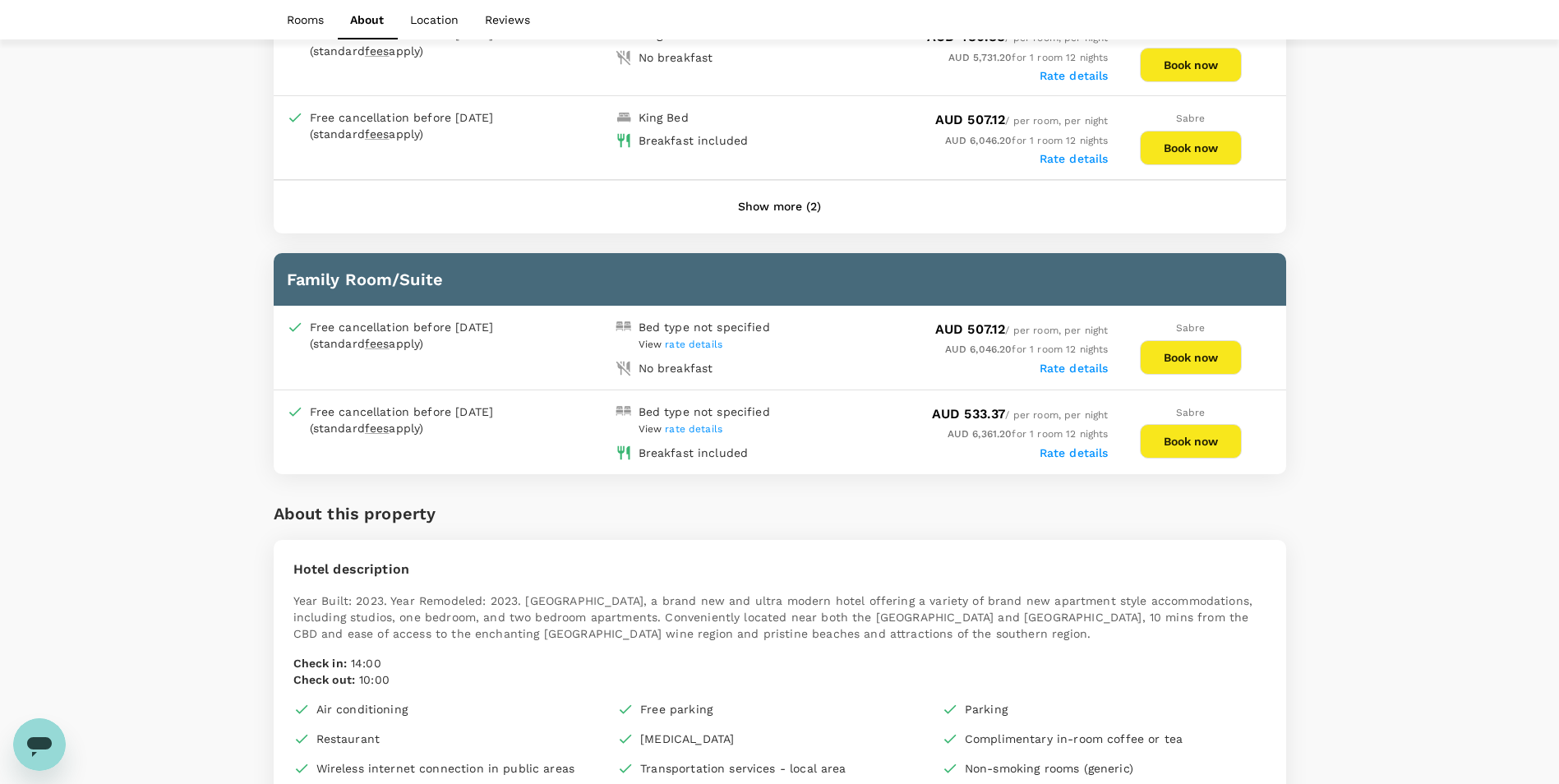
scroll to position [979, 0]
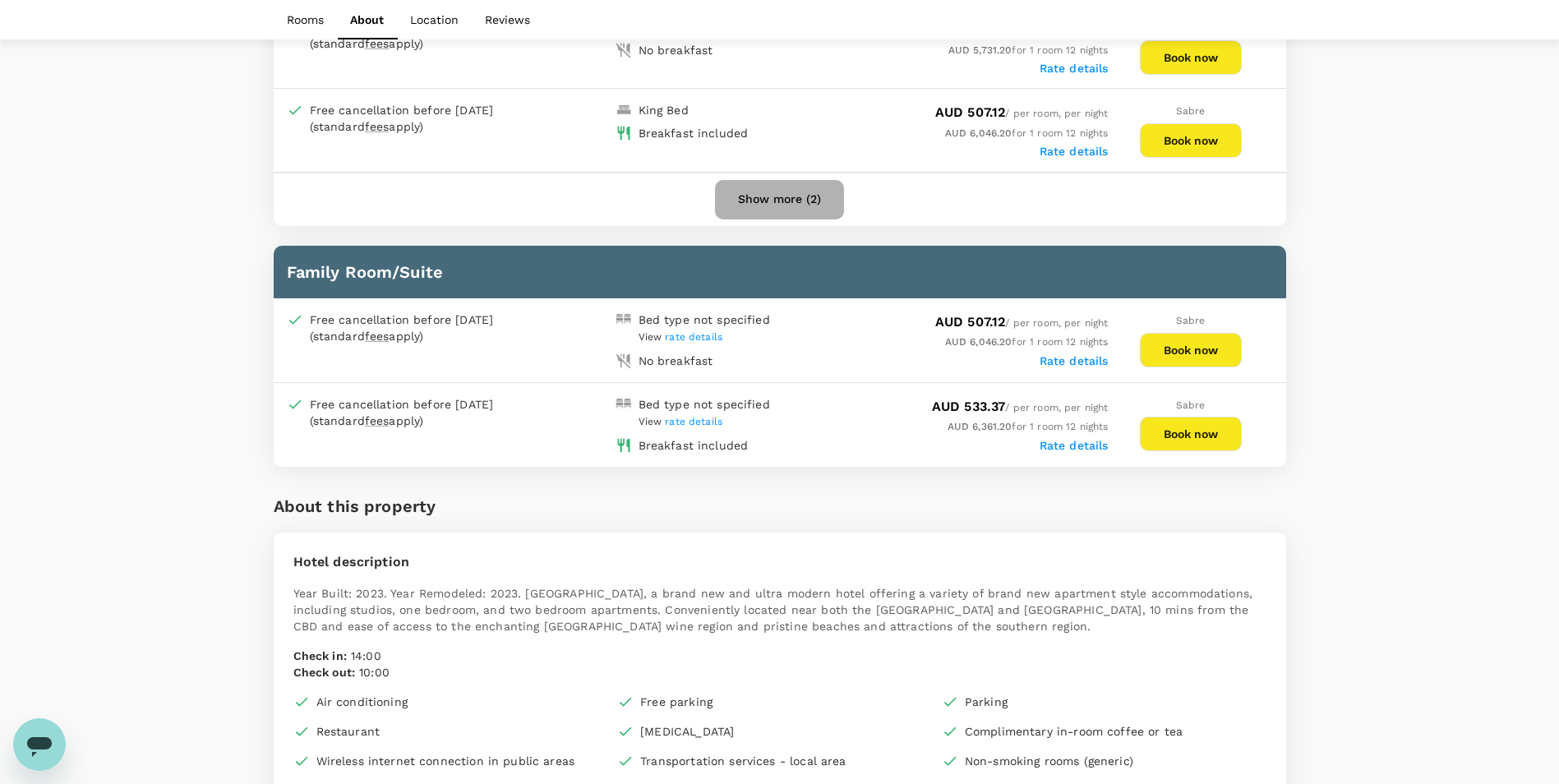
click at [788, 194] on button "Show more (2)" at bounding box center [779, 199] width 129 height 39
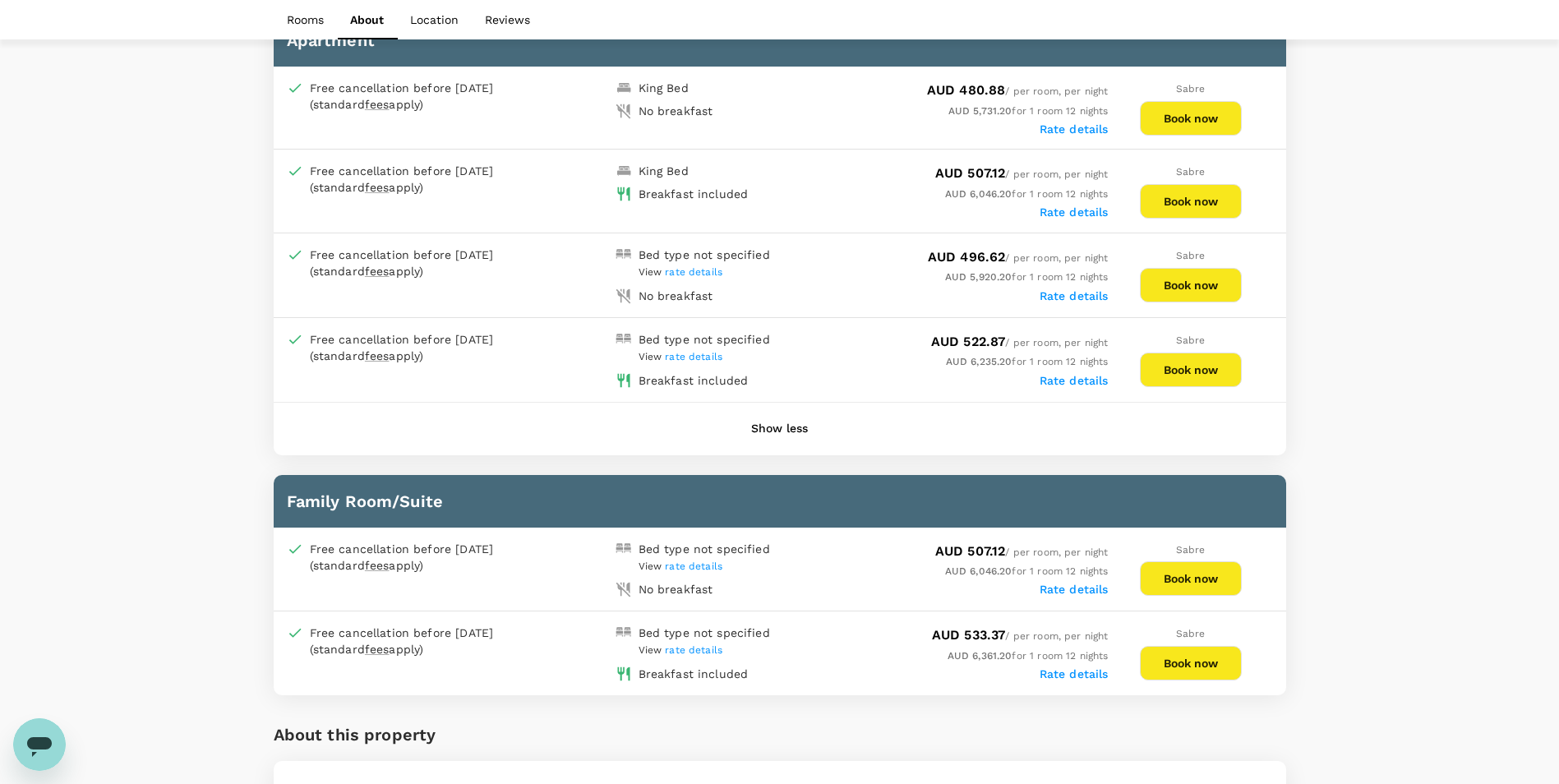
scroll to position [733, 0]
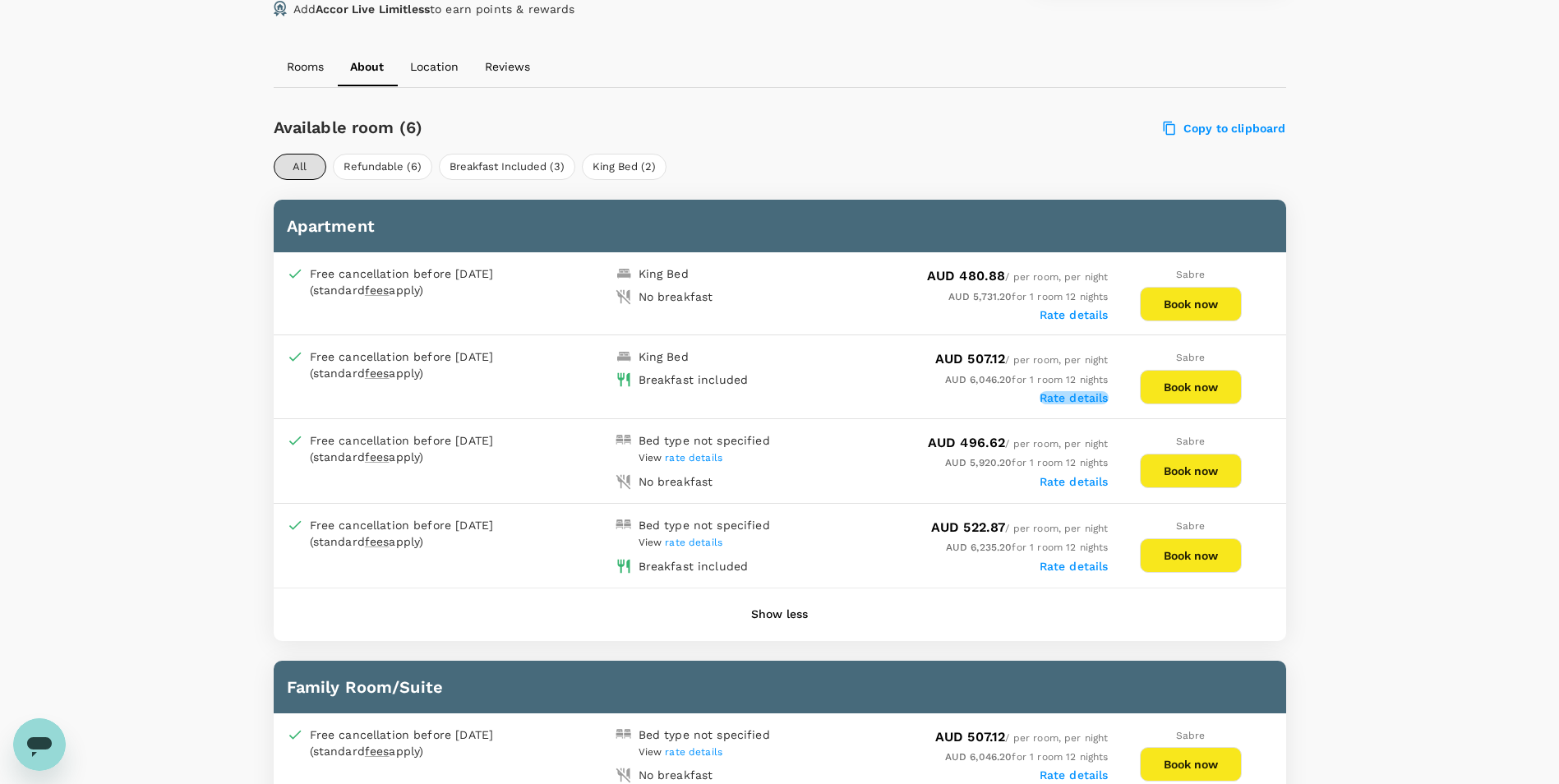
click at [1095, 405] on label "Rate details" at bounding box center [1074, 398] width 69 height 13
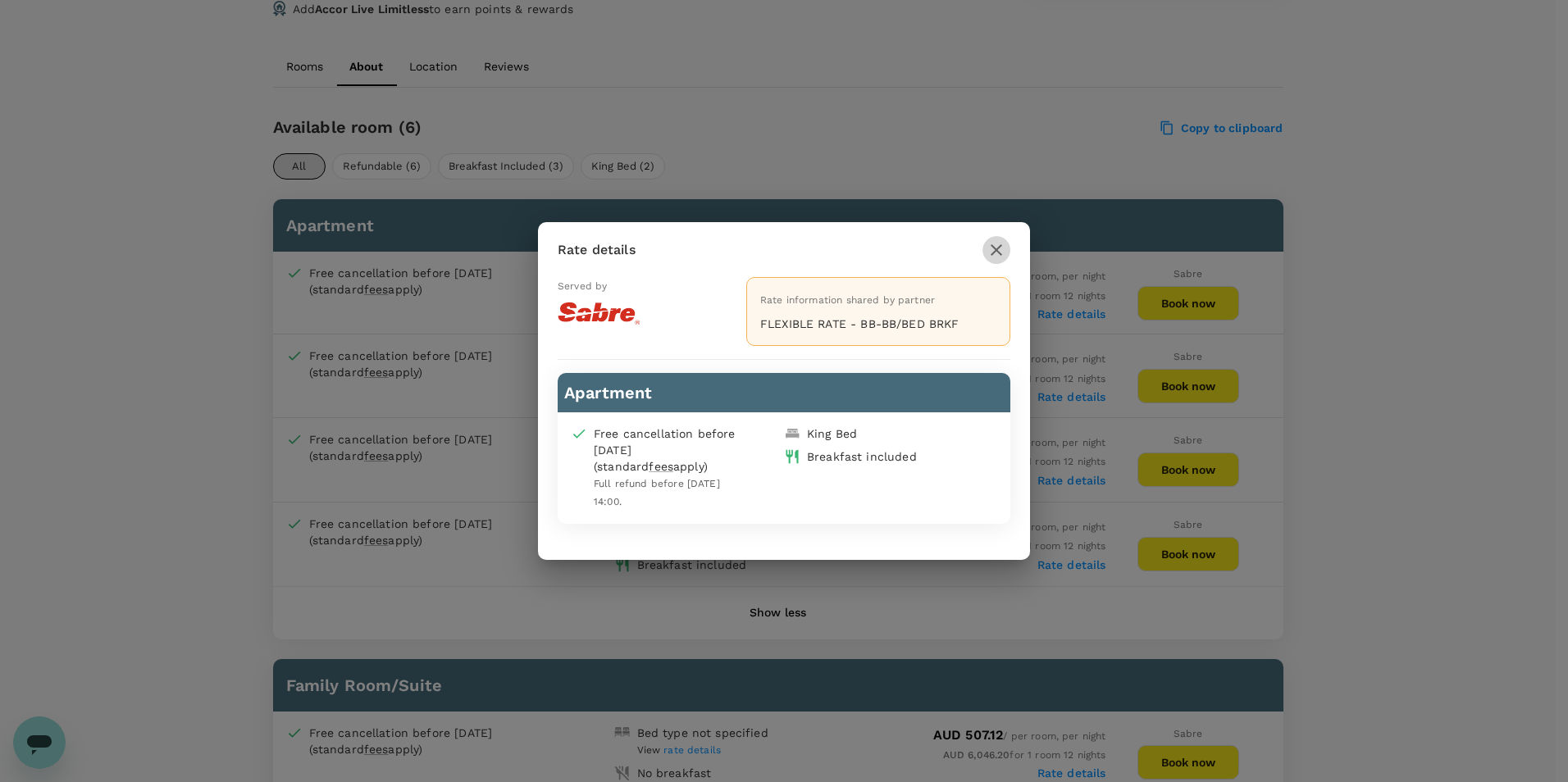
click at [998, 246] on icon "button" at bounding box center [996, 250] width 20 height 20
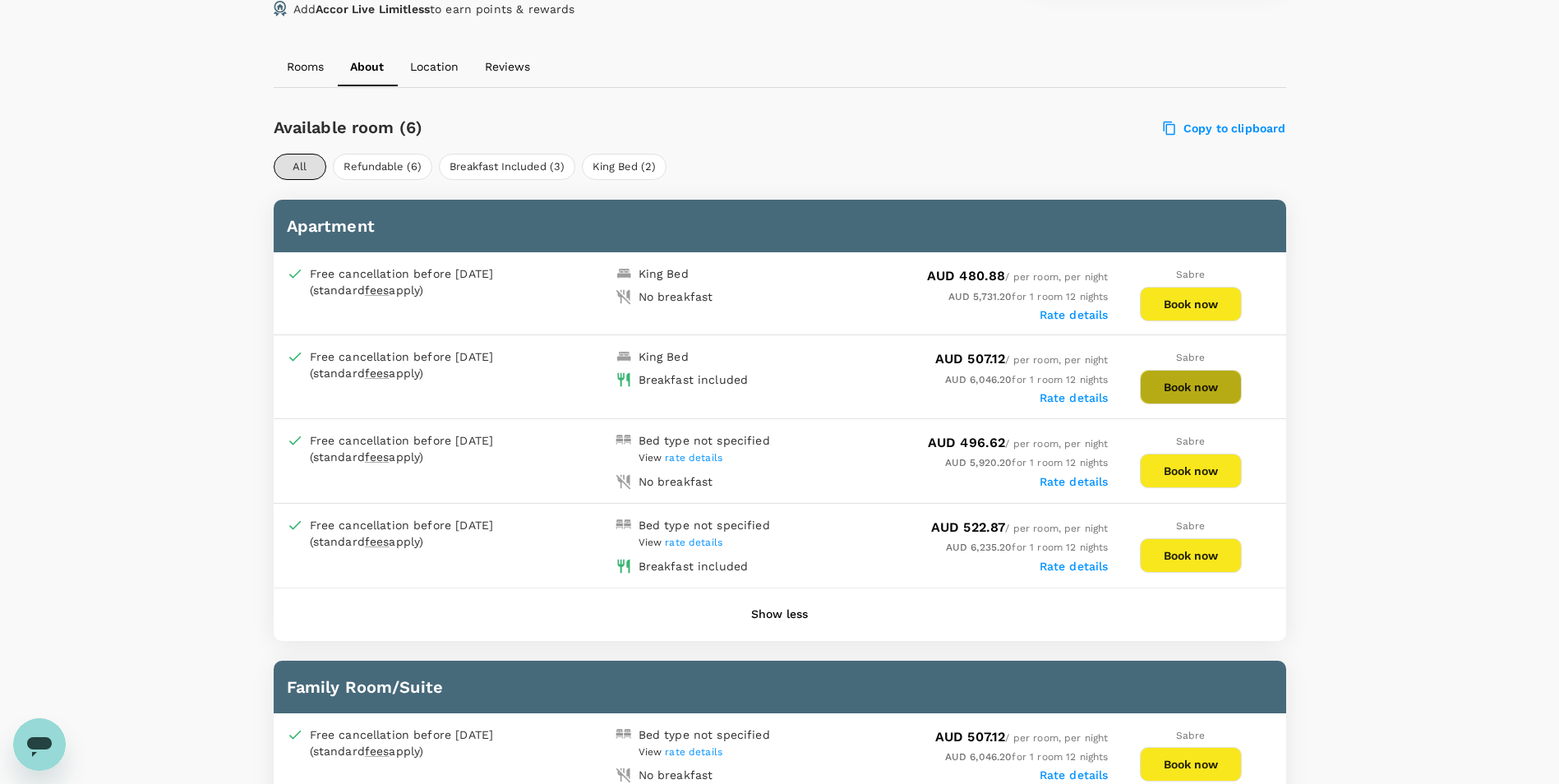
click at [1191, 384] on button "Book now" at bounding box center [1191, 386] width 102 height 34
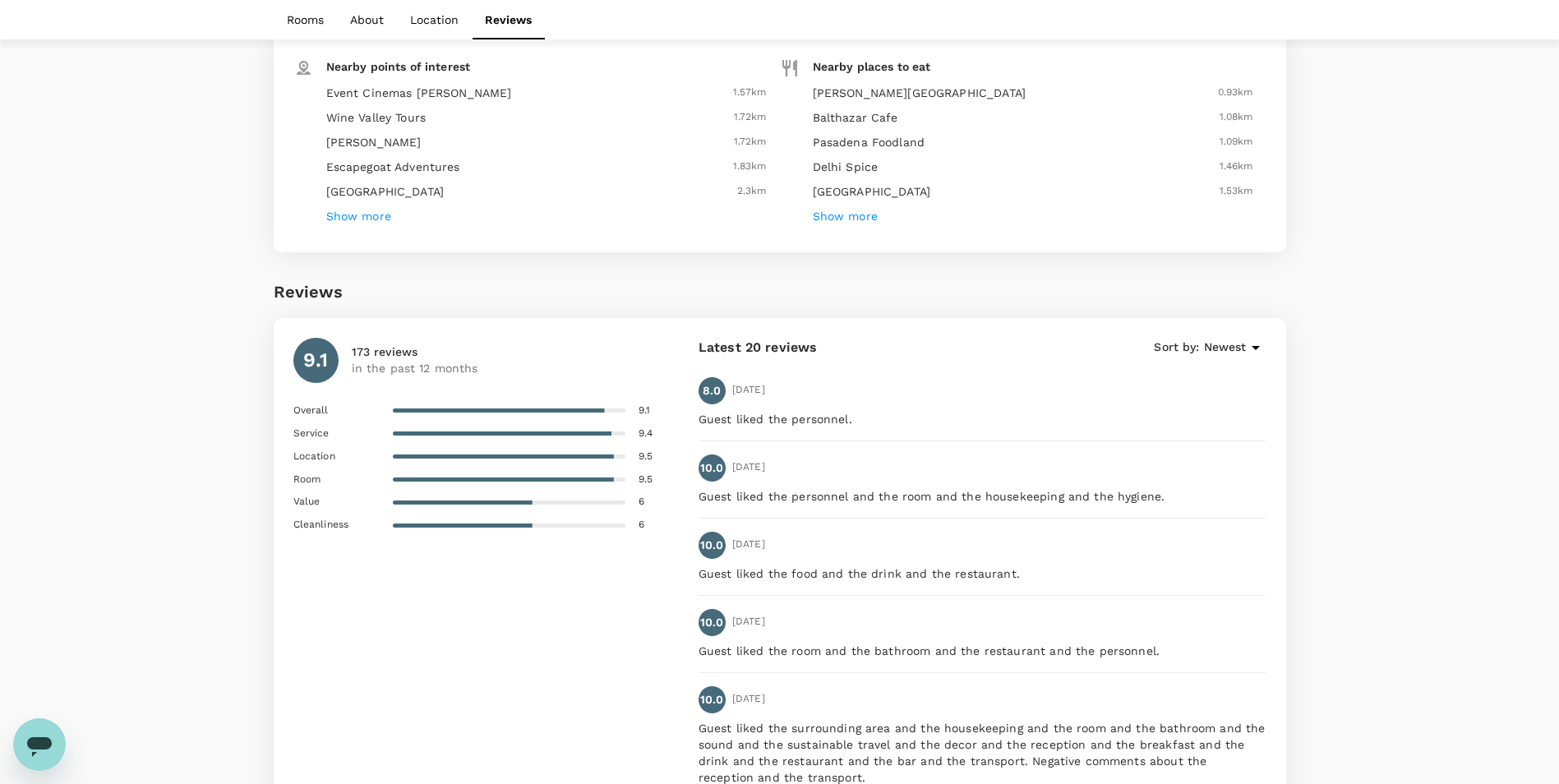
scroll to position [2048, 0]
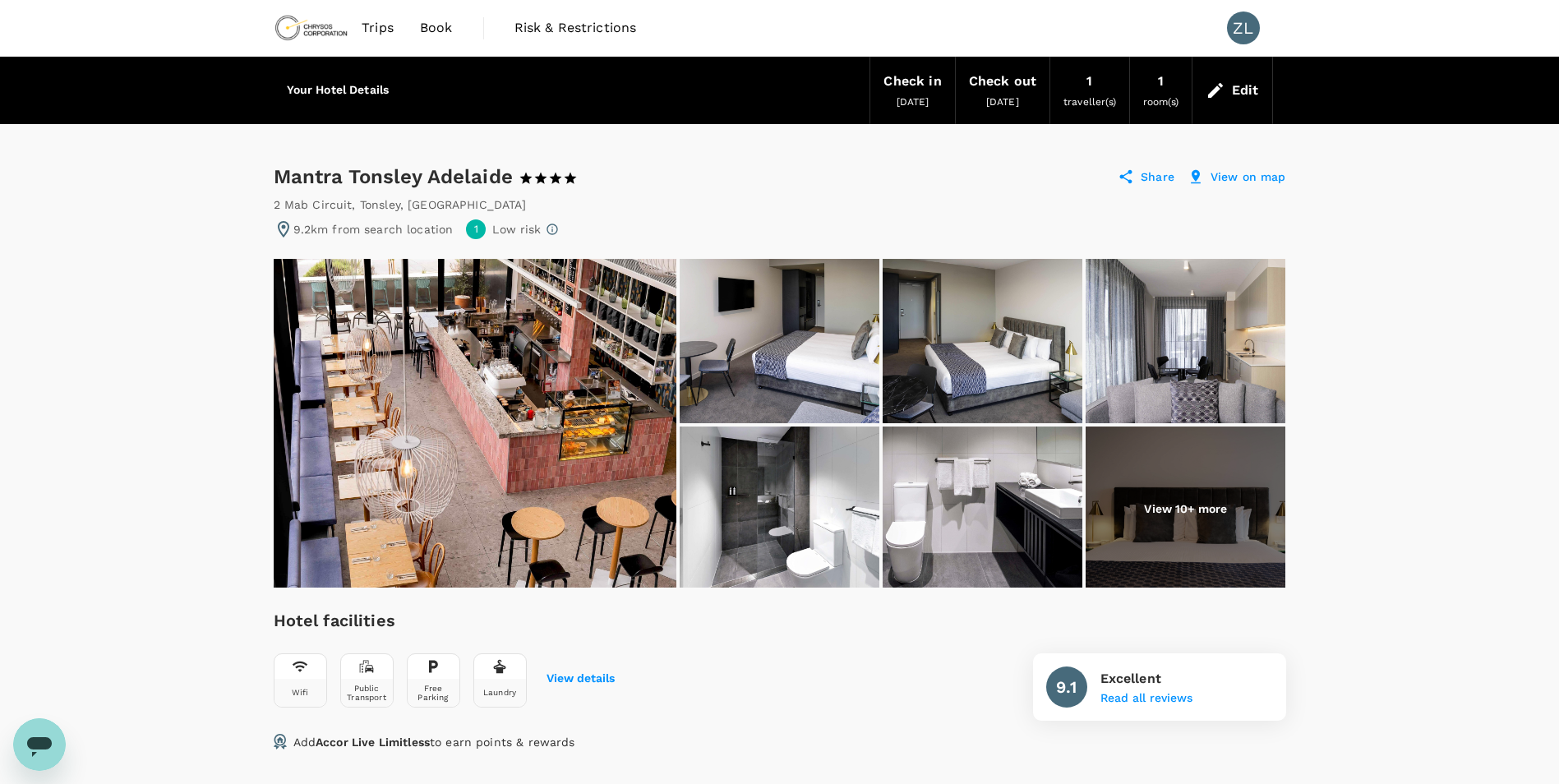
scroll to position [429, 0]
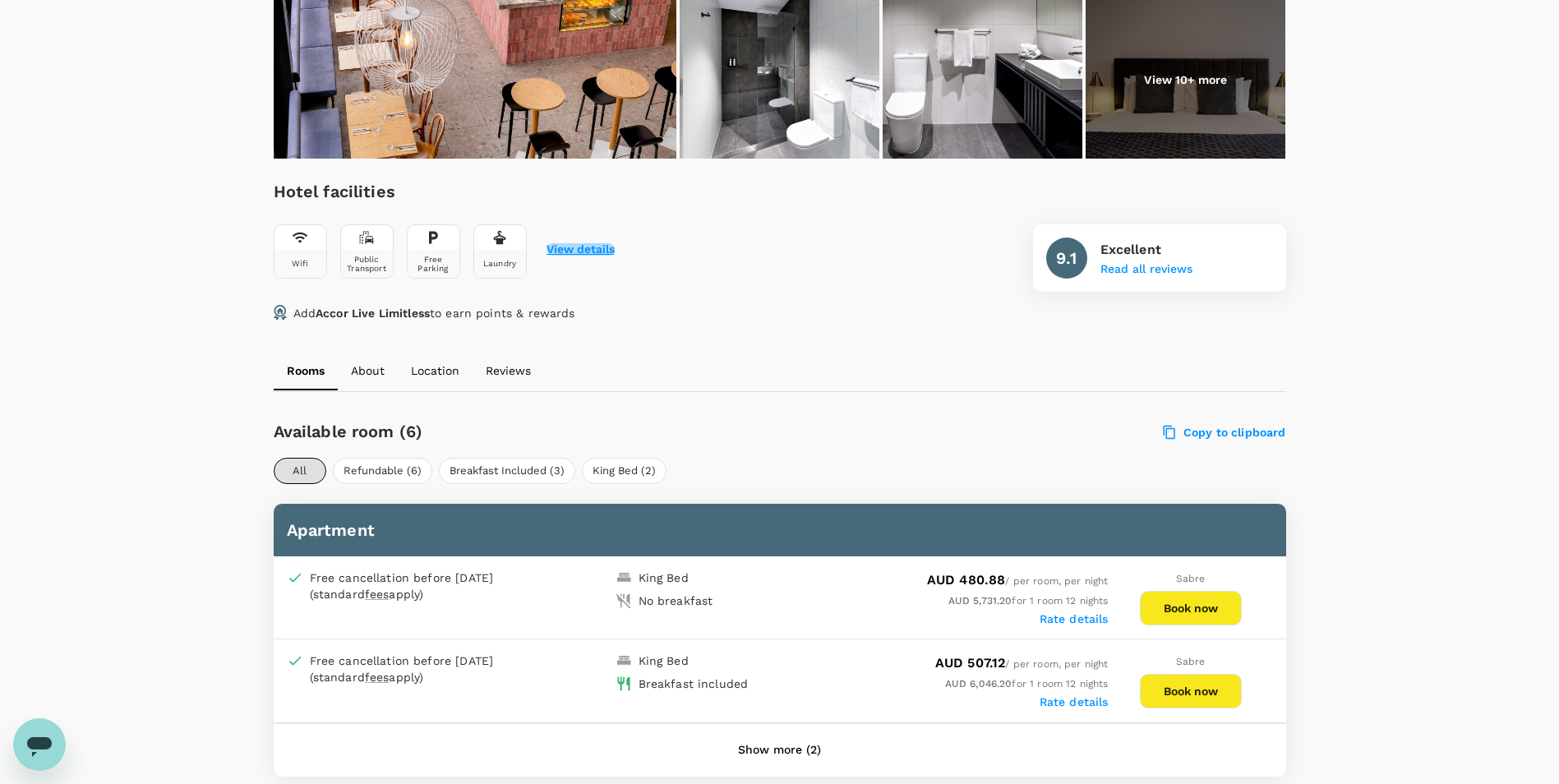
click at [575, 246] on button "View details" at bounding box center [581, 250] width 68 height 13
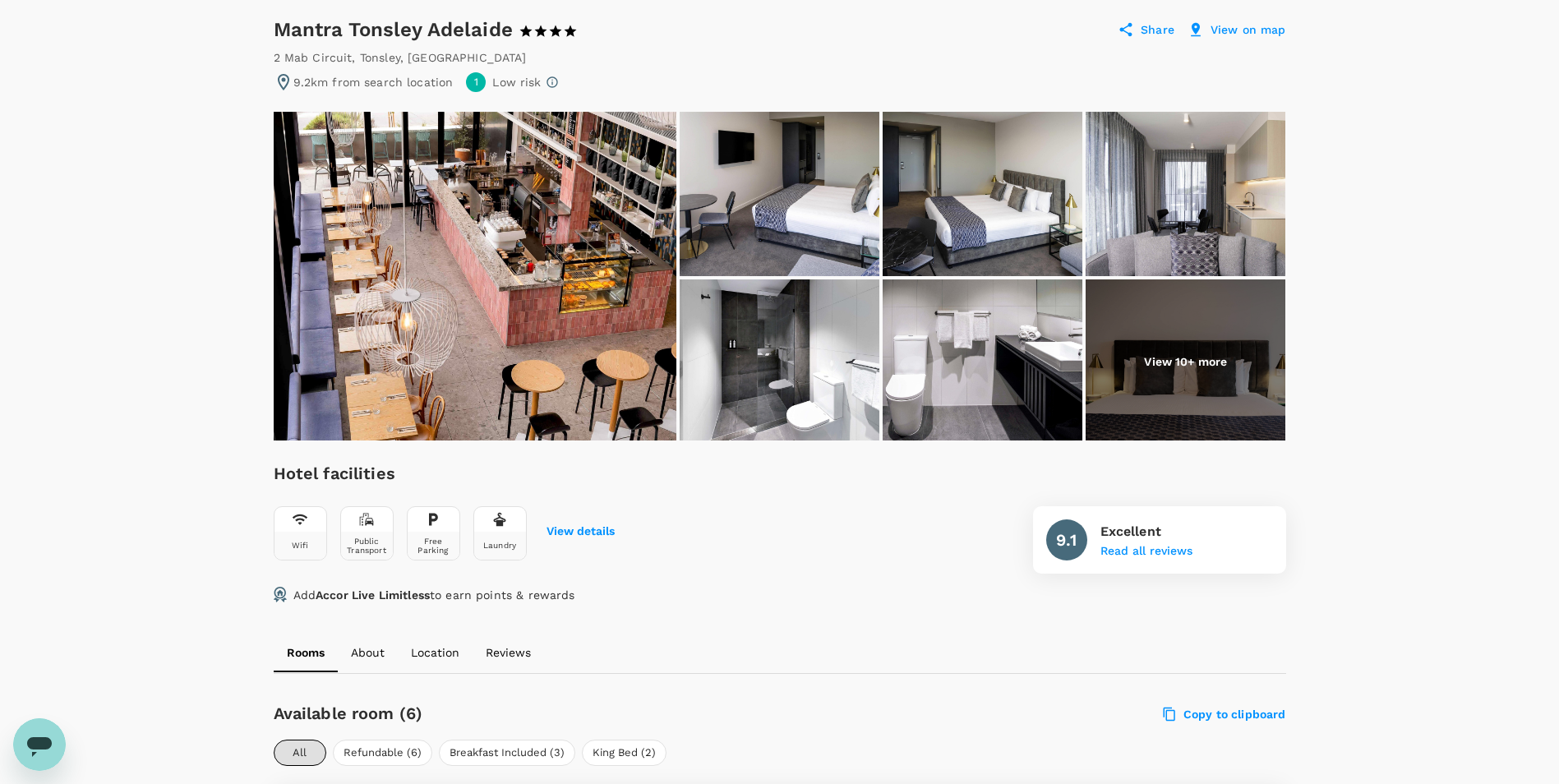
scroll to position [0, 0]
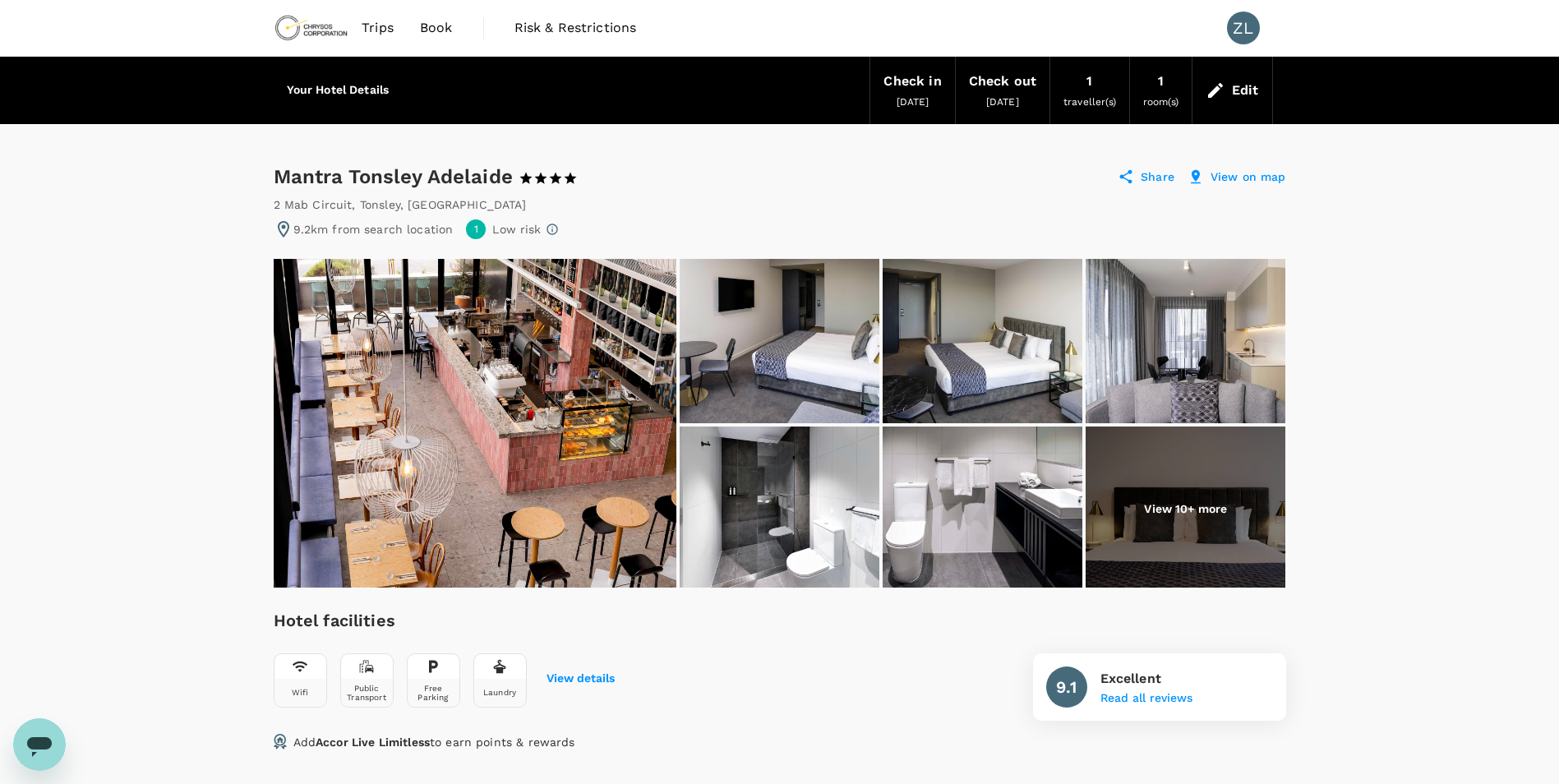
click at [1146, 179] on p "Share" at bounding box center [1158, 176] width 33 height 17
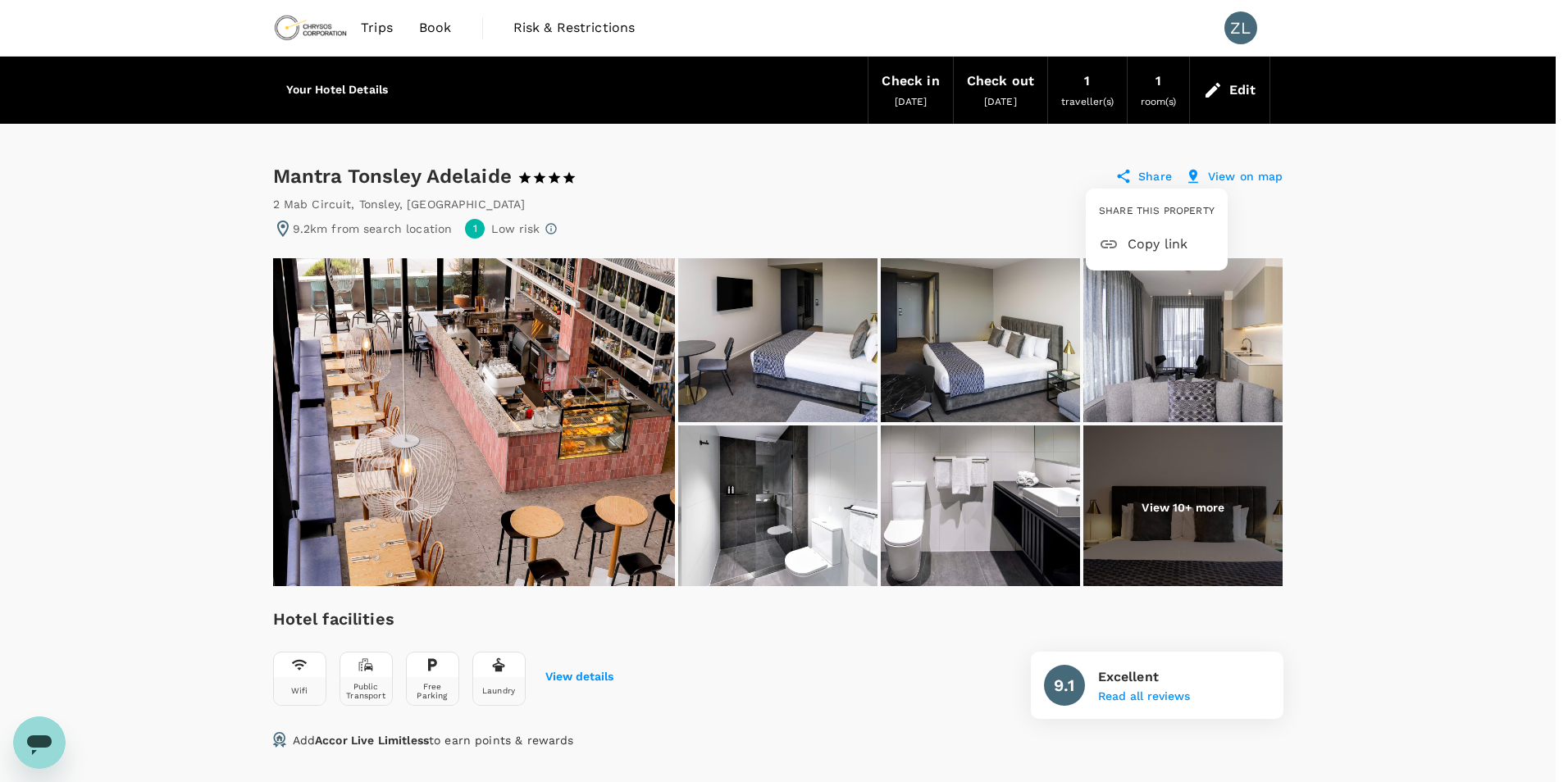
click at [912, 197] on div at bounding box center [784, 391] width 1568 height 782
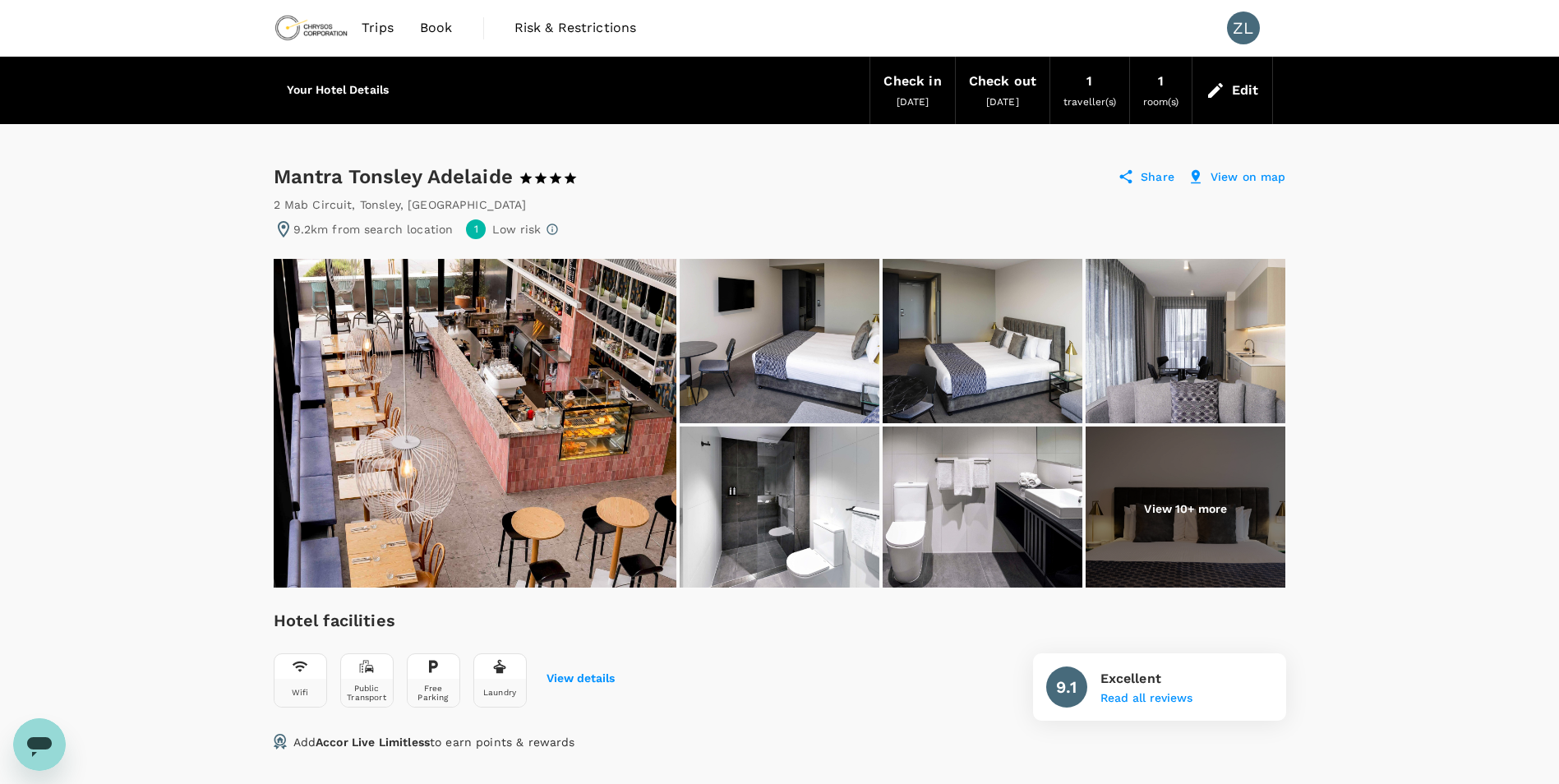
scroll to position [82, 0]
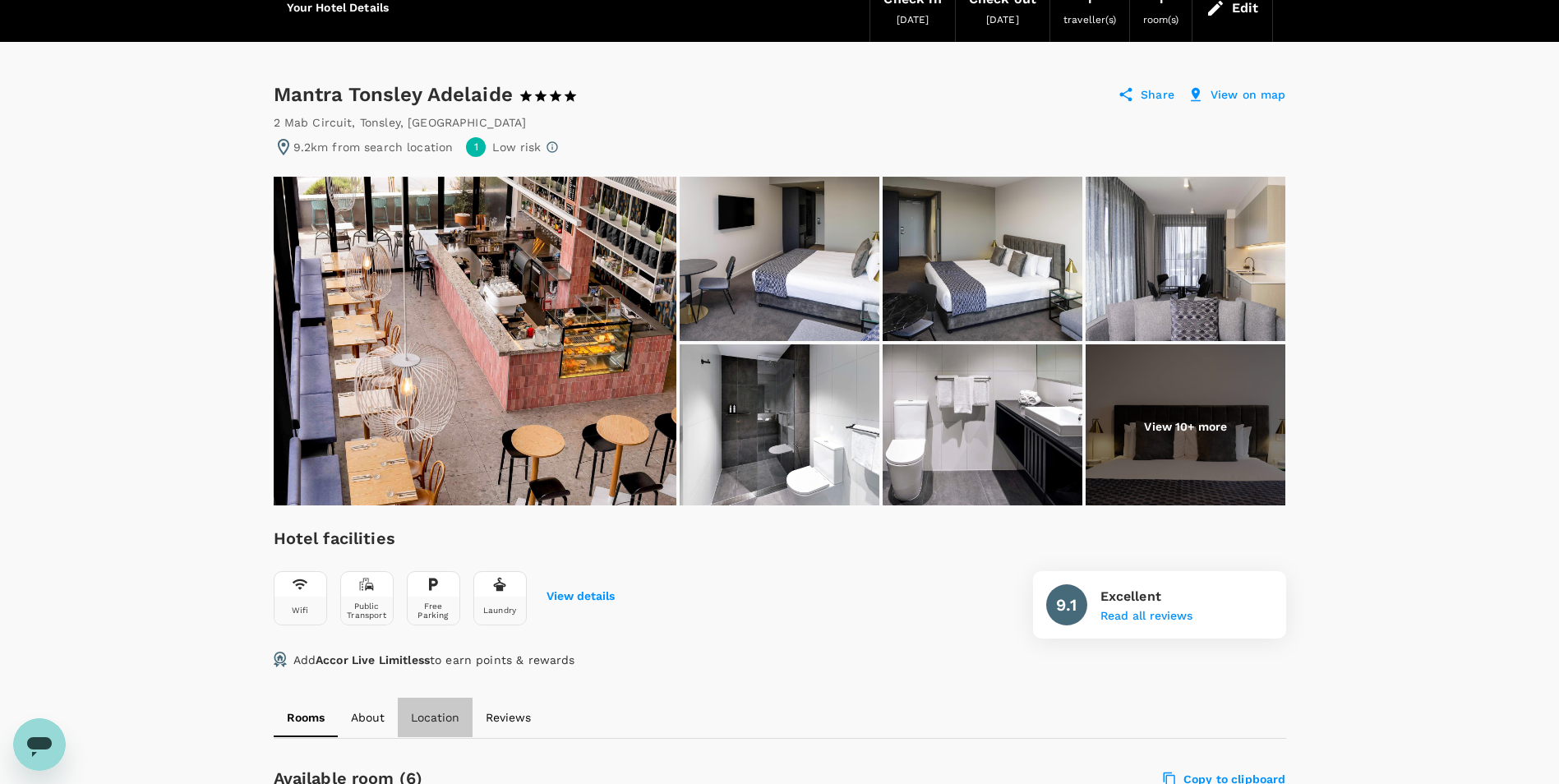
click at [443, 710] on p "Location" at bounding box center [435, 717] width 48 height 17
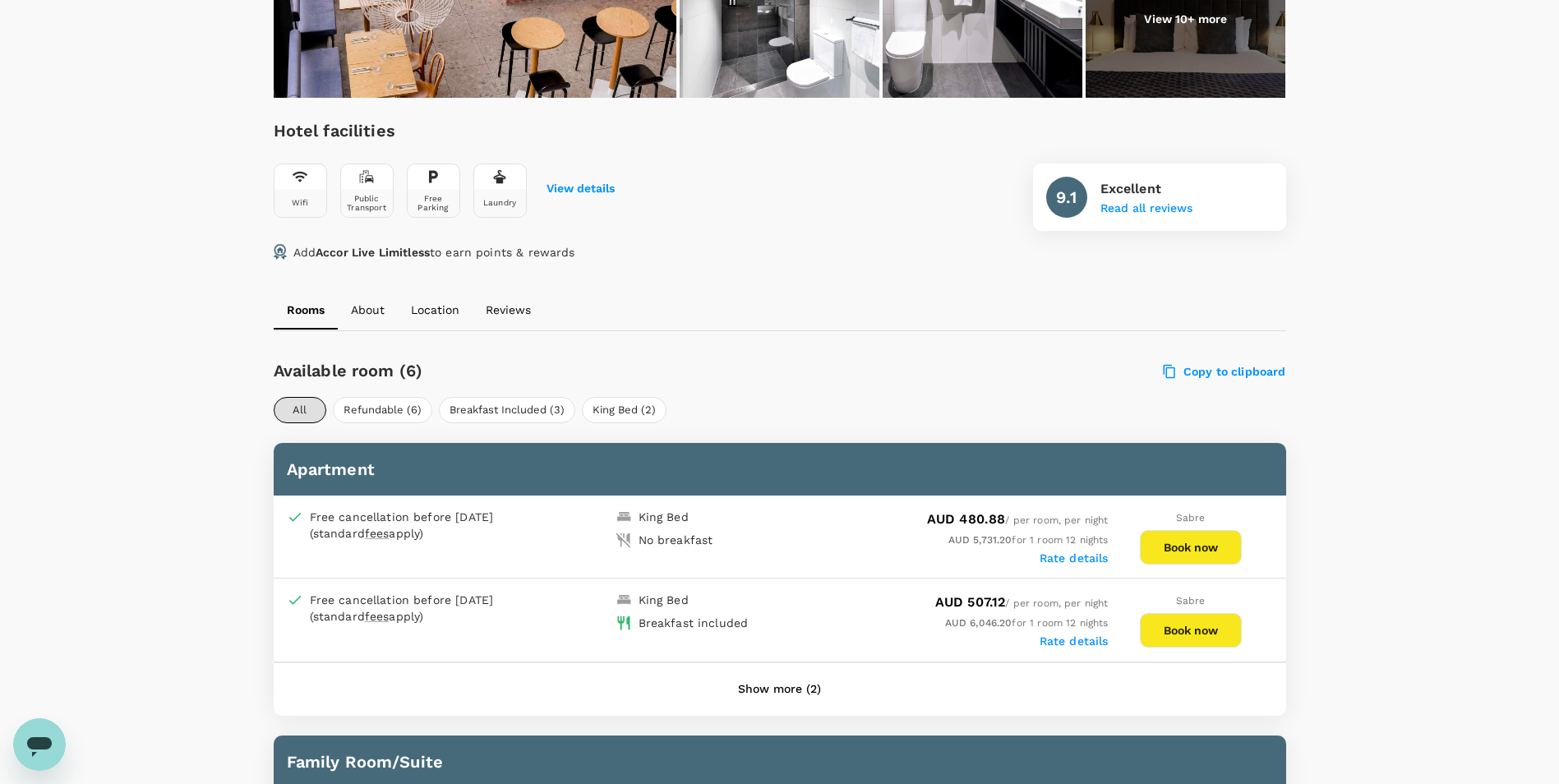
scroll to position [493, 0]
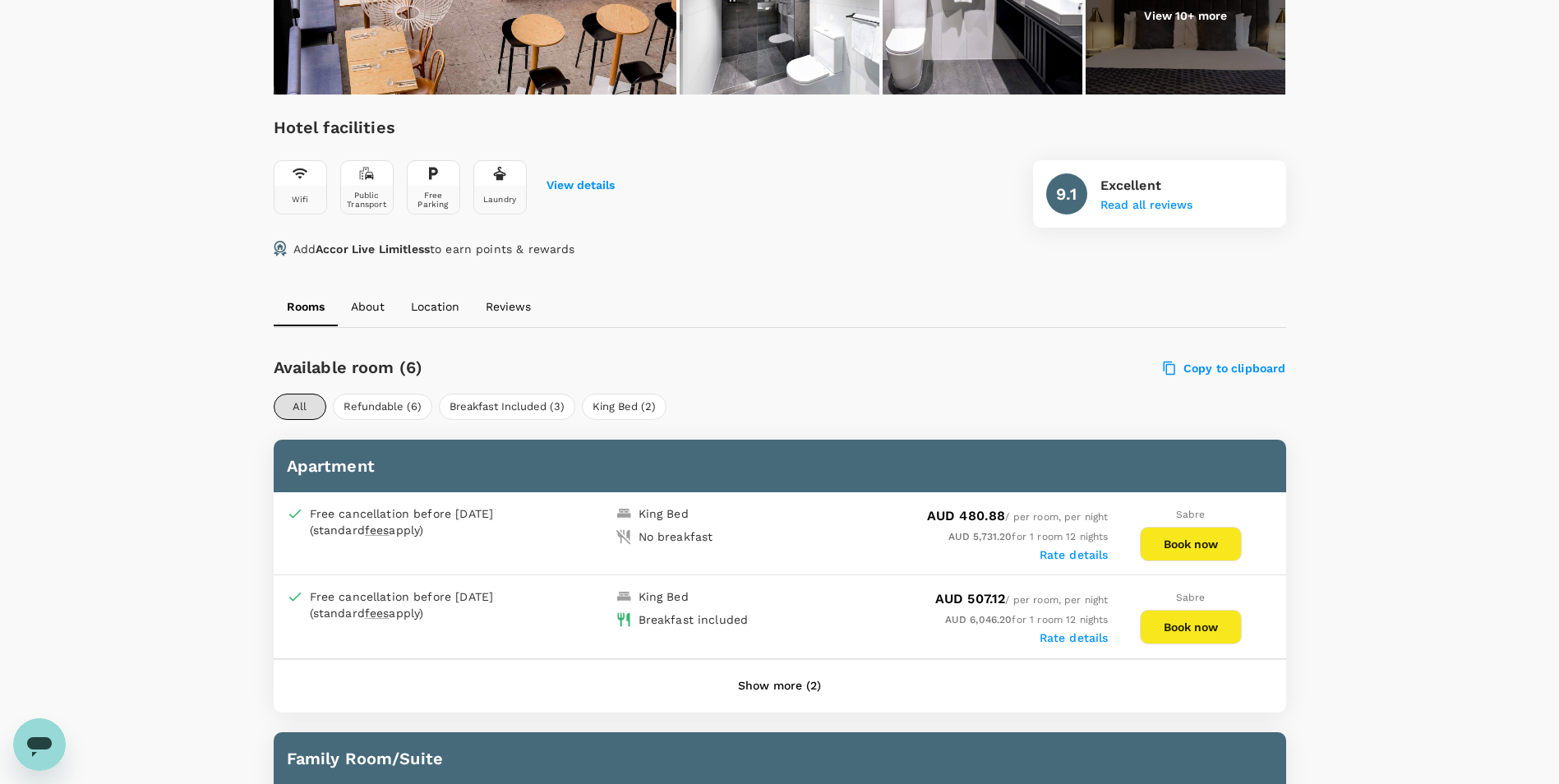
click at [1181, 639] on button "Book now" at bounding box center [1191, 626] width 102 height 34
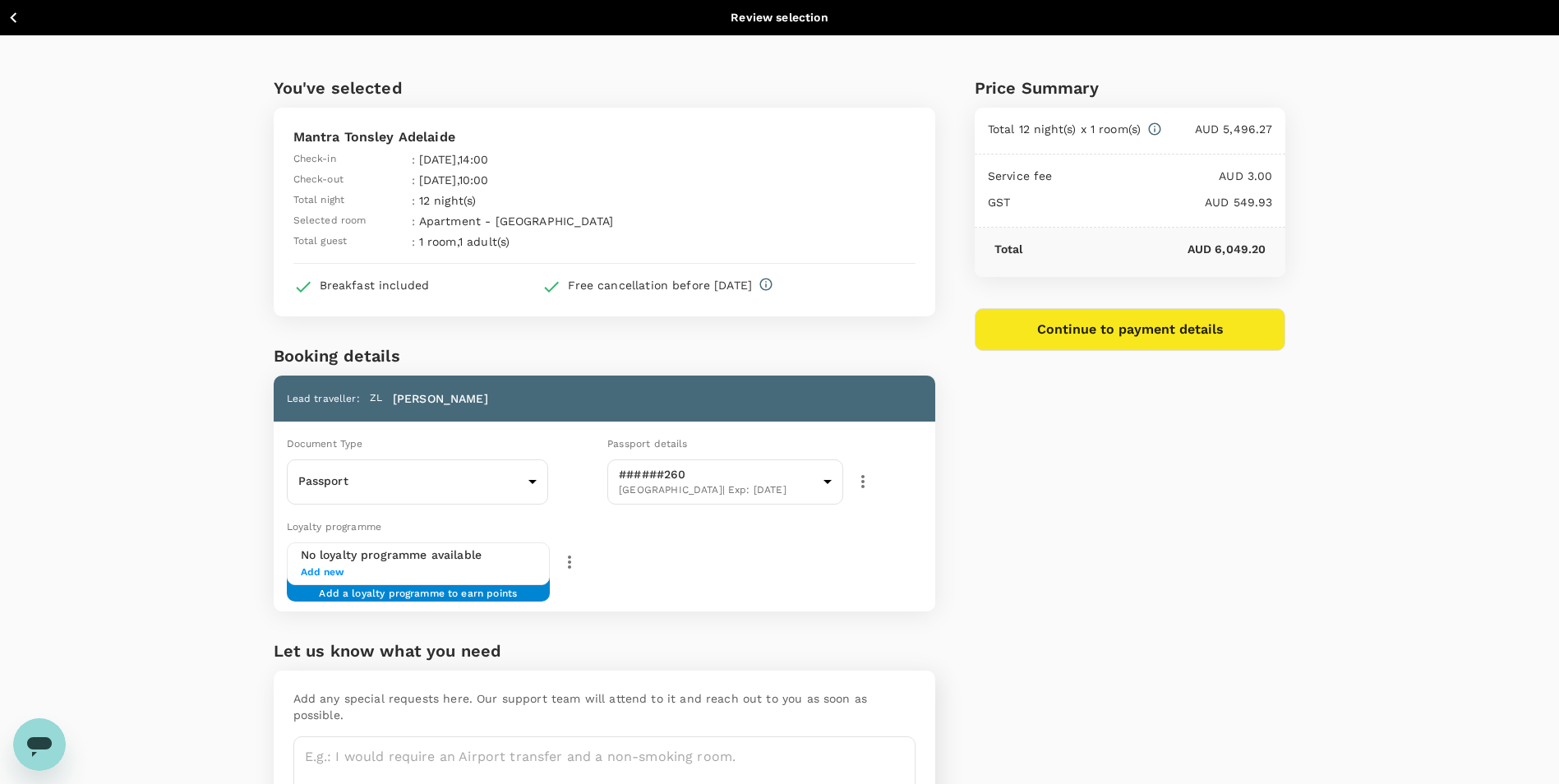
click at [1085, 331] on button "Continue to payment details" at bounding box center [1131, 329] width 312 height 43
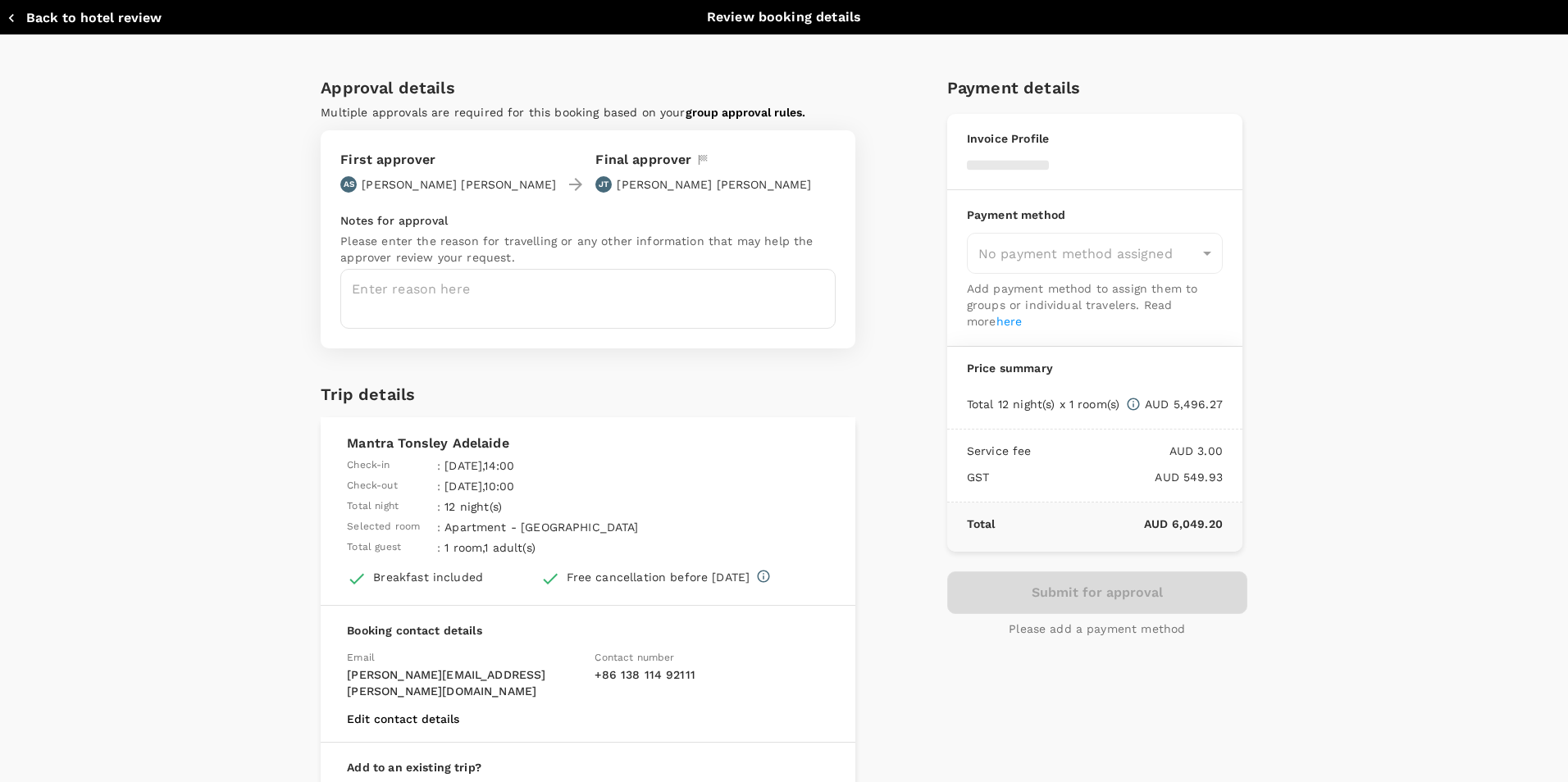
type input "9c4289b1-14a3-4119-8736-521306e5ca8f"
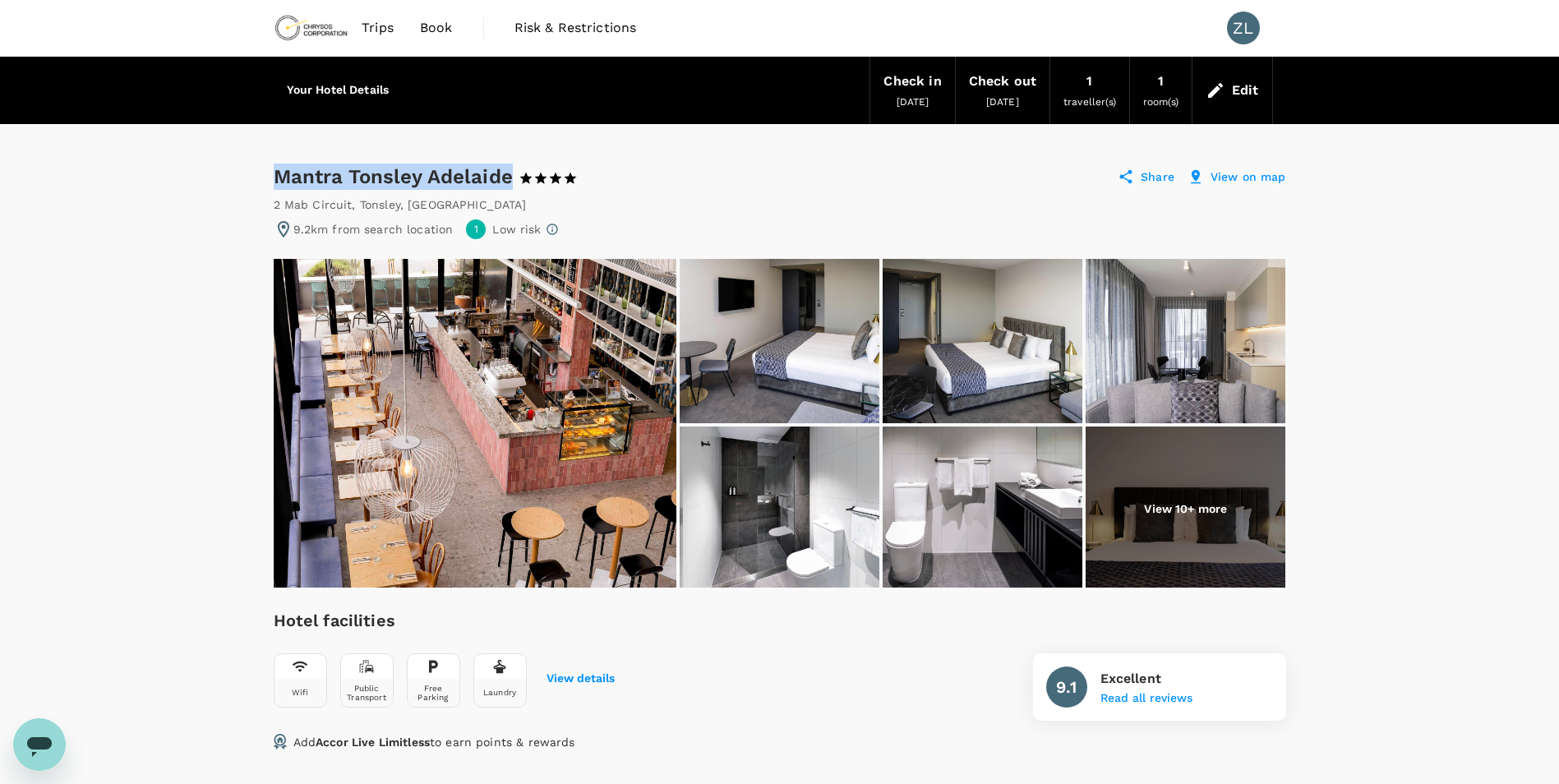
drag, startPoint x: 278, startPoint y: 180, endPoint x: 510, endPoint y: 178, distance: 232.0
click at [510, 178] on div "Mantra Tonsley Adelaide 1 Star 2 Stars 3 Stars 4 Stars 5 Stars" at bounding box center [433, 177] width 320 height 26
copy div "Mantra Tonsley Adelaide"
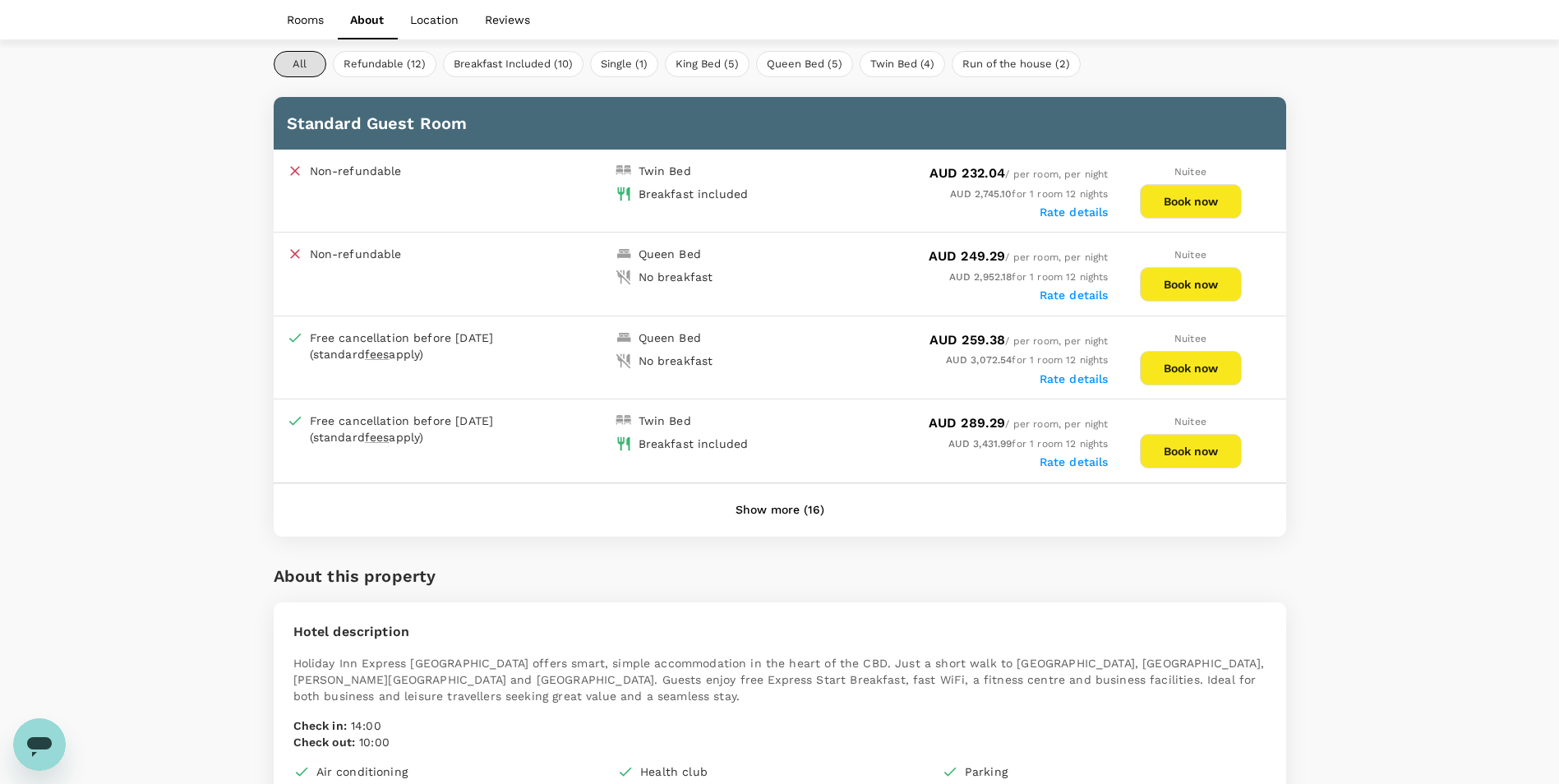
scroll to position [816, 0]
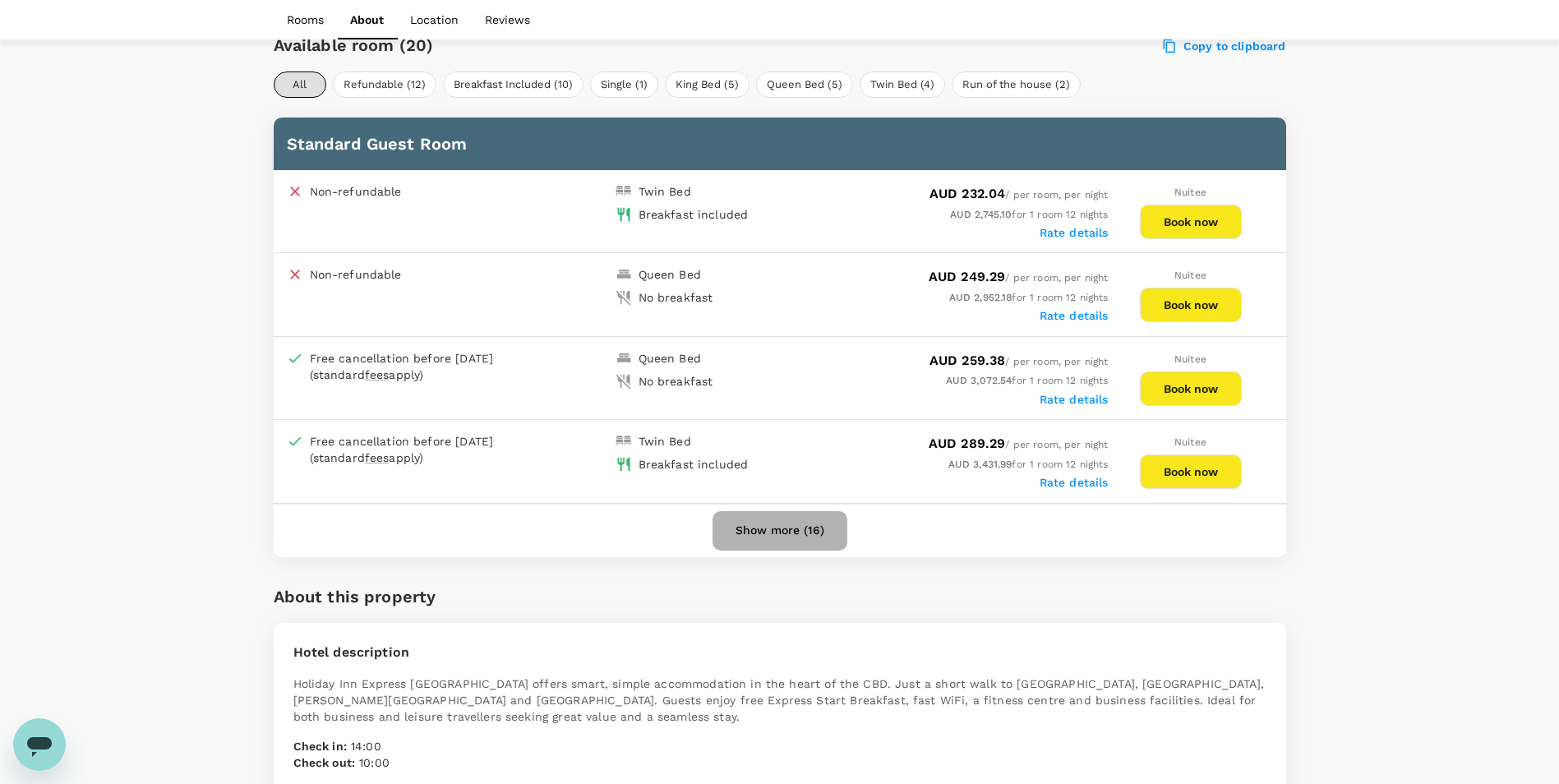
click at [811, 533] on button "Show more (16)" at bounding box center [780, 530] width 135 height 39
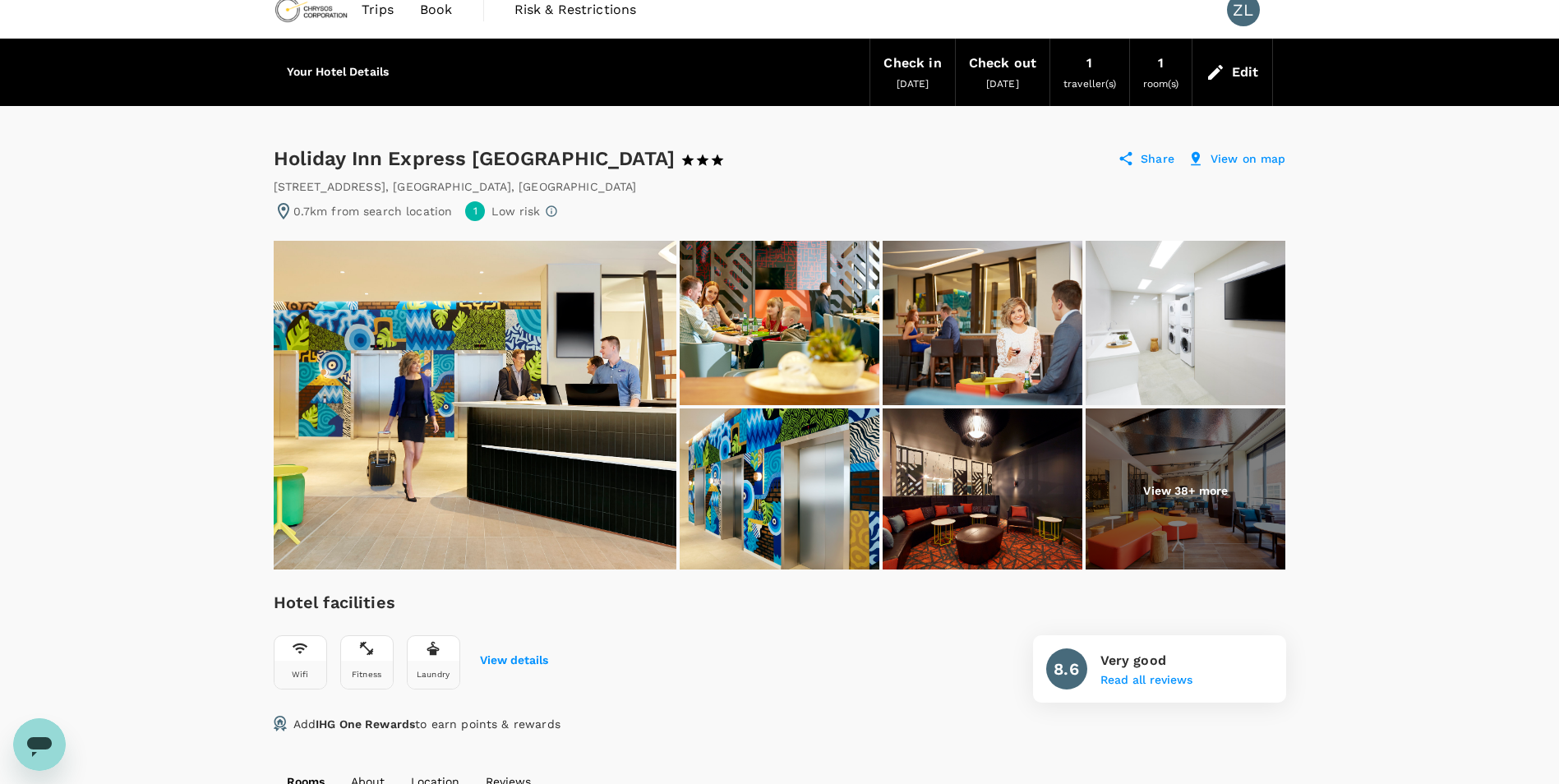
scroll to position [0, 0]
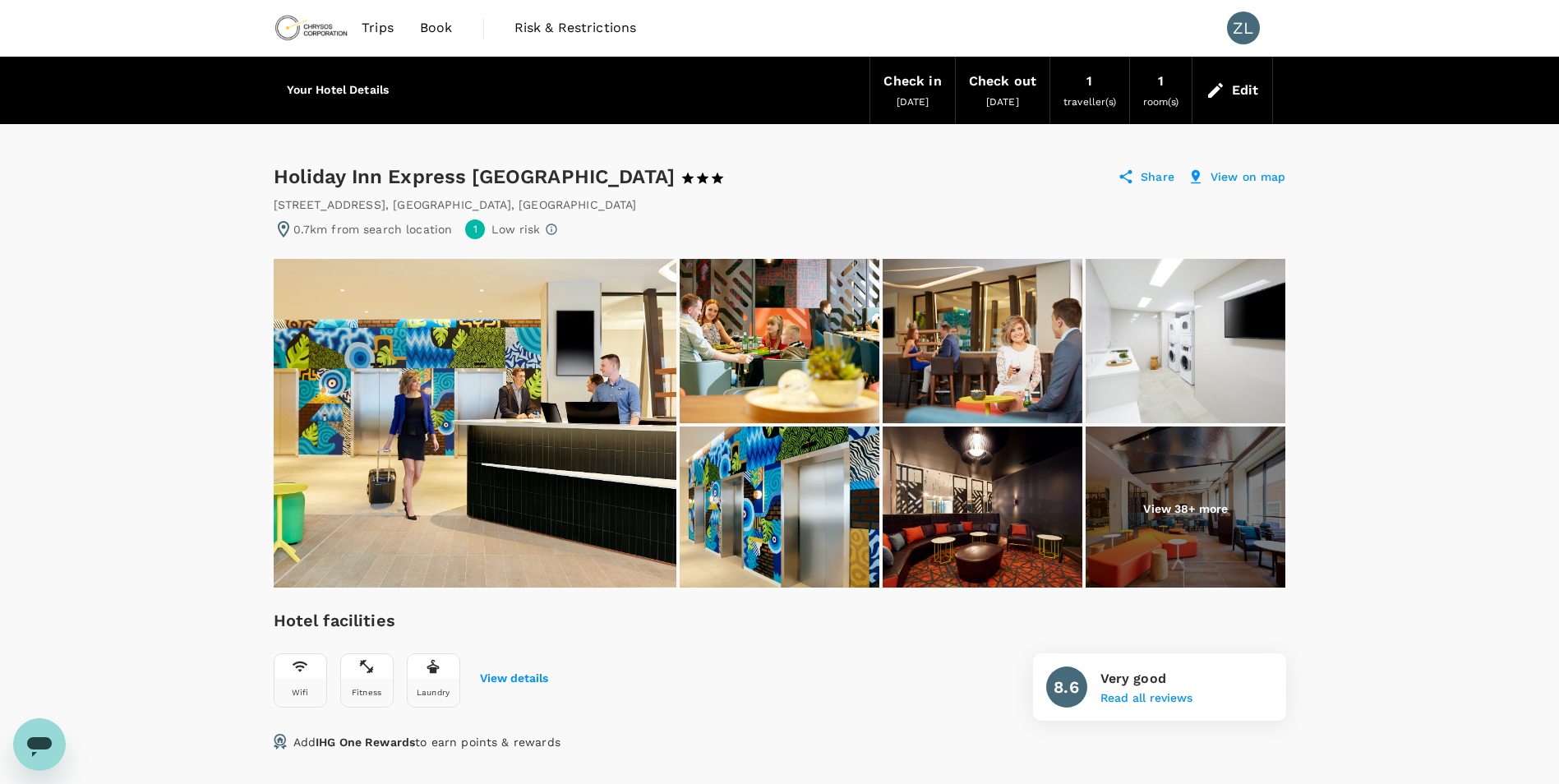
drag, startPoint x: 273, startPoint y: 173, endPoint x: 672, endPoint y: 166, distance: 399.1
click at [672, 166] on div "Holiday Inn Express [GEOGRAPHIC_DATA] 1 Star 2 Stars 3 Stars 4 Stars 5 Stars" at bounding box center [514, 177] width 482 height 26
copy div "Holiday Inn Express [GEOGRAPHIC_DATA]"
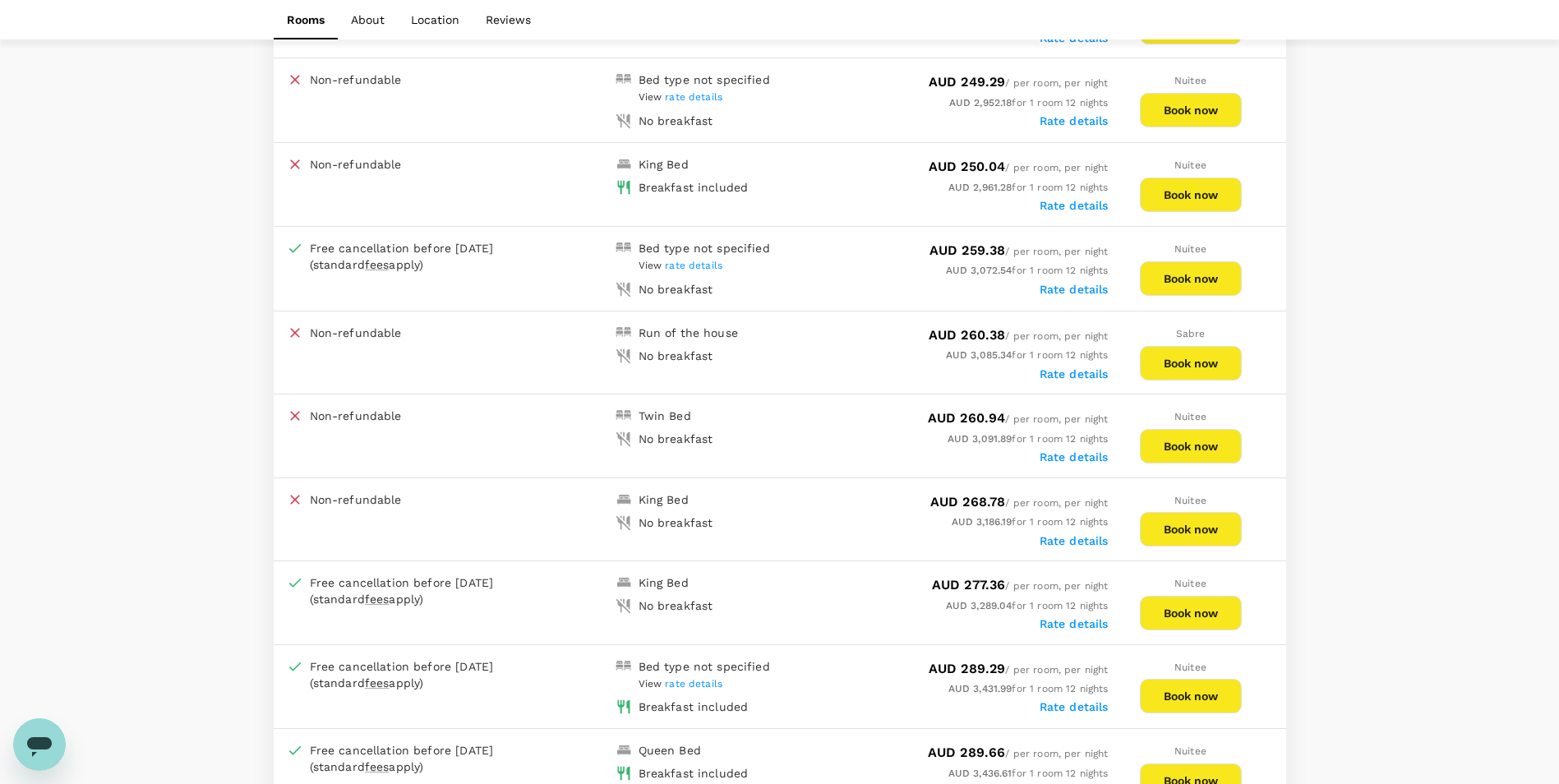
scroll to position [1315, 0]
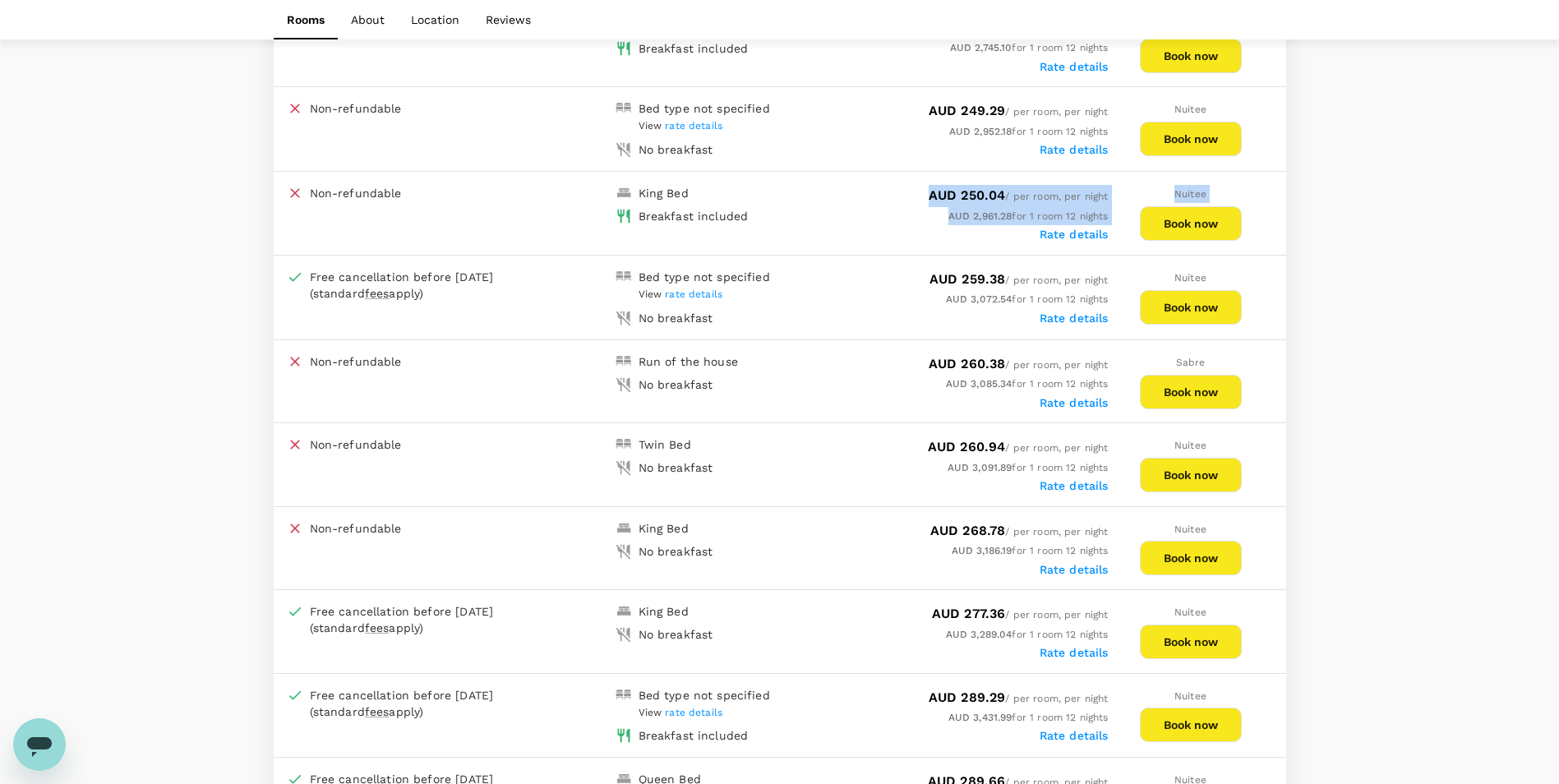
drag, startPoint x: 927, startPoint y: 193, endPoint x: 1110, endPoint y: 190, distance: 183.0
click at [1110, 190] on div "Non-refundable King Bed Breakfast included AUD 250.04 / per room, per night AUD…" at bounding box center [780, 213] width 1013 height 83
click at [1083, 199] on span "AUD 250.04 / per room, per night" at bounding box center [1018, 196] width 180 height 11
drag, startPoint x: 923, startPoint y: 193, endPoint x: 1116, endPoint y: 199, distance: 193.1
click at [1116, 199] on div "Non-refundable King Bed Breakfast included AUD 250.04 / per room, per night AUD…" at bounding box center [780, 213] width 1013 height 83
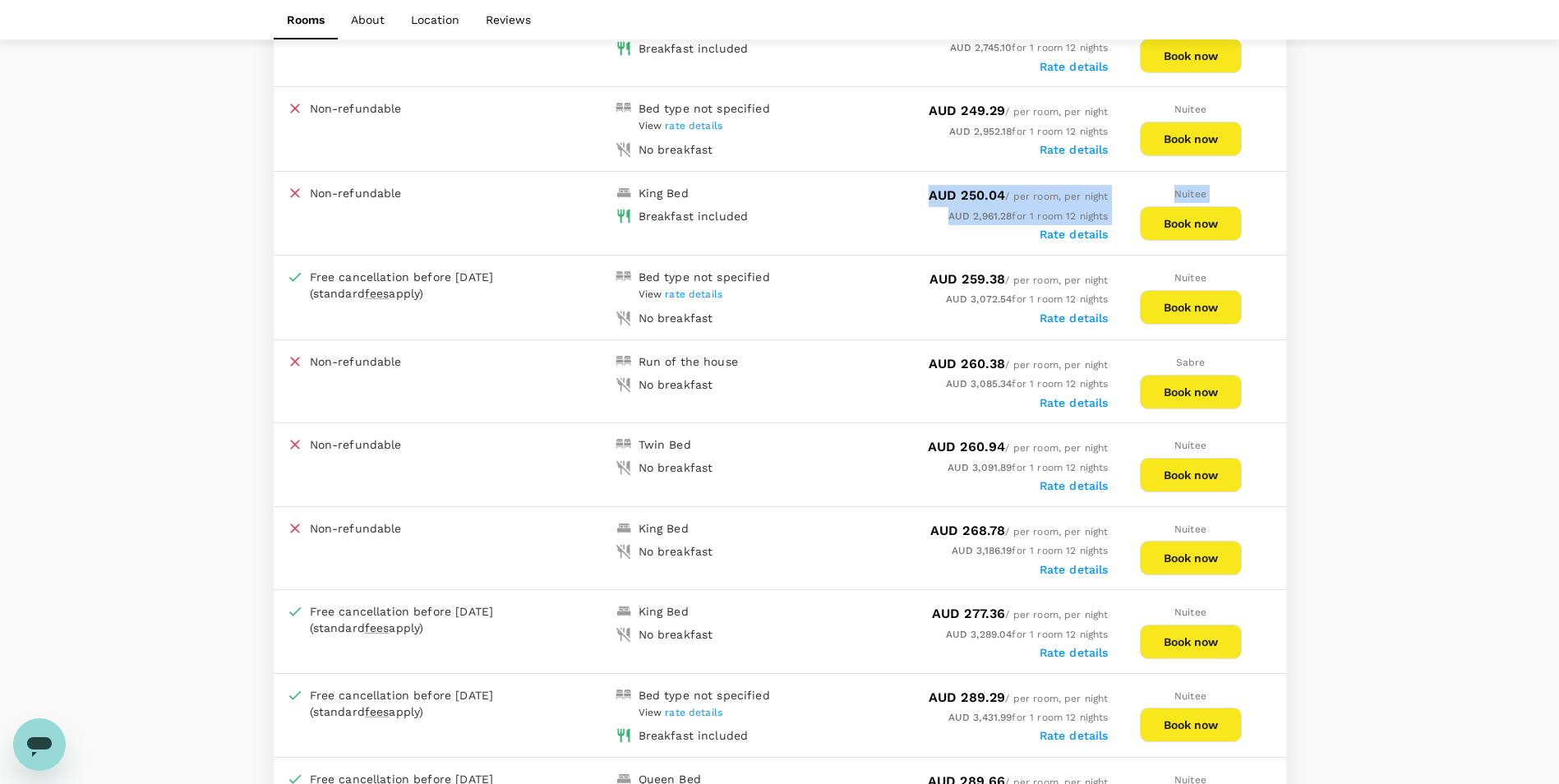
click at [1081, 206] on div "AUD 250.04 / per room, per night" at bounding box center [944, 195] width 329 height 22
click at [939, 197] on span "AUD 250.04" at bounding box center [967, 195] width 77 height 16
drag, startPoint x: 925, startPoint y: 195, endPoint x: 1108, endPoint y: 214, distance: 184.0
click at [1108, 214] on div "AUD 250.04 / per room, per night AUD 2,961.28 for 1 room 12 nights Rate details" at bounding box center [944, 213] width 329 height 56
copy div "AUD 250.04 / per room, per night AUD 2,961.28 for 1 room 12 nights"
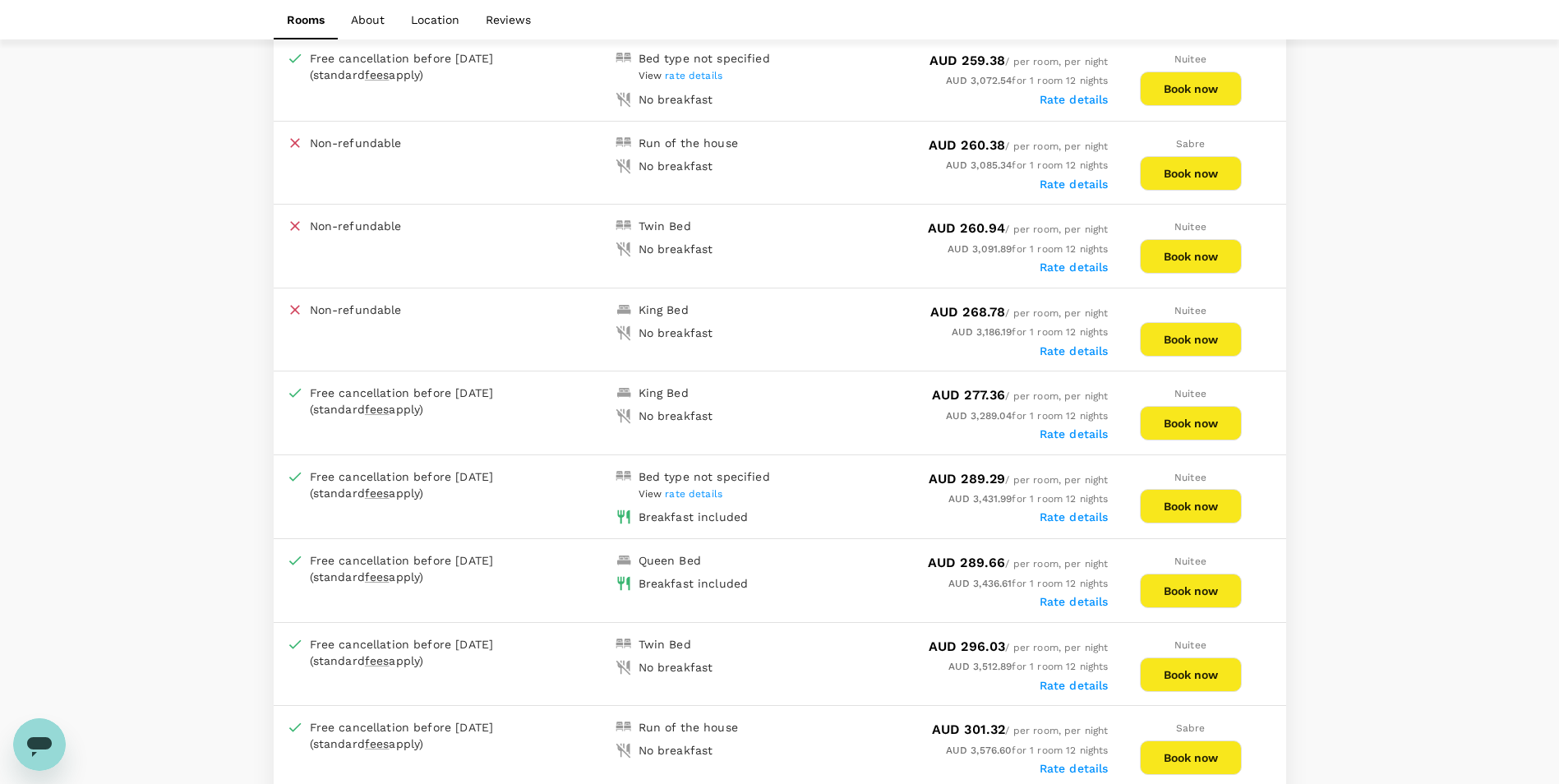
scroll to position [1561, 0]
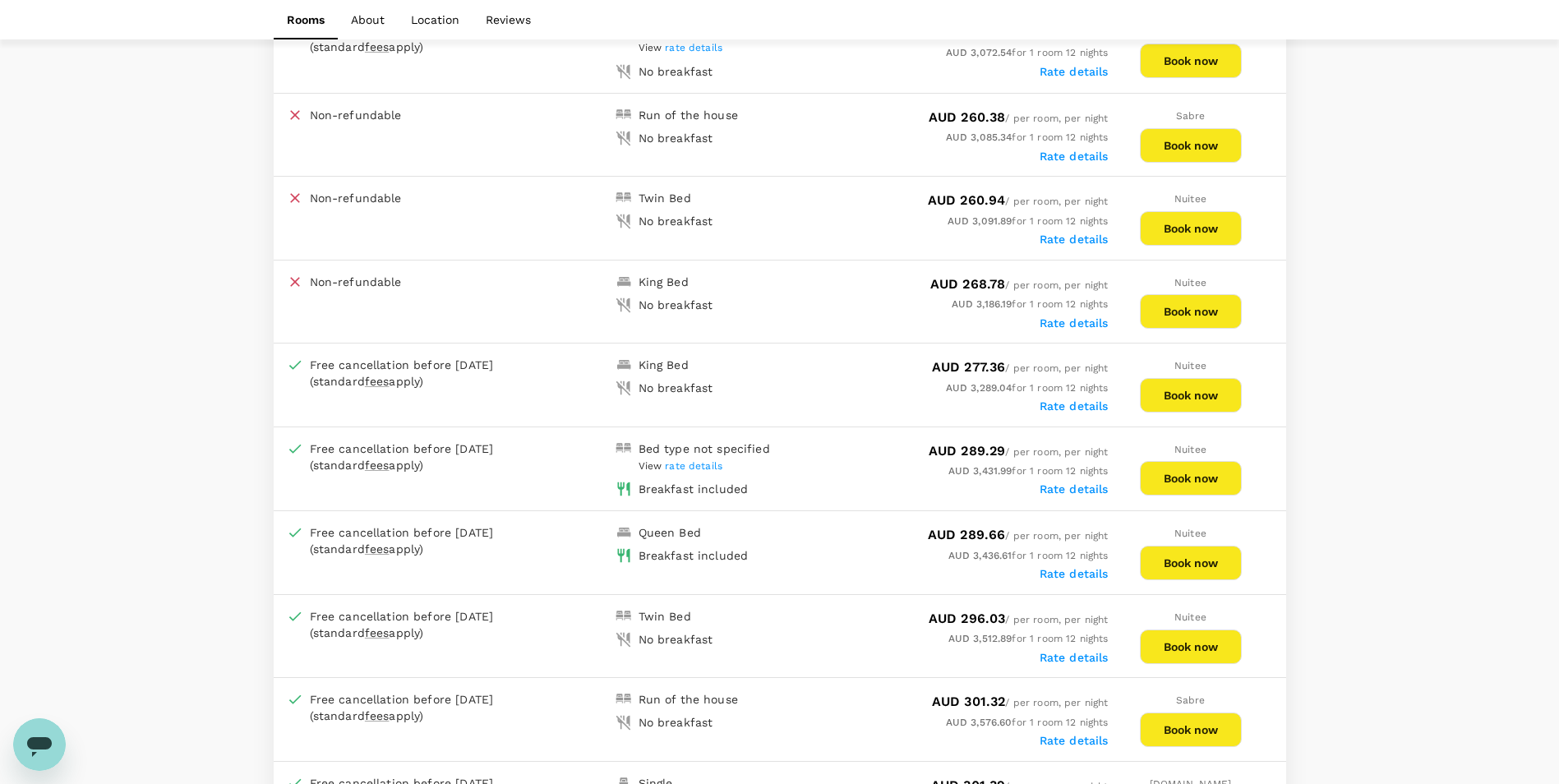
click at [812, 530] on div "AUD 289.66 / per room, per night" at bounding box center [944, 534] width 329 height 22
drag, startPoint x: 927, startPoint y: 536, endPoint x: 1108, endPoint y: 559, distance: 182.5
click at [1108, 559] on div "AUD 289.66 / per room, per night AUD 3,436.61 for 1 room 12 nights Rate details" at bounding box center [944, 552] width 329 height 56
copy div "AUD 289.66 / per room, per night AUD 3,436.61 for 1 room 12 nights"
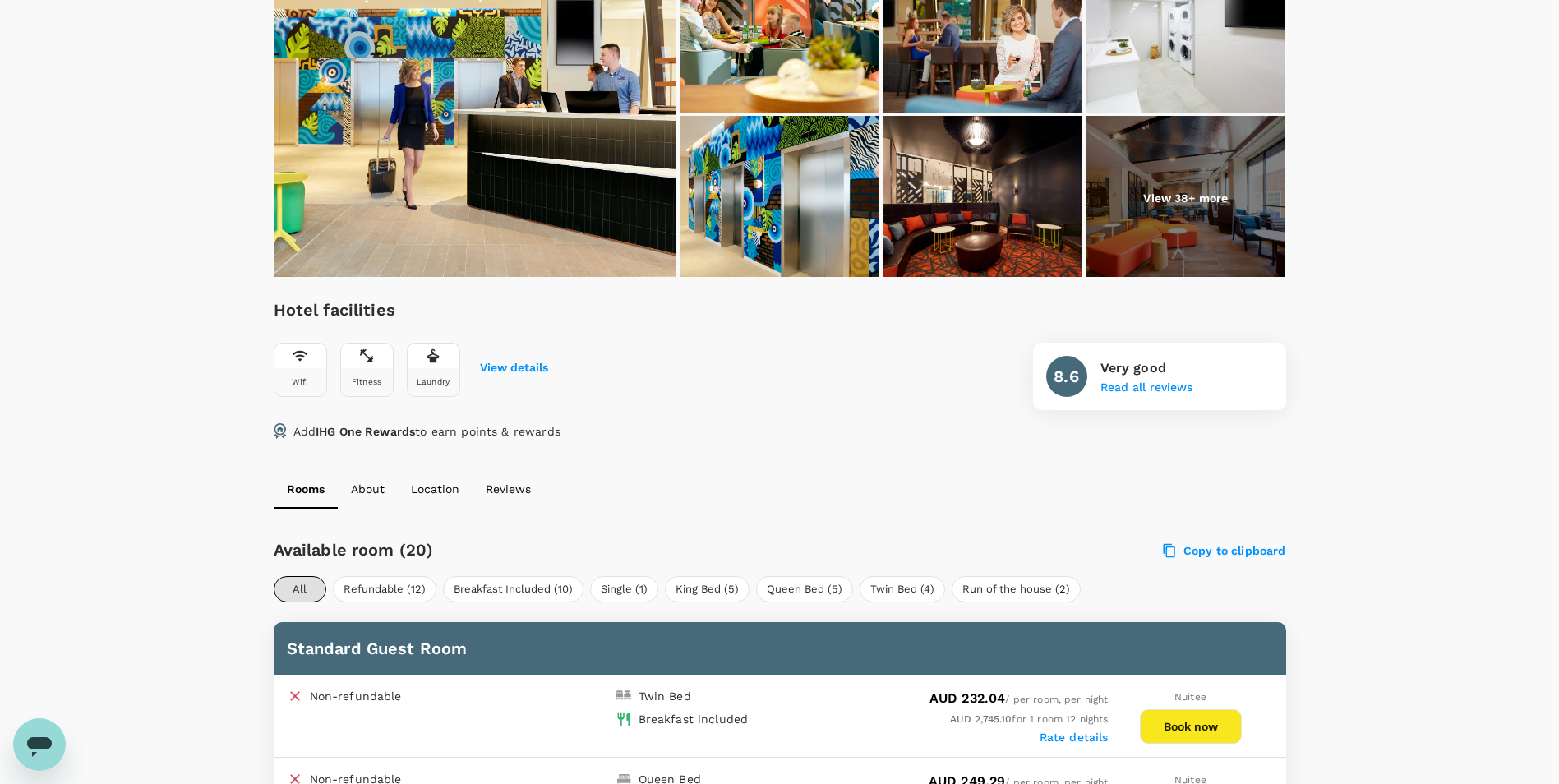
scroll to position [493, 0]
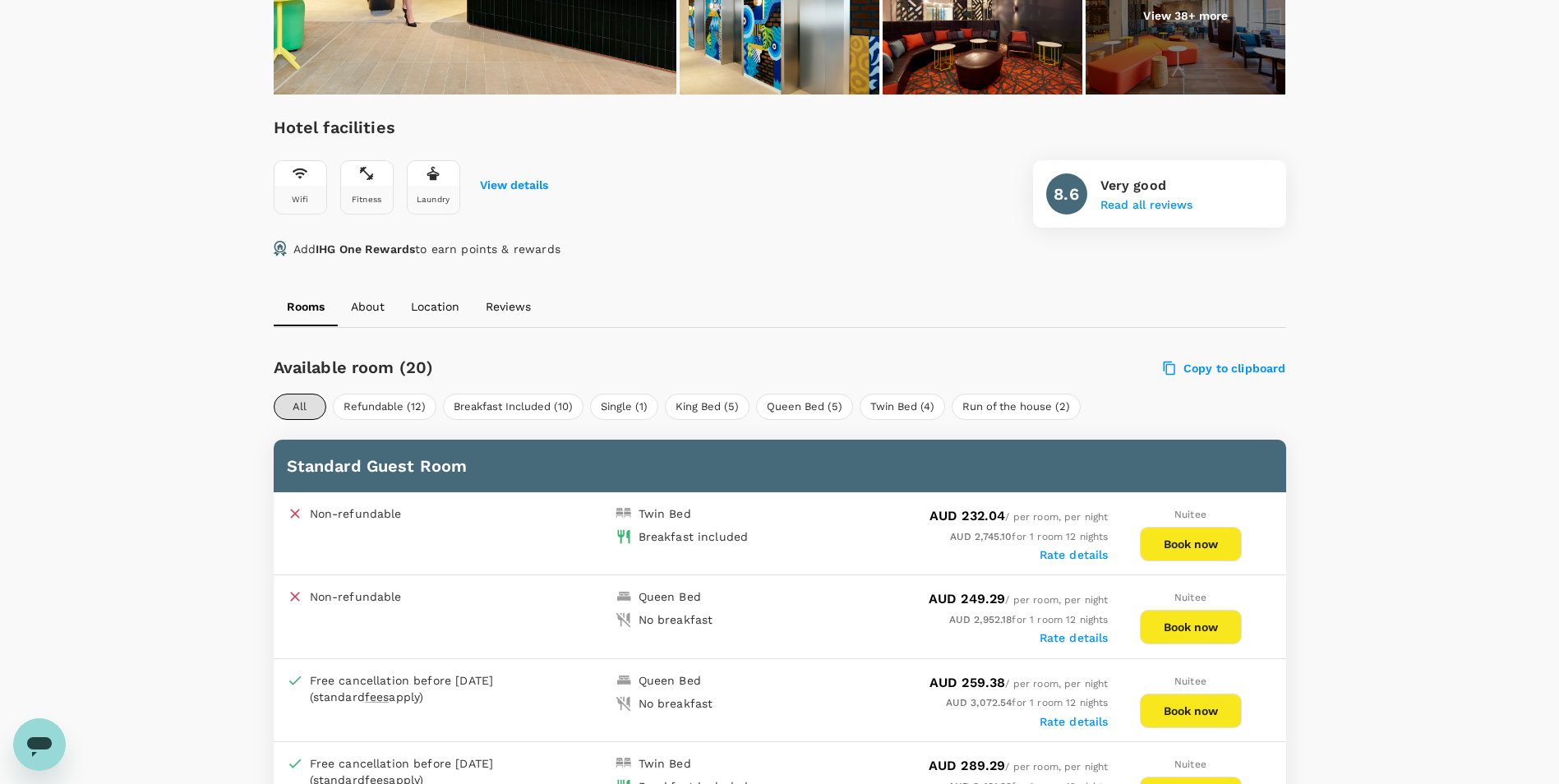
click at [806, 306] on div "Rooms About Location Reviews" at bounding box center [780, 306] width 1013 height 39
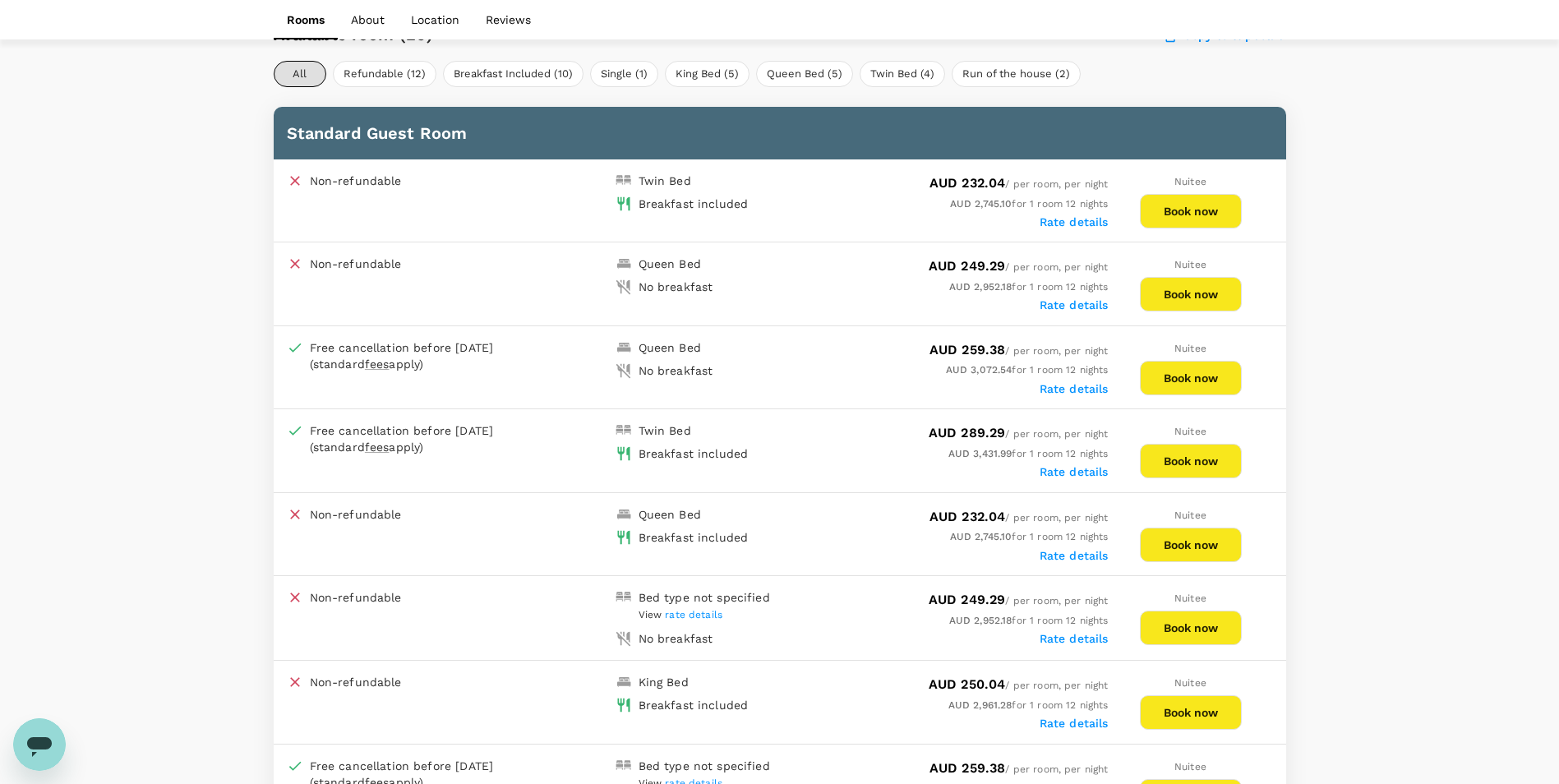
scroll to position [822, 0]
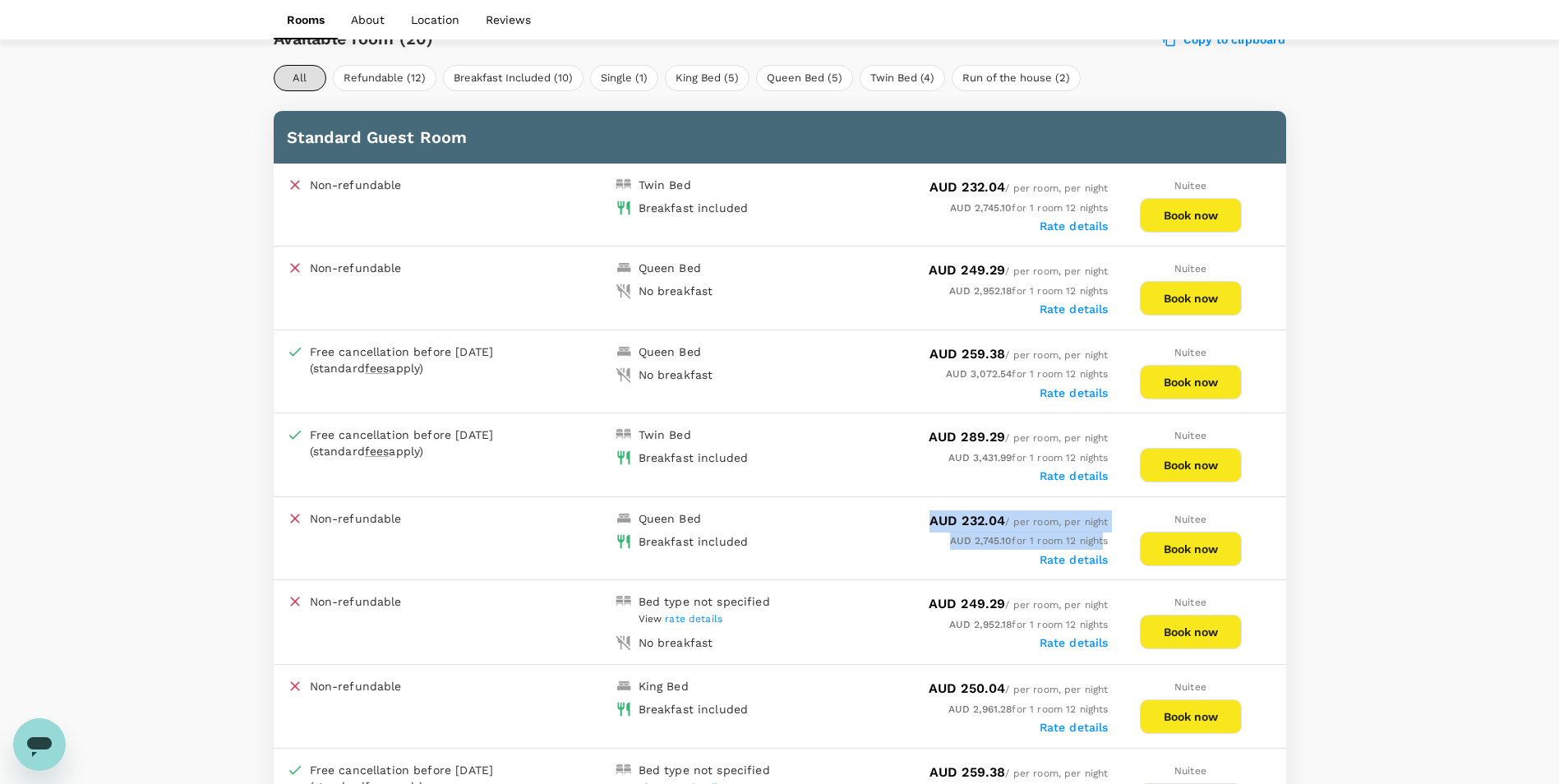
drag, startPoint x: 925, startPoint y: 518, endPoint x: 1103, endPoint y: 541, distance: 179.5
click at [1103, 541] on div "AUD 232.04 / per room, per night AUD 2,745.10 for 1 room 12 nights Rate details" at bounding box center [944, 539] width 329 height 56
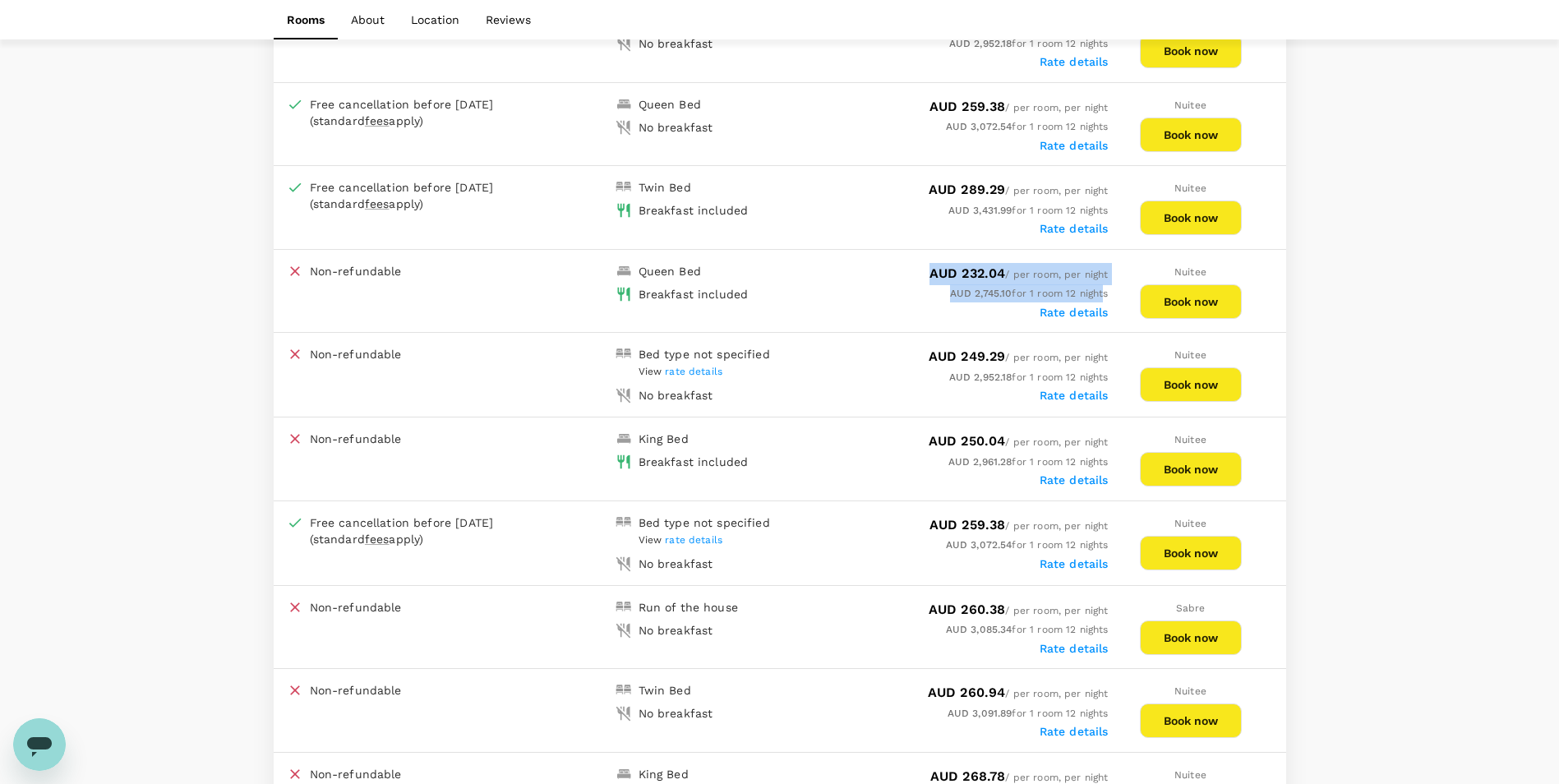
scroll to position [986, 0]
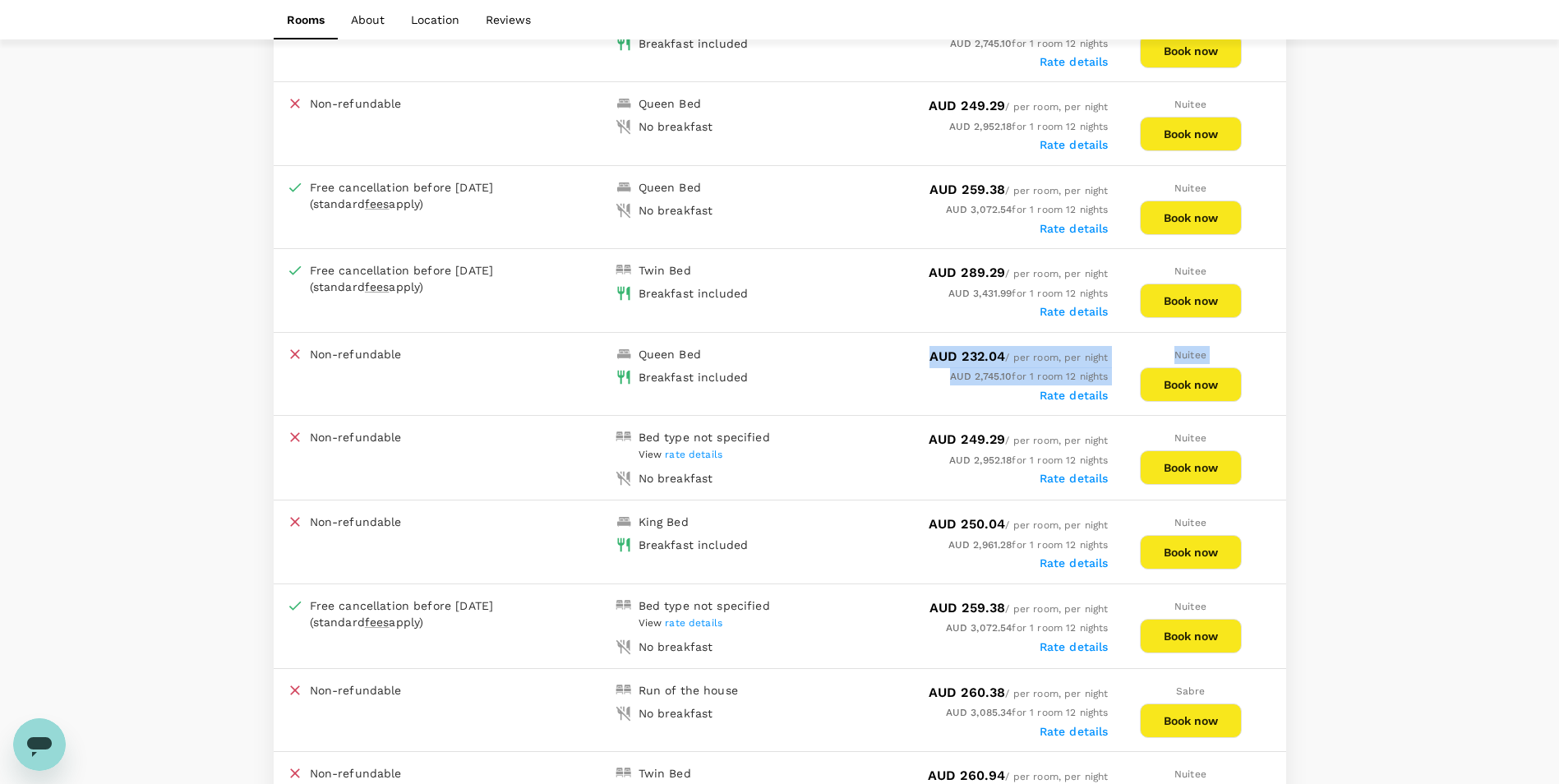
click at [1109, 376] on div "Nuitee Book now" at bounding box center [1191, 374] width 165 height 56
copy div "AUD 232.04 / per room, per night AUD 2,745.10 for 1 room 12 nights Rate details…"
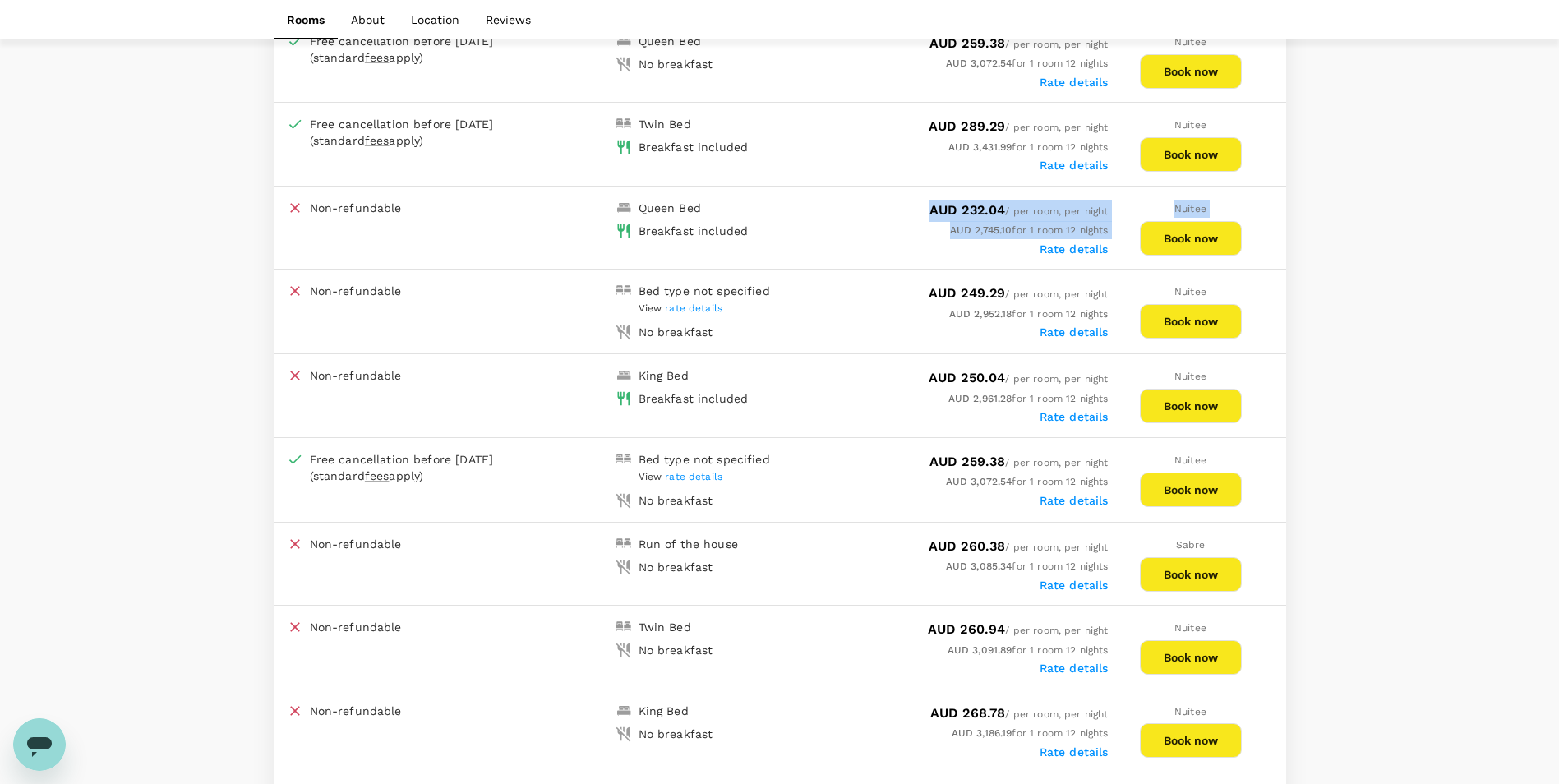
scroll to position [1315, 0]
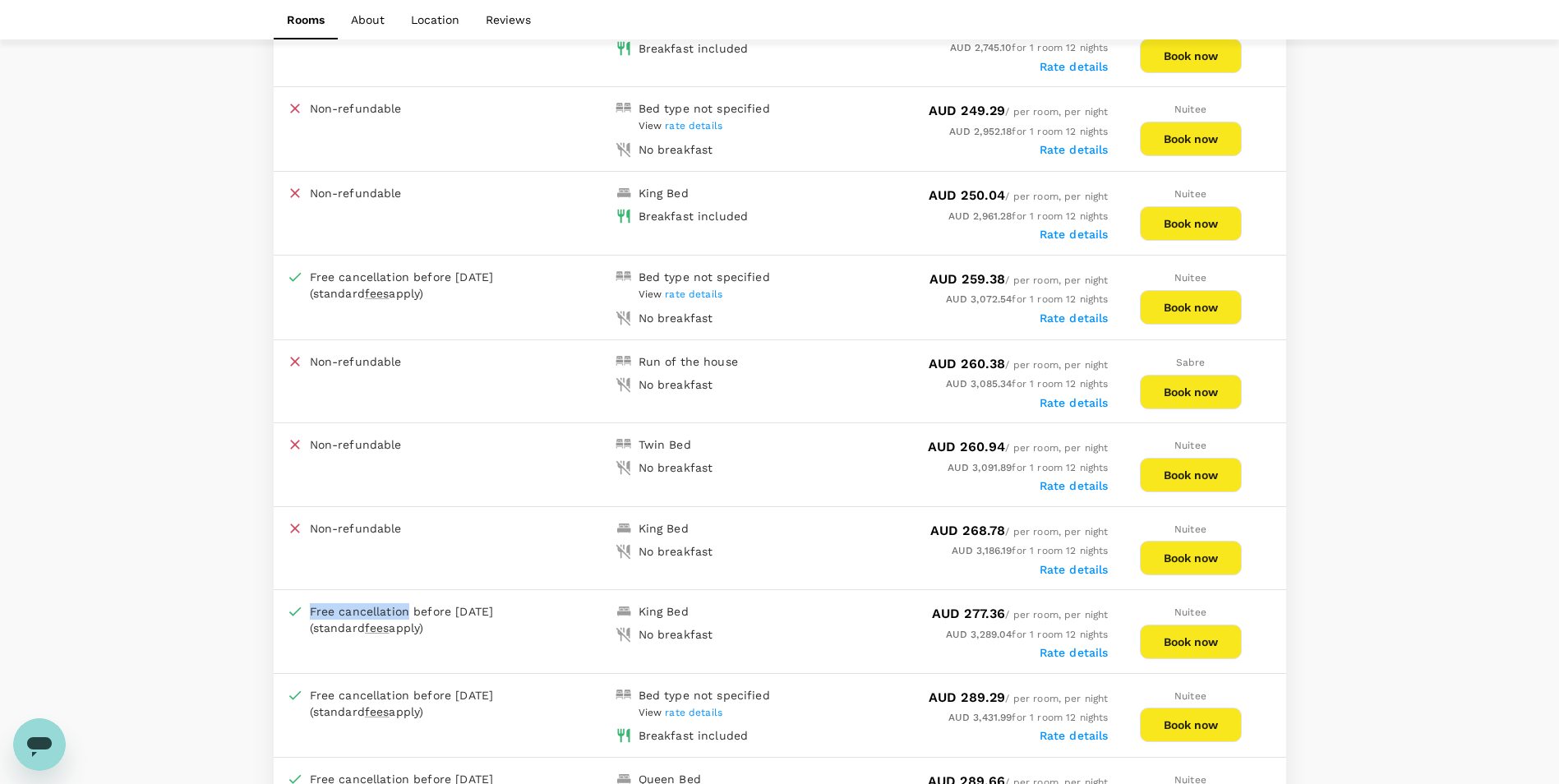
drag, startPoint x: 309, startPoint y: 611, endPoint x: 408, endPoint y: 610, distance: 99.0
click at [408, 610] on div "Free cancellation before 16 Oct 2025 (standard fees apply)" at bounding box center [421, 620] width 222 height 33
copy div "Free cancellation"
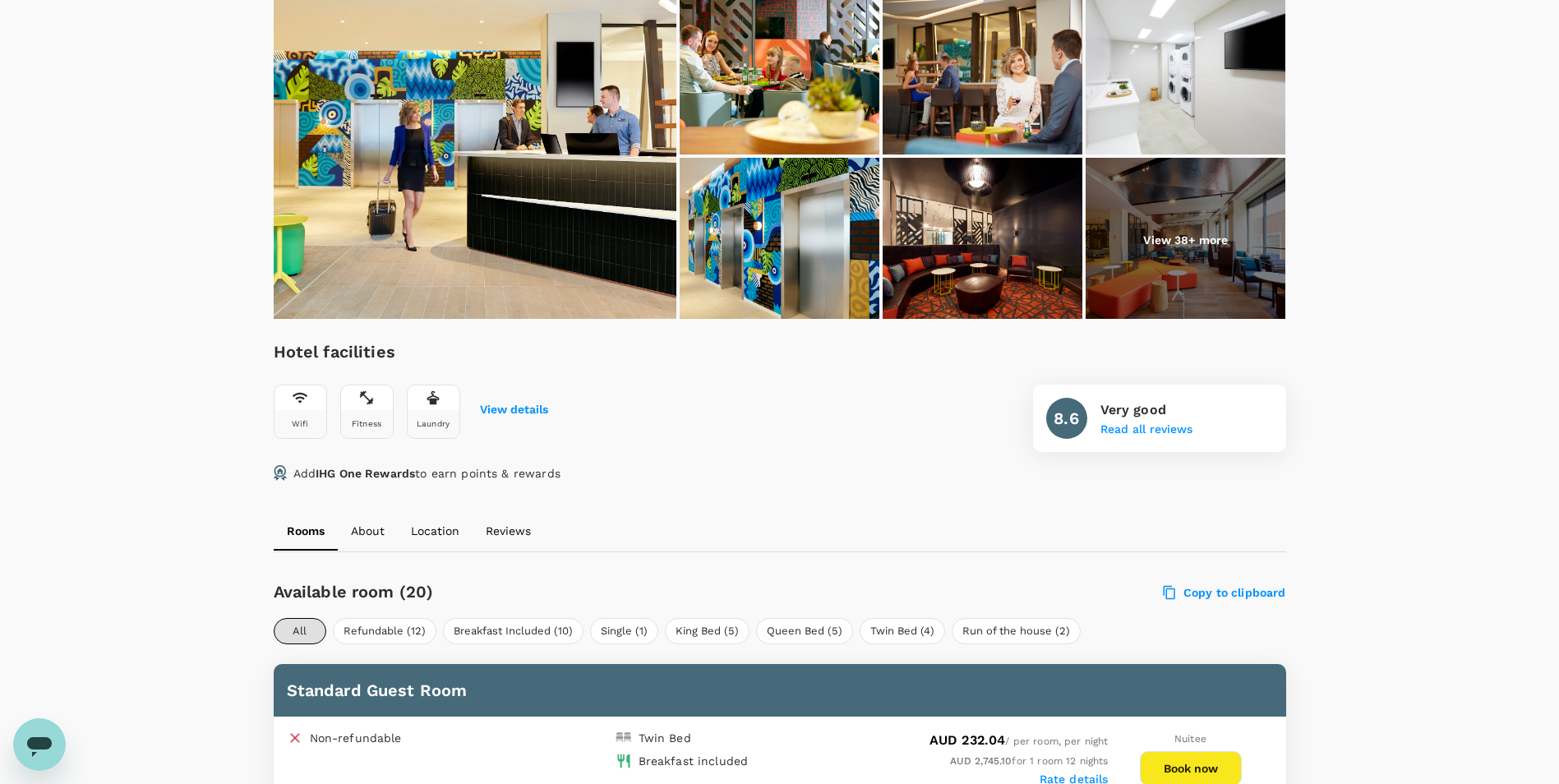
scroll to position [165, 0]
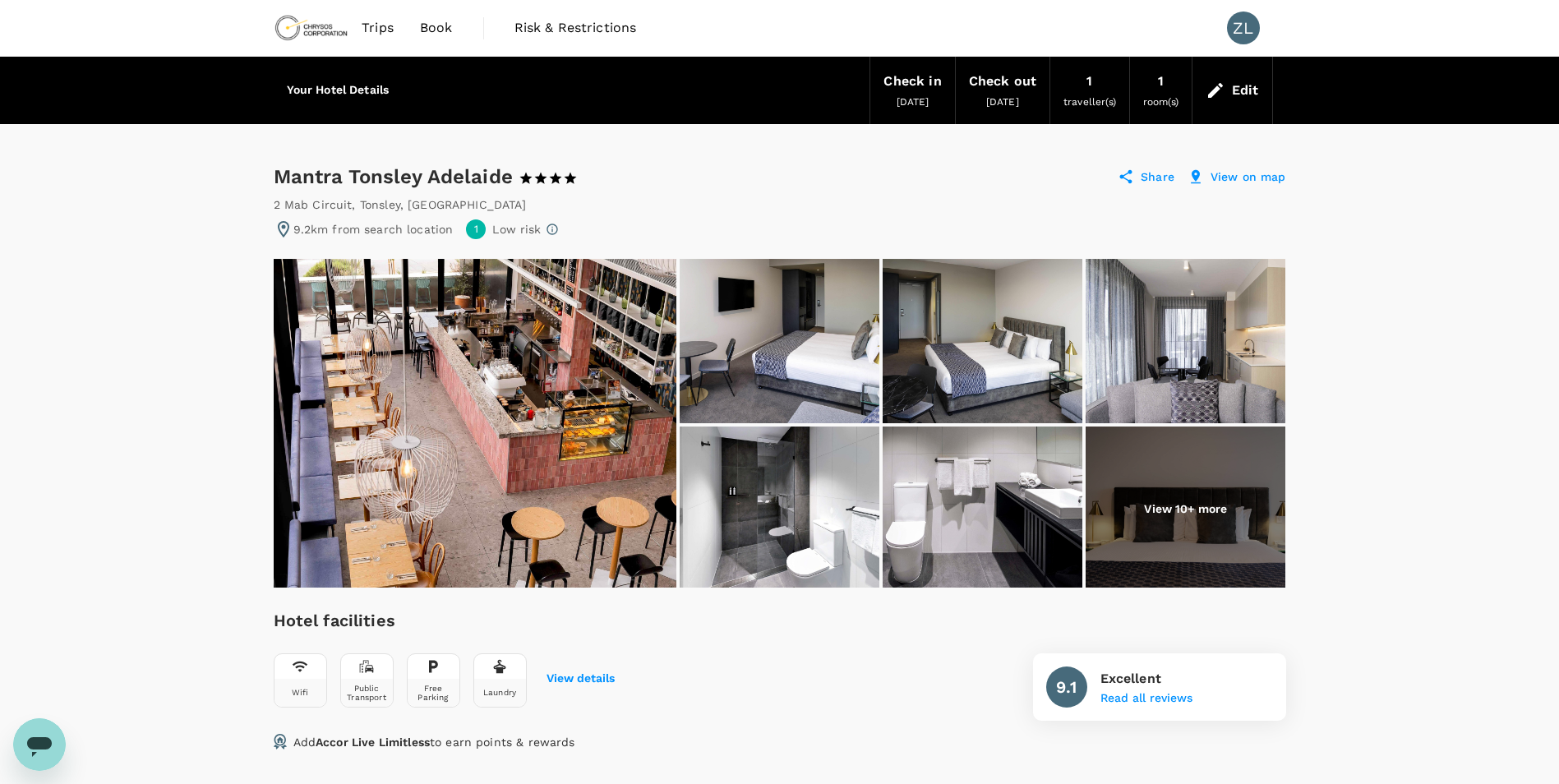
click at [1005, 85] on div "Check out" at bounding box center [1003, 81] width 67 height 23
click at [1089, 97] on span "traveller(s)" at bounding box center [1090, 102] width 53 height 11
click at [1241, 90] on div "Edit" at bounding box center [1245, 90] width 27 height 23
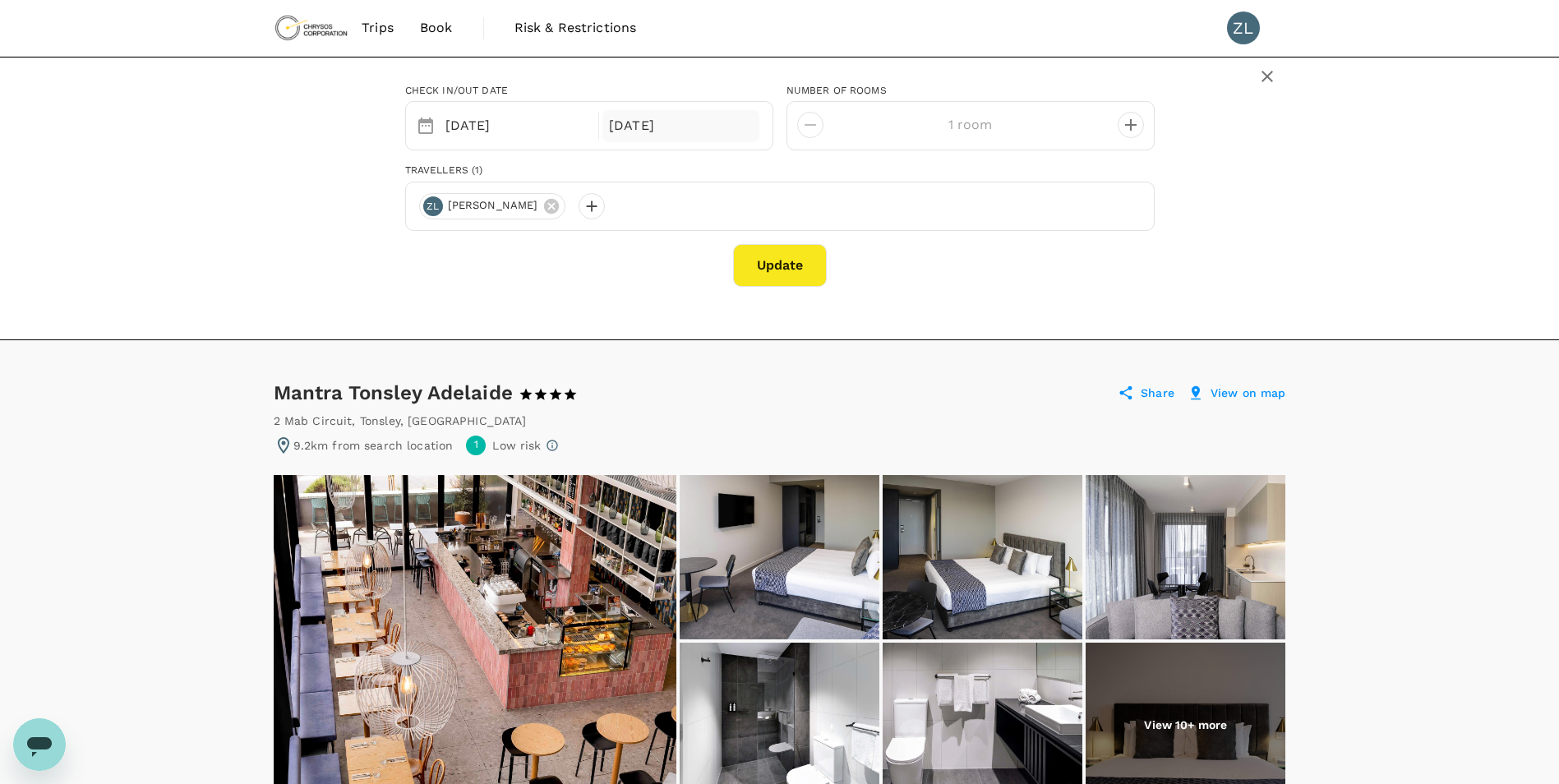
click at [698, 122] on div "[DATE]" at bounding box center [681, 126] width 157 height 32
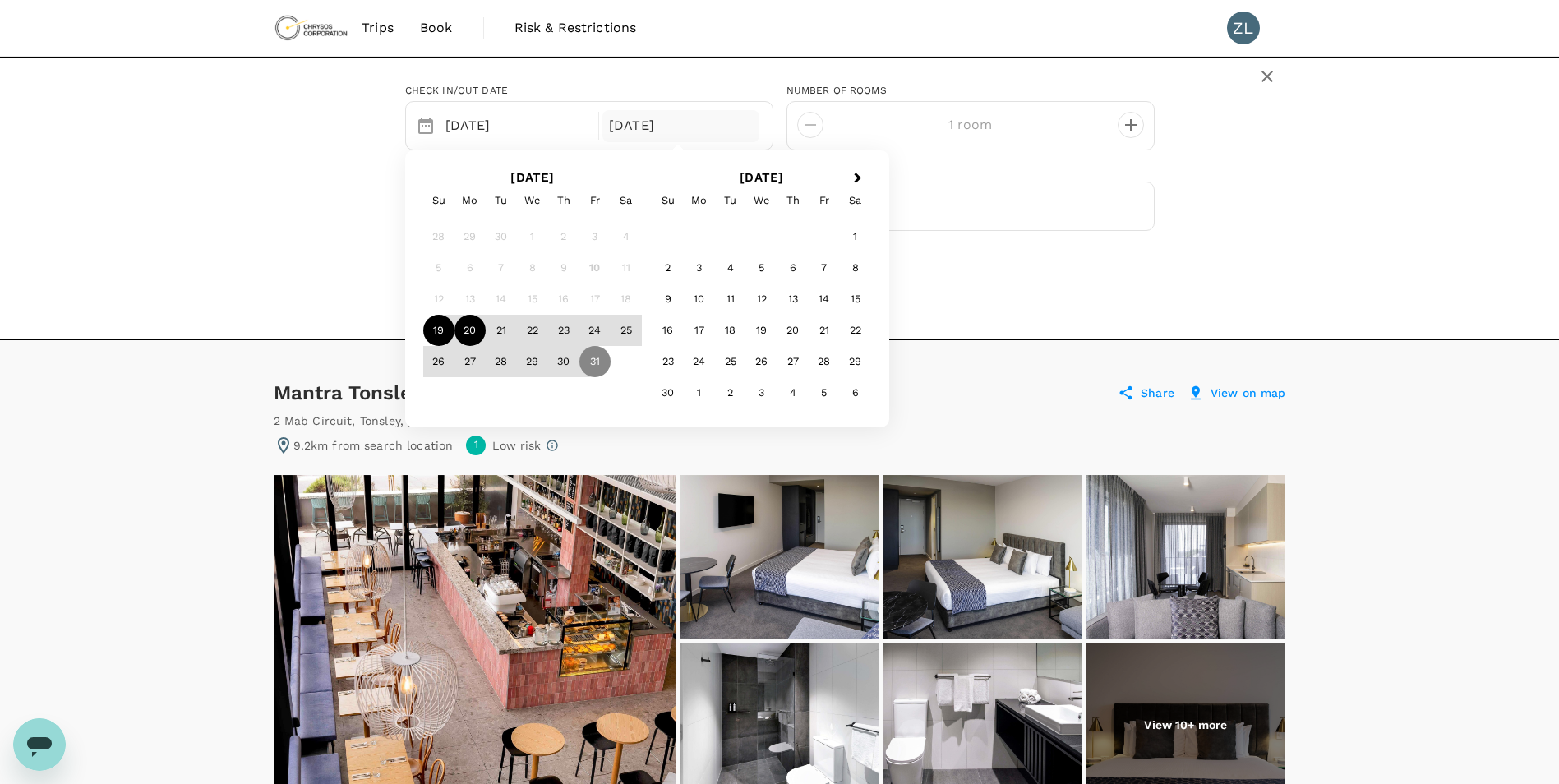
click at [467, 328] on div "20" at bounding box center [471, 330] width 32 height 32
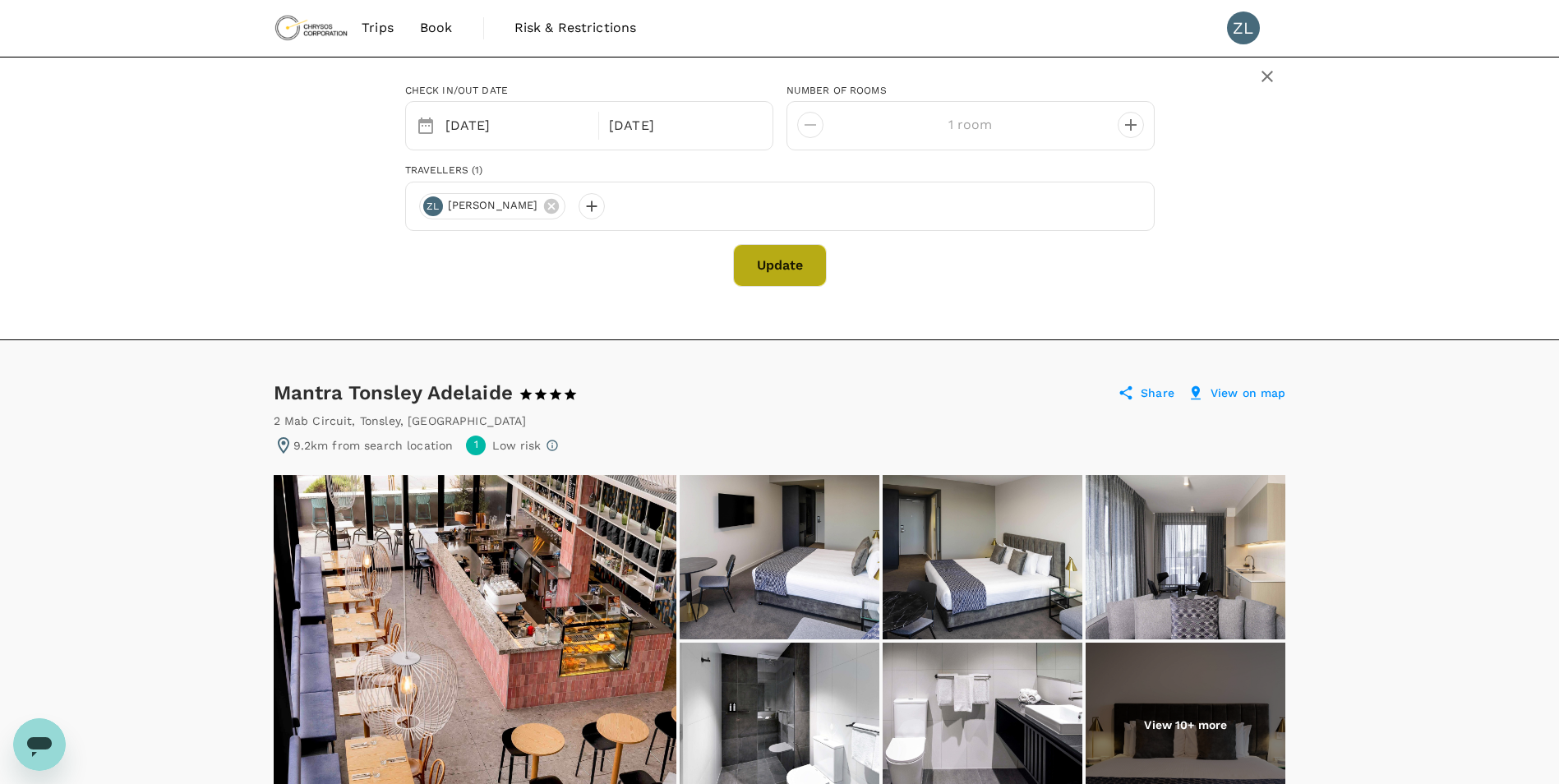
click at [783, 263] on button "Update" at bounding box center [780, 265] width 94 height 43
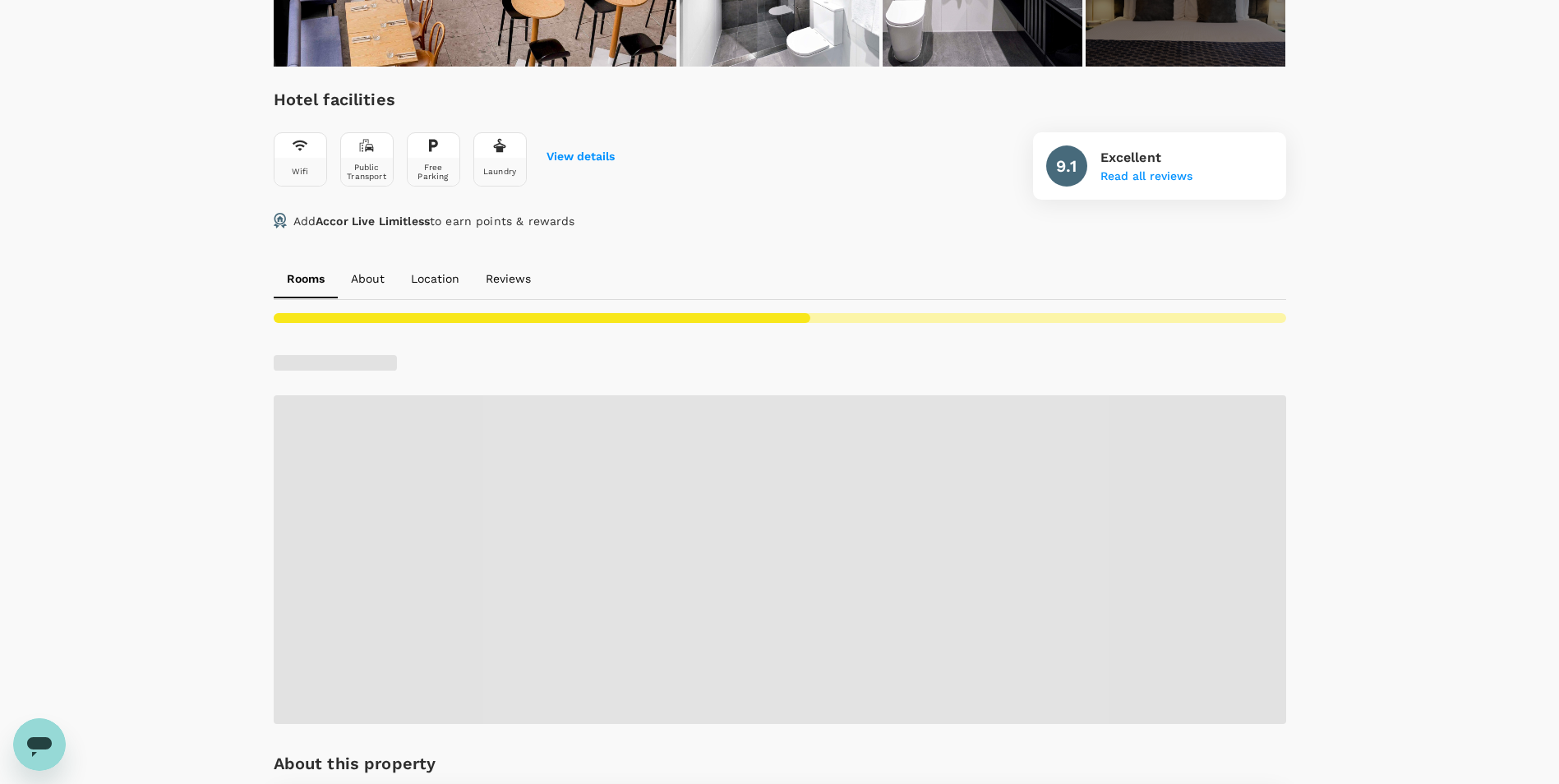
scroll to position [739, 0]
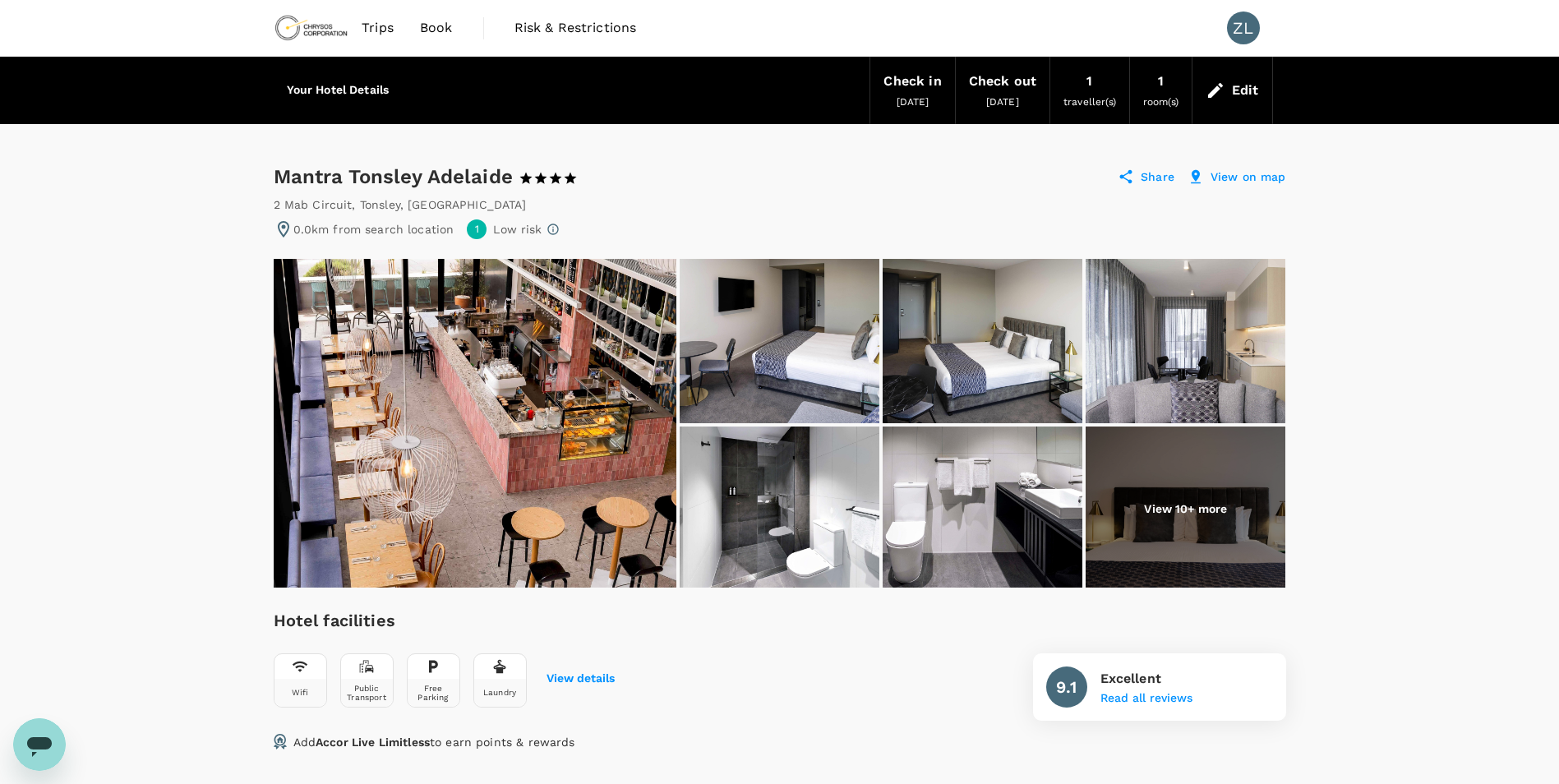
click at [1007, 100] on span "[DATE]" at bounding box center [1003, 102] width 33 height 11
click at [1011, 79] on div "Check out" at bounding box center [1003, 81] width 67 height 23
click at [1240, 88] on div "Edit" at bounding box center [1245, 90] width 27 height 23
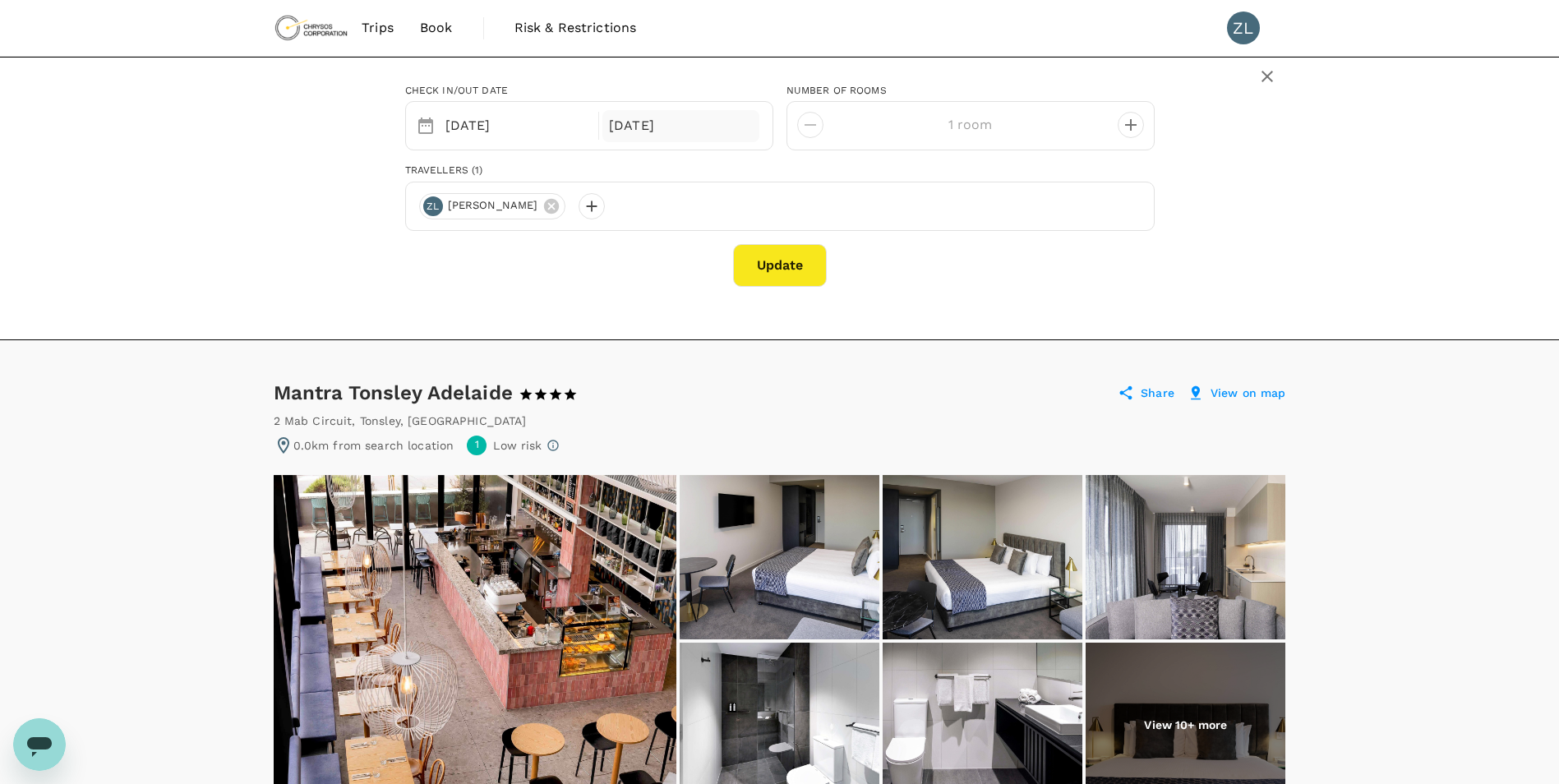
click at [667, 124] on div "[DATE]" at bounding box center [681, 126] width 157 height 32
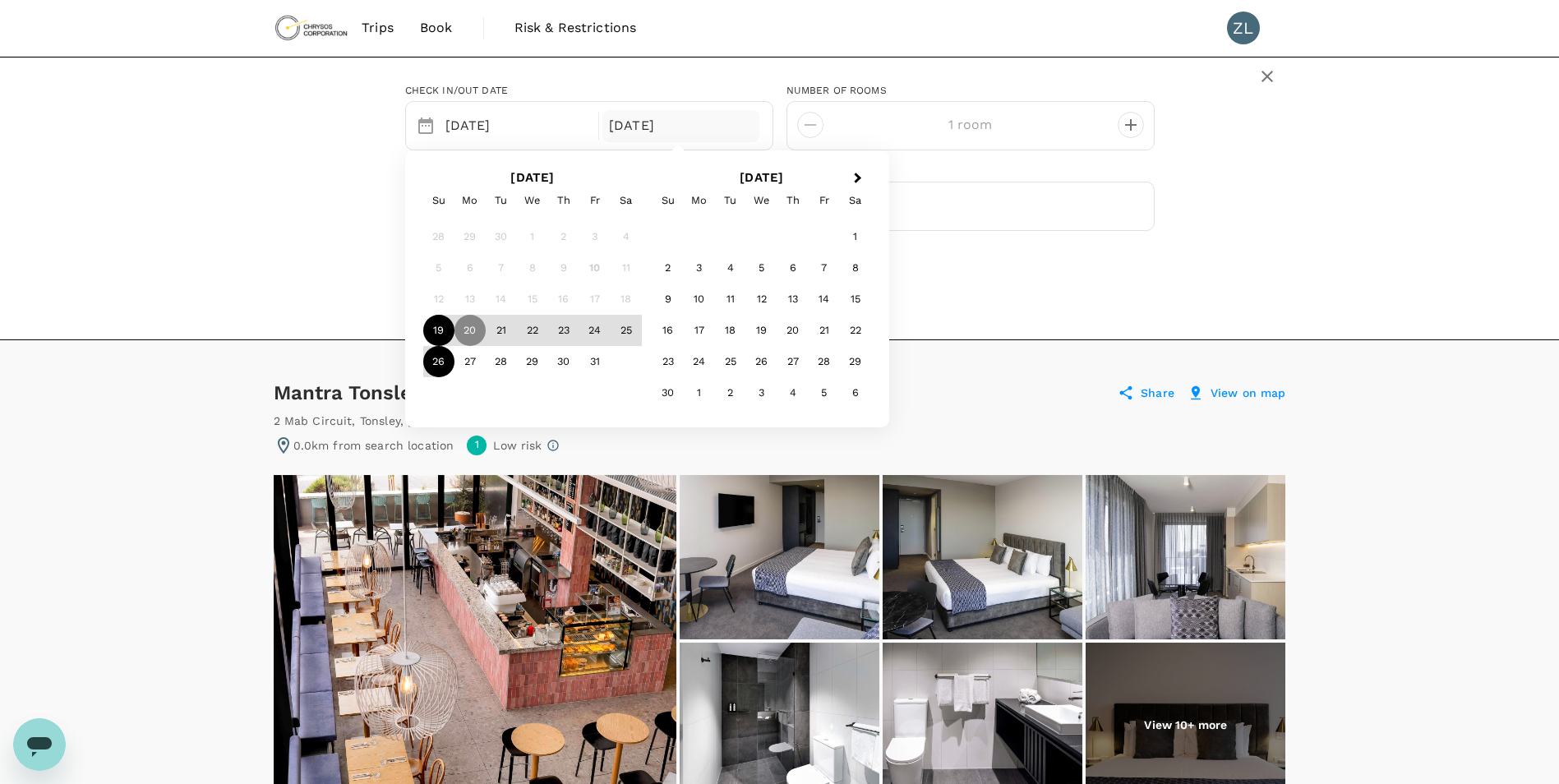
click at [438, 367] on div "26" at bounding box center [439, 362] width 32 height 32
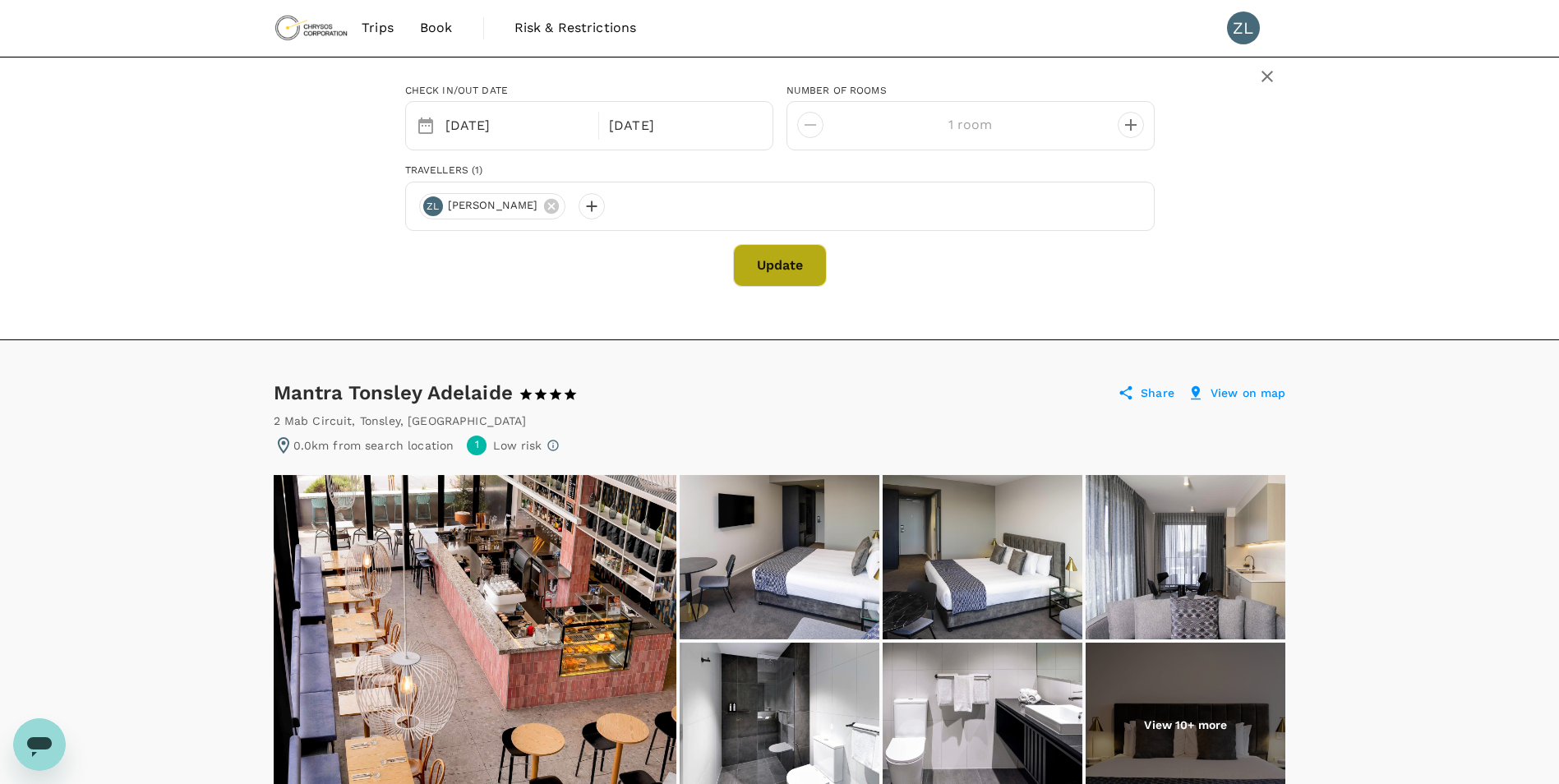
click at [774, 265] on button "Update" at bounding box center [780, 265] width 94 height 43
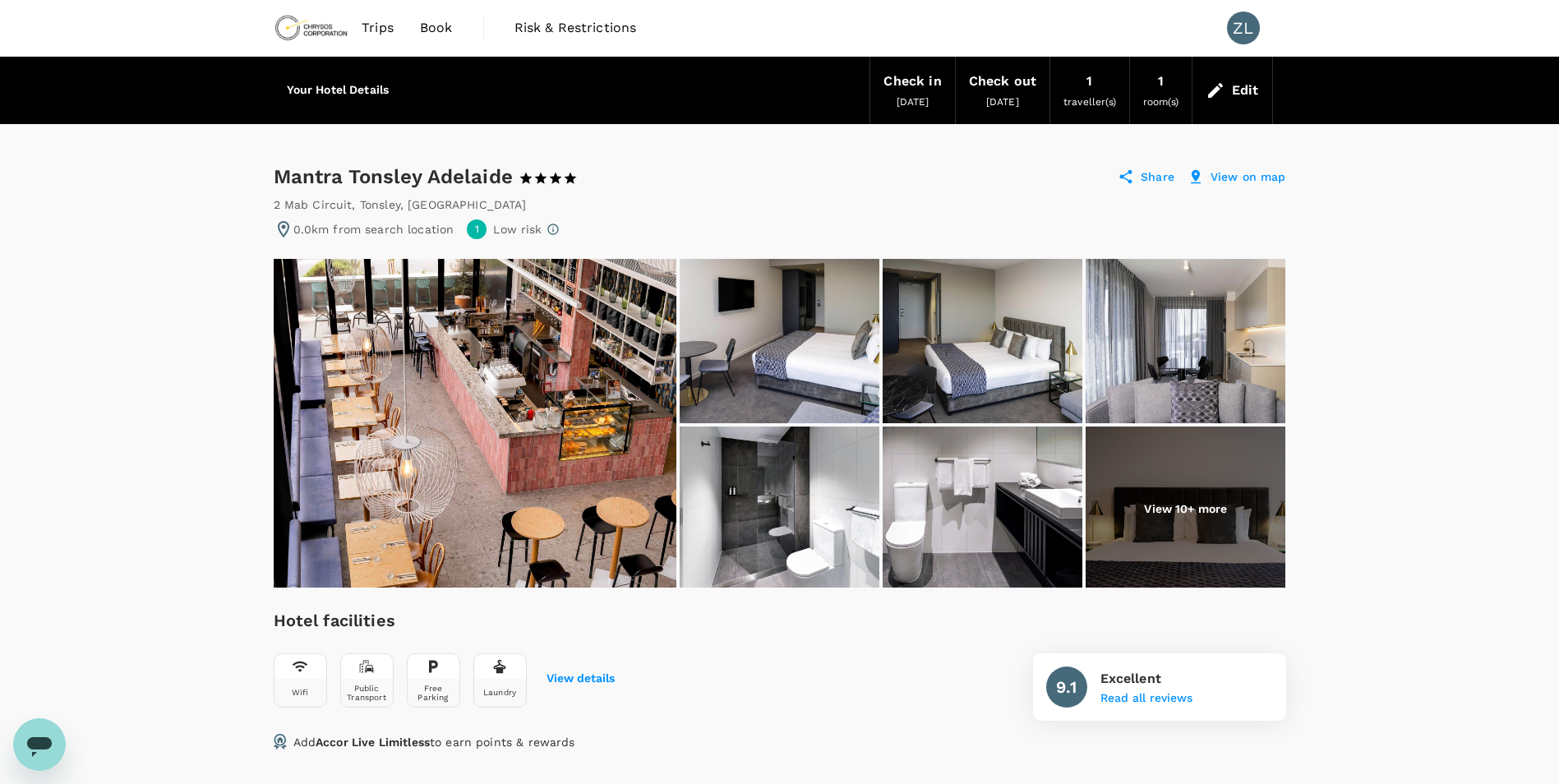
click at [1022, 80] on div "Check out" at bounding box center [1003, 81] width 67 height 23
click at [1241, 86] on div "Edit" at bounding box center [1245, 90] width 27 height 23
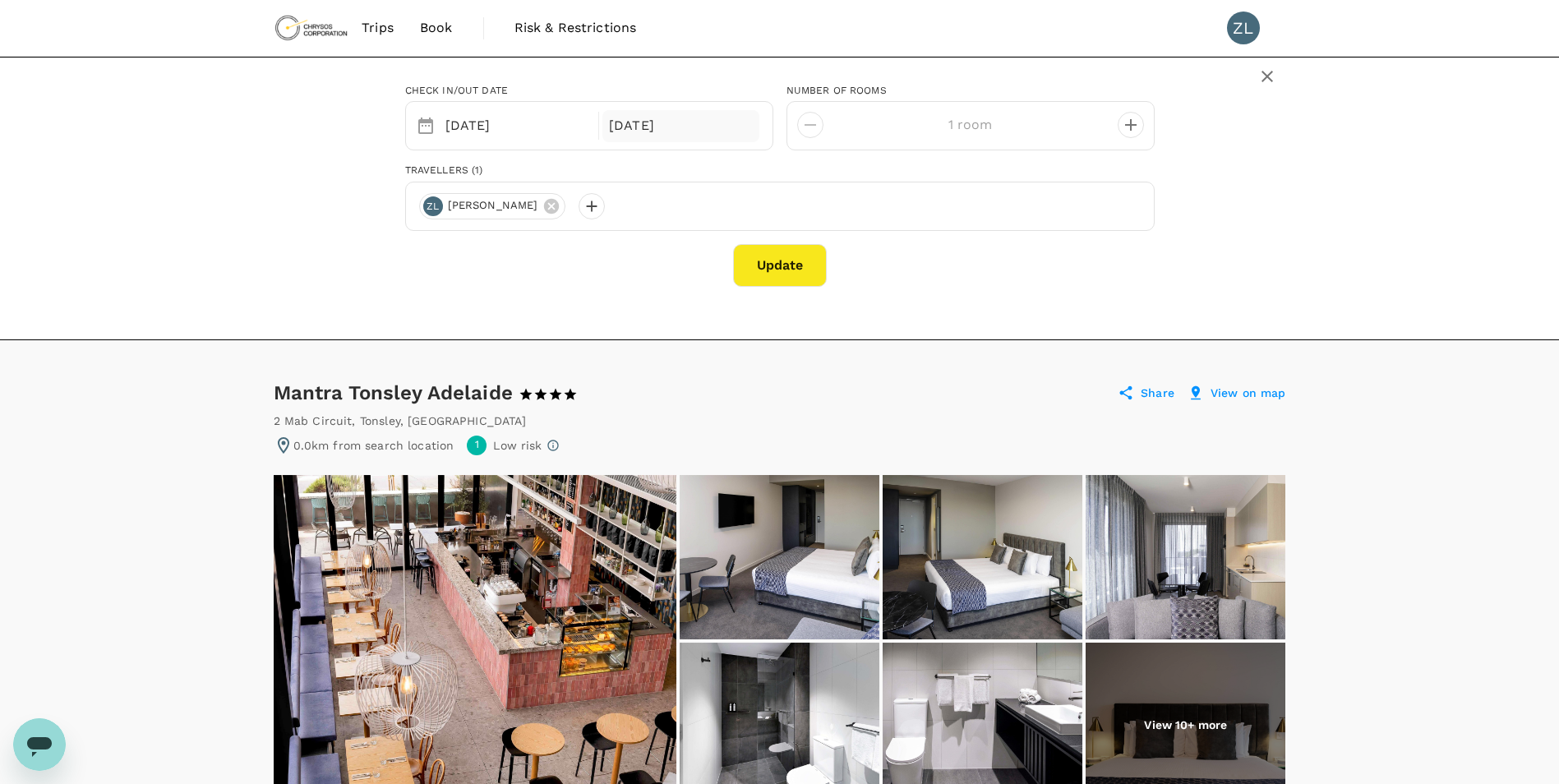
click at [656, 132] on div "[DATE]" at bounding box center [681, 126] width 157 height 32
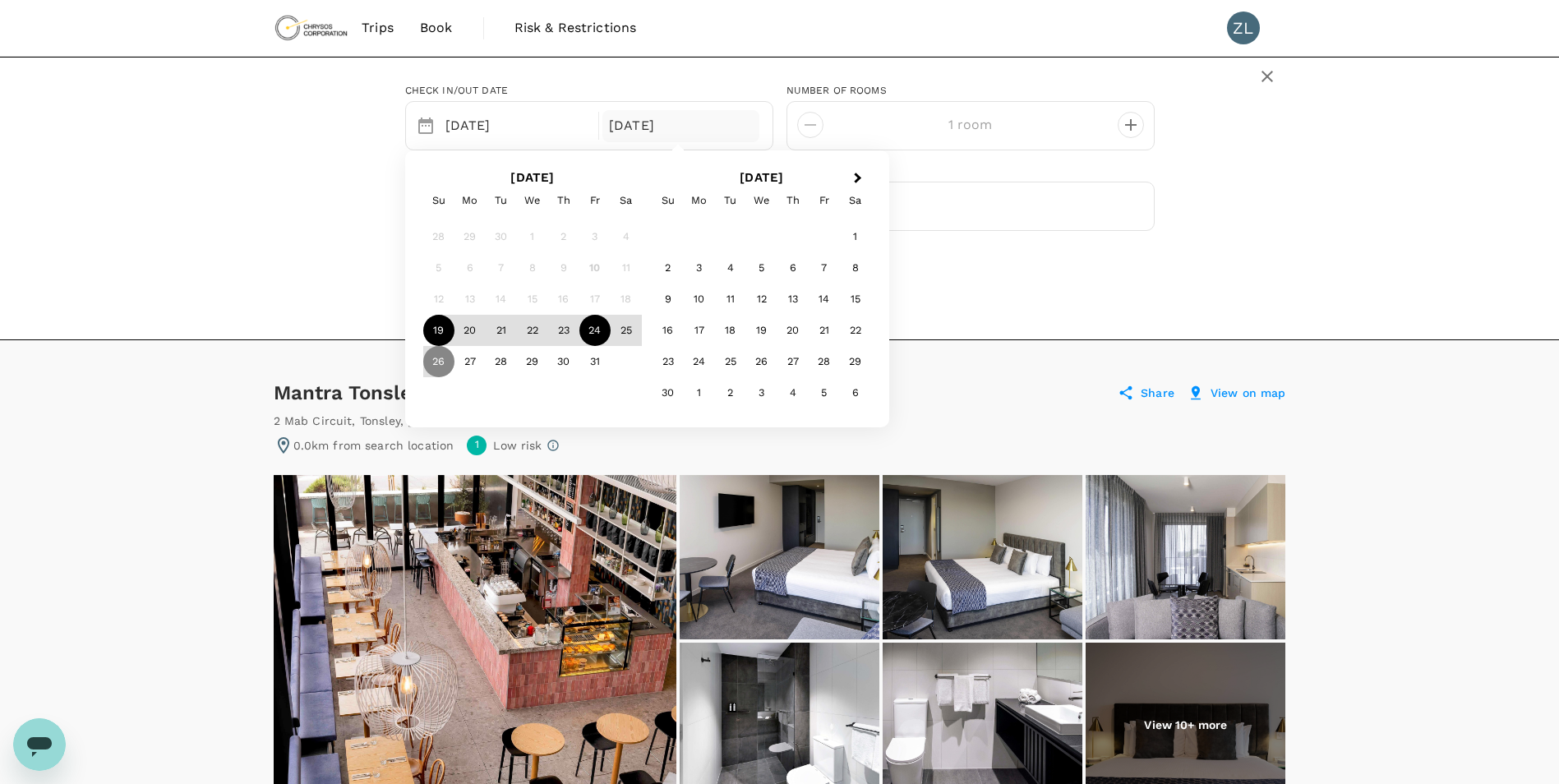
click at [604, 328] on div "24" at bounding box center [595, 330] width 32 height 32
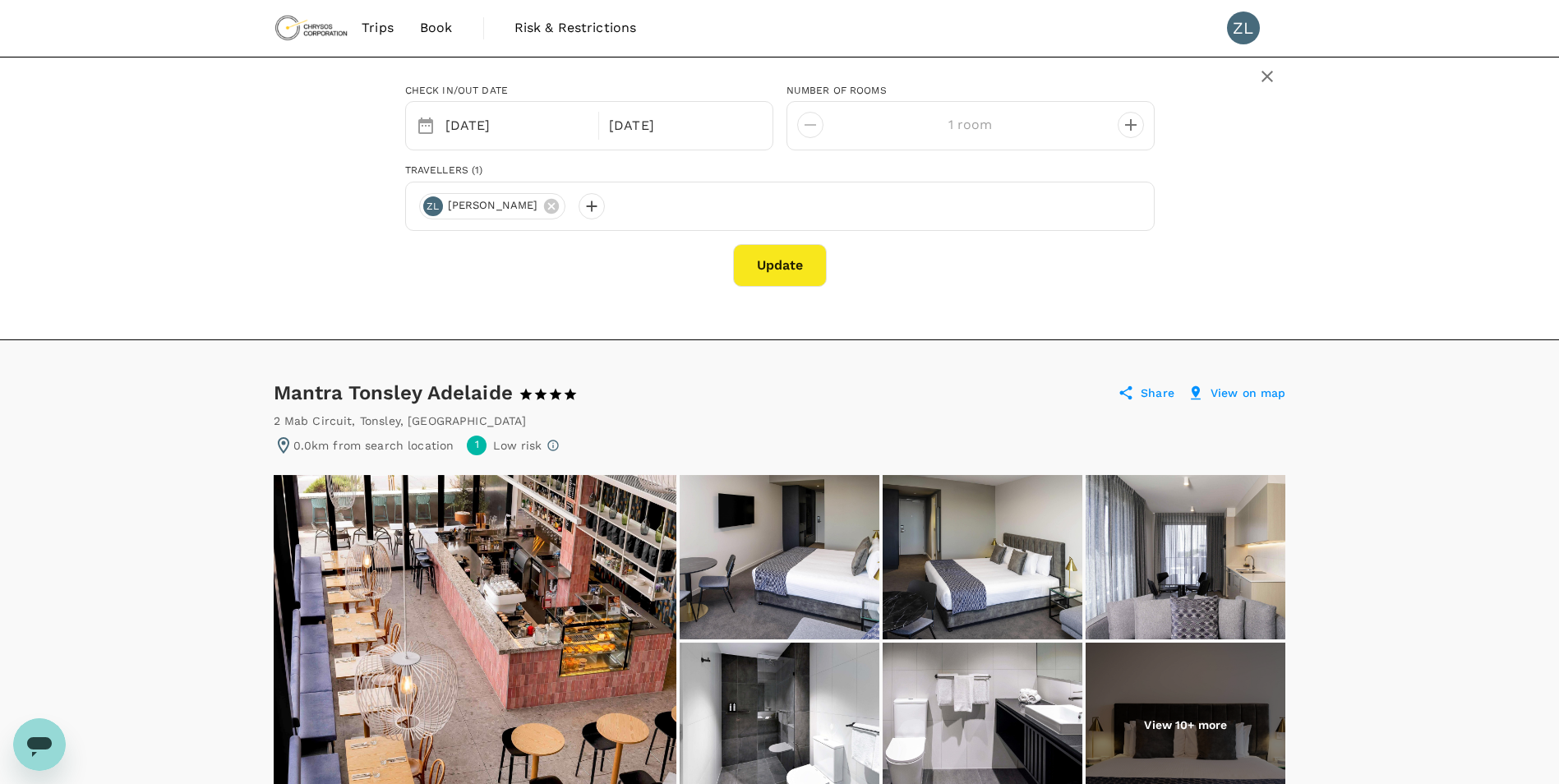
click at [782, 273] on button "Update" at bounding box center [780, 265] width 94 height 43
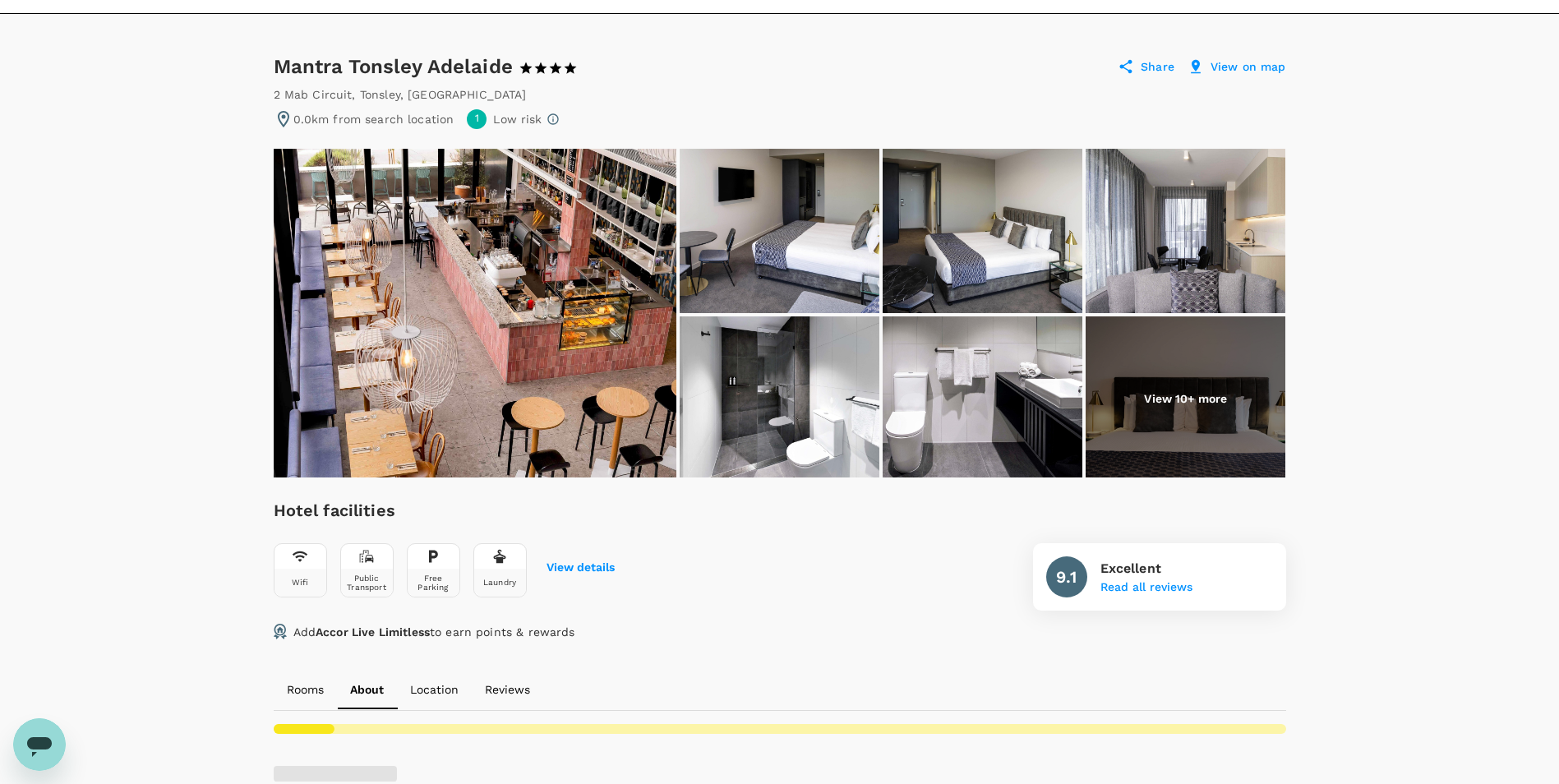
scroll to position [328, 0]
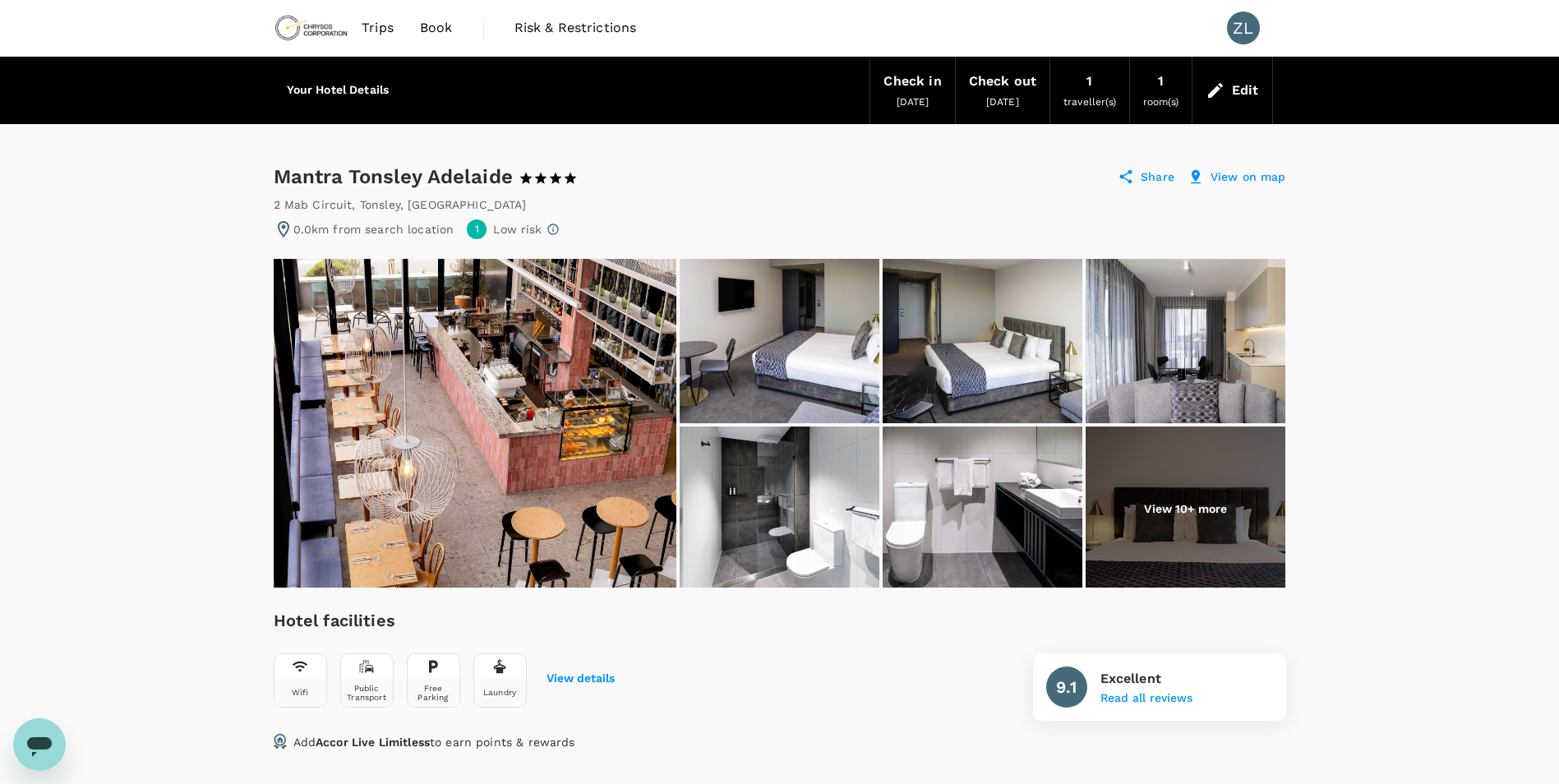
click at [1256, 81] on div "Edit" at bounding box center [1245, 90] width 27 height 23
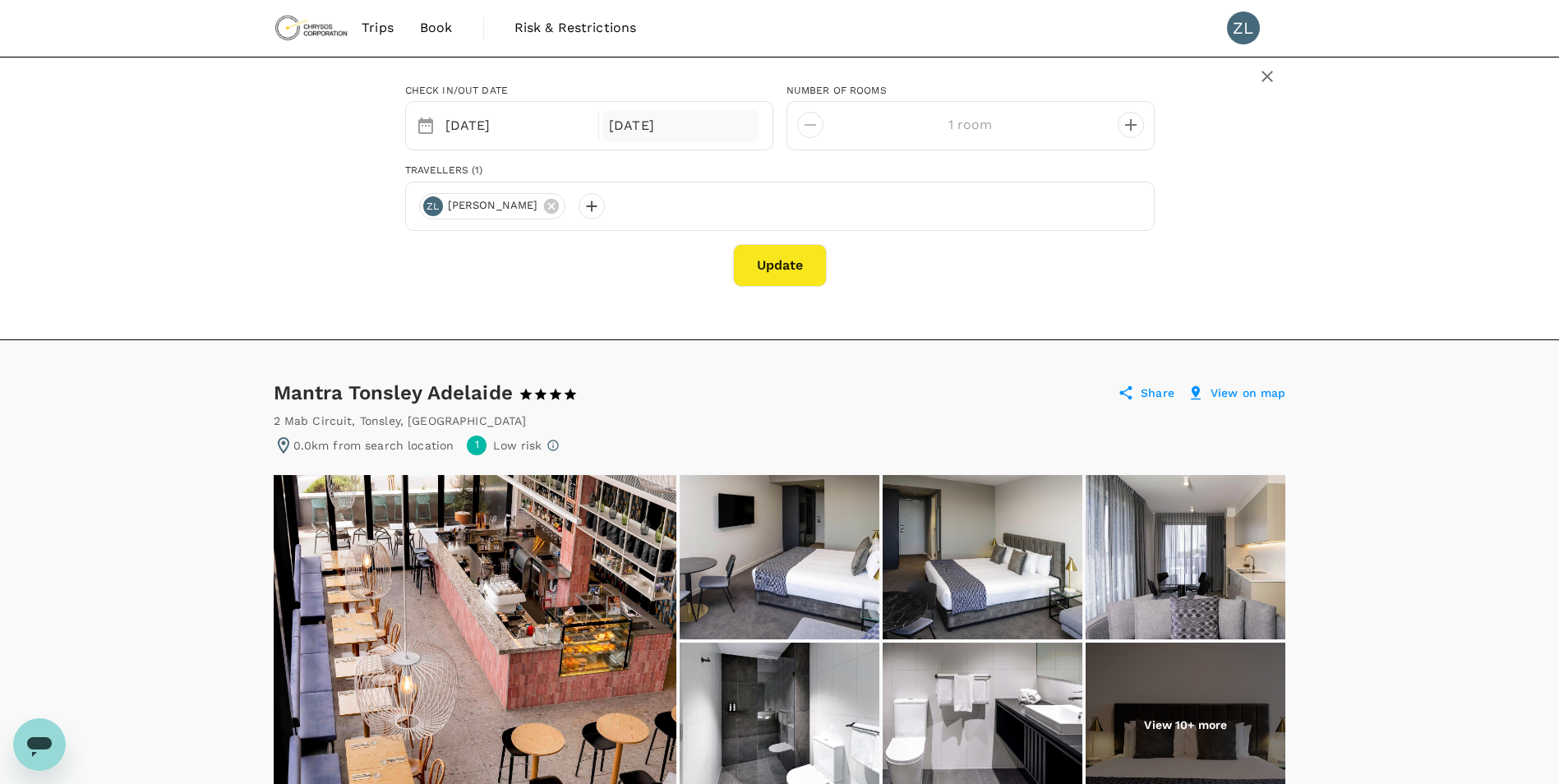
click at [662, 129] on div "[DATE]" at bounding box center [681, 126] width 157 height 32
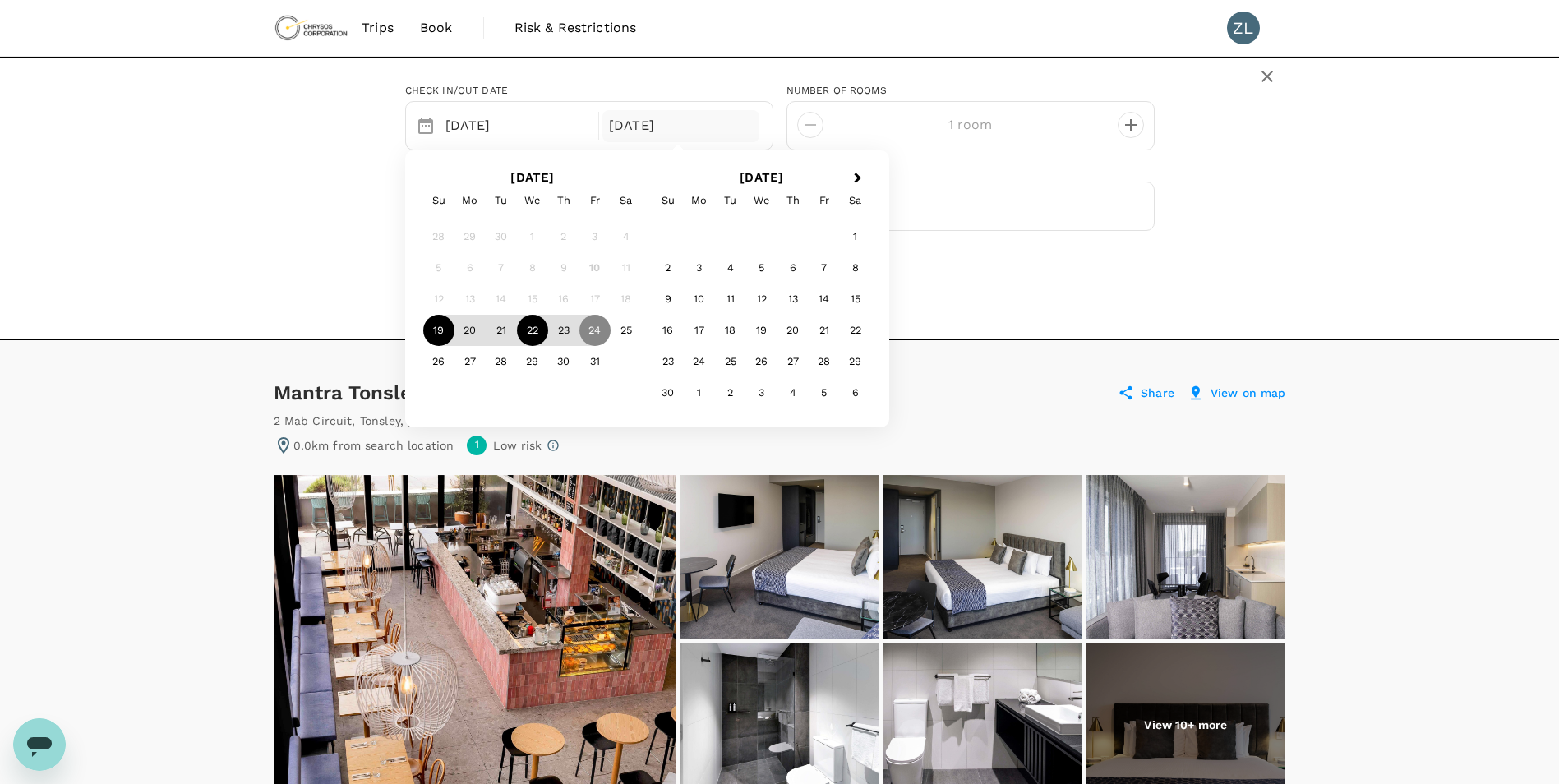
click at [523, 332] on div "22" at bounding box center [533, 330] width 32 height 32
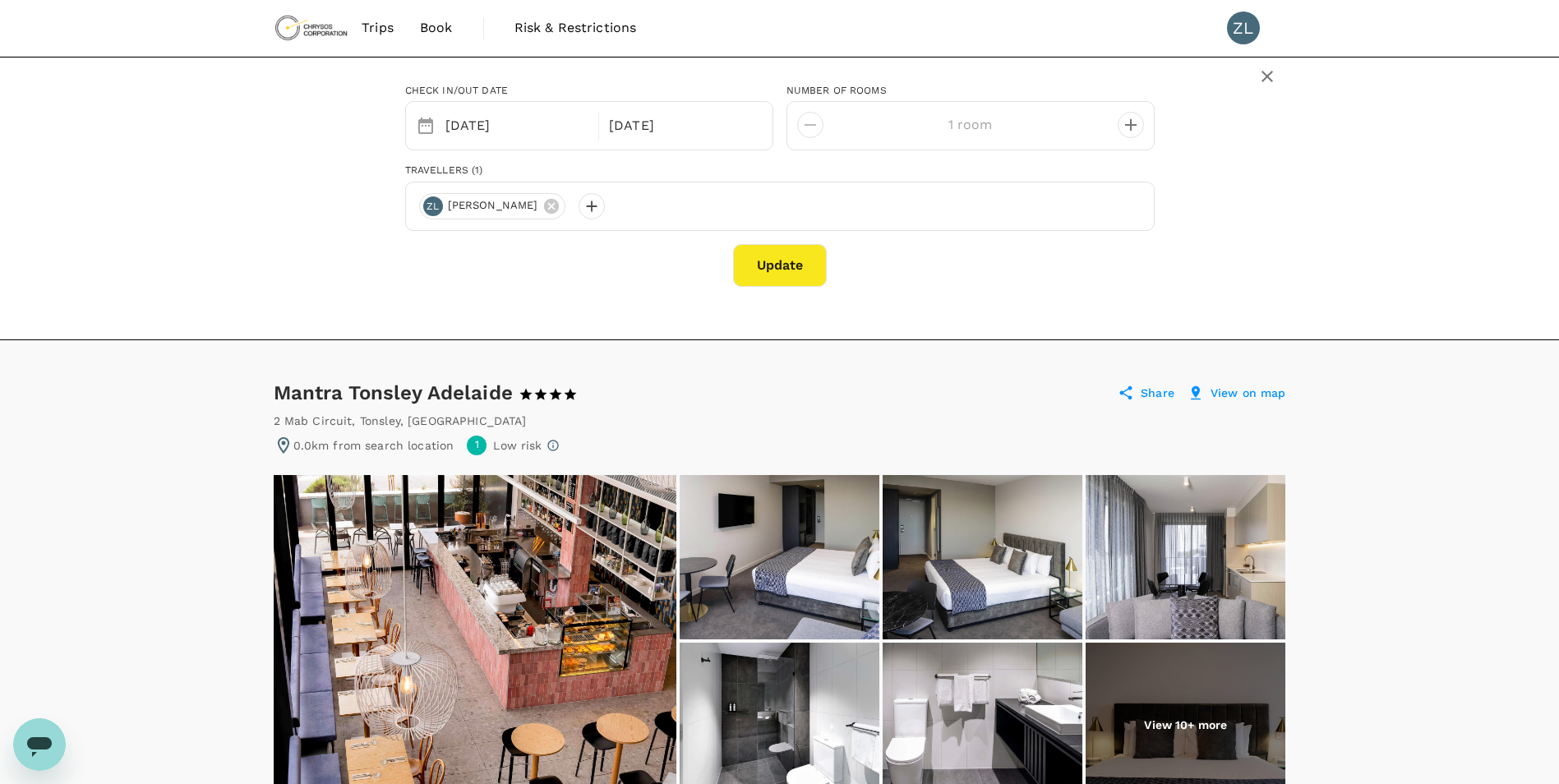
click at [775, 268] on button "Update" at bounding box center [780, 265] width 94 height 43
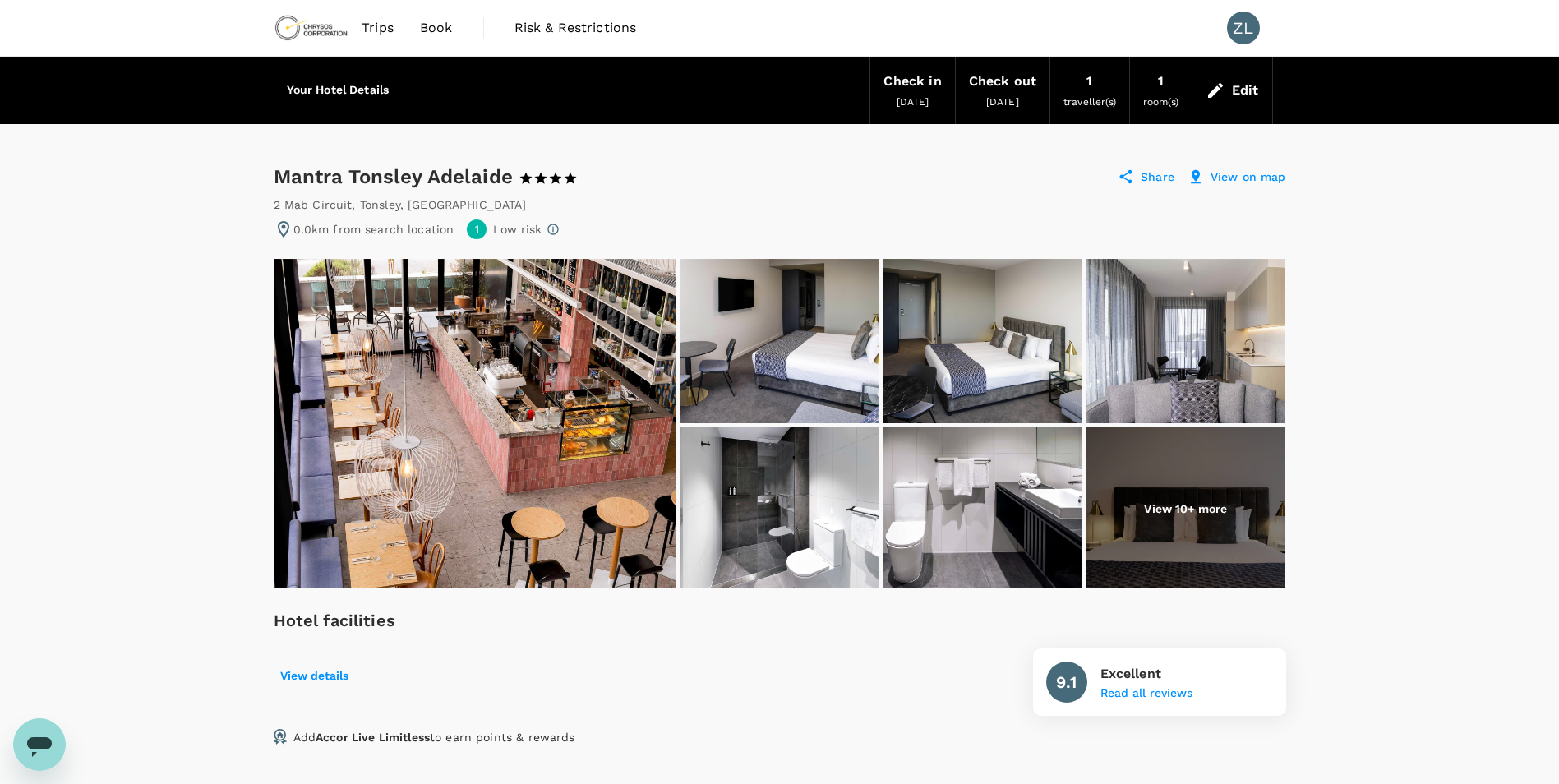
click at [909, 86] on div "Check in" at bounding box center [912, 81] width 58 height 23
click at [1003, 79] on div "Check out" at bounding box center [1003, 81] width 67 height 23
click at [1258, 94] on div "Edit" at bounding box center [1245, 90] width 27 height 23
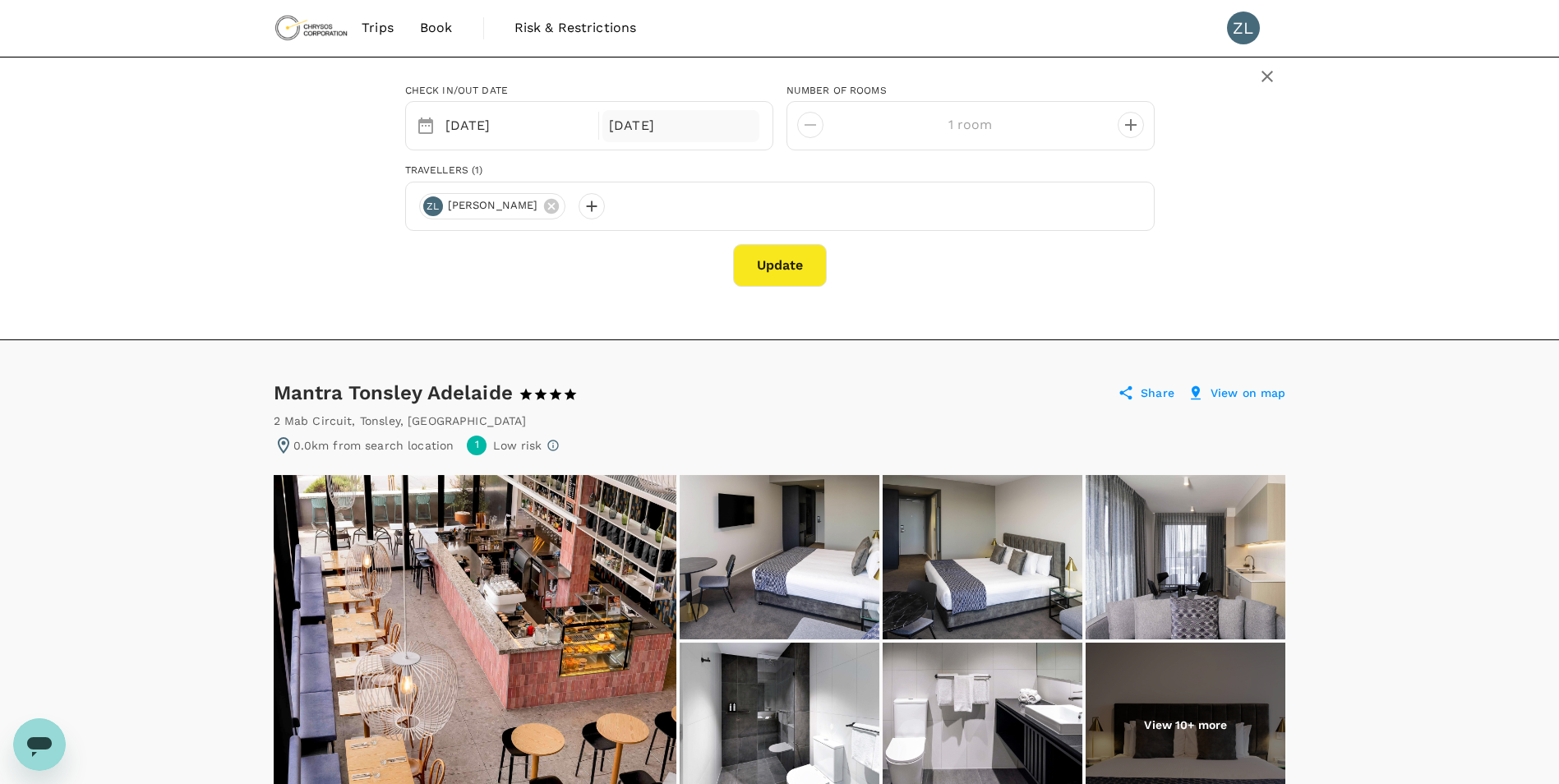
click at [665, 133] on div "22 Oct" at bounding box center [681, 126] width 157 height 32
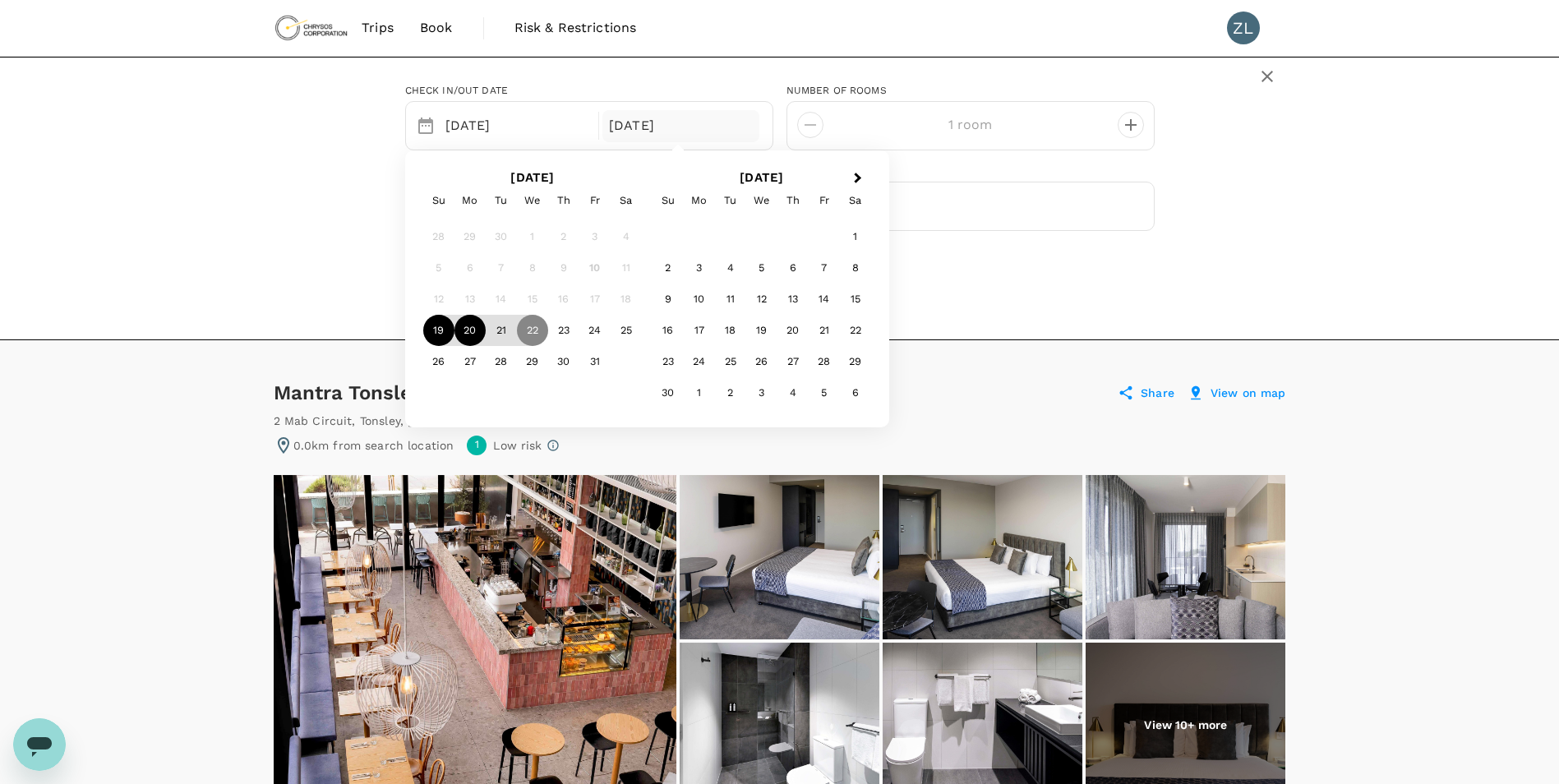
click at [468, 335] on div "20" at bounding box center [471, 330] width 32 height 32
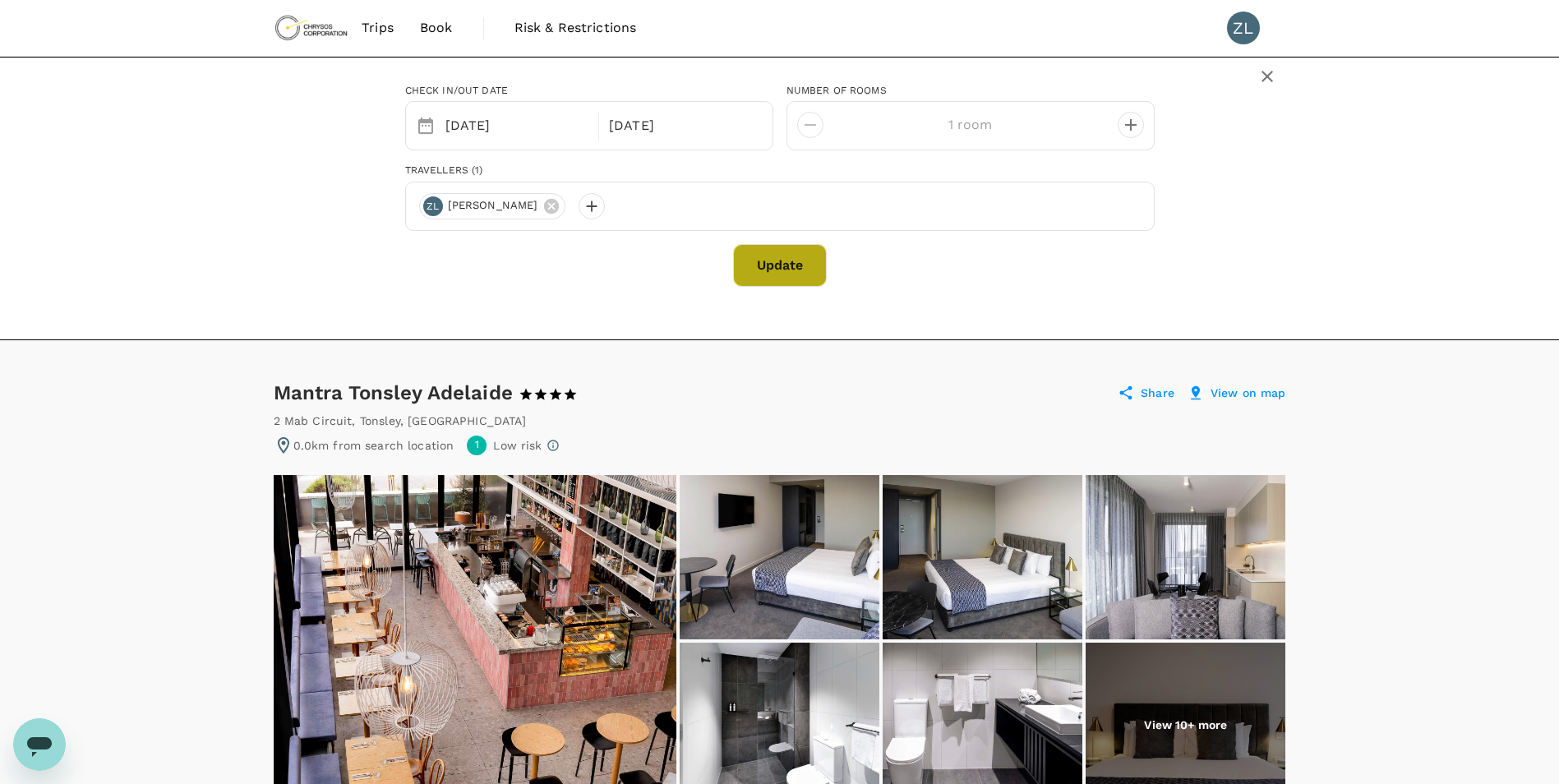
click at [779, 277] on button "Update" at bounding box center [780, 265] width 94 height 43
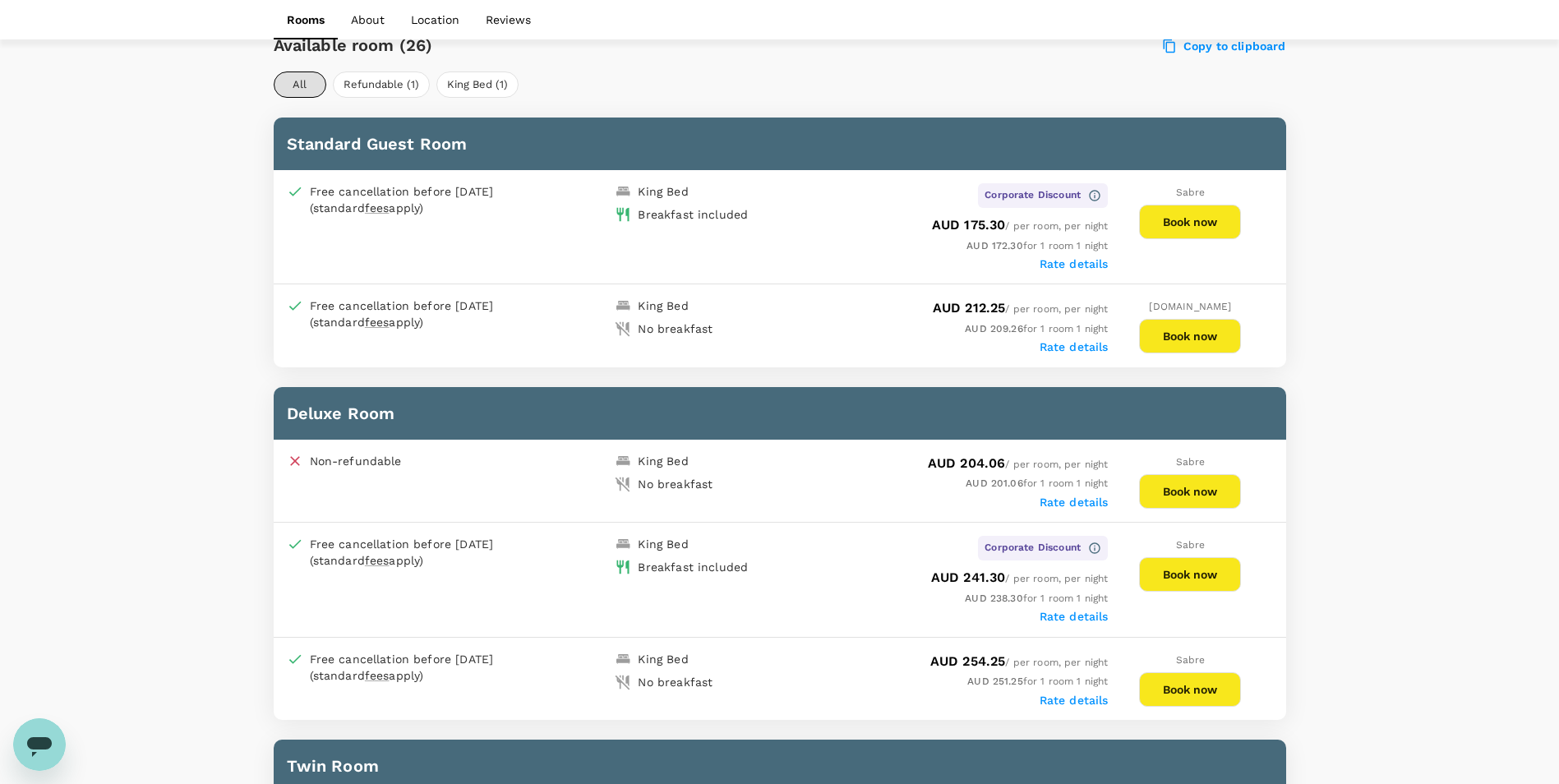
scroll to position [733, 0]
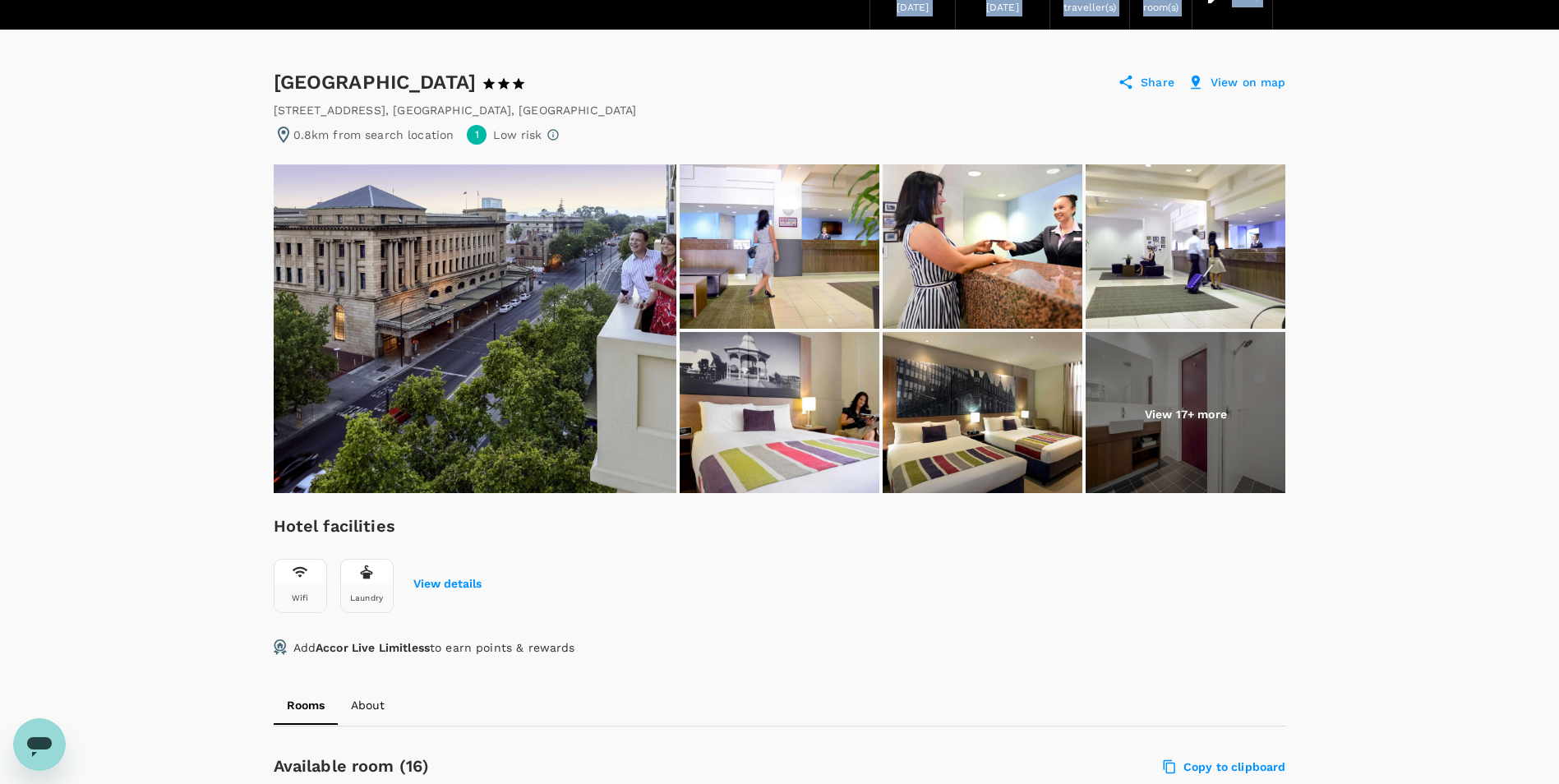
scroll to position [78, 0]
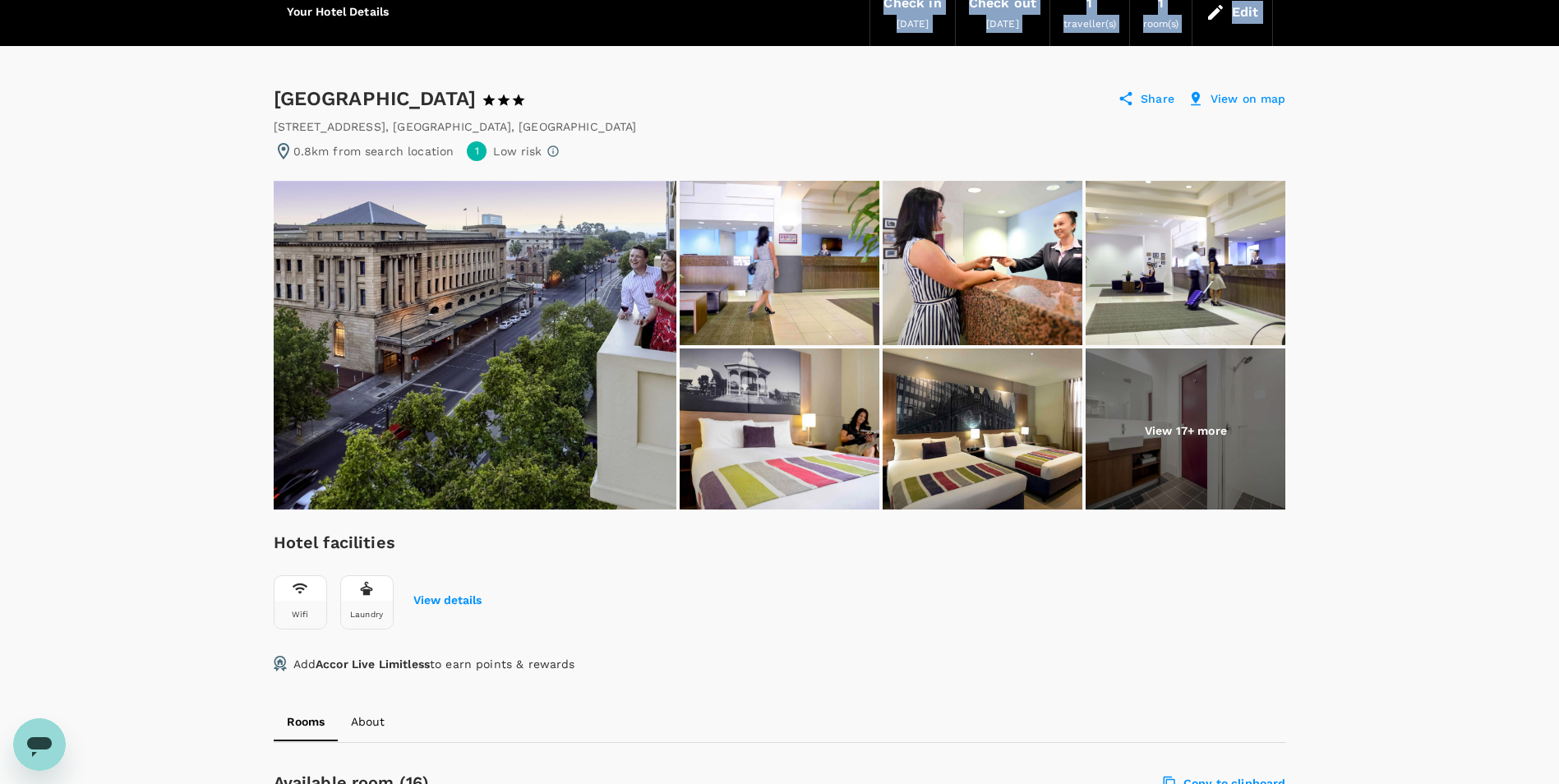
drag, startPoint x: 275, startPoint y: 10, endPoint x: 524, endPoint y: 81, distance: 258.9
copy div "[GEOGRAPHIC_DATA]"
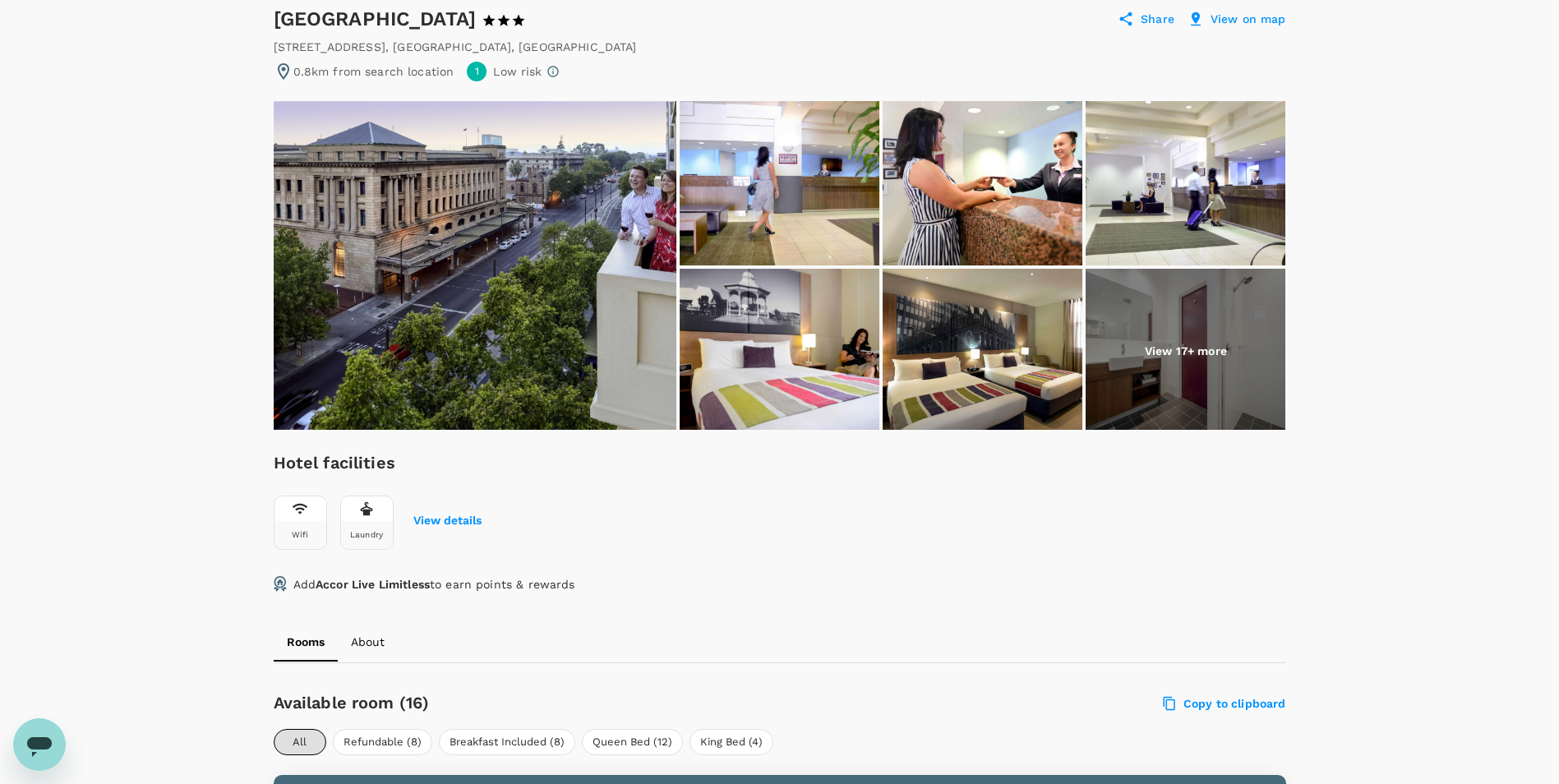
scroll to position [0, 0]
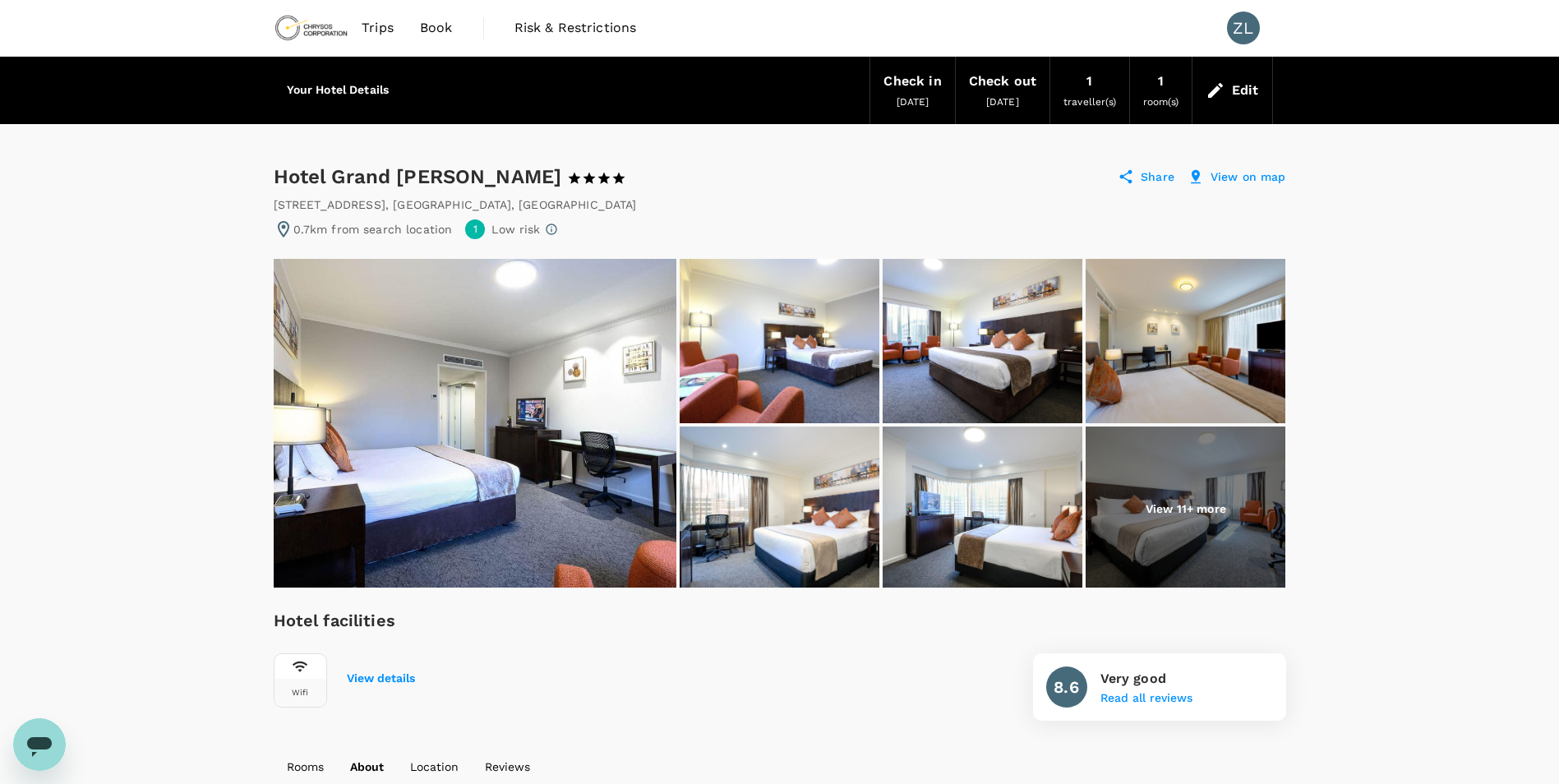
click at [335, 97] on h6 "Your Hotel Details" at bounding box center [337, 90] width 103 height 18
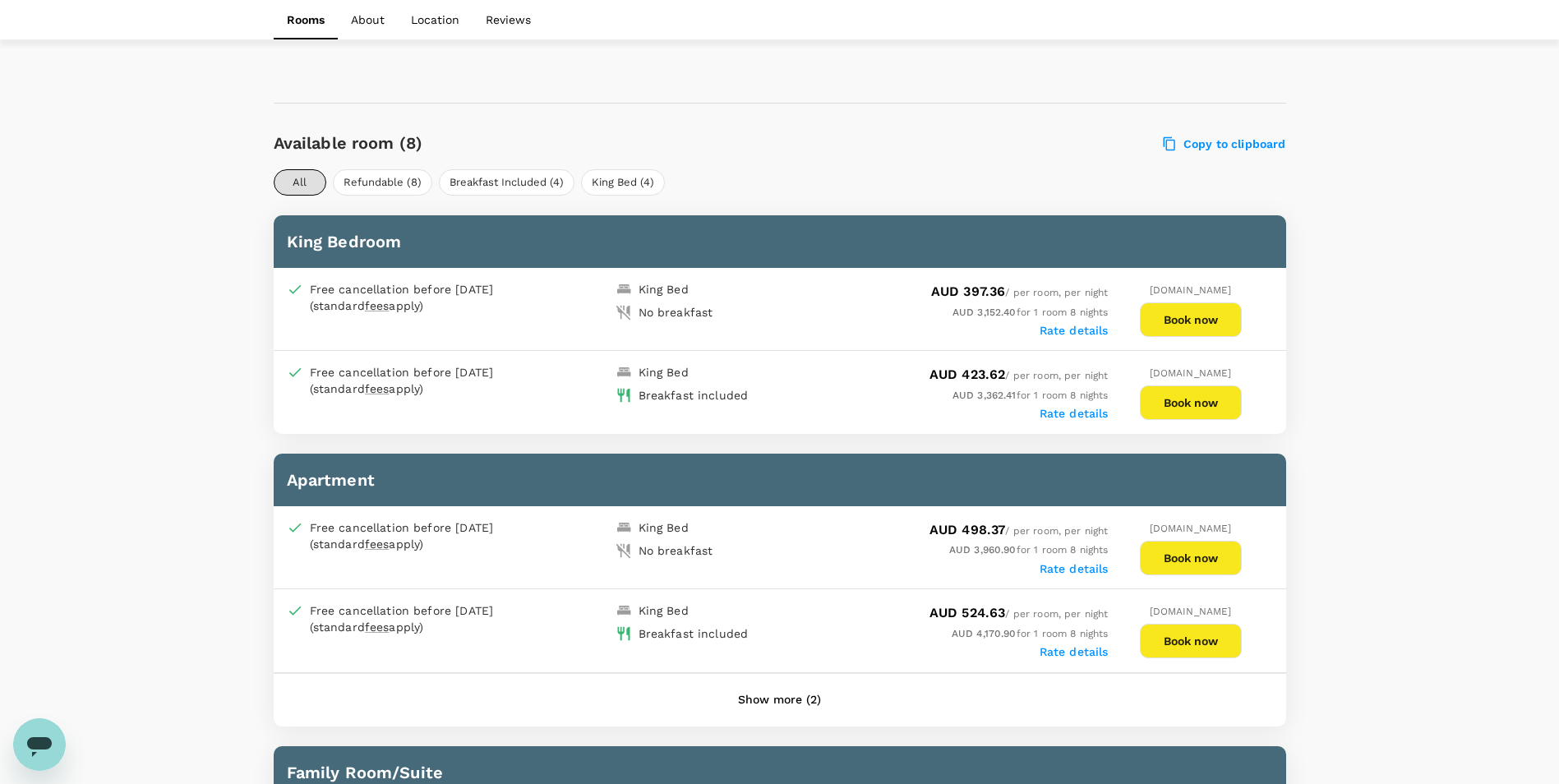
scroll to position [680, 0]
